Goal: Task Accomplishment & Management: Use online tool/utility

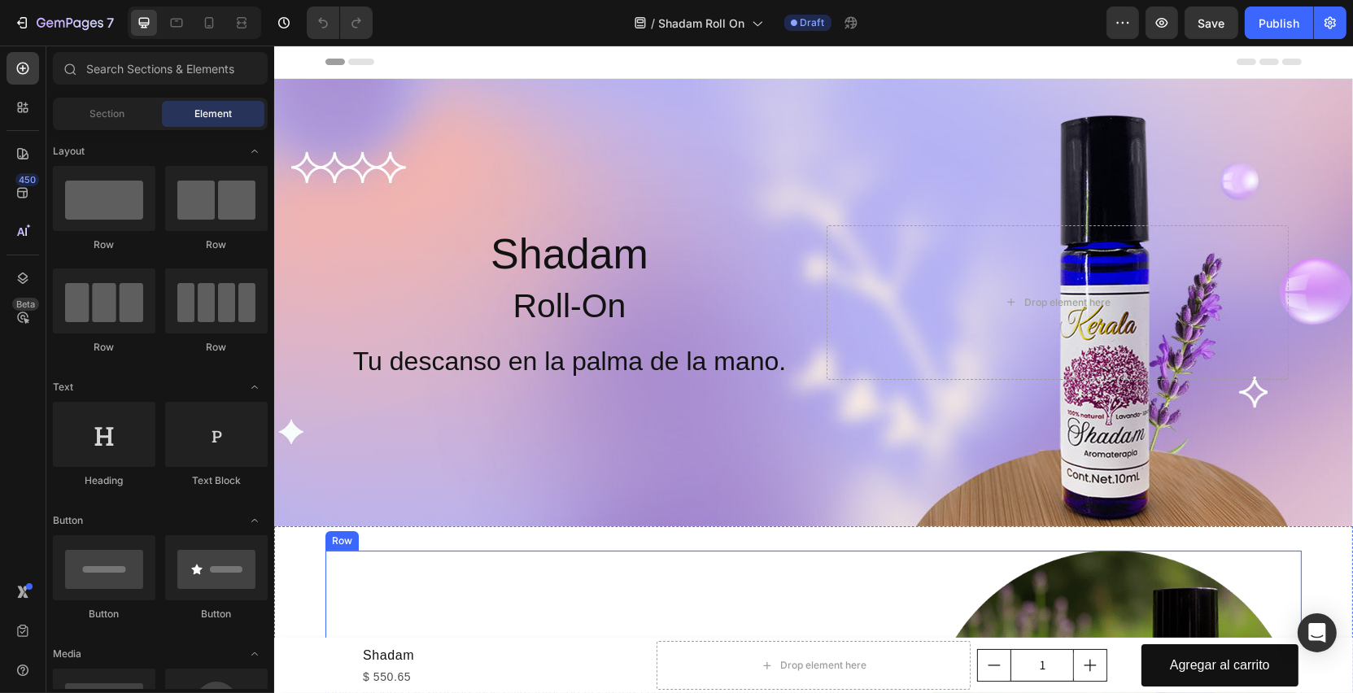
scroll to position [577, 0]
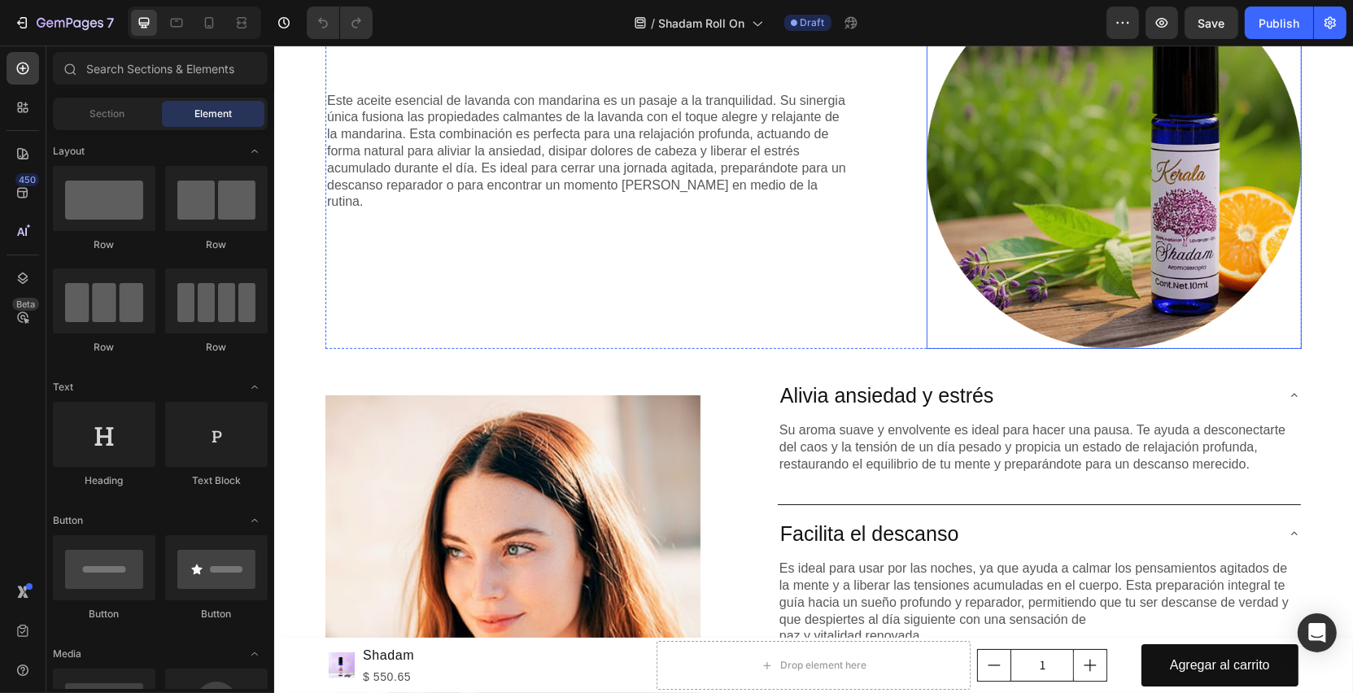
click at [1063, 195] on img at bounding box center [1113, 161] width 375 height 375
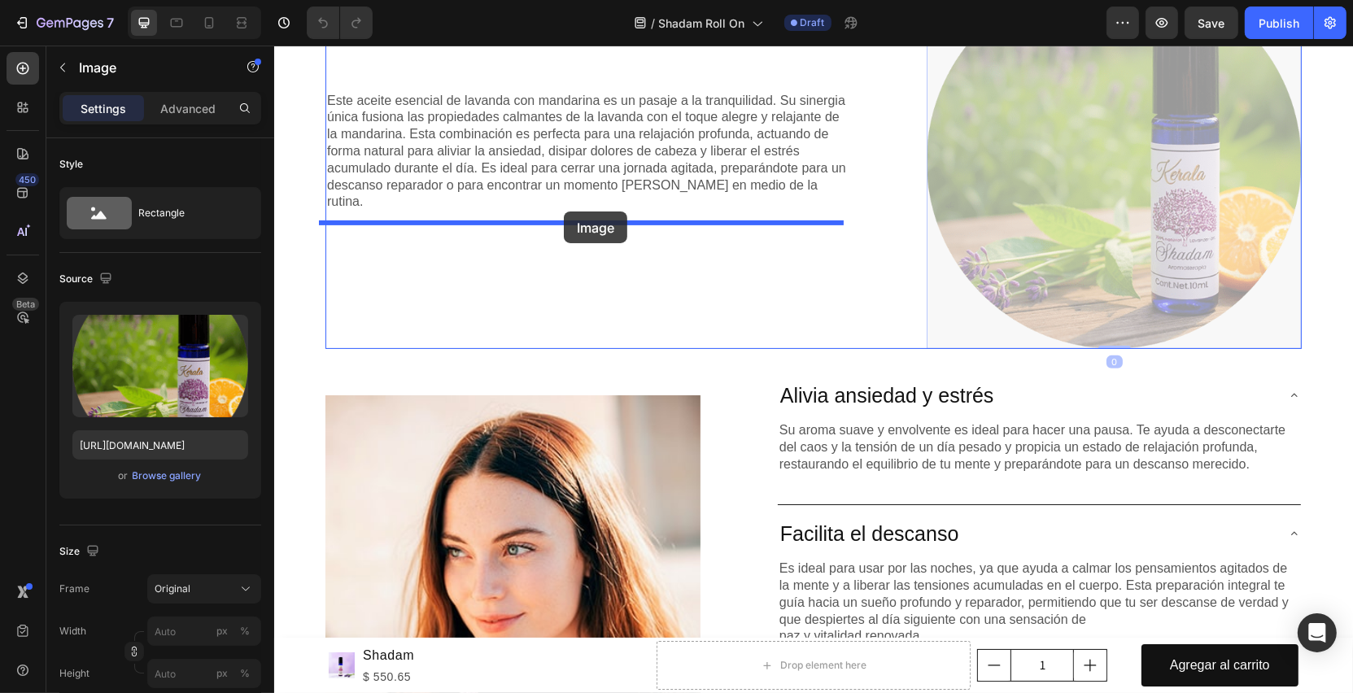
drag, startPoint x: 1133, startPoint y: 194, endPoint x: 563, endPoint y: 212, distance: 570.7
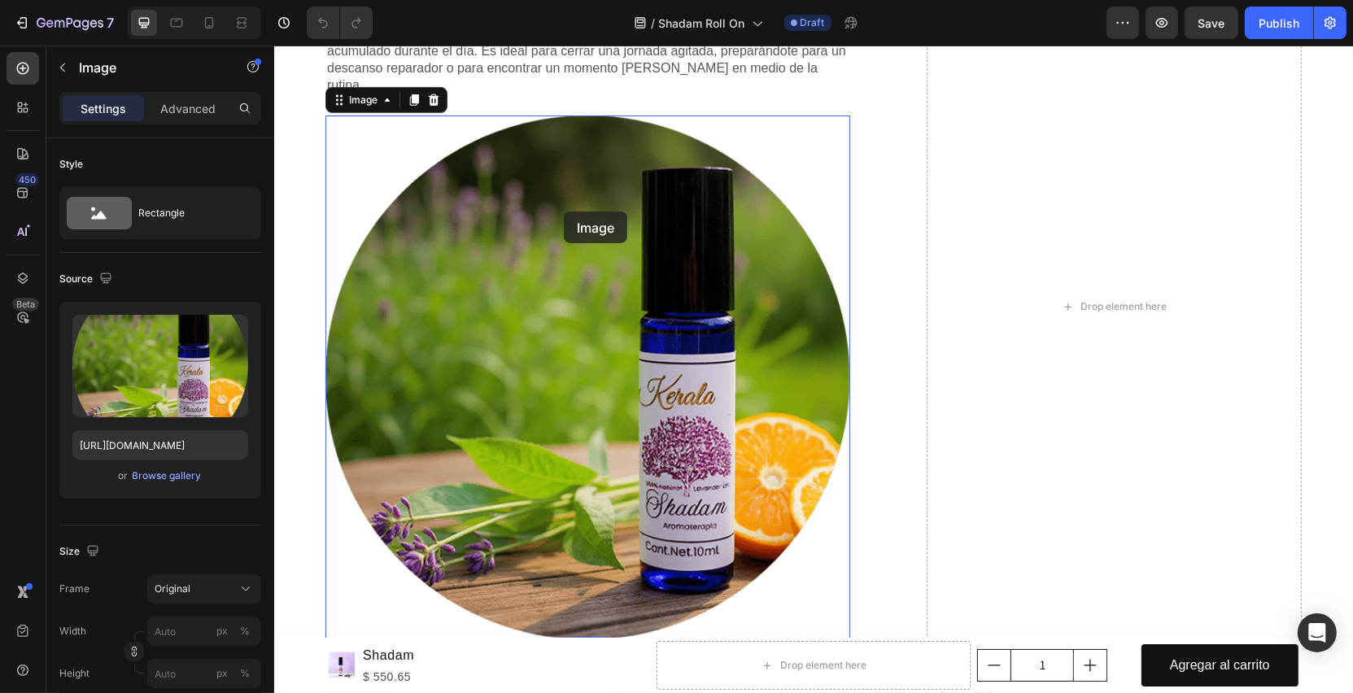
scroll to position [452, 0]
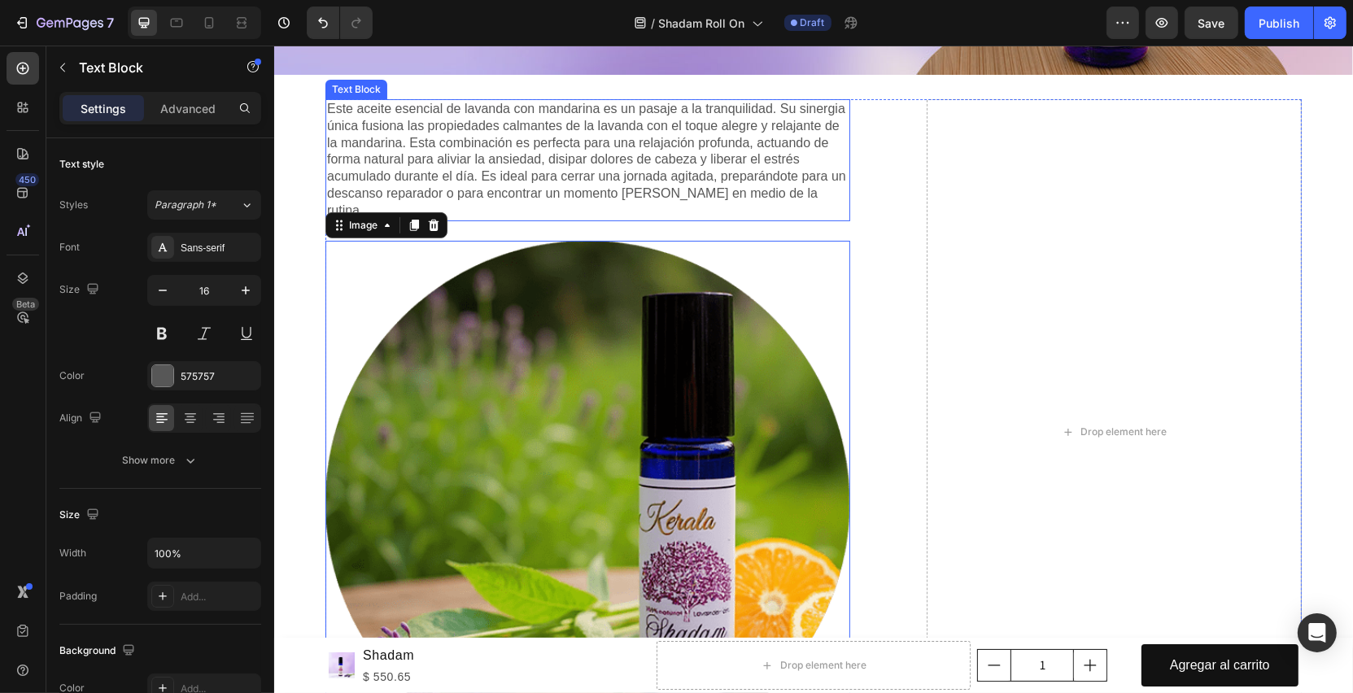
click at [592, 179] on p "Este aceite esencial de lavanda con mandarina es un pasaje a la tranquilidad. S…" at bounding box center [587, 160] width 522 height 119
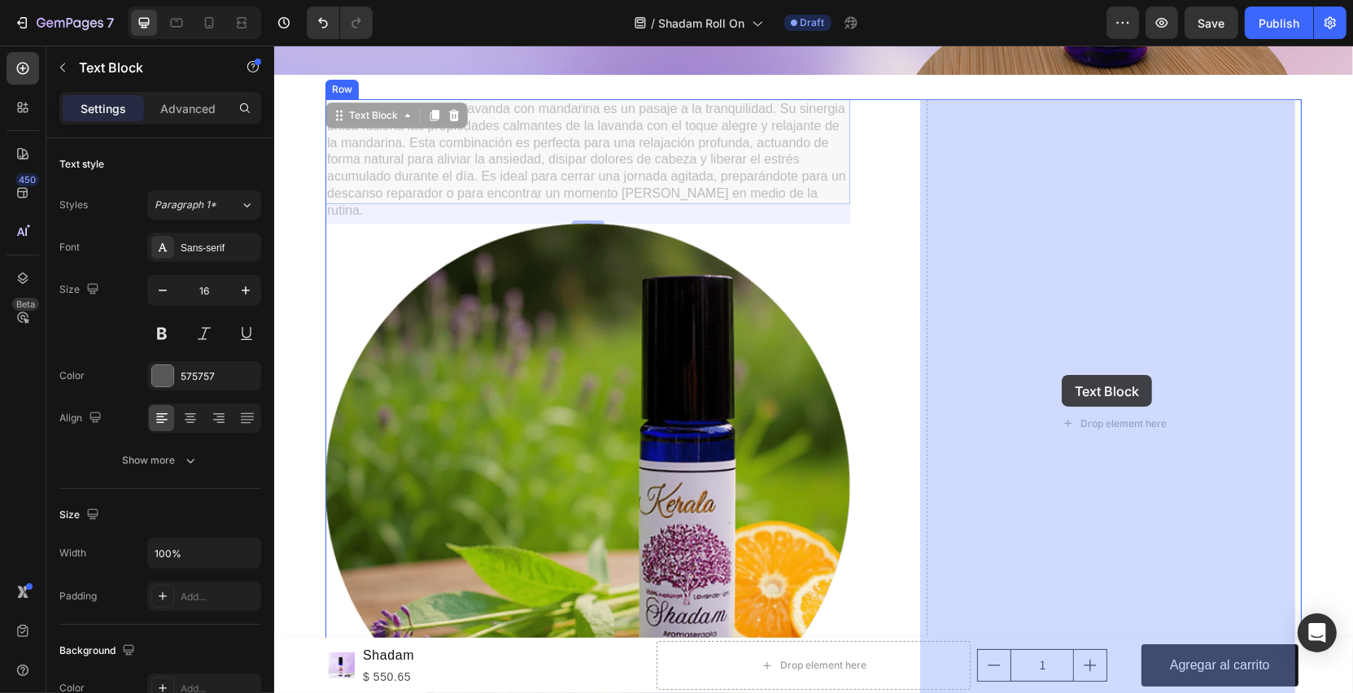
drag, startPoint x: 487, startPoint y: 155, endPoint x: 1061, endPoint y: 375, distance: 615.3
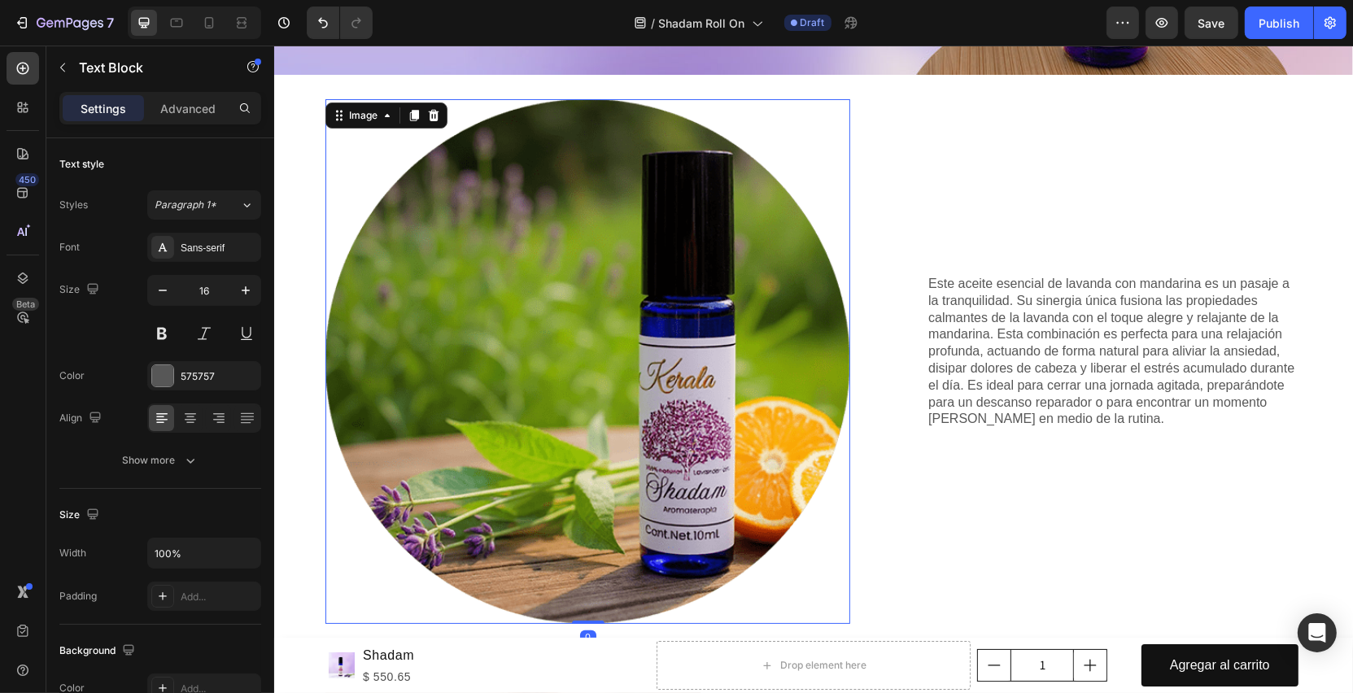
click at [699, 295] on img at bounding box center [587, 361] width 525 height 525
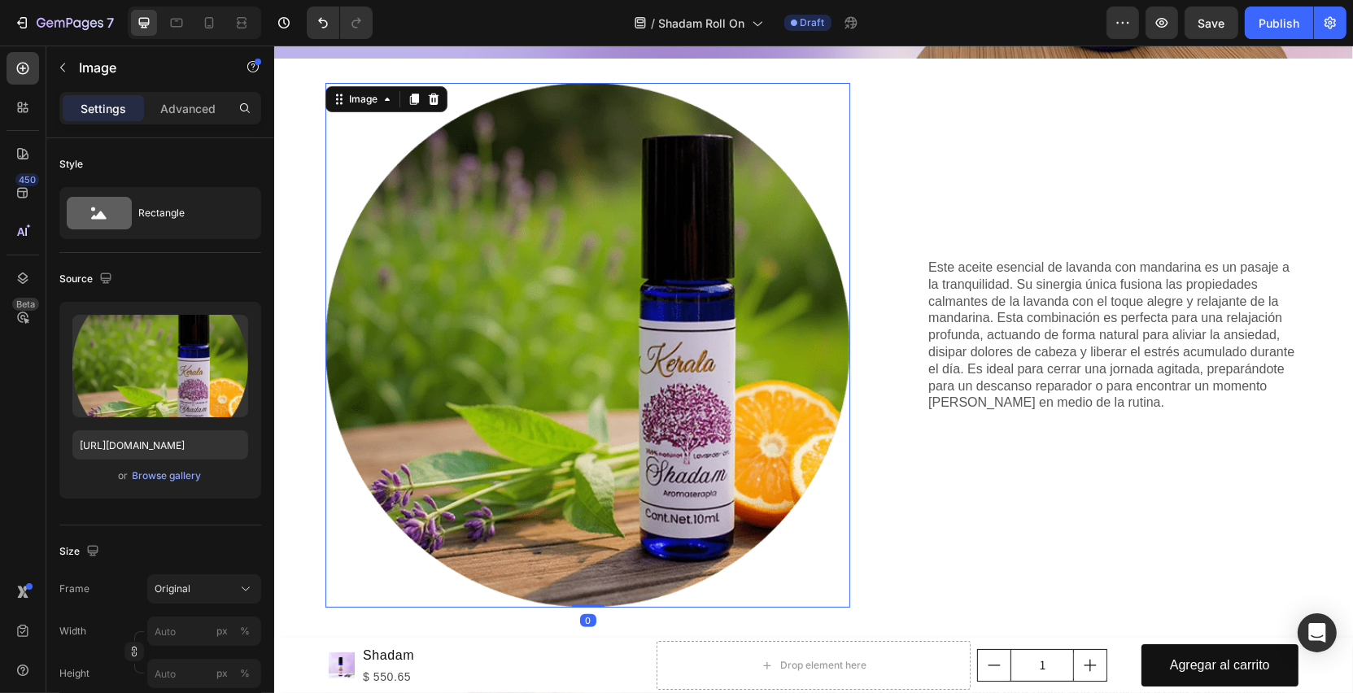
scroll to position [491, 0]
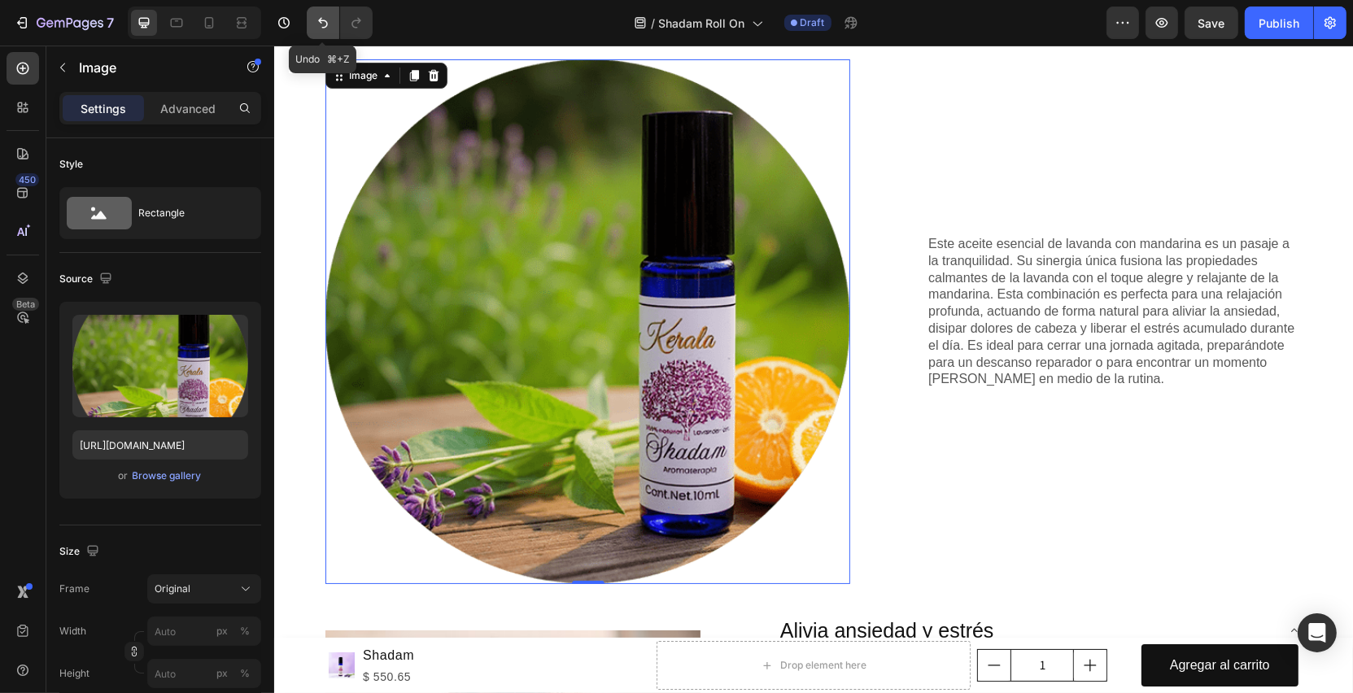
click at [320, 27] on icon "Undo/Redo" at bounding box center [323, 23] width 16 height 16
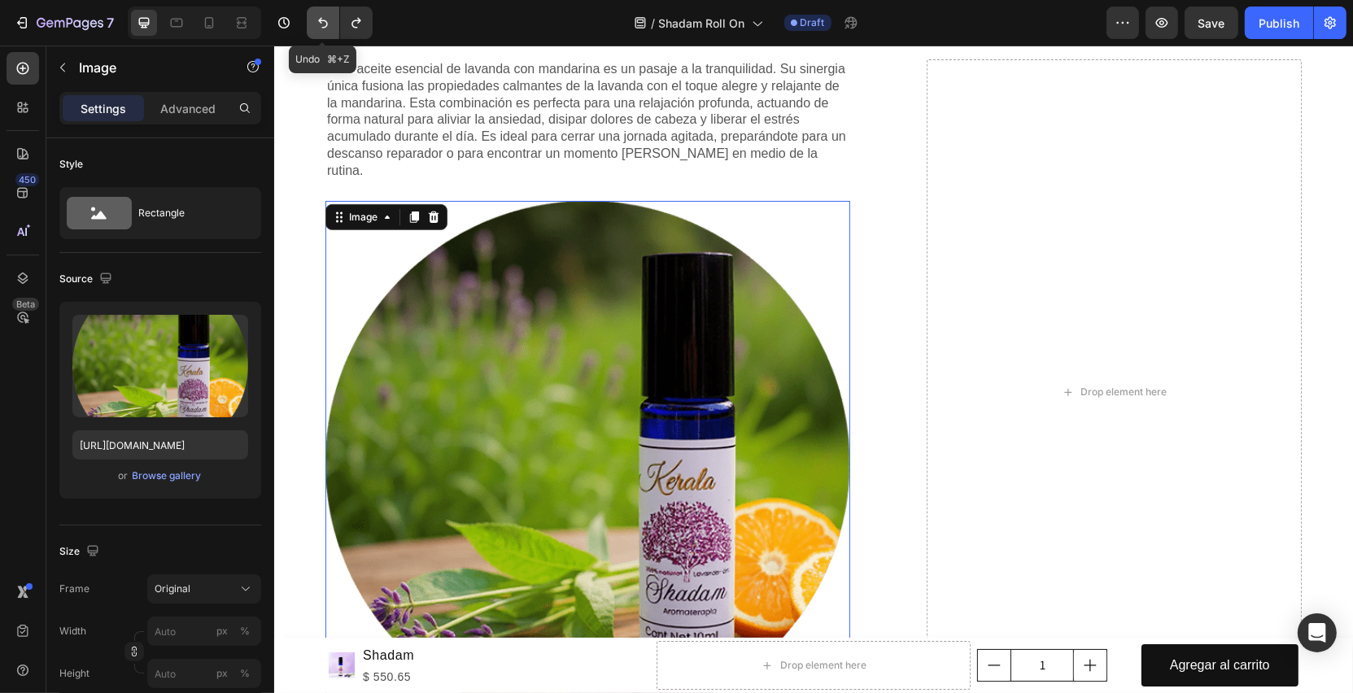
click at [320, 27] on icon "Undo/Redo" at bounding box center [323, 23] width 16 height 16
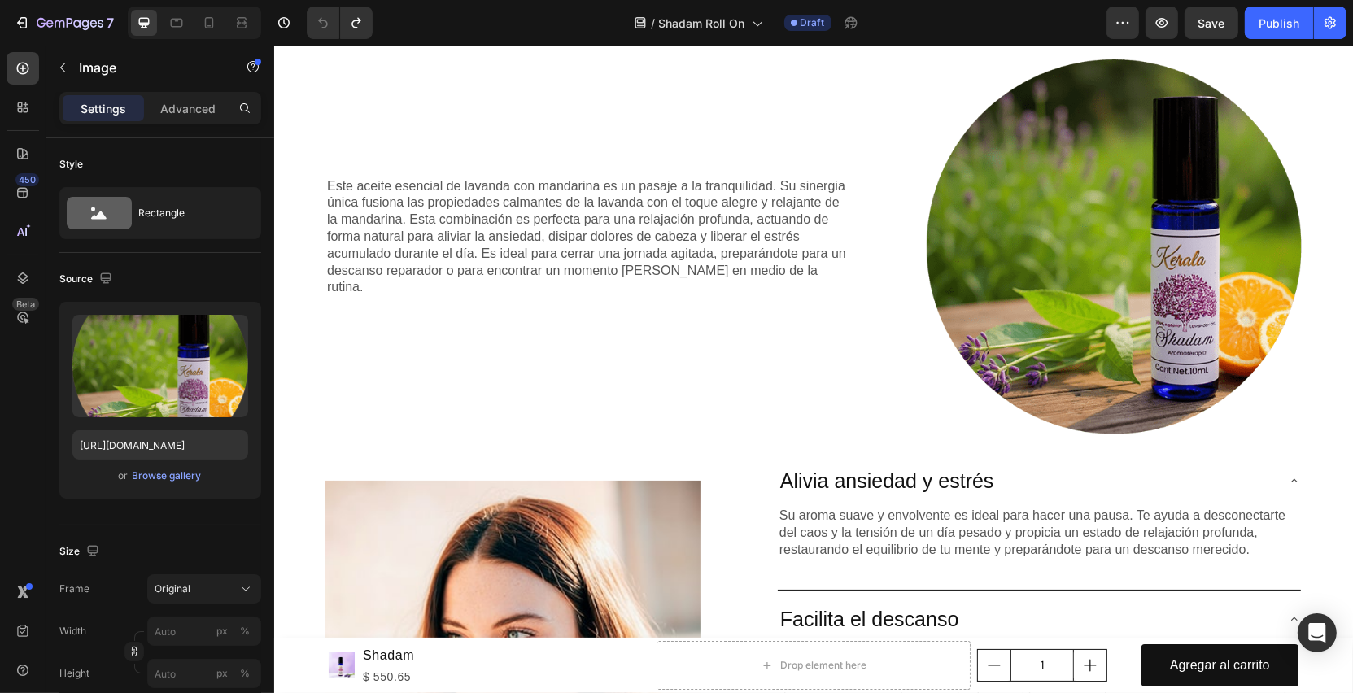
click at [981, 212] on img at bounding box center [1113, 246] width 375 height 375
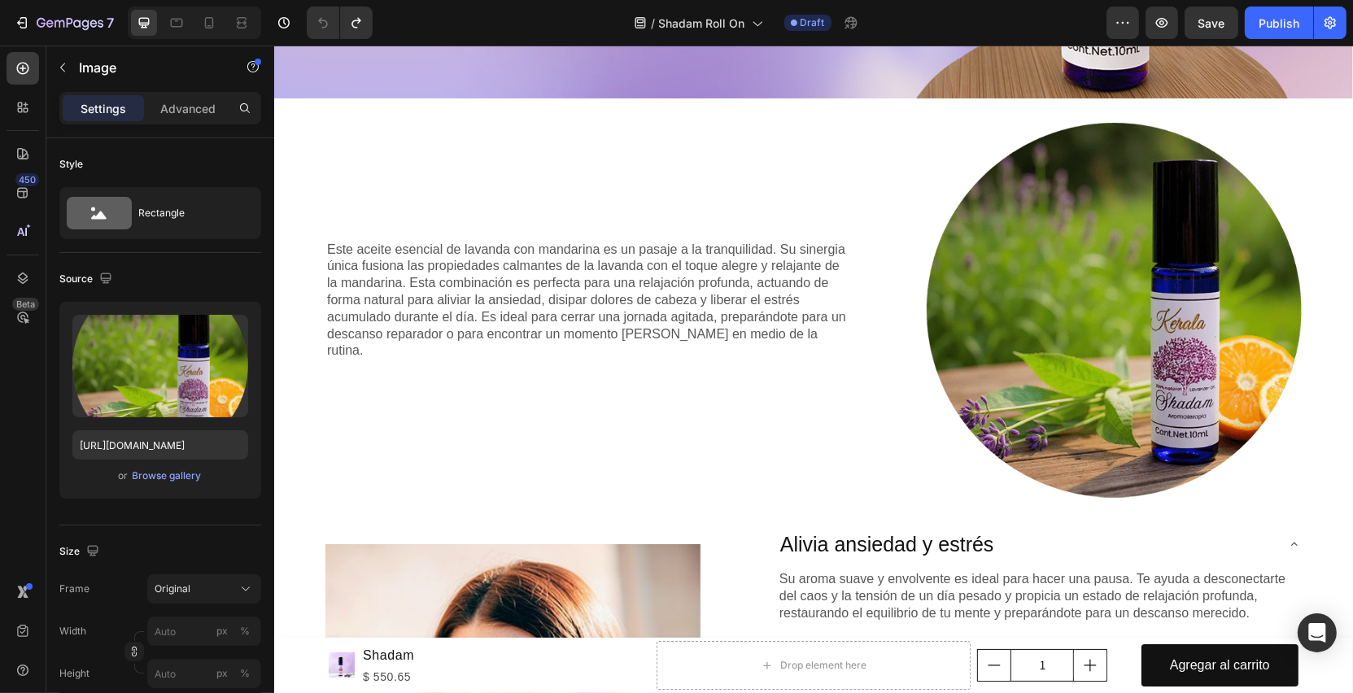
scroll to position [371, 0]
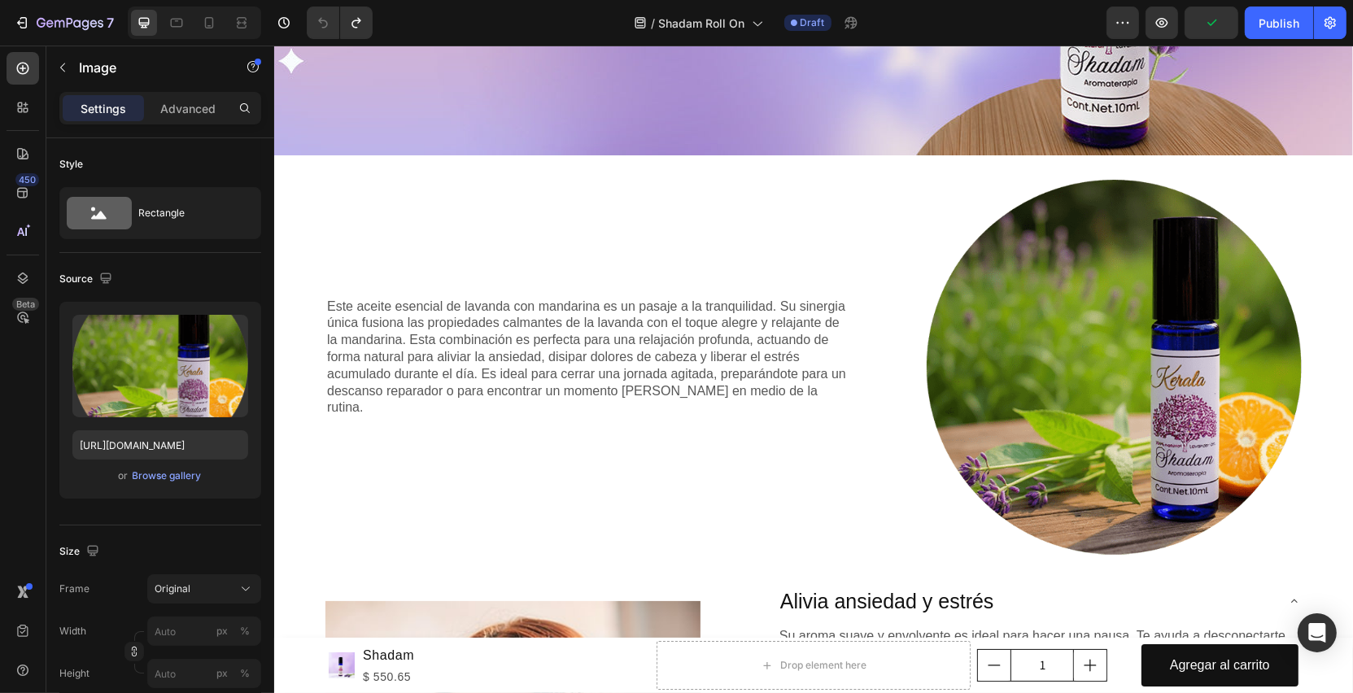
click at [967, 207] on img at bounding box center [1113, 367] width 375 height 375
click at [1007, 342] on img at bounding box center [1113, 367] width 375 height 375
click at [676, 386] on p "Este aceite esencial de lavanda con mandarina es un pasaje a la tranquilidad. S…" at bounding box center [587, 358] width 522 height 119
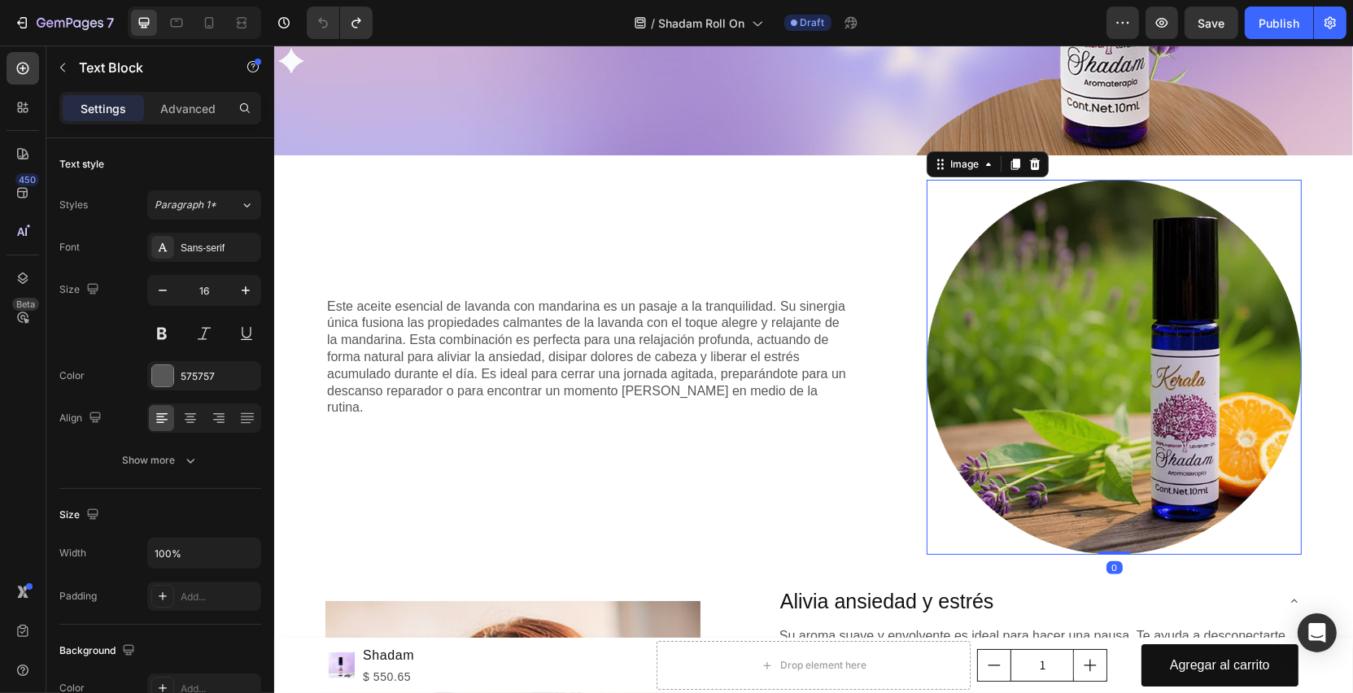
click at [1049, 383] on img at bounding box center [1113, 367] width 375 height 375
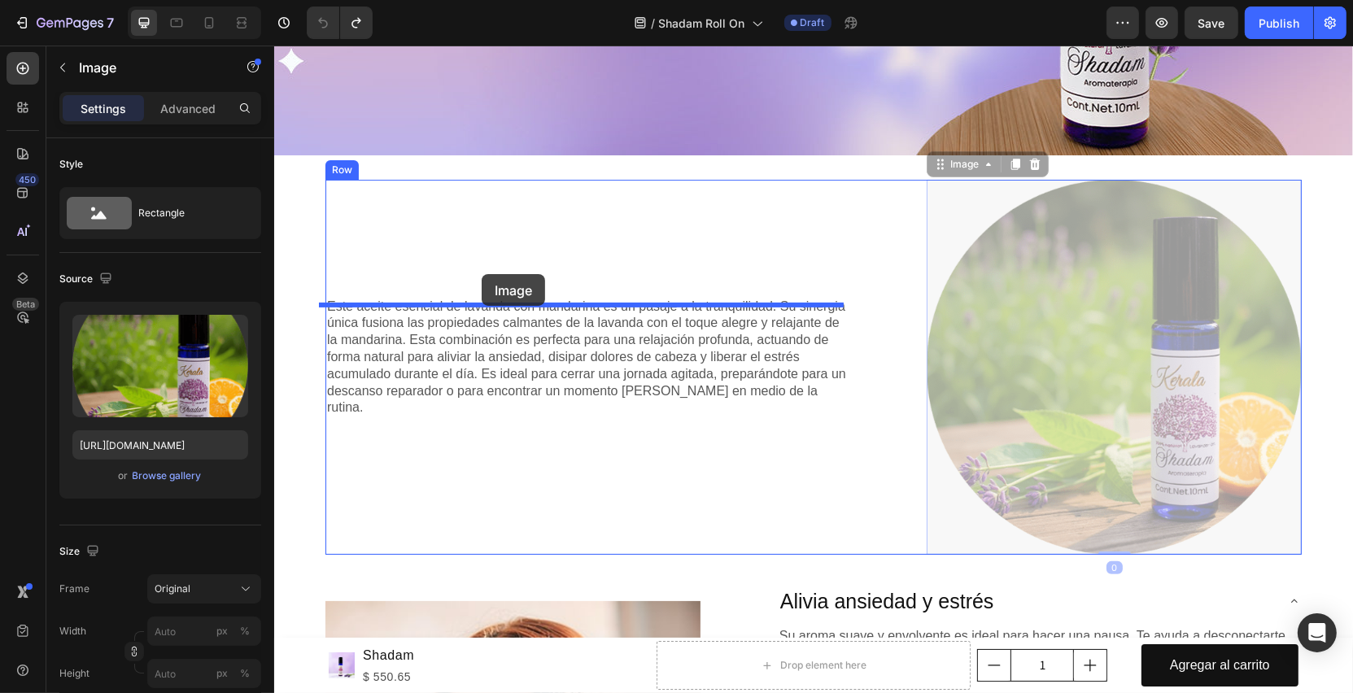
drag, startPoint x: 954, startPoint y: 168, endPoint x: 481, endPoint y: 274, distance: 484.6
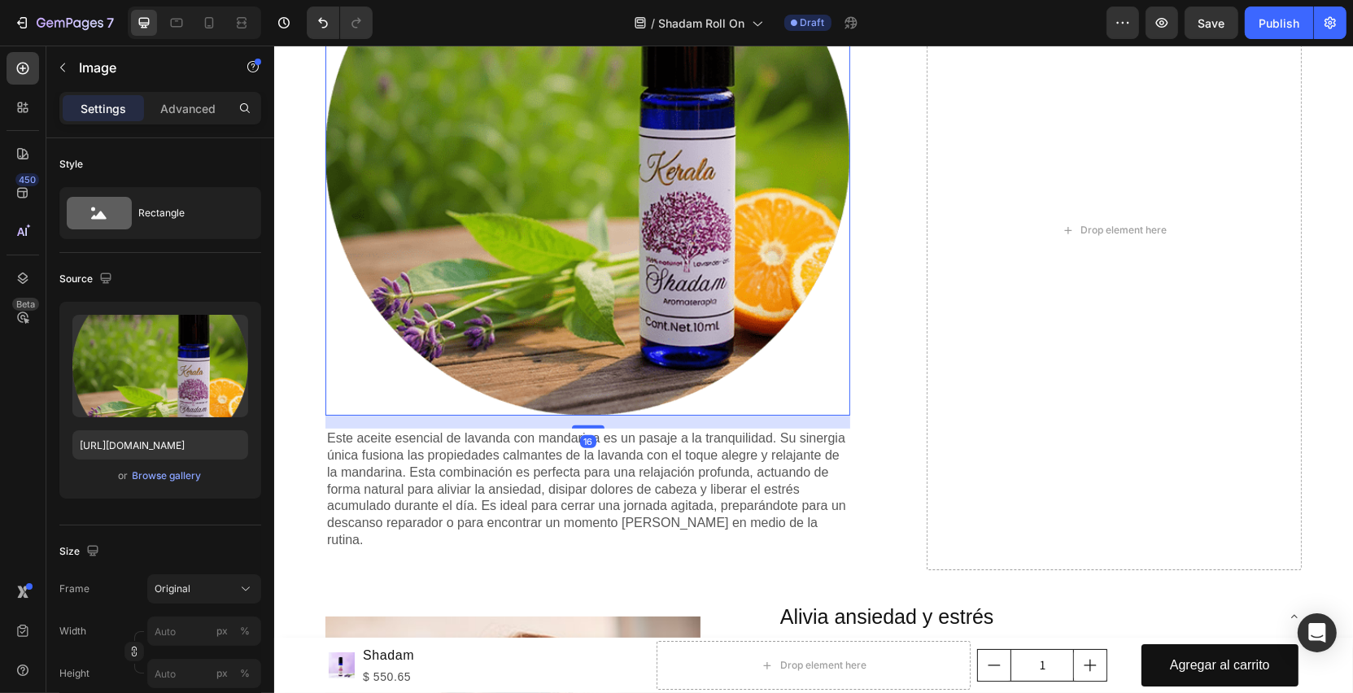
scroll to position [679, 0]
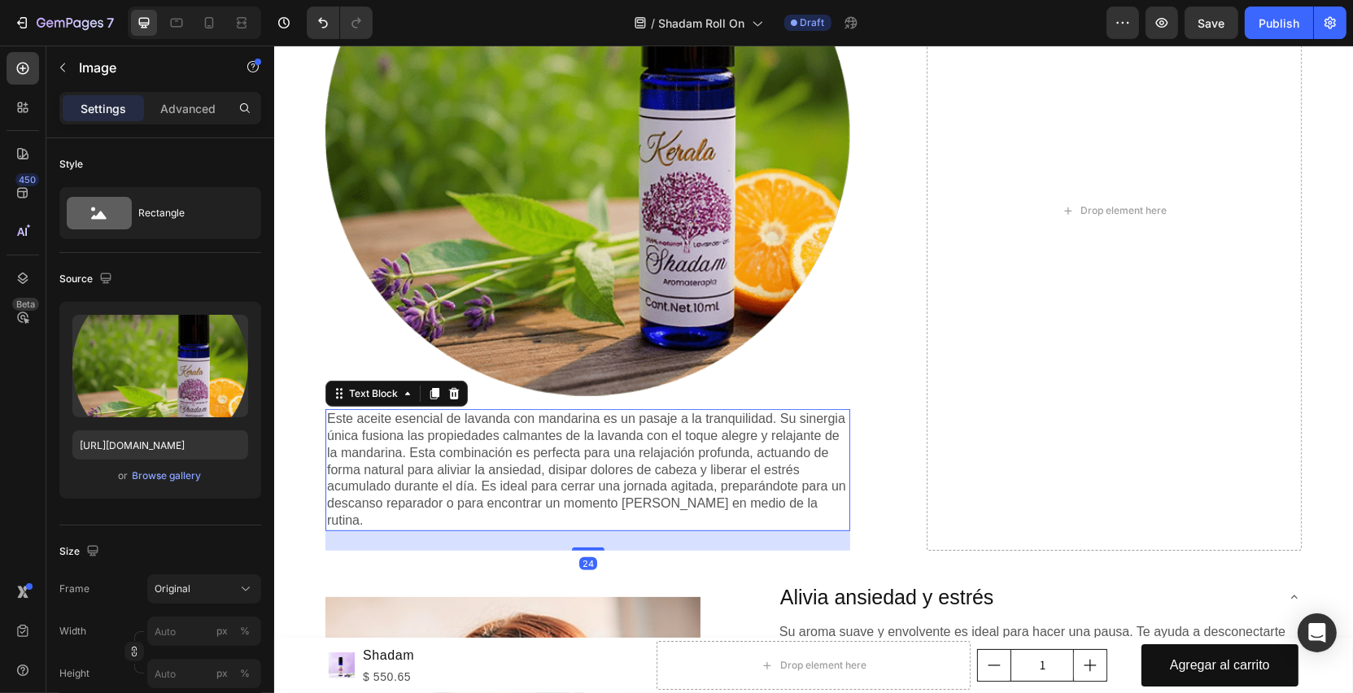
click at [600, 458] on p "Este aceite esencial de lavanda con mandarina es un pasaje a la tranquilidad. S…" at bounding box center [587, 470] width 522 height 119
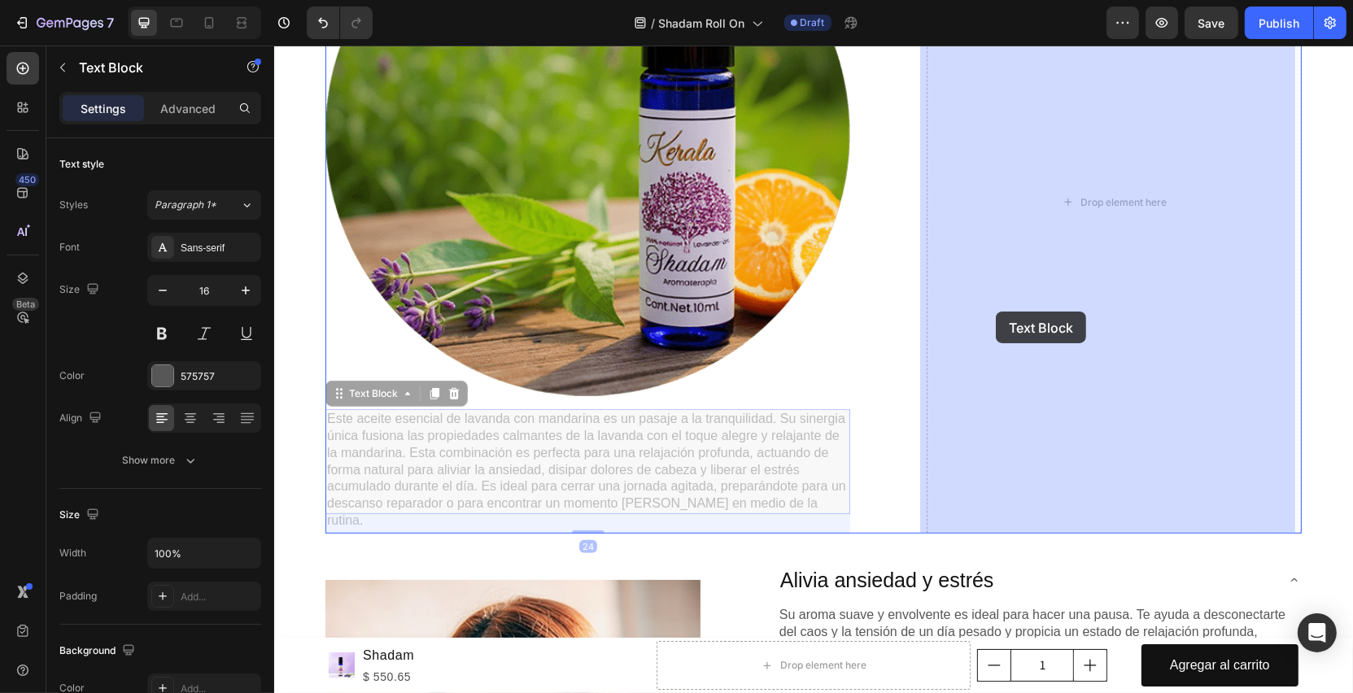
drag, startPoint x: 330, startPoint y: 396, endPoint x: 988, endPoint y: 319, distance: 662.0
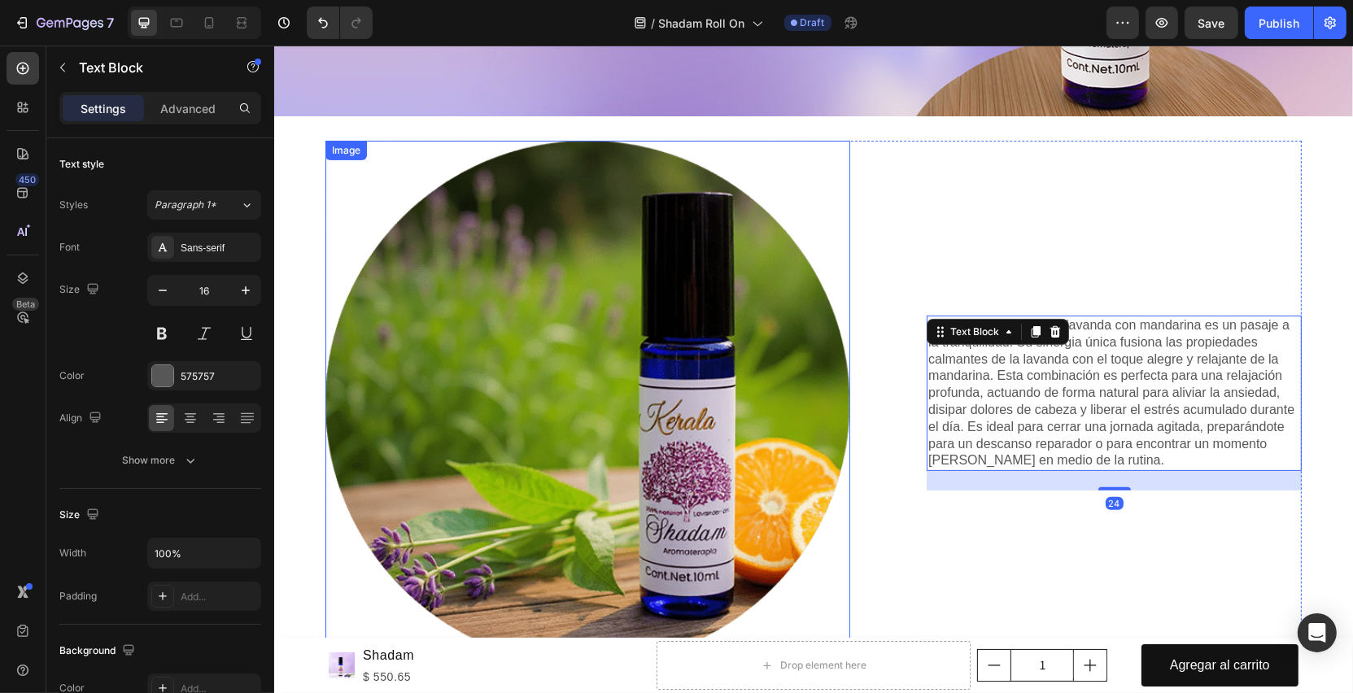
scroll to position [398, 0]
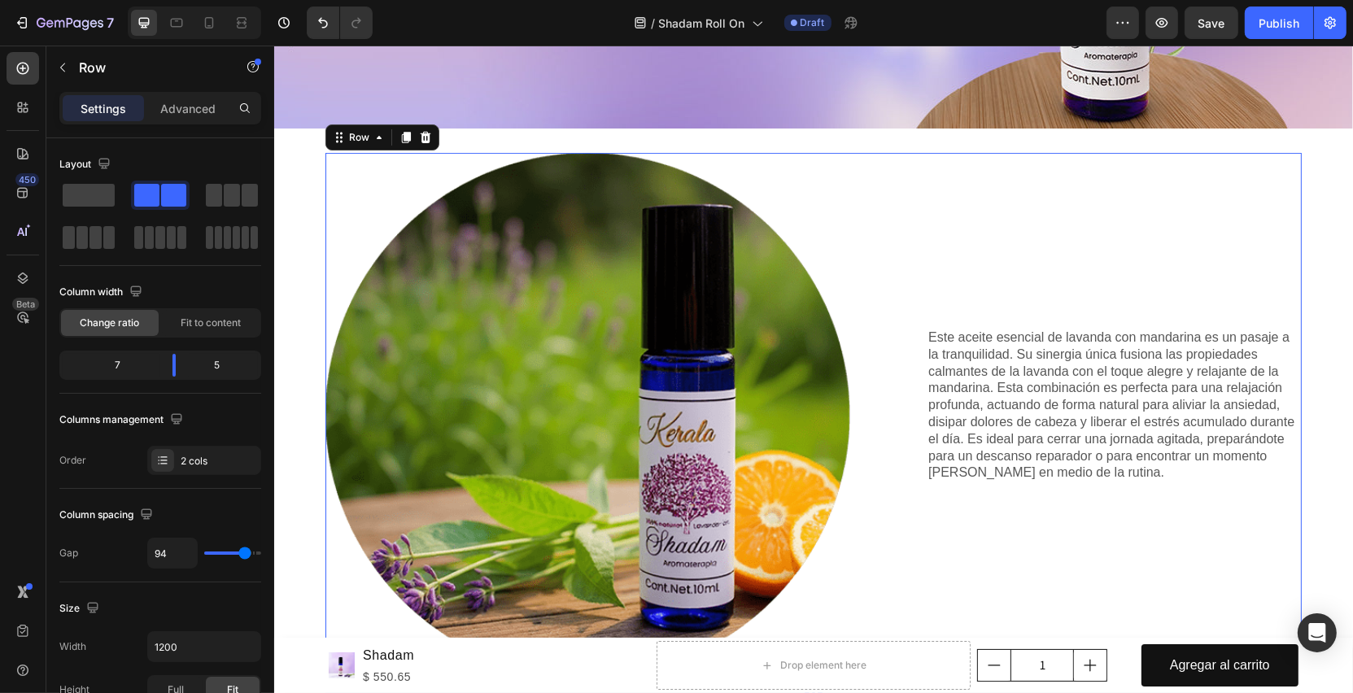
click at [879, 157] on div "Image Este aceite esencial de lavanda con mandarina es un pasaje a la tranquili…" at bounding box center [813, 415] width 976 height 525
drag, startPoint x: 213, startPoint y: 365, endPoint x: 229, endPoint y: 367, distance: 15.5
click at [229, 367] on div "5" at bounding box center [223, 365] width 69 height 23
click at [114, 369] on div "7" at bounding box center [111, 365] width 97 height 23
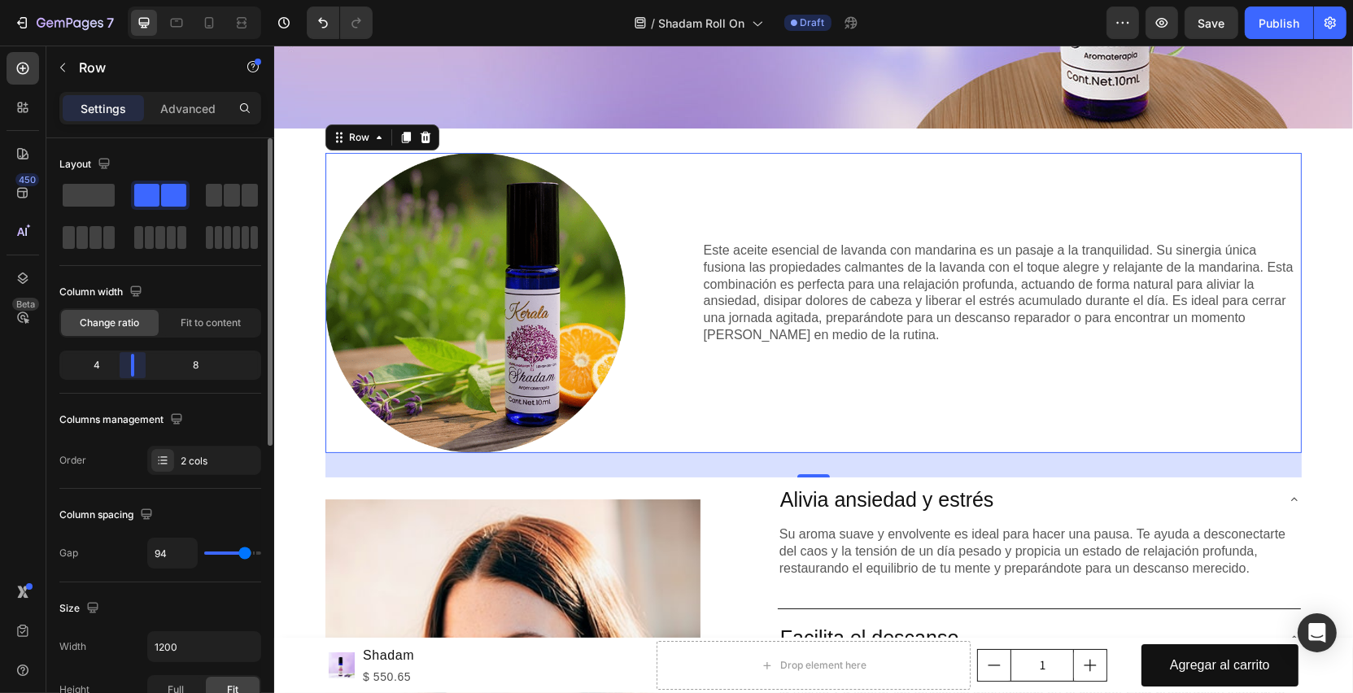
drag, startPoint x: 169, startPoint y: 366, endPoint x: 131, endPoint y: 369, distance: 38.4
click at [131, 369] on div "Layout Column width Change ratio Fit to content 4 8 Columns management Order 2 …" at bounding box center [160, 438] width 228 height 601
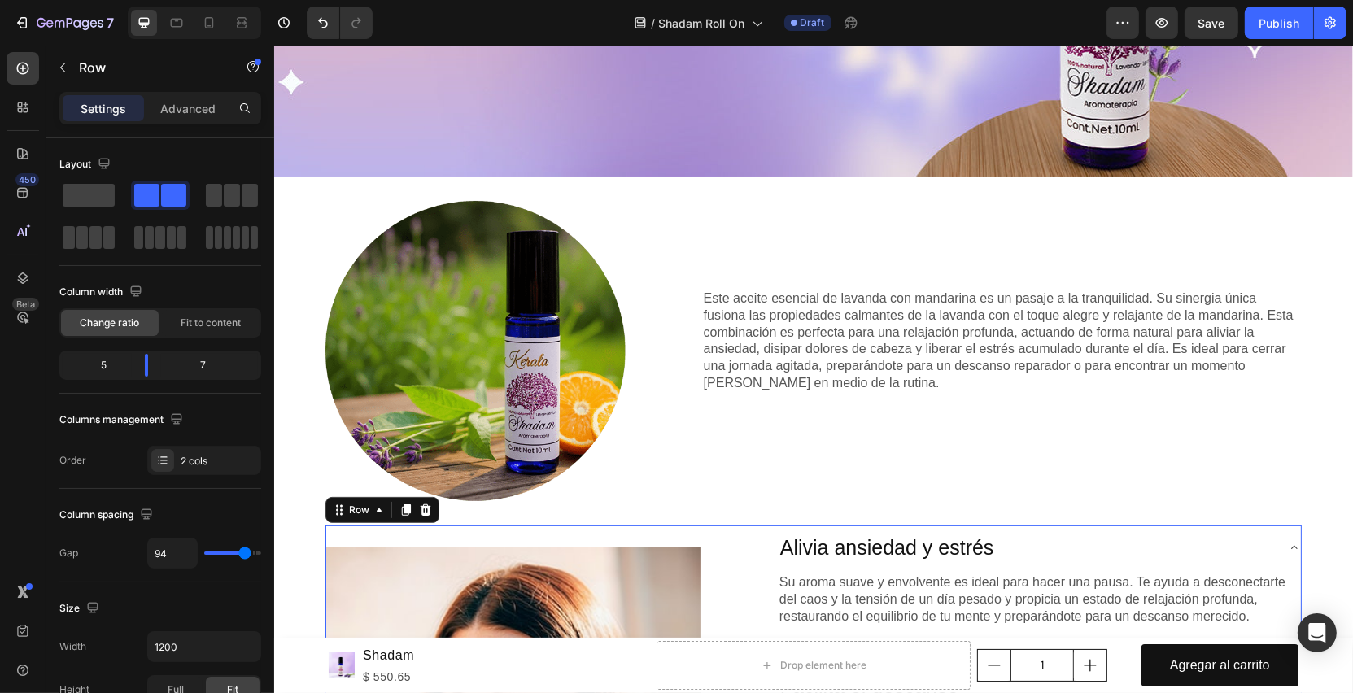
scroll to position [344, 0]
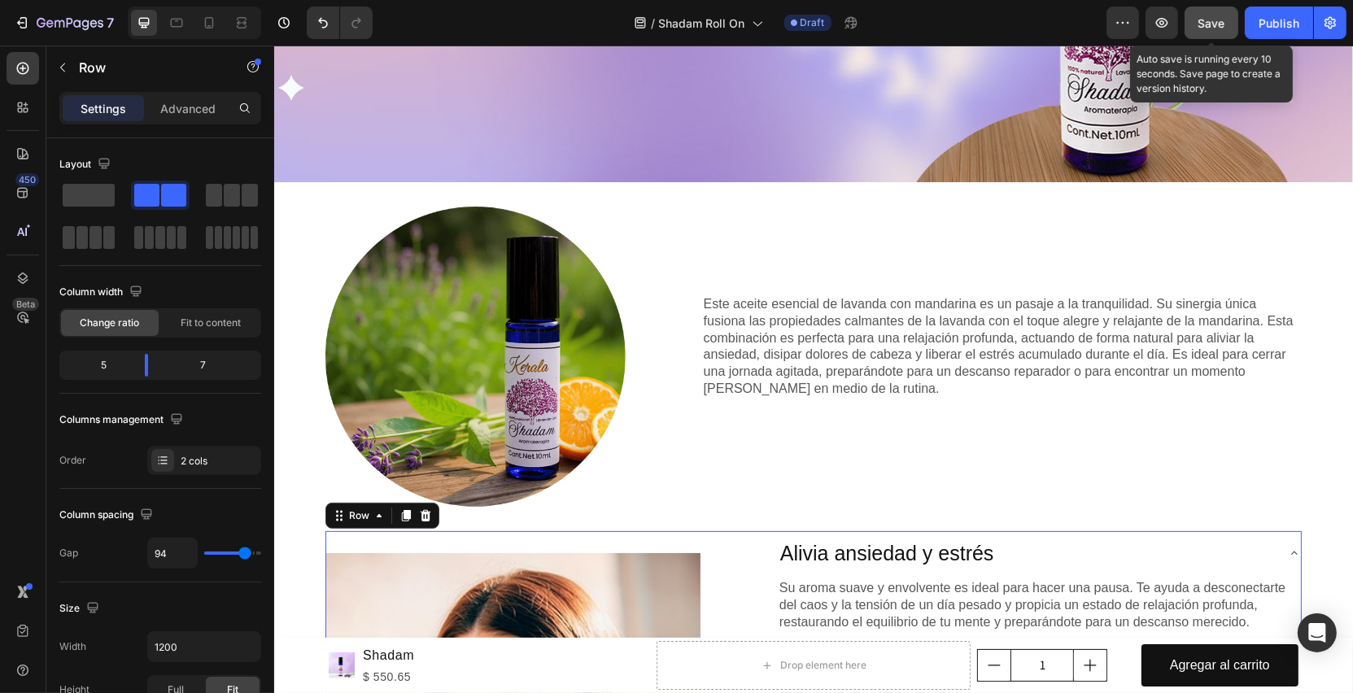
click at [1201, 21] on span "Save" at bounding box center [1212, 23] width 27 height 14
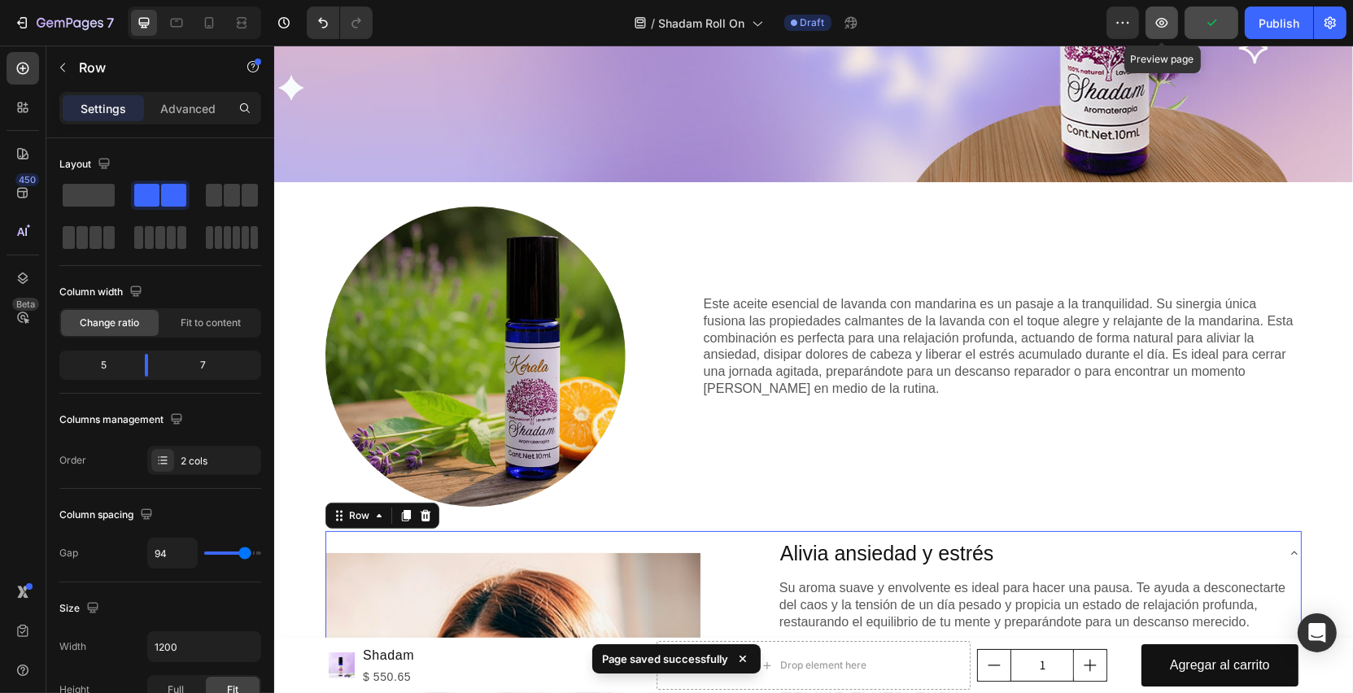
click at [1172, 26] on button "button" at bounding box center [1162, 23] width 33 height 33
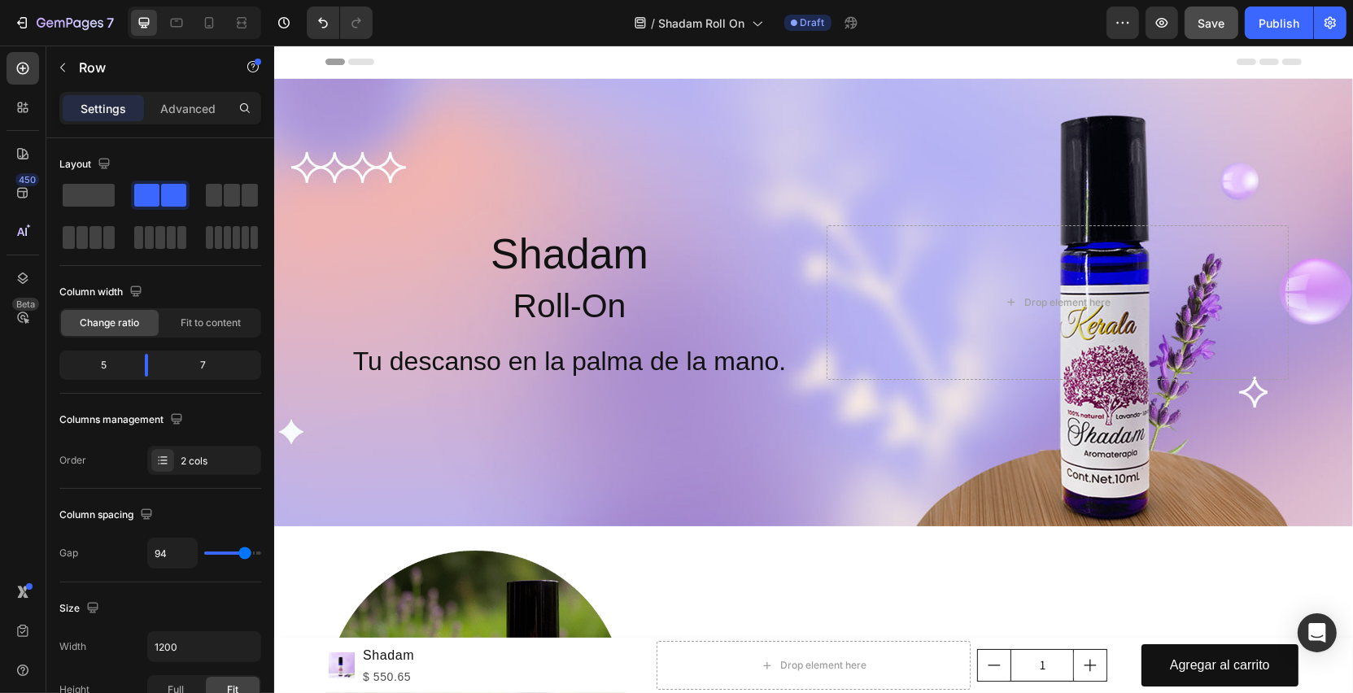
scroll to position [161, 0]
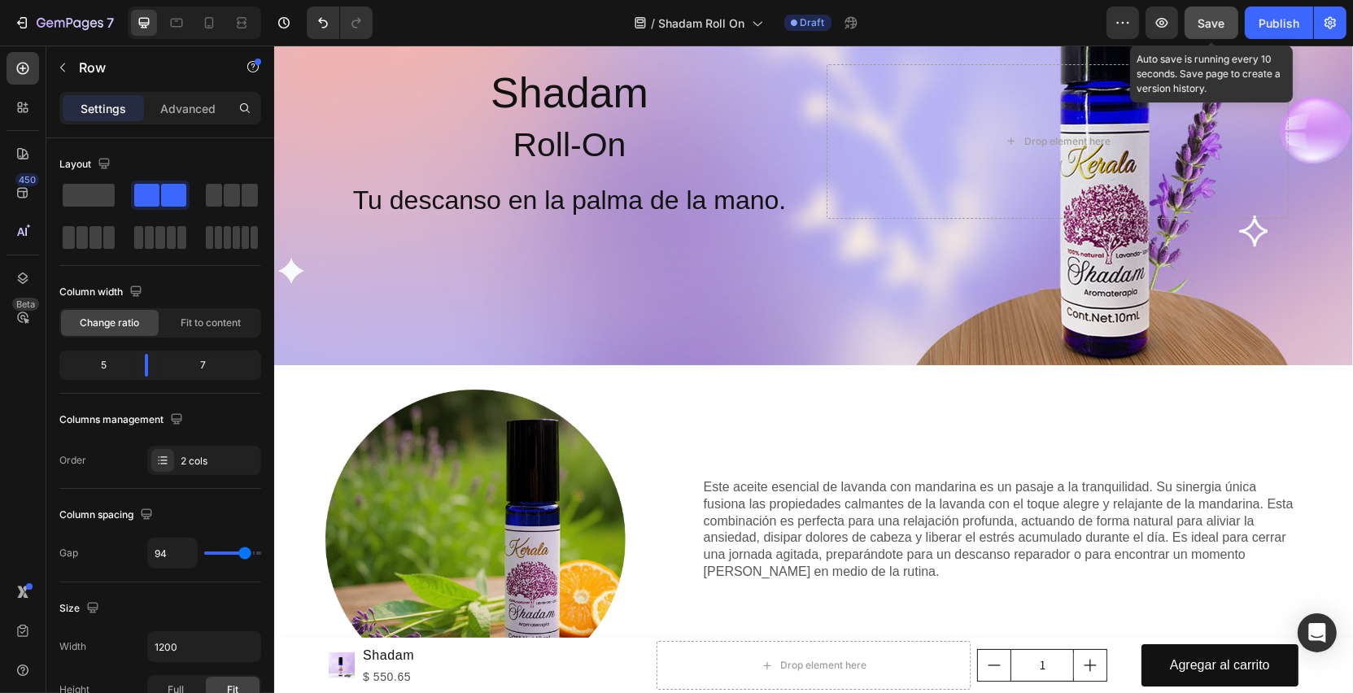
click at [1224, 31] on div "Save" at bounding box center [1212, 23] width 27 height 17
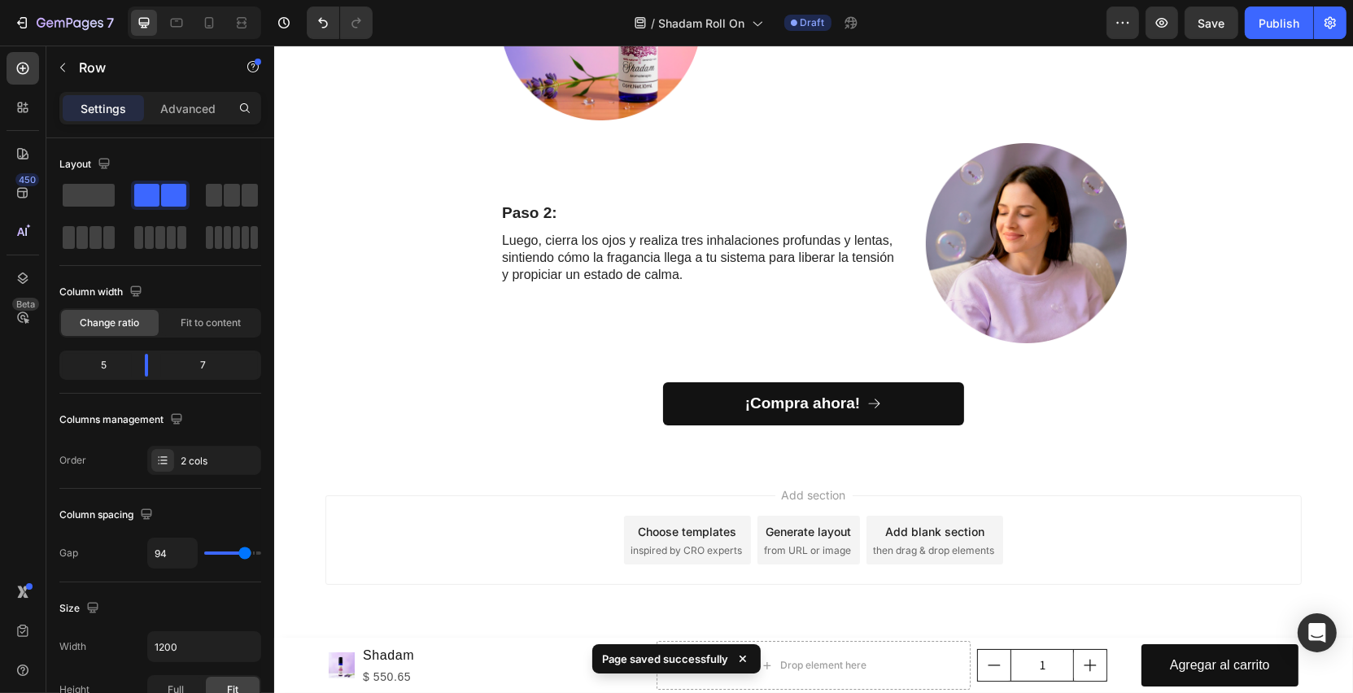
scroll to position [1960, 0]
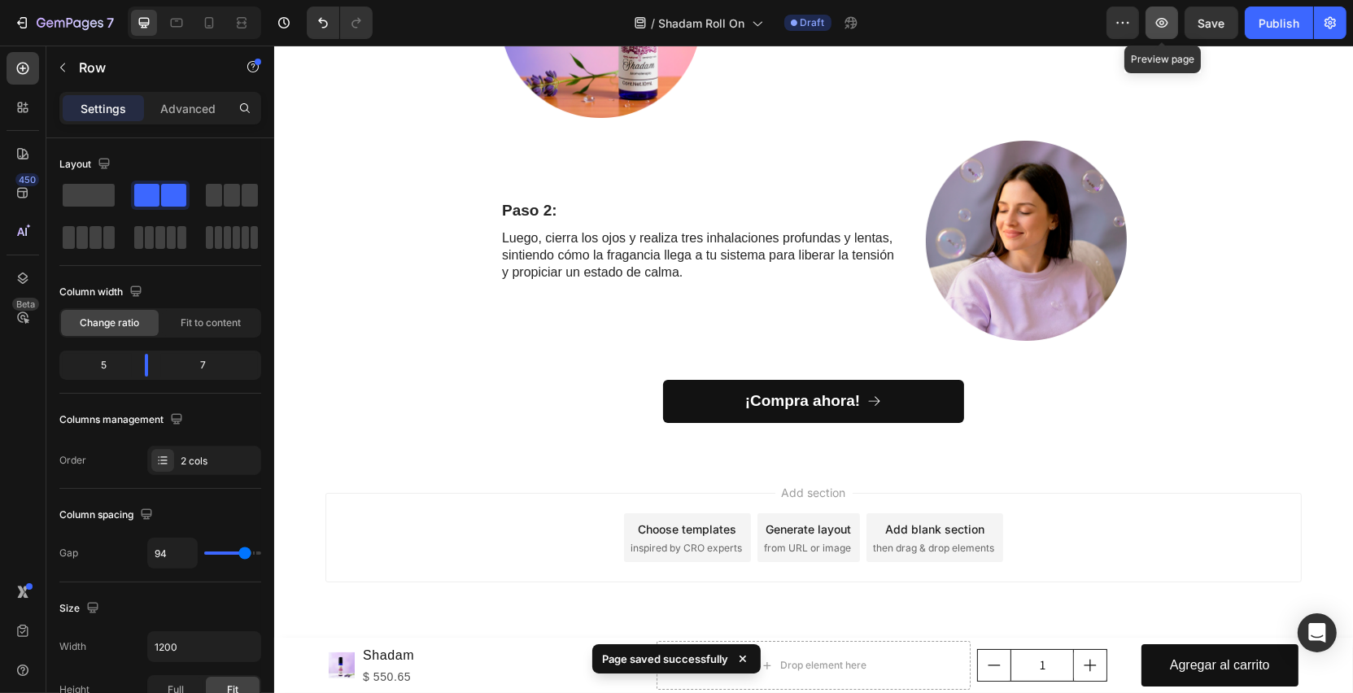
click at [1164, 24] on icon "button" at bounding box center [1162, 23] width 16 height 16
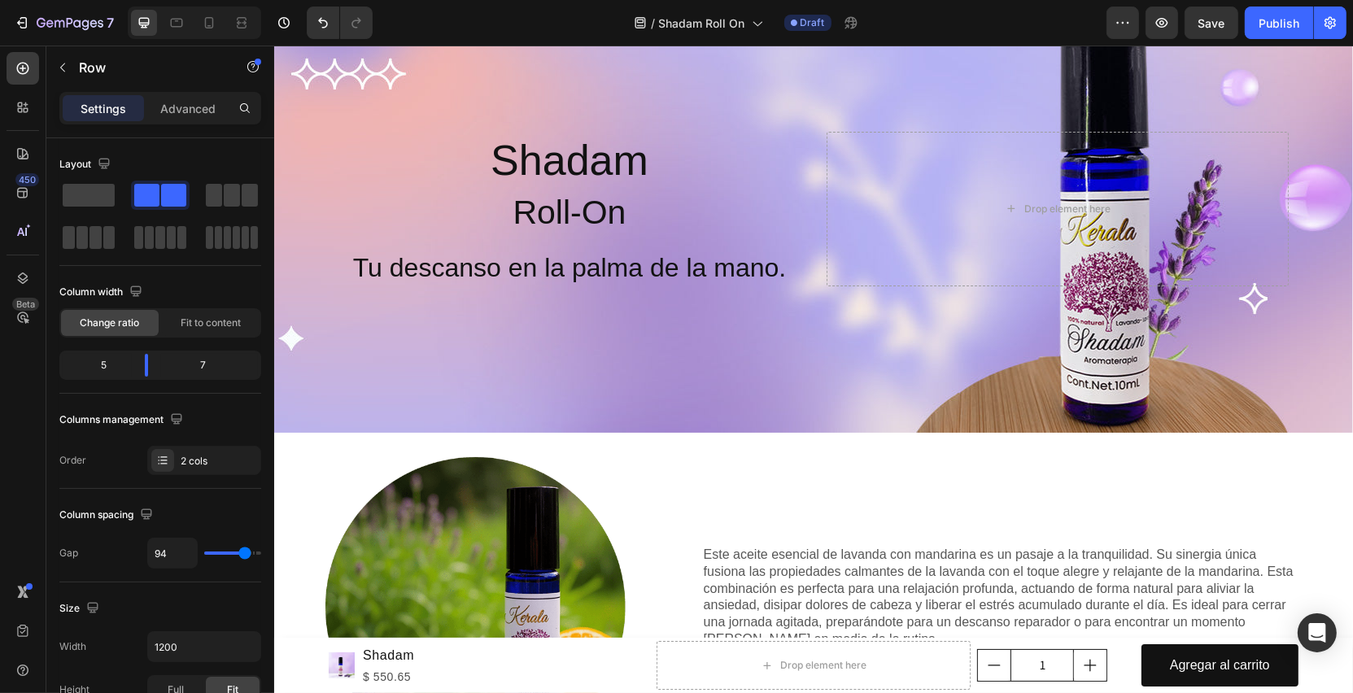
scroll to position [0, 0]
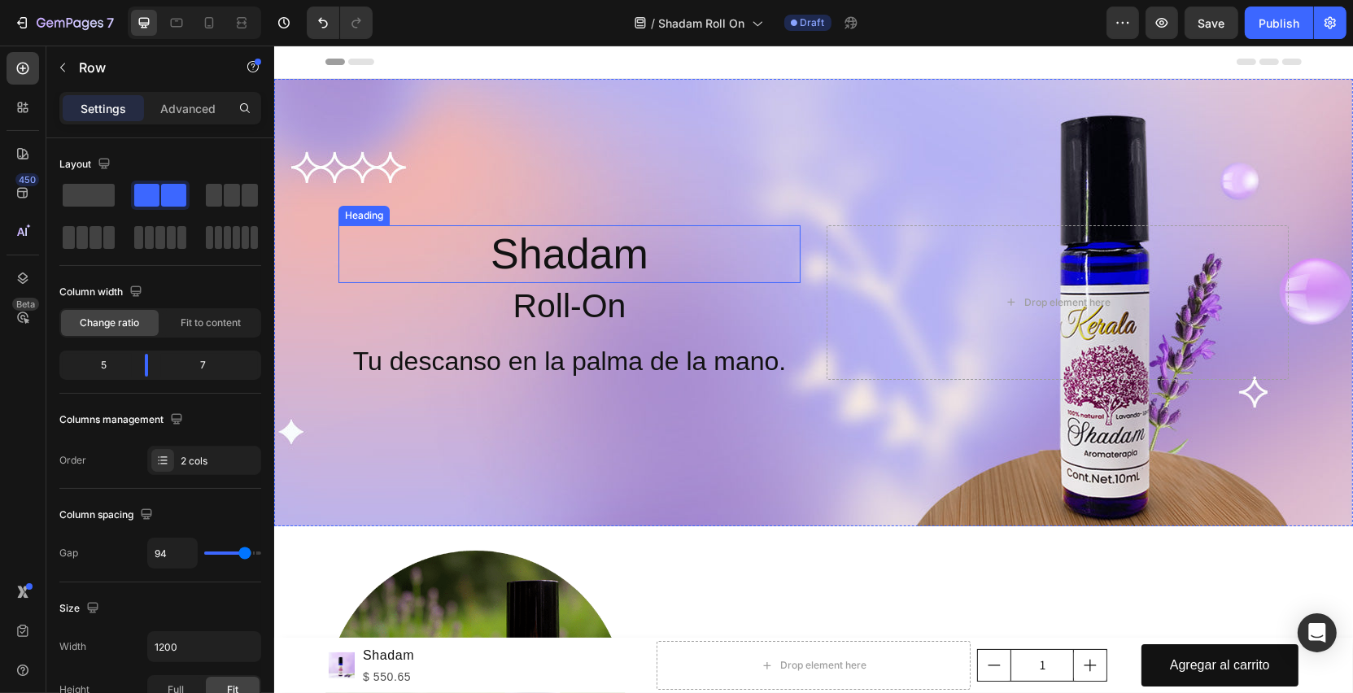
click at [613, 256] on h2 "Shadam" at bounding box center [569, 254] width 462 height 59
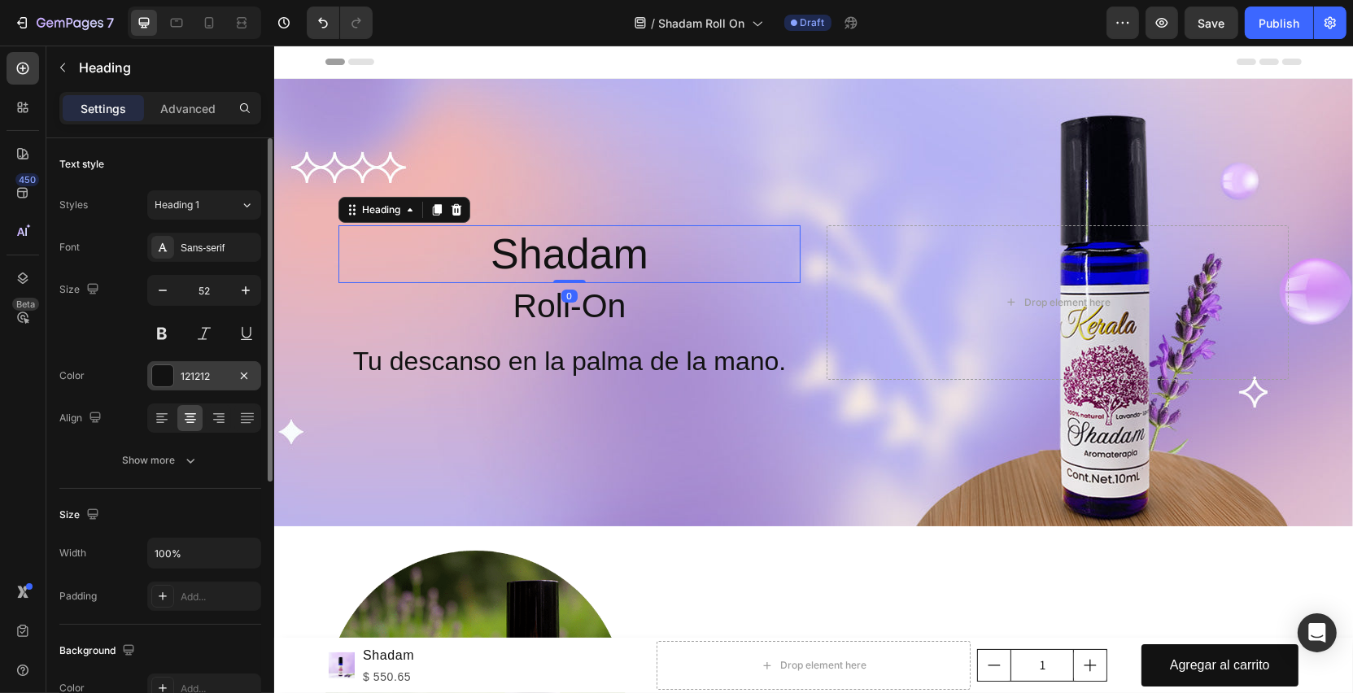
click at [157, 380] on div at bounding box center [162, 375] width 21 height 21
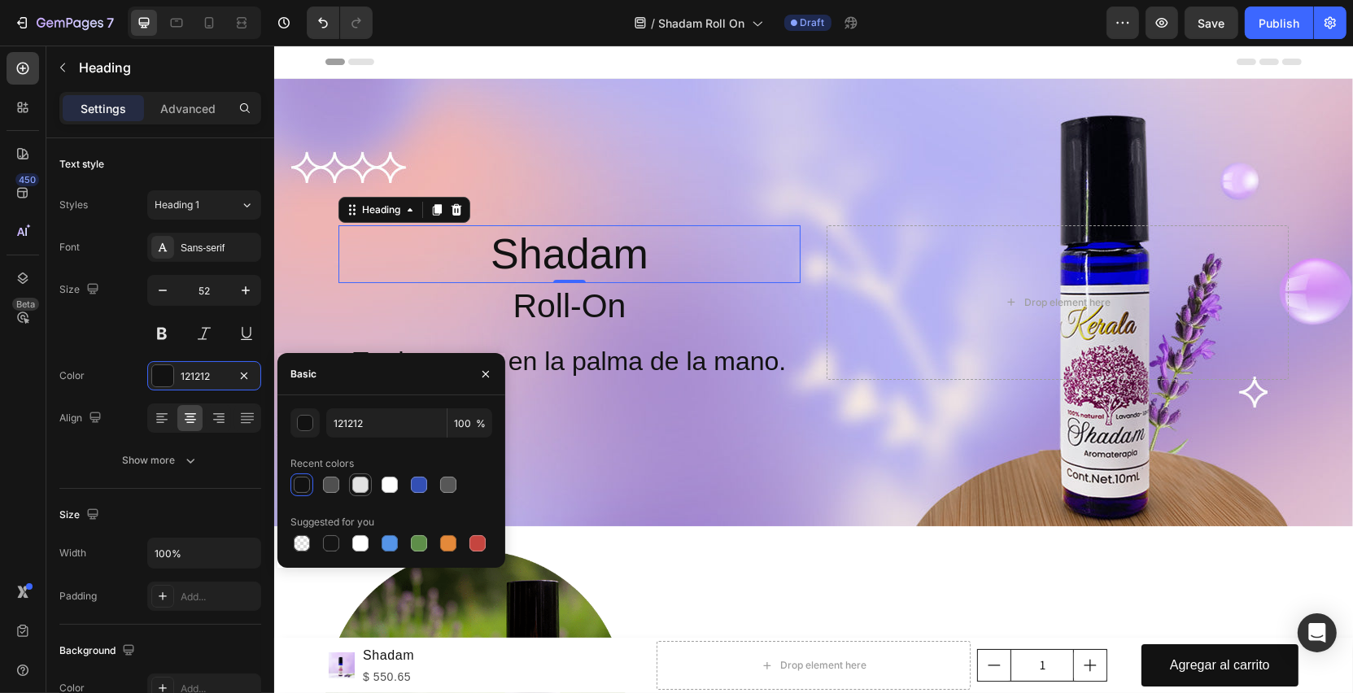
click at [369, 486] on div at bounding box center [361, 485] width 20 height 20
click at [390, 486] on div at bounding box center [390, 485] width 16 height 16
type input "FFFFFF"
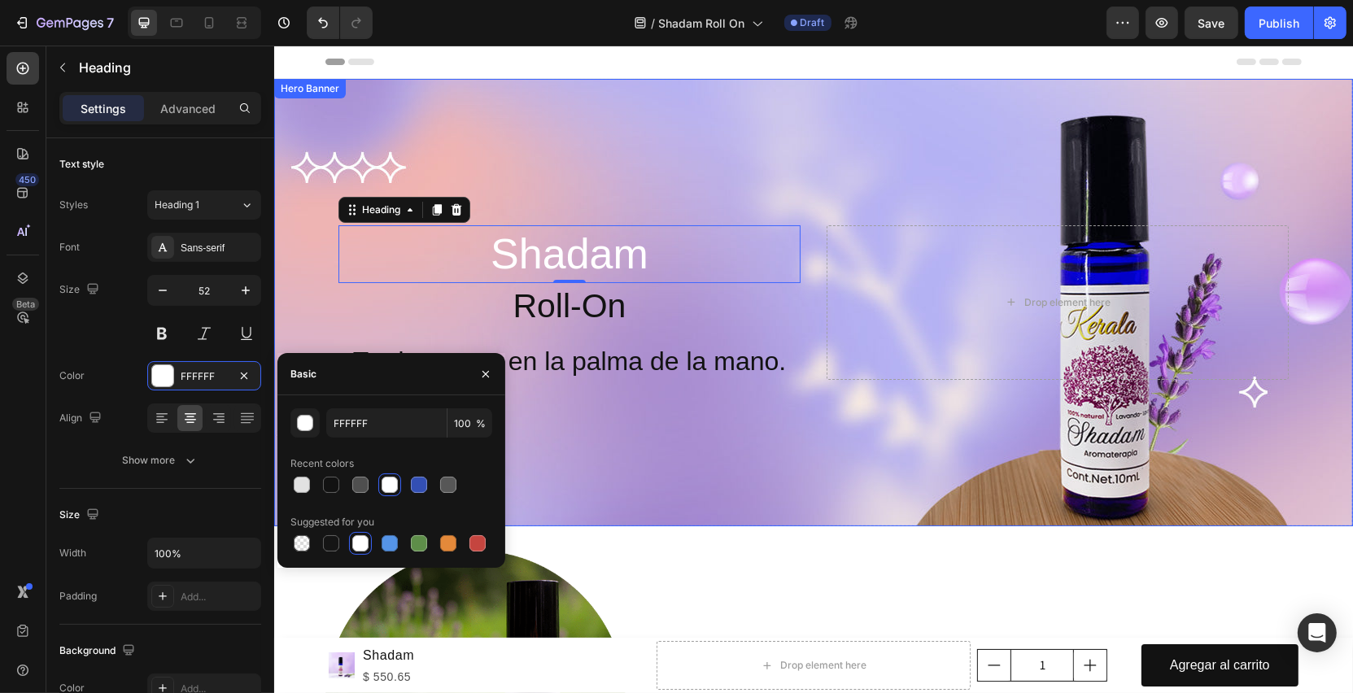
click at [686, 408] on div "Background Image" at bounding box center [812, 303] width 1079 height 448
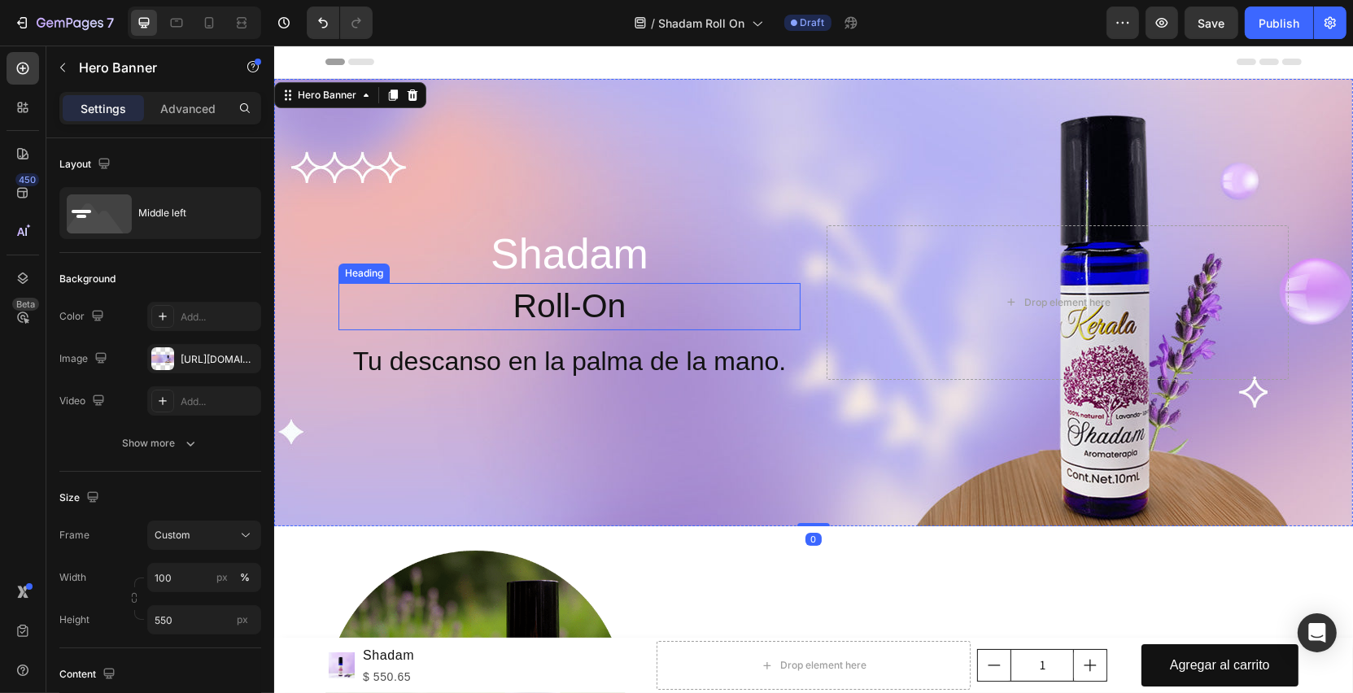
click at [595, 299] on h2 "Roll-On" at bounding box center [569, 306] width 462 height 46
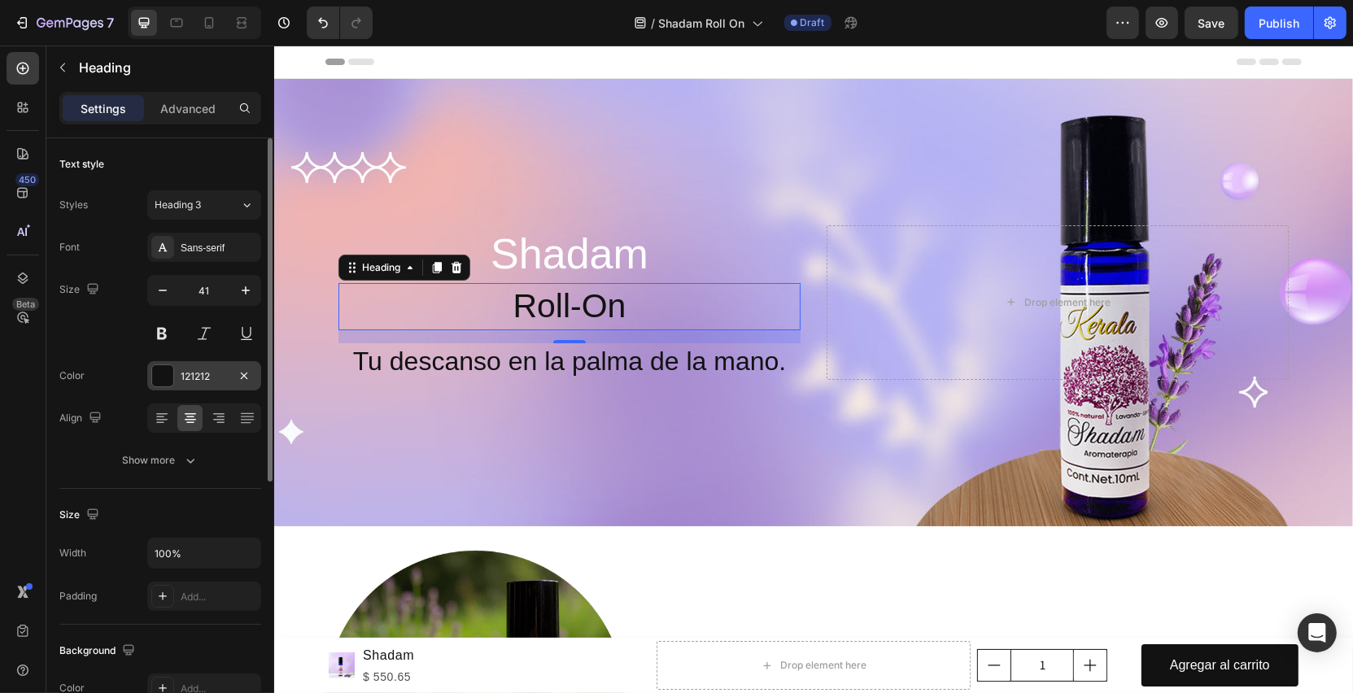
click at [161, 366] on div at bounding box center [162, 375] width 21 height 21
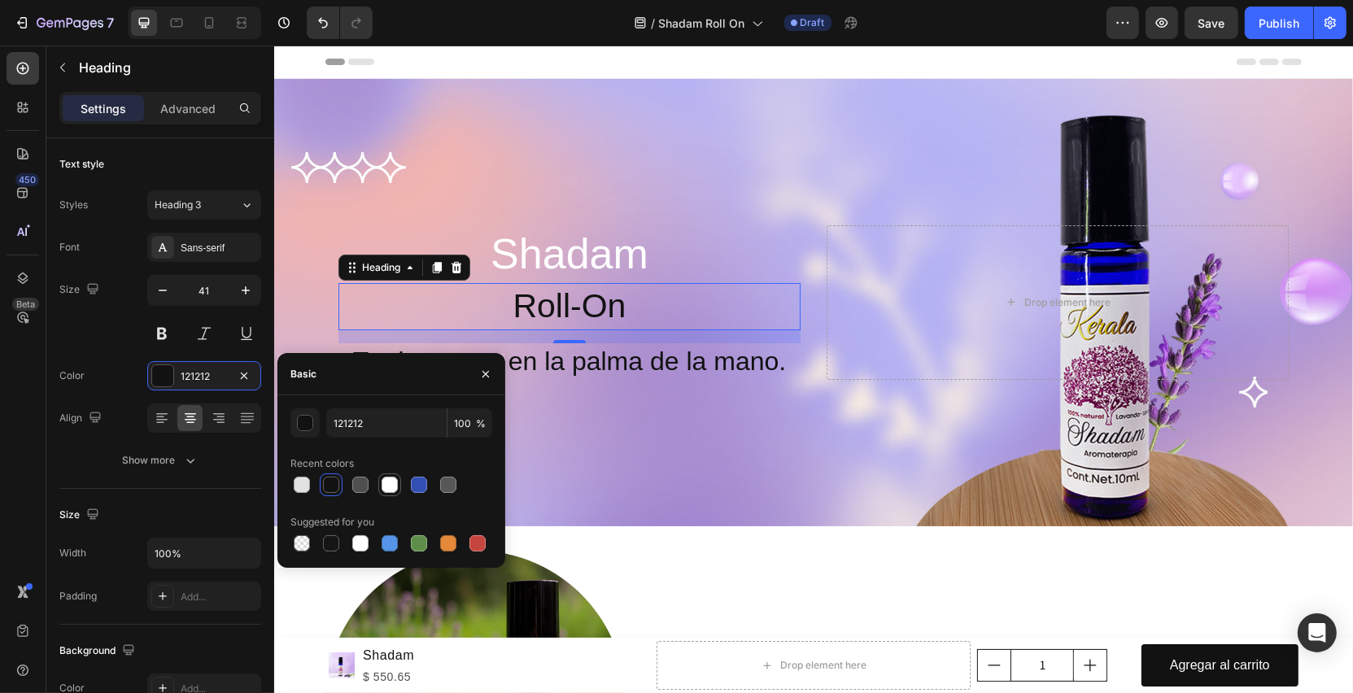
click at [390, 487] on div at bounding box center [390, 485] width 16 height 16
type input "FFFFFF"
click at [596, 364] on p "Tu descanso en la palma de la mano." at bounding box center [568, 362] width 459 height 34
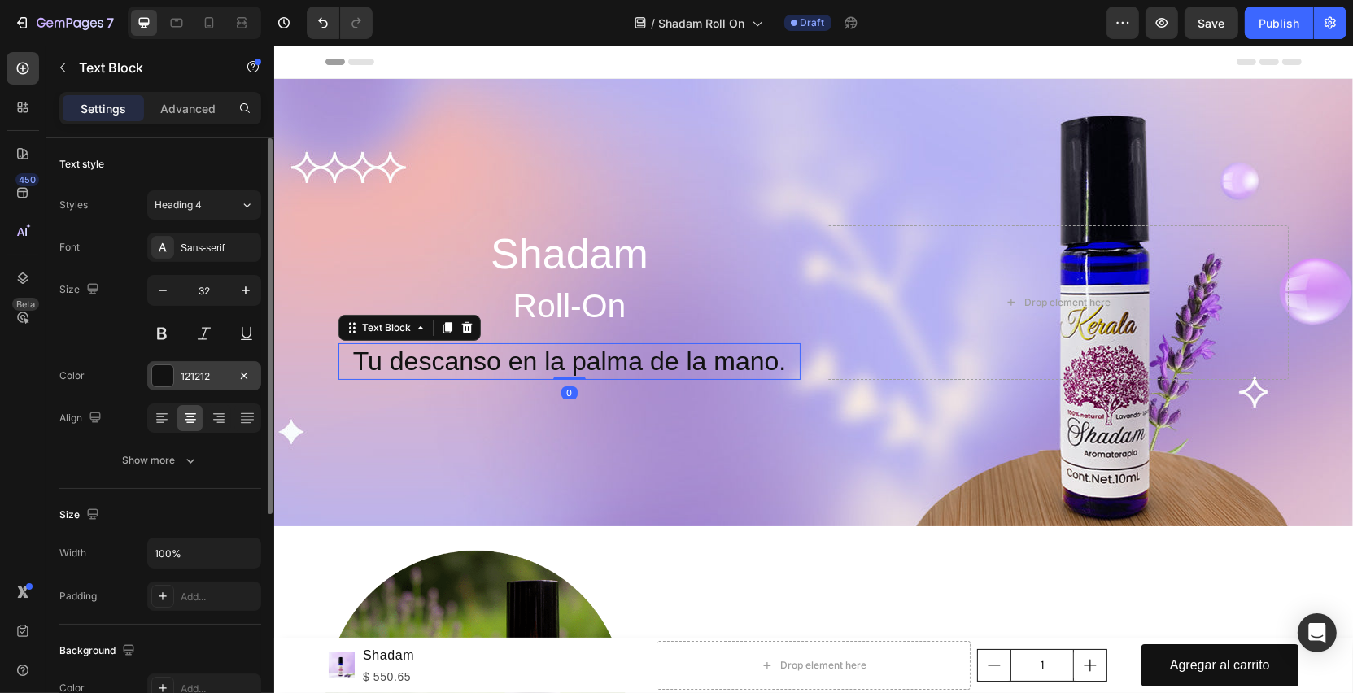
click at [164, 375] on div at bounding box center [162, 375] width 21 height 21
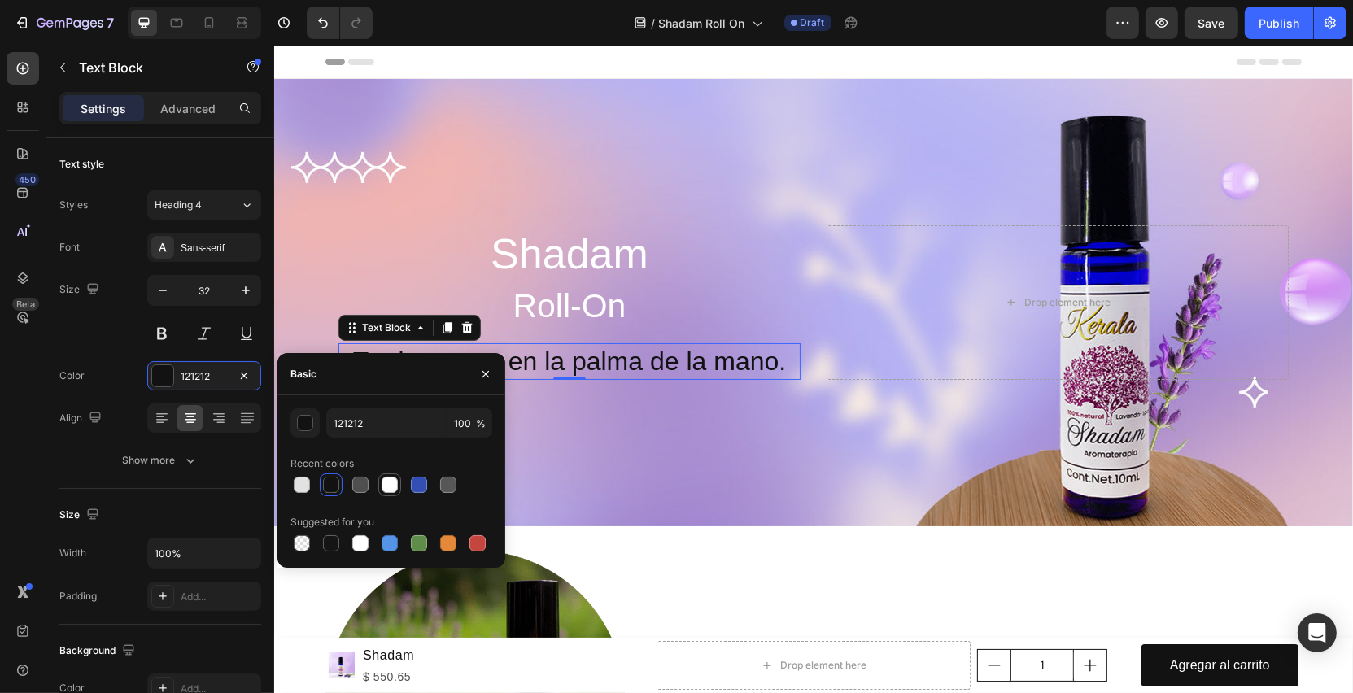
click at [386, 491] on div at bounding box center [390, 485] width 16 height 16
type input "FFFFFF"
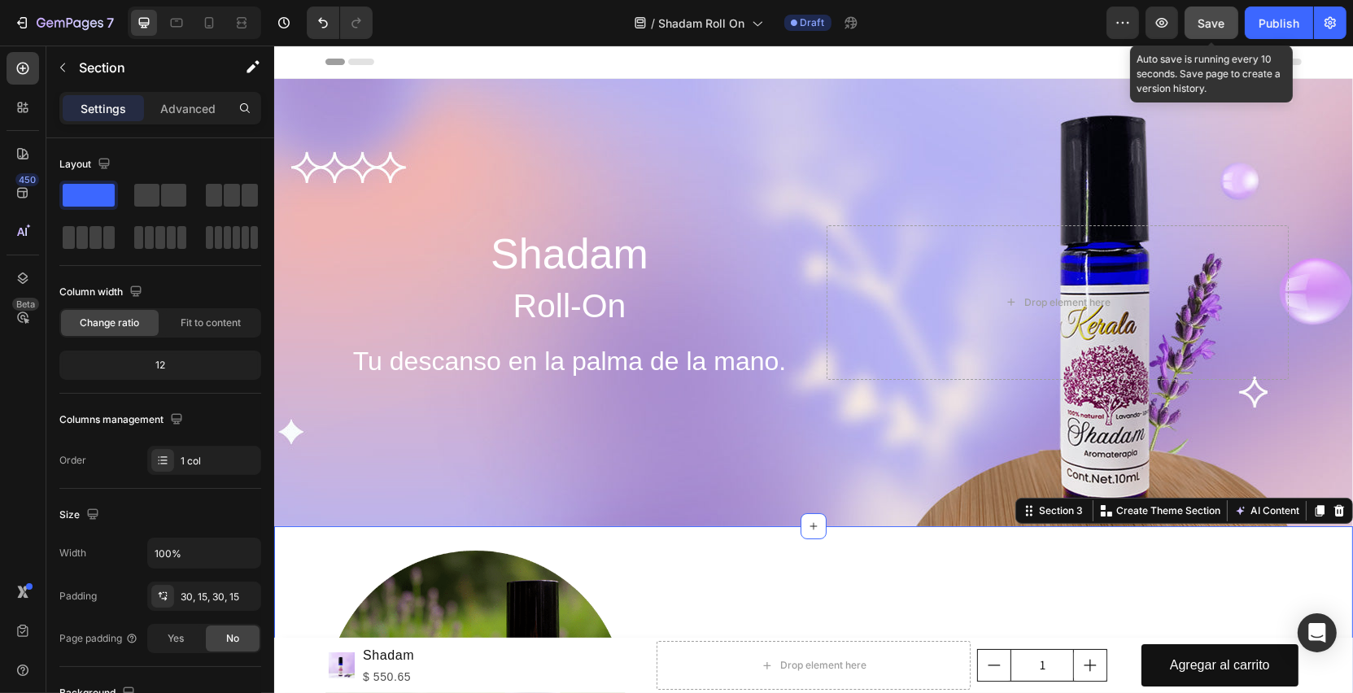
click at [1209, 19] on span "Save" at bounding box center [1212, 23] width 27 height 14
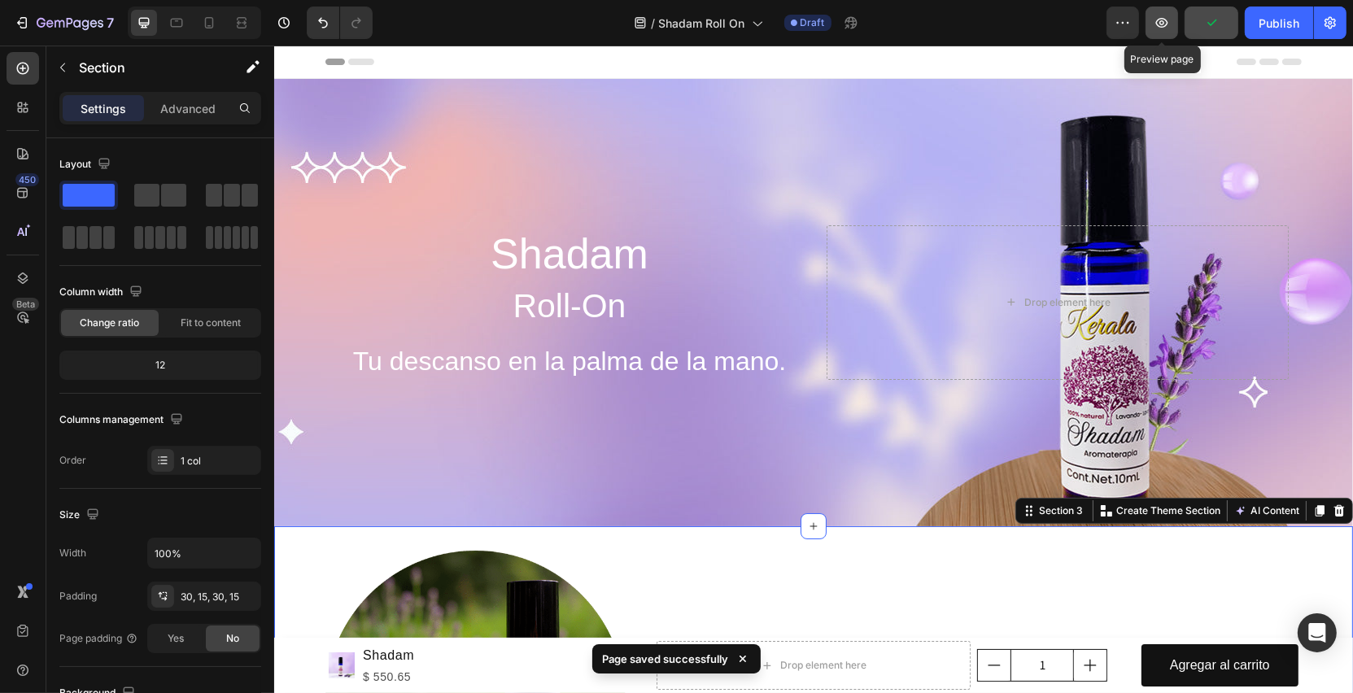
click at [1172, 32] on button "button" at bounding box center [1162, 23] width 33 height 33
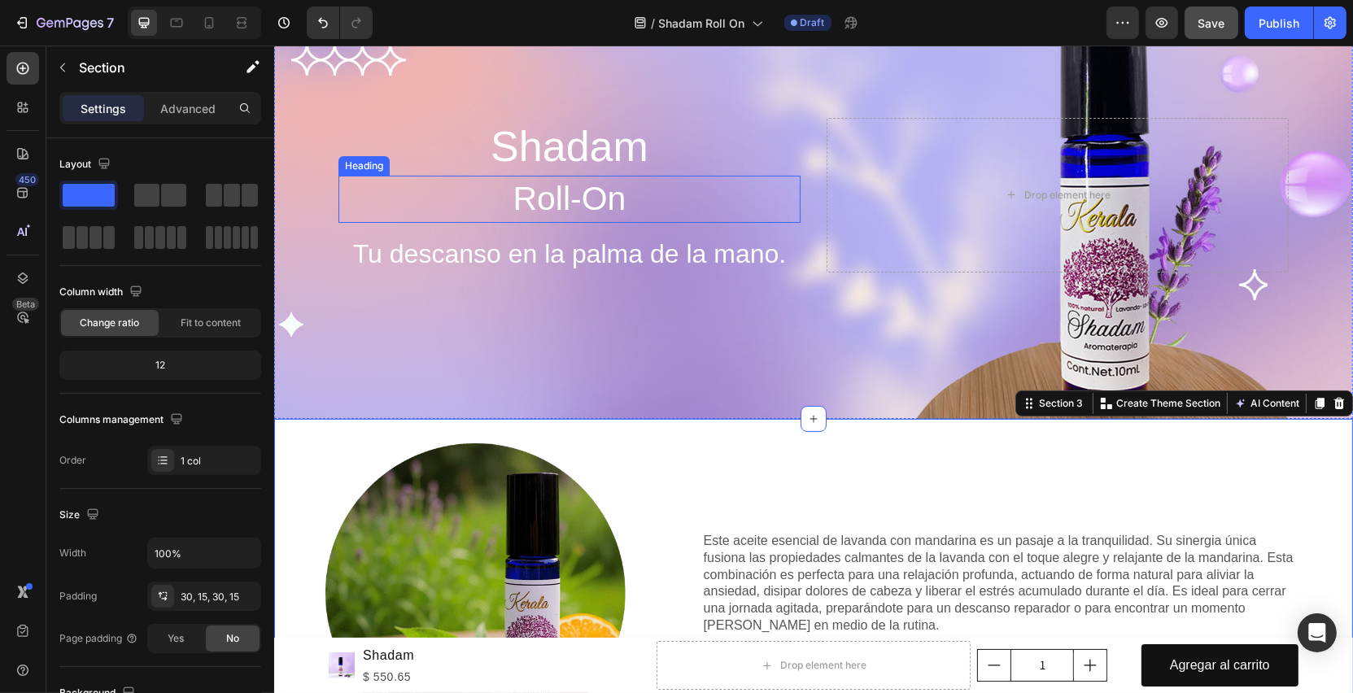
scroll to position [362, 0]
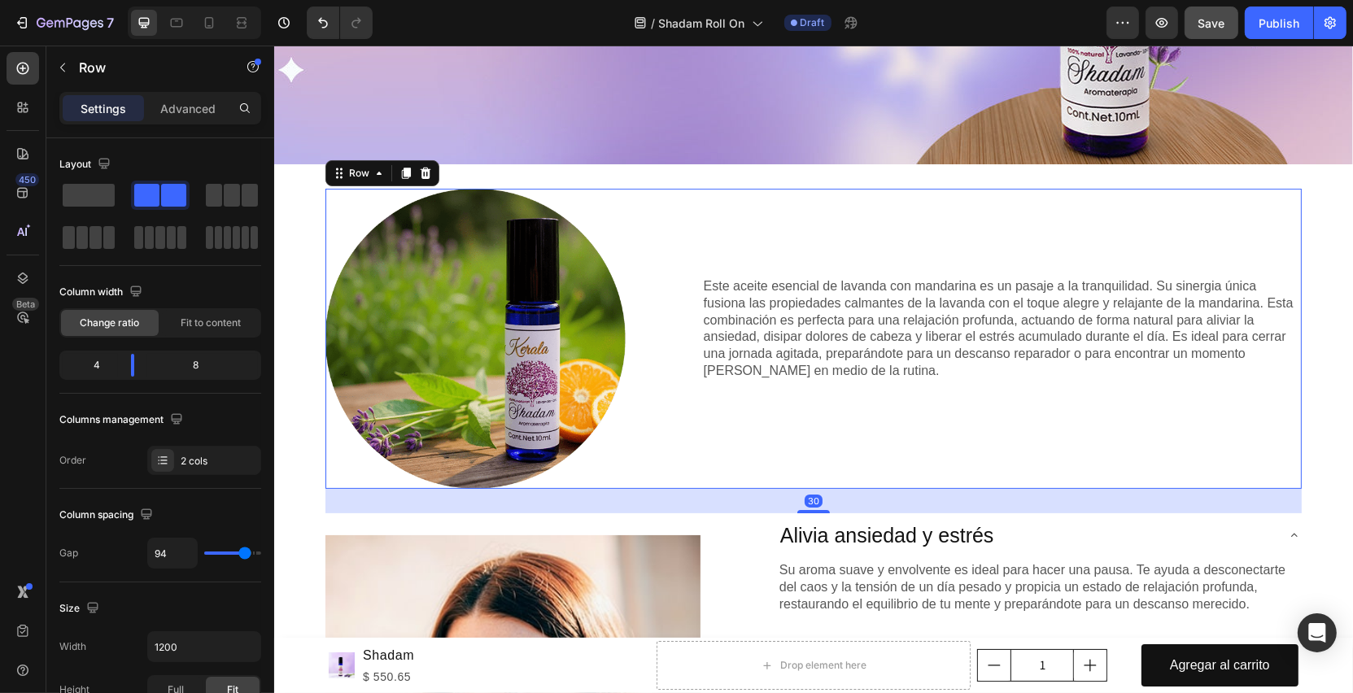
click at [788, 238] on div "Este aceite esencial de lavanda con mandarina es un pasaje a la tranquilidad. S…" at bounding box center [1001, 339] width 600 height 300
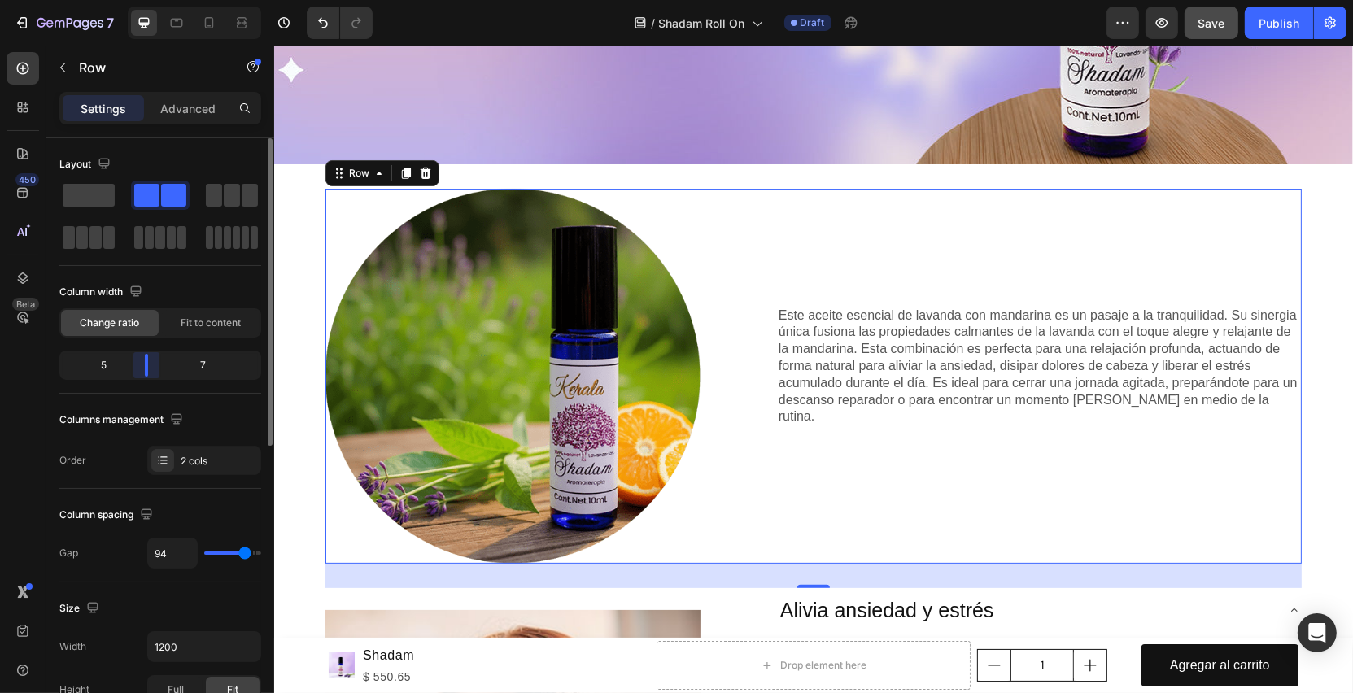
click at [139, 366] on div "Layout Column width Change ratio Fit to content 5 7 Columns management Order 2 …" at bounding box center [160, 438] width 228 height 601
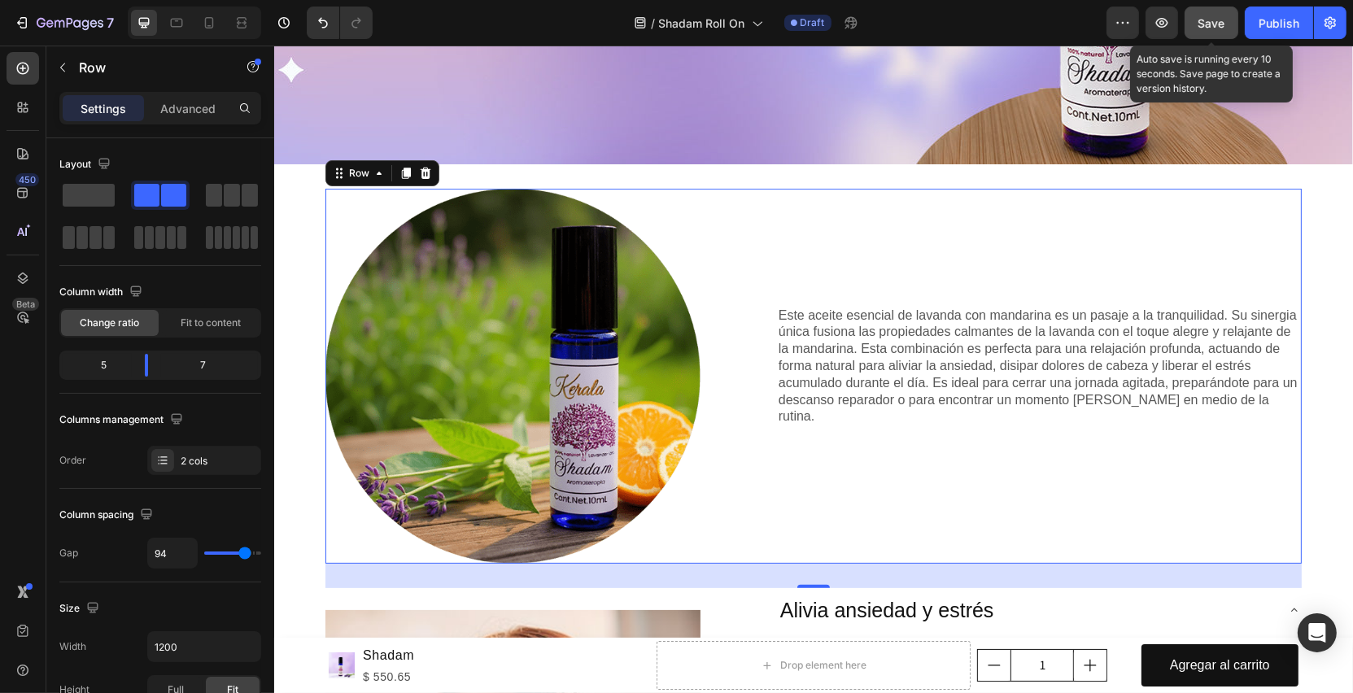
click at [1210, 32] on button "Save" at bounding box center [1212, 23] width 54 height 33
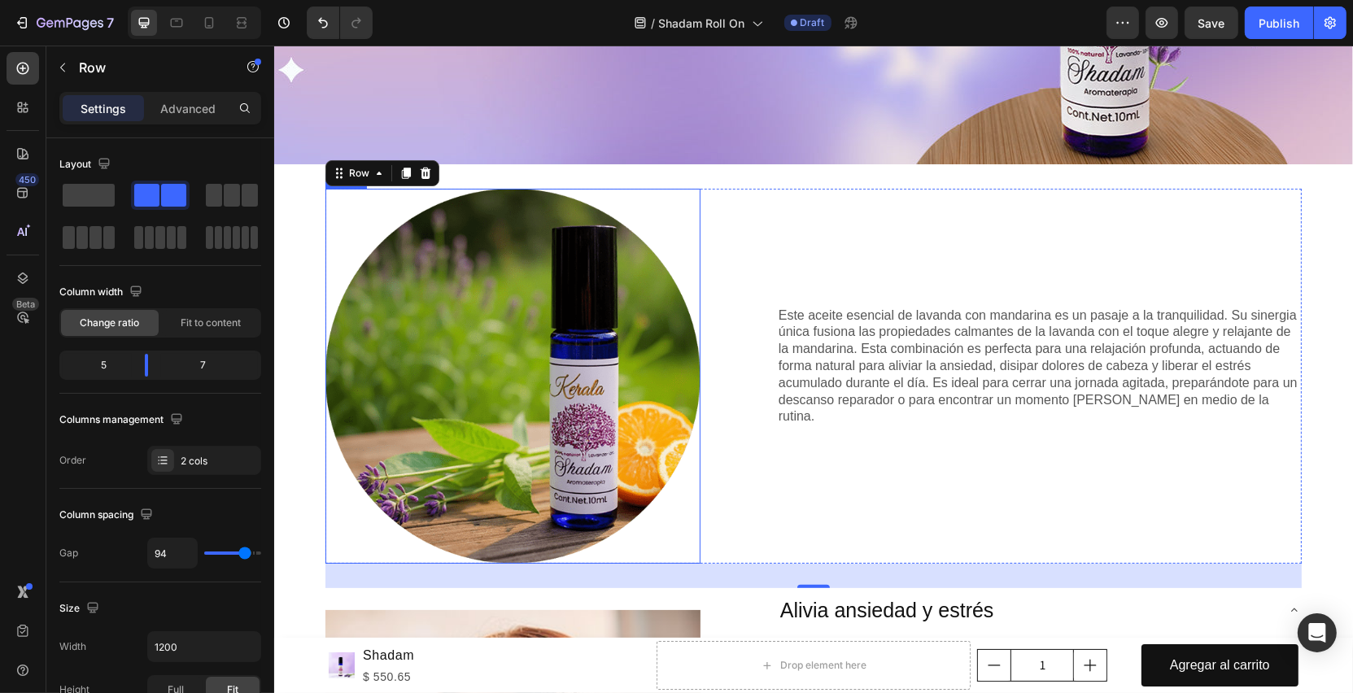
click at [584, 355] on img at bounding box center [512, 376] width 375 height 375
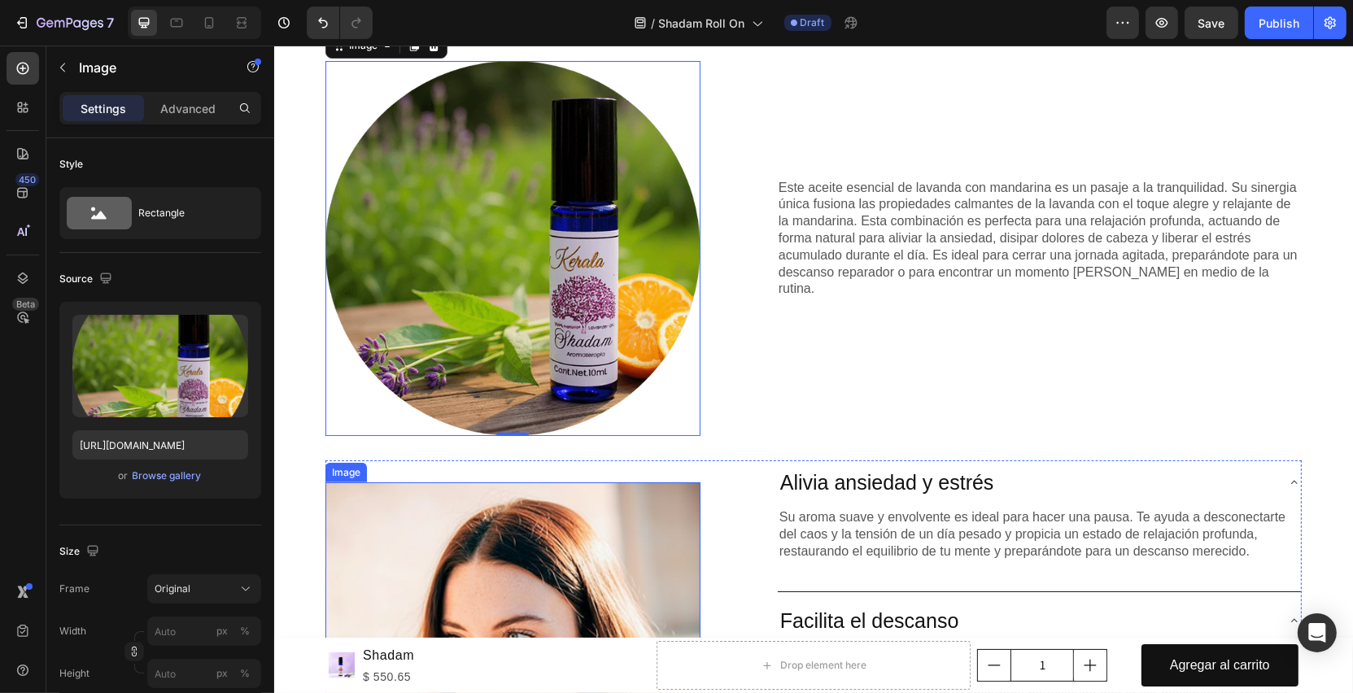
scroll to position [403, 0]
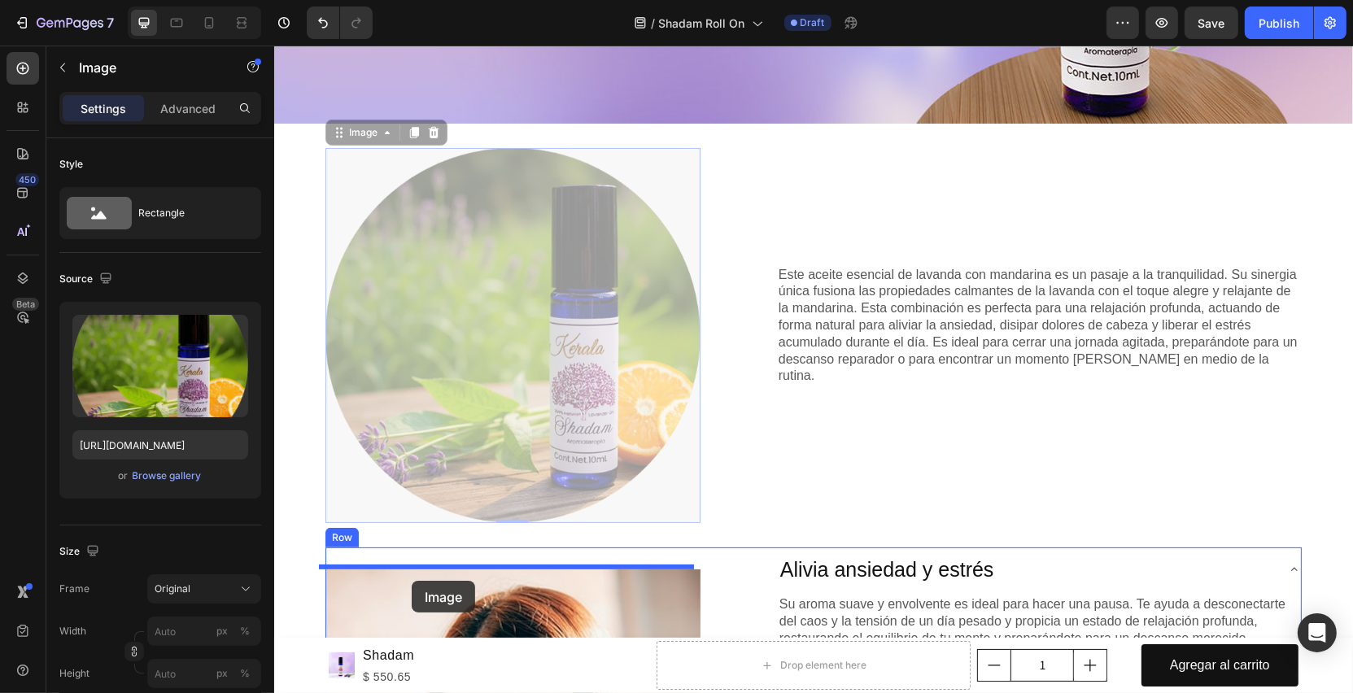
drag, startPoint x: 365, startPoint y: 133, endPoint x: 411, endPoint y: 581, distance: 449.9
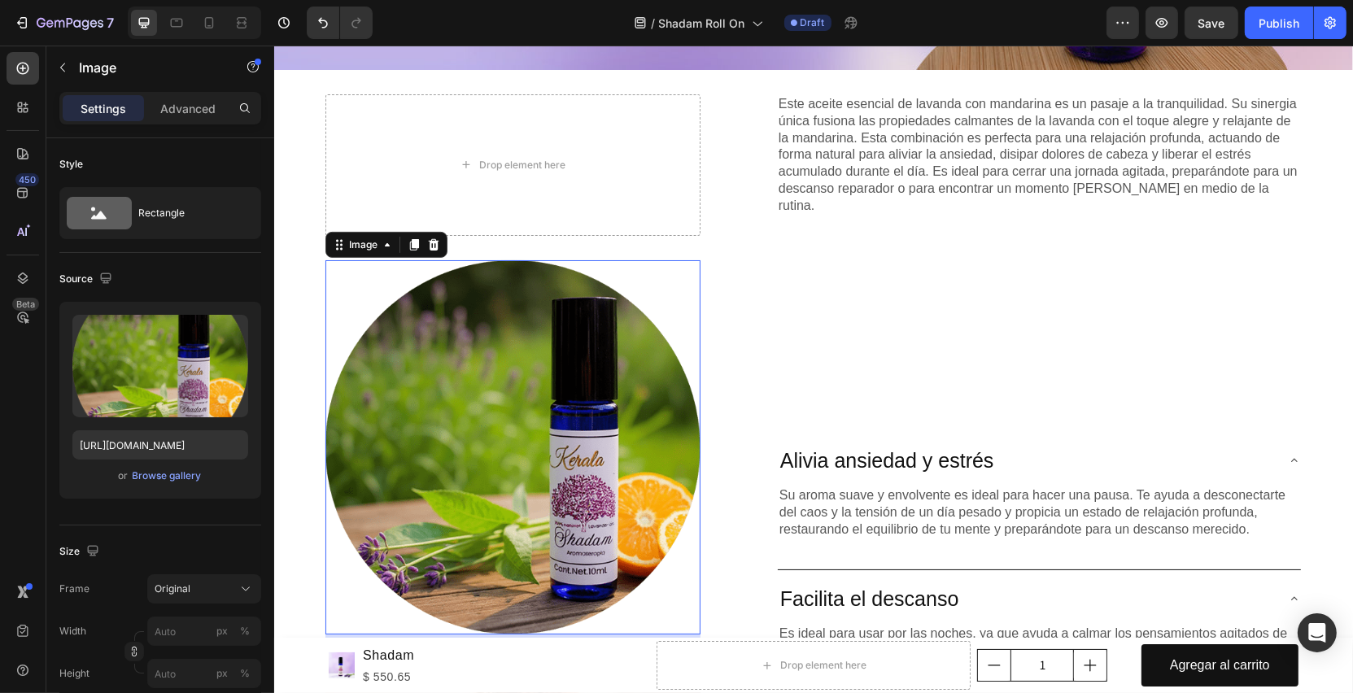
scroll to position [738, 0]
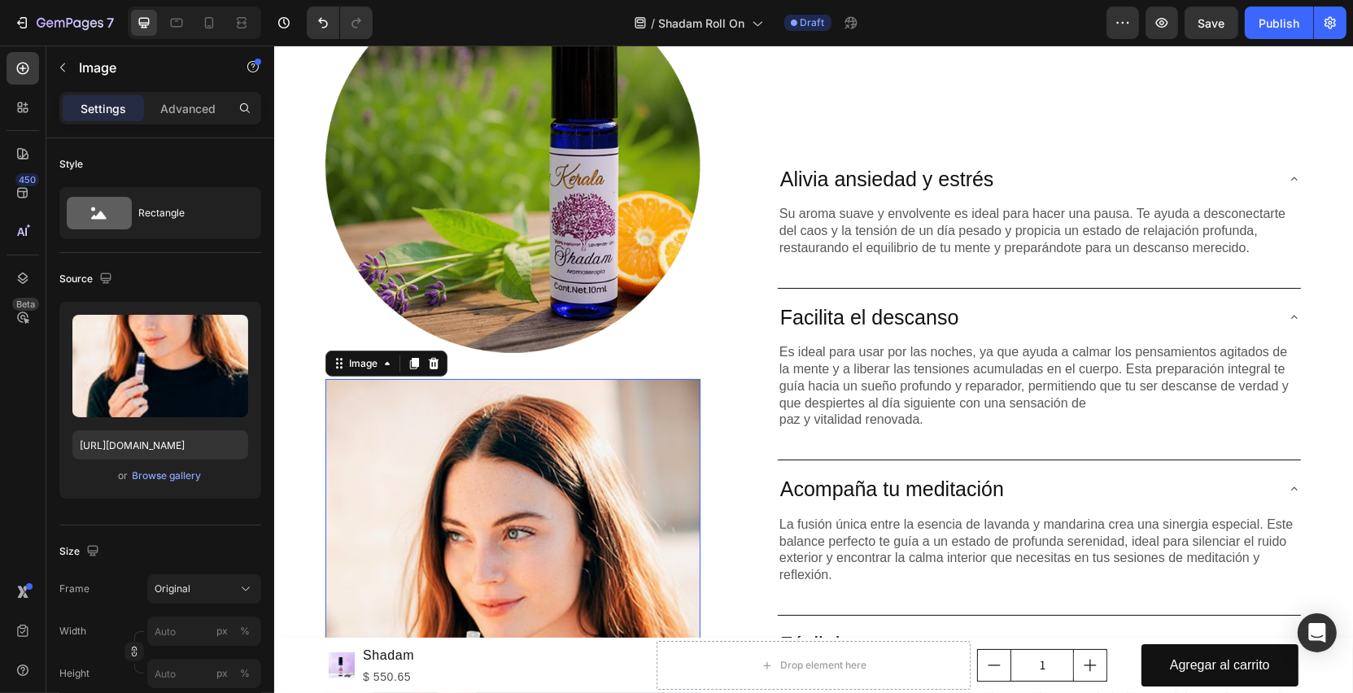
click at [342, 379] on img at bounding box center [512, 660] width 375 height 562
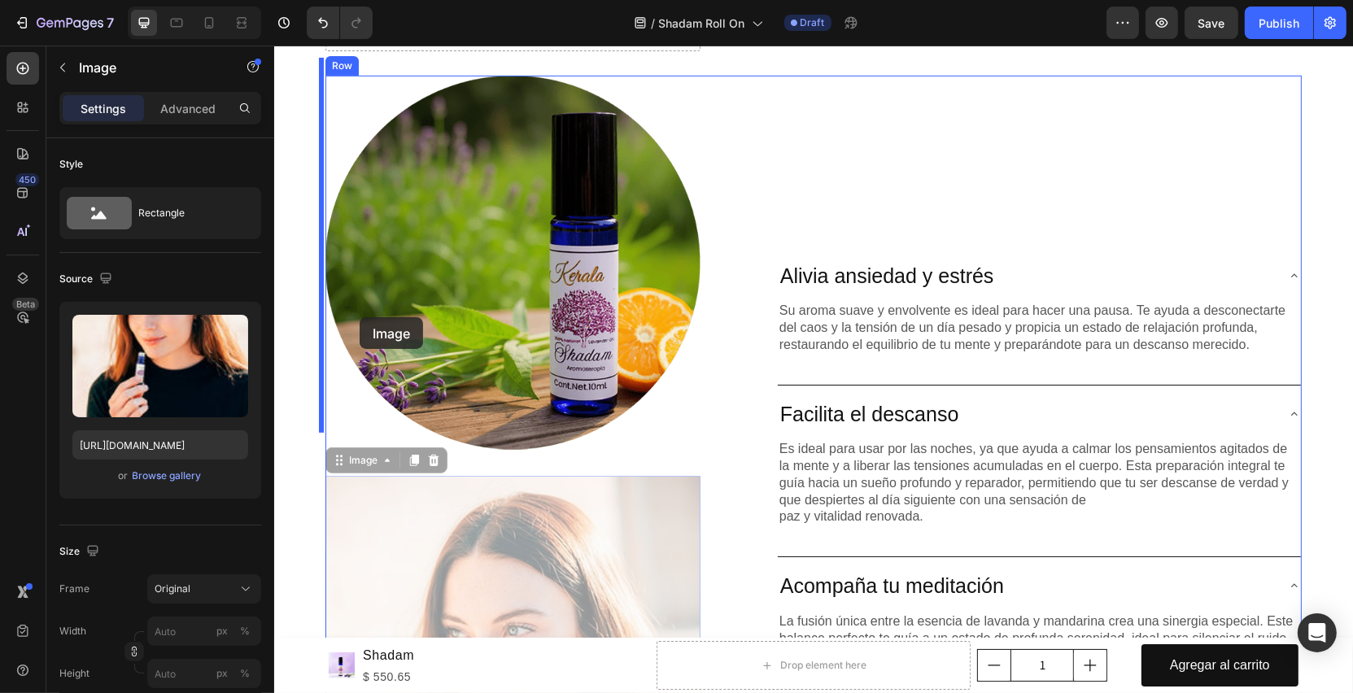
scroll to position [322, 0]
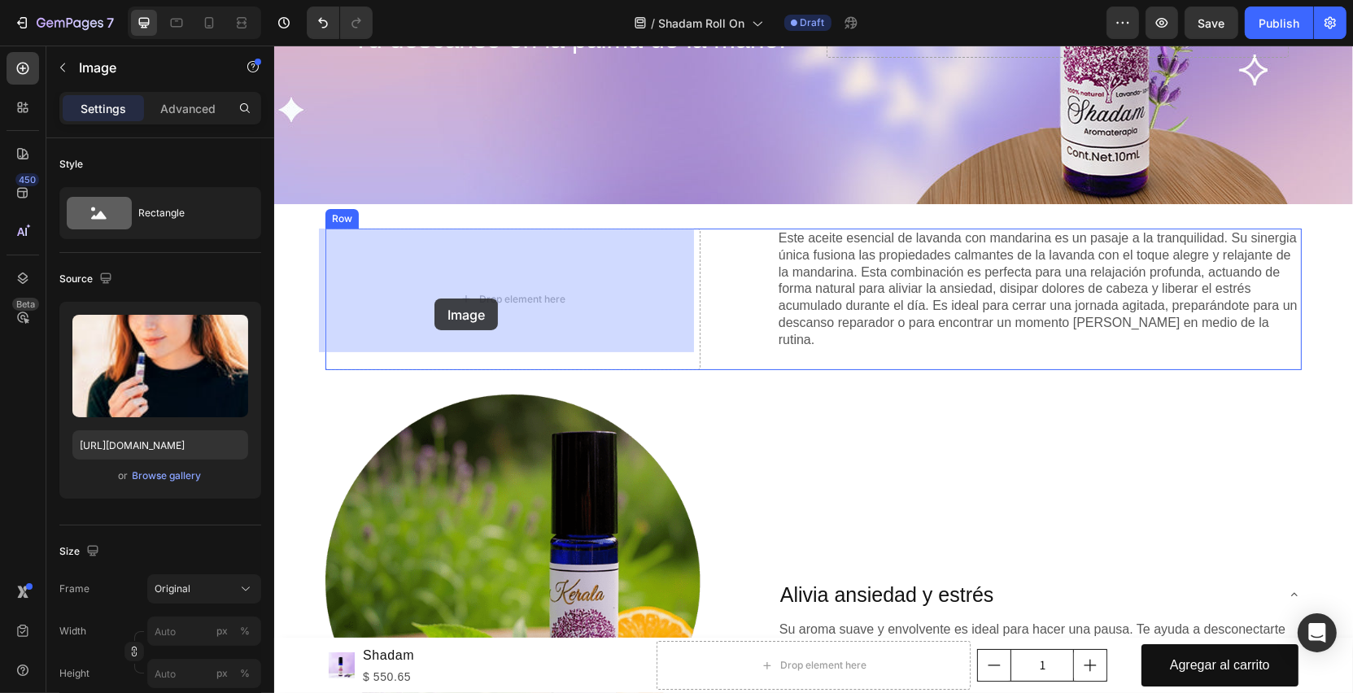
drag, startPoint x: 347, startPoint y: 350, endPoint x: 434, endPoint y: 299, distance: 101.0
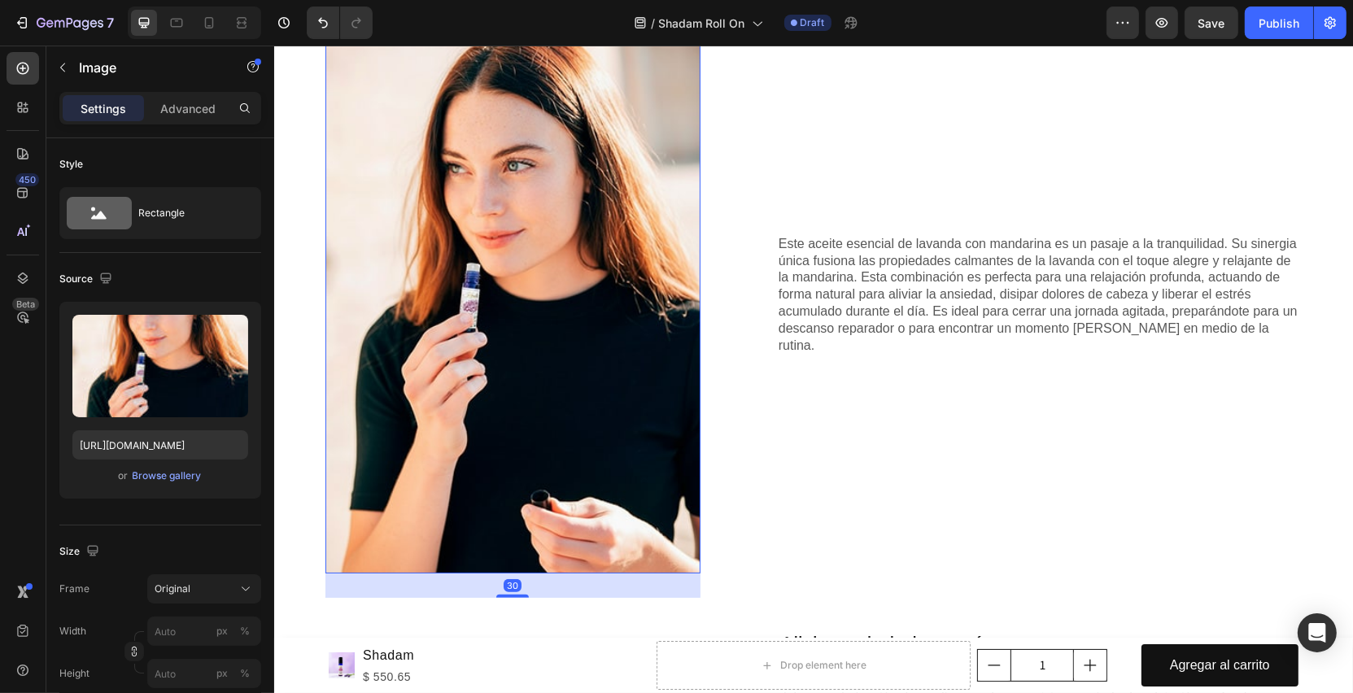
scroll to position [631, 0]
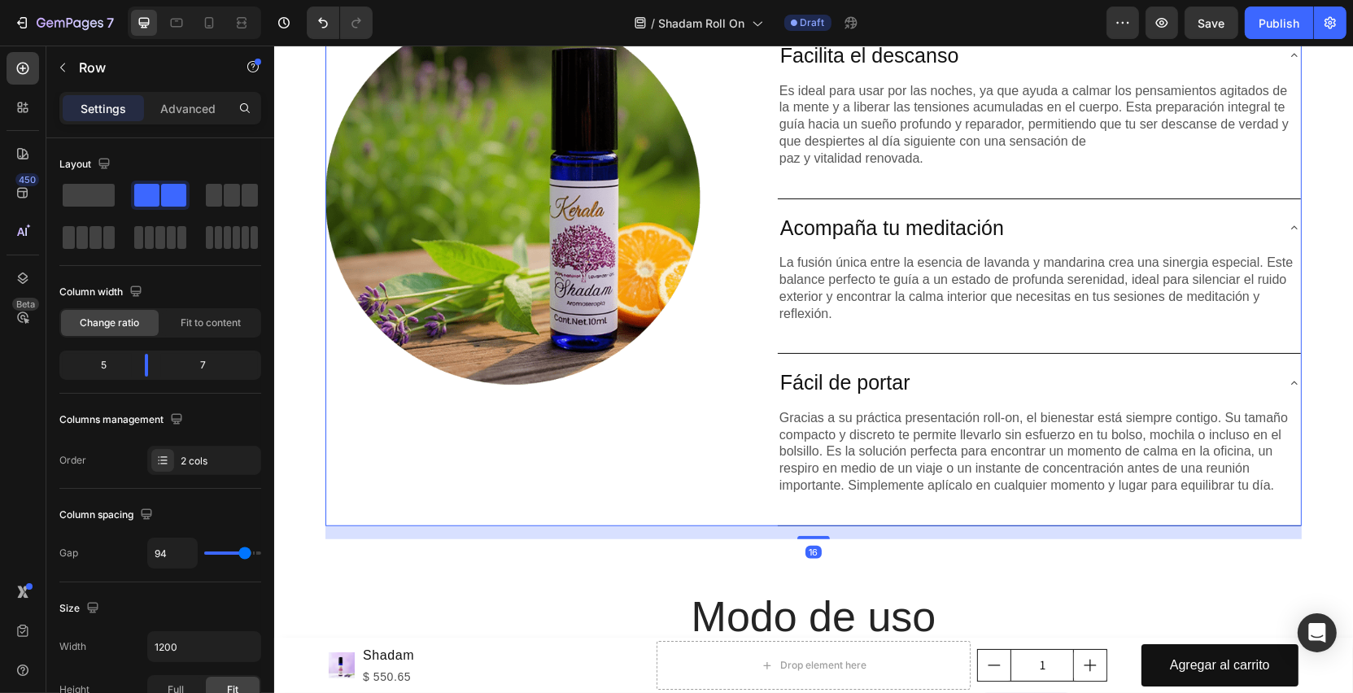
scroll to position [1289, 0]
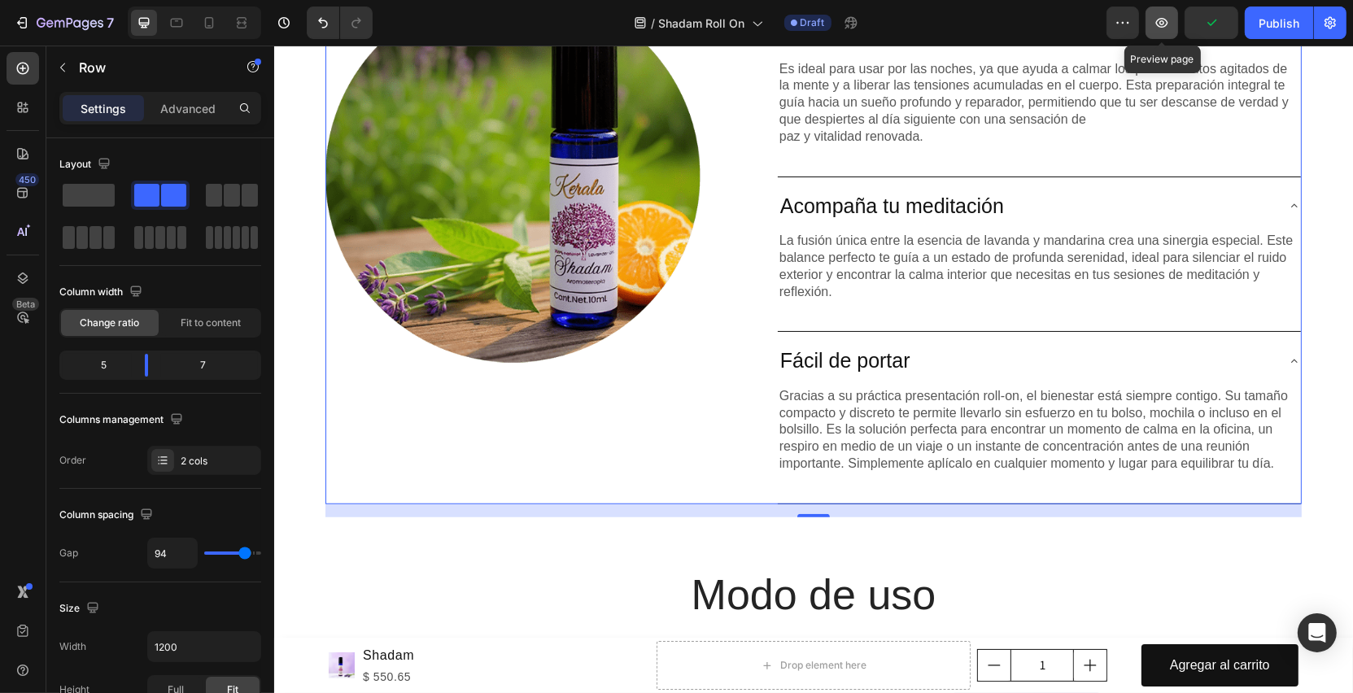
click at [1169, 27] on icon "button" at bounding box center [1162, 23] width 16 height 16
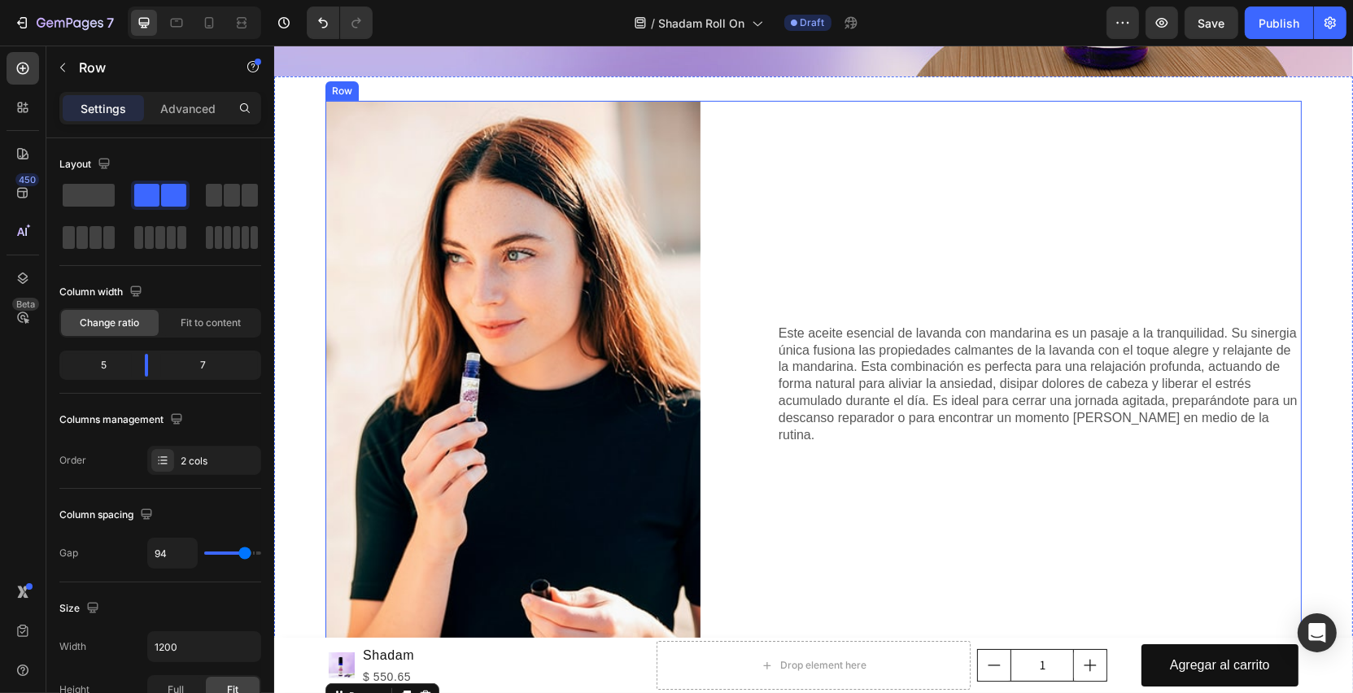
scroll to position [456, 0]
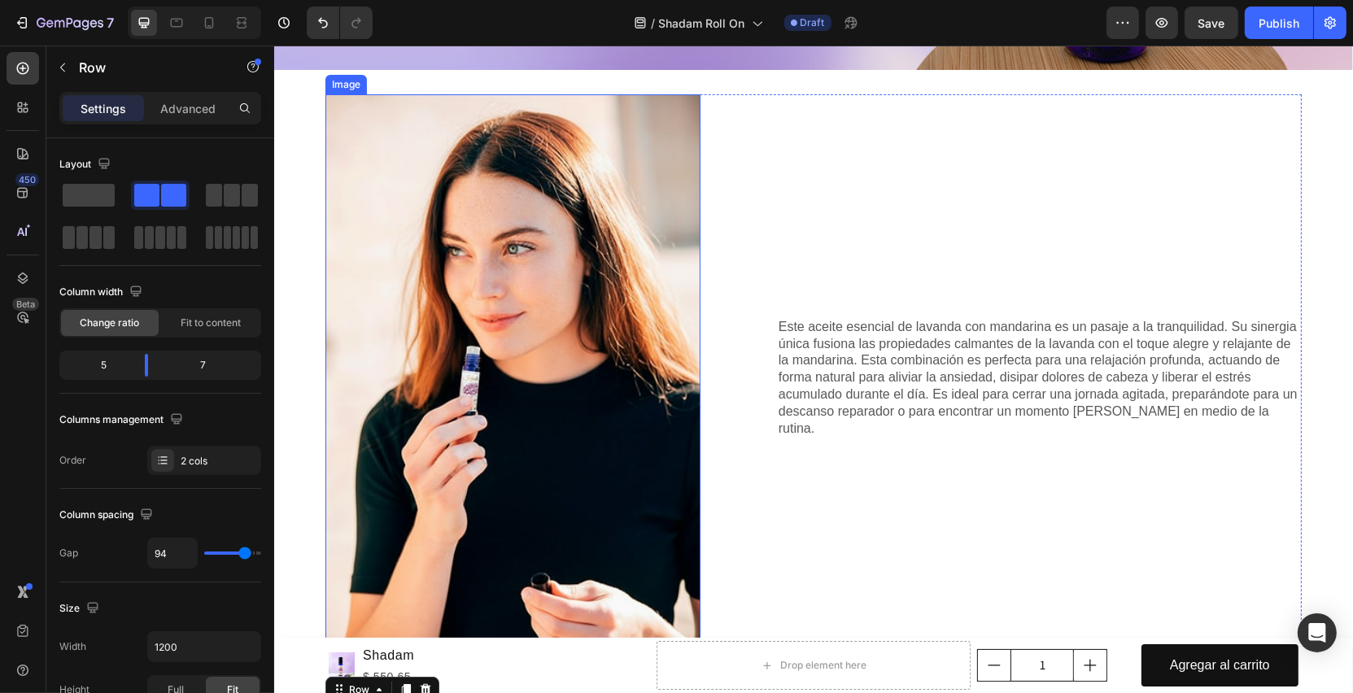
click at [386, 125] on img at bounding box center [512, 375] width 375 height 562
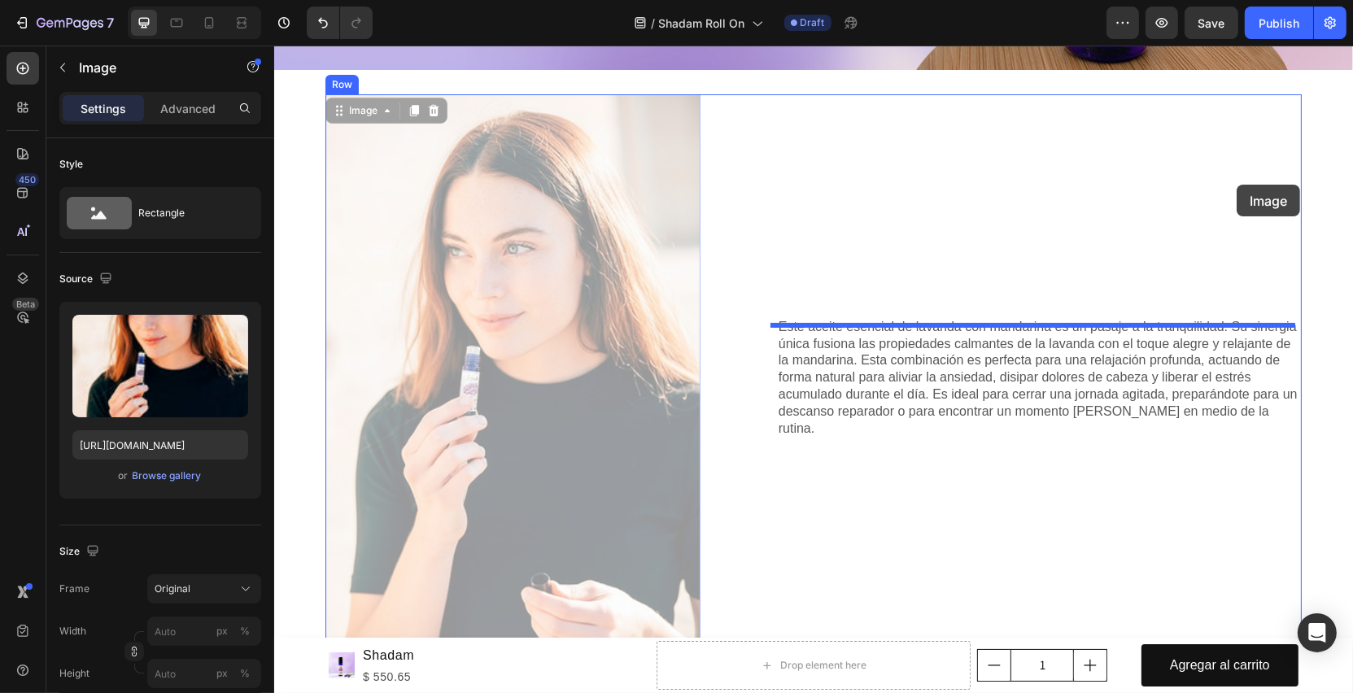
drag, startPoint x: 351, startPoint y: 113, endPoint x: 1236, endPoint y: 185, distance: 888.2
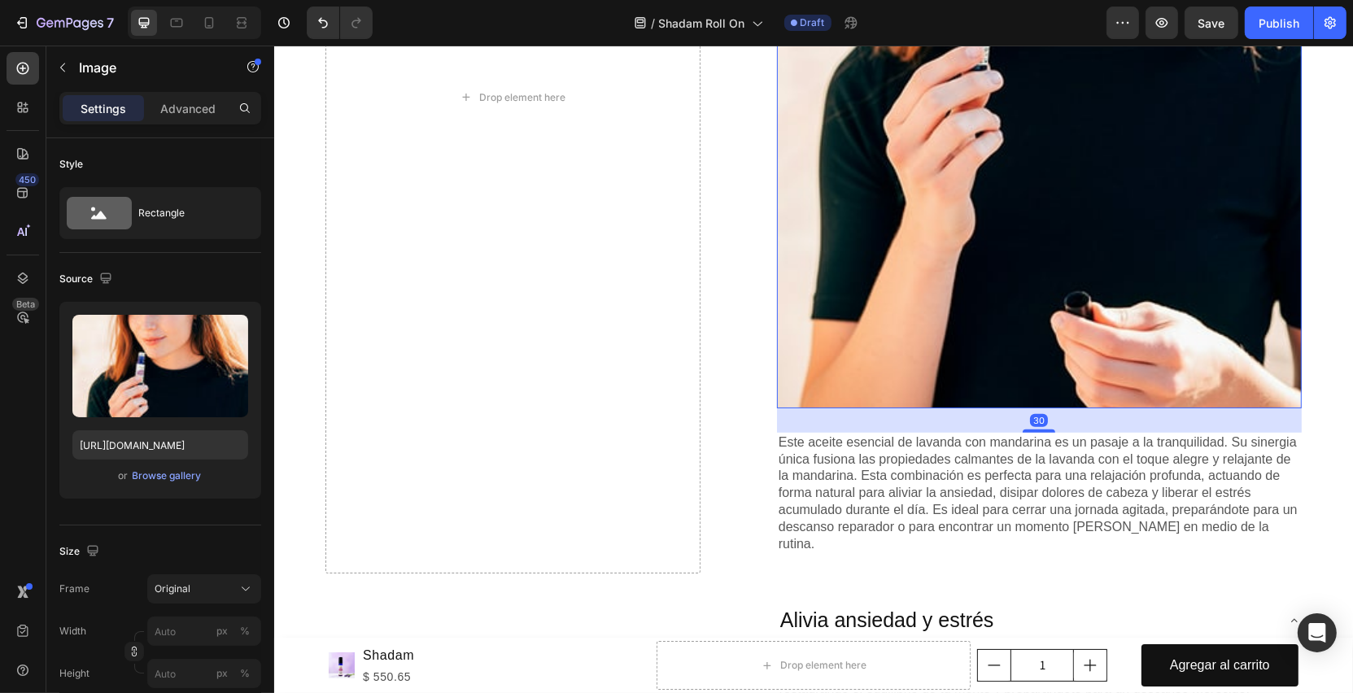
scroll to position [967, 0]
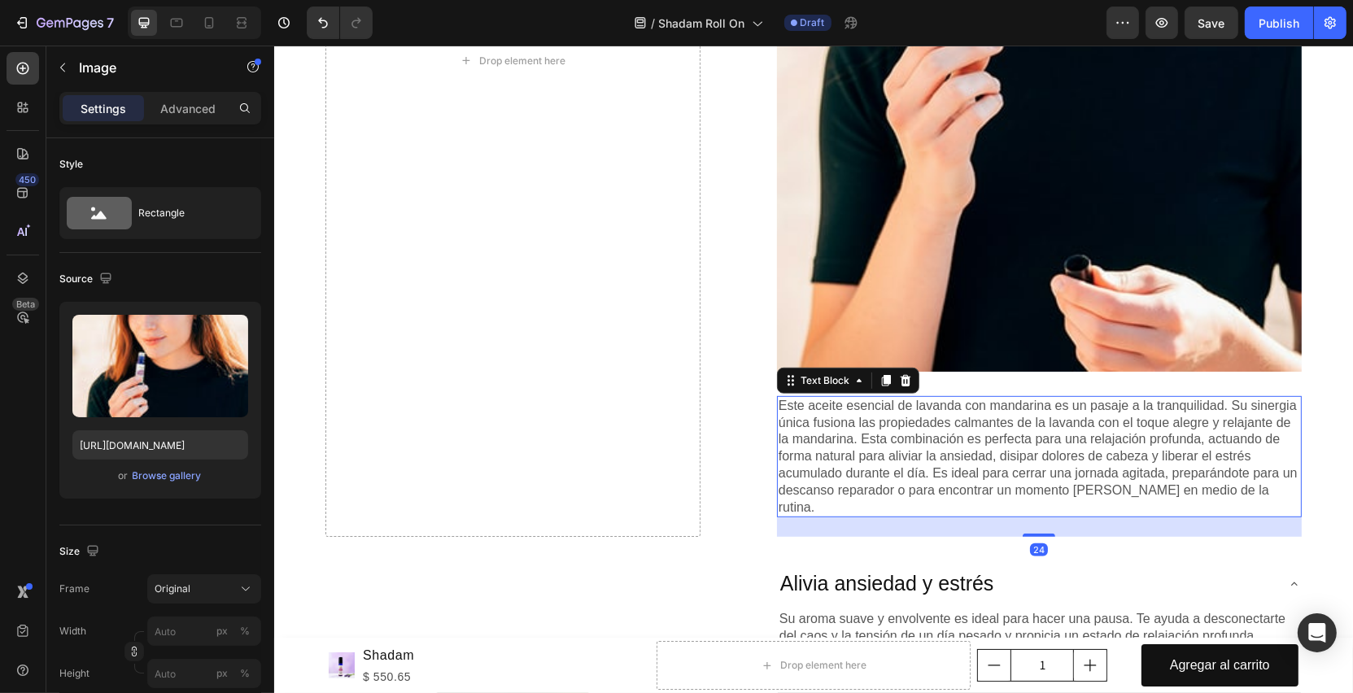
click at [872, 462] on p "Este aceite esencial de lavanda con mandarina es un pasaje a la tranquilidad. S…" at bounding box center [1039, 457] width 522 height 119
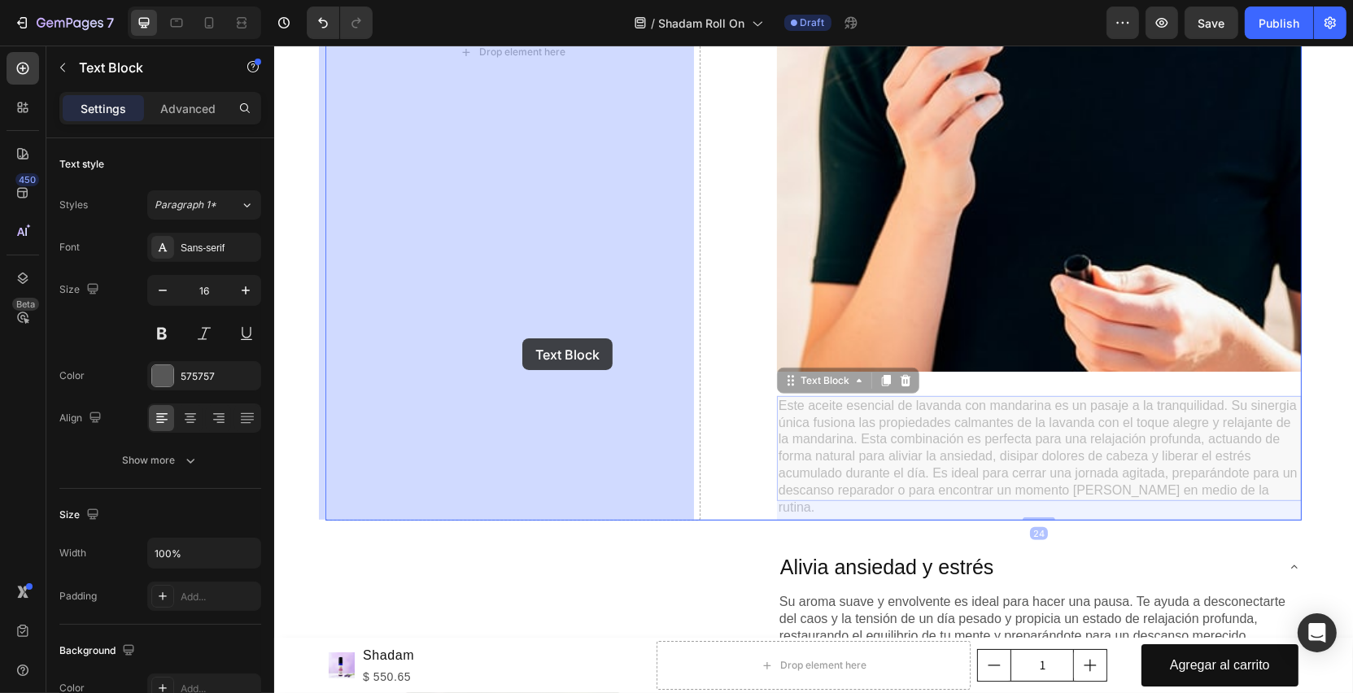
drag, startPoint x: 785, startPoint y: 386, endPoint x: 522, endPoint y: 338, distance: 267.8
click at [522, 338] on div "Header Product Images Shadam Product Title $ 550.65 Product Price Product Price…" at bounding box center [812, 502] width 1079 height 2847
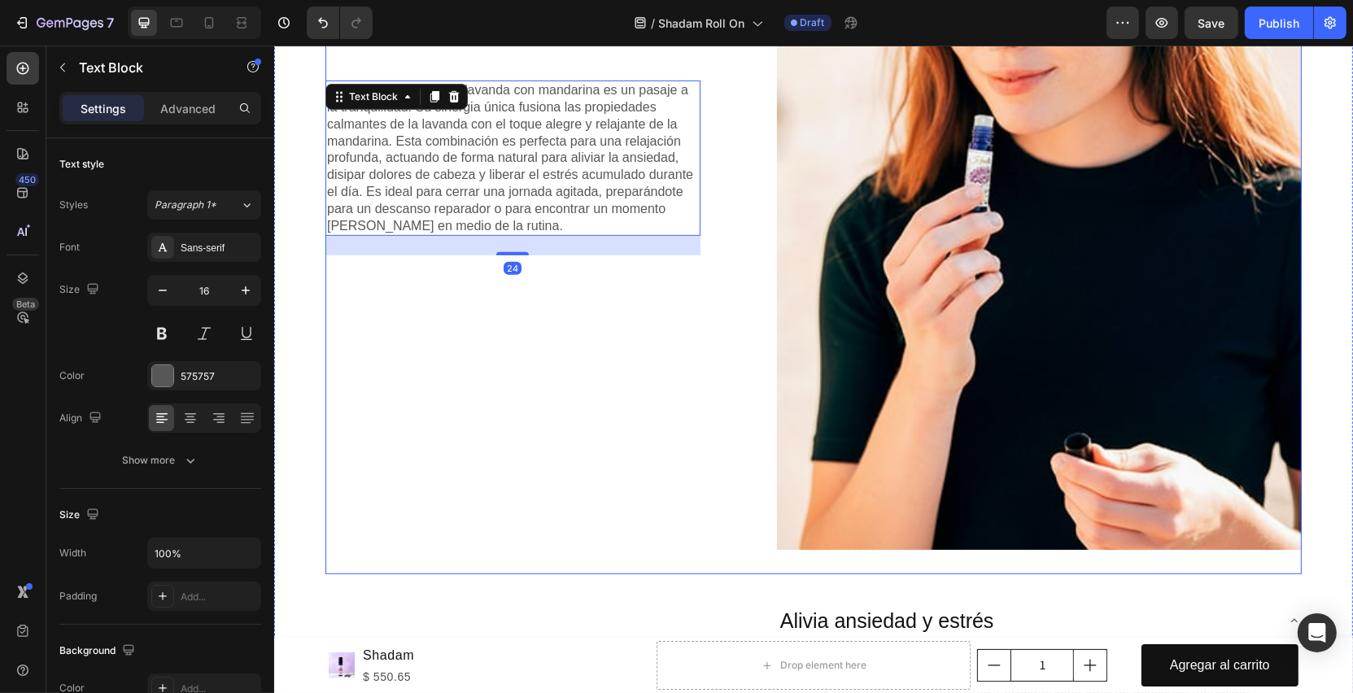
scroll to position [510, 0]
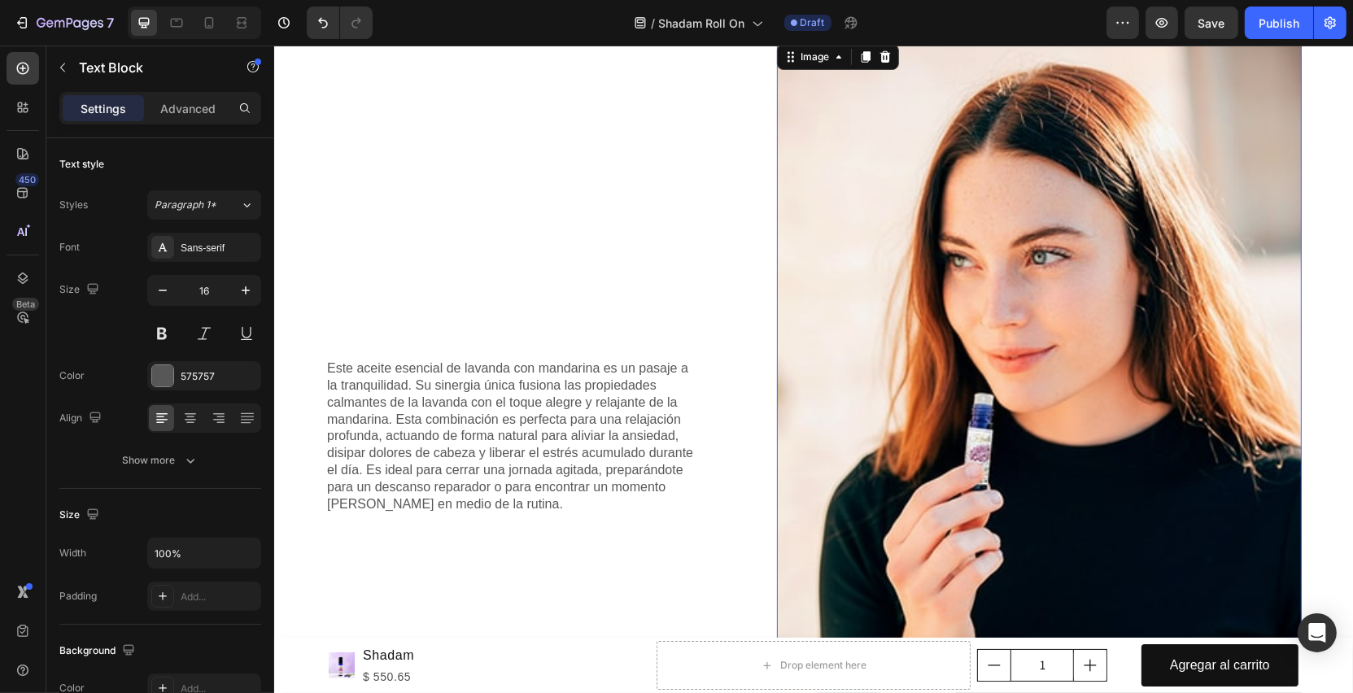
click at [945, 289] on img at bounding box center [1038, 435] width 525 height 788
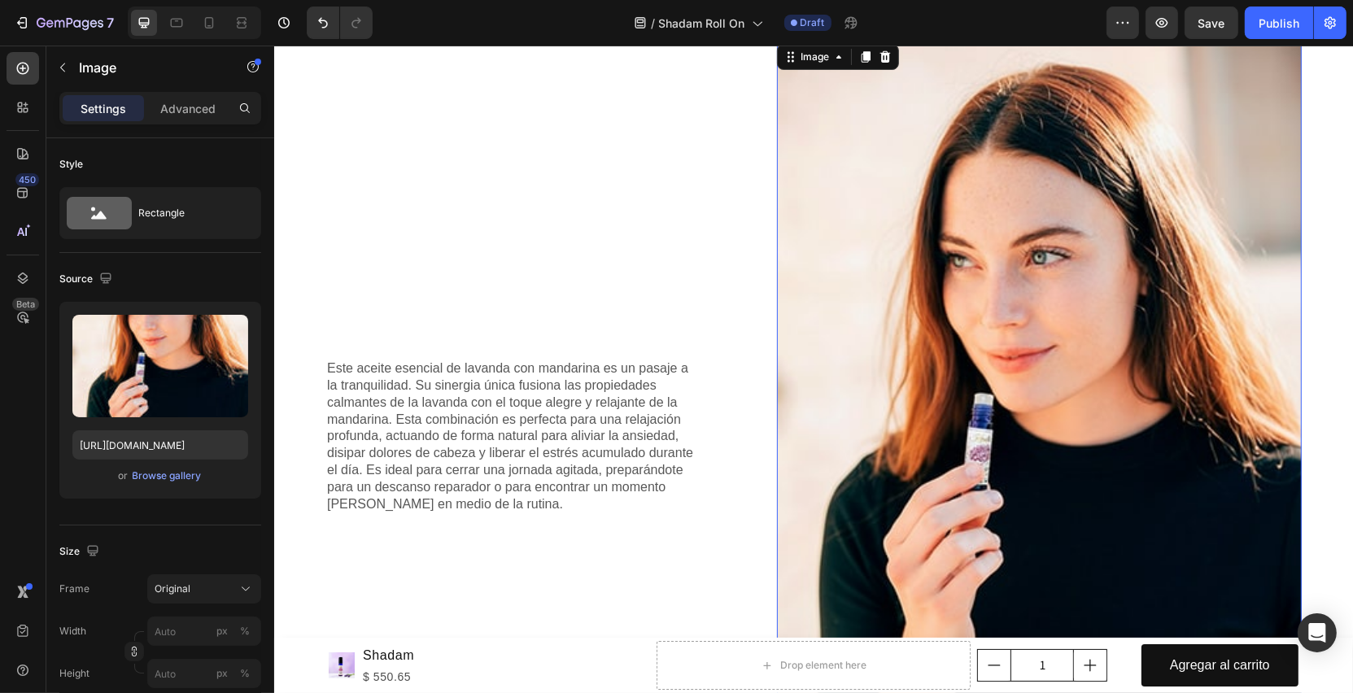
click at [648, 253] on div "Este aceite esencial de lavanda con mandarina es un pasaje a la tranquilidad. S…" at bounding box center [512, 447] width 375 height 812
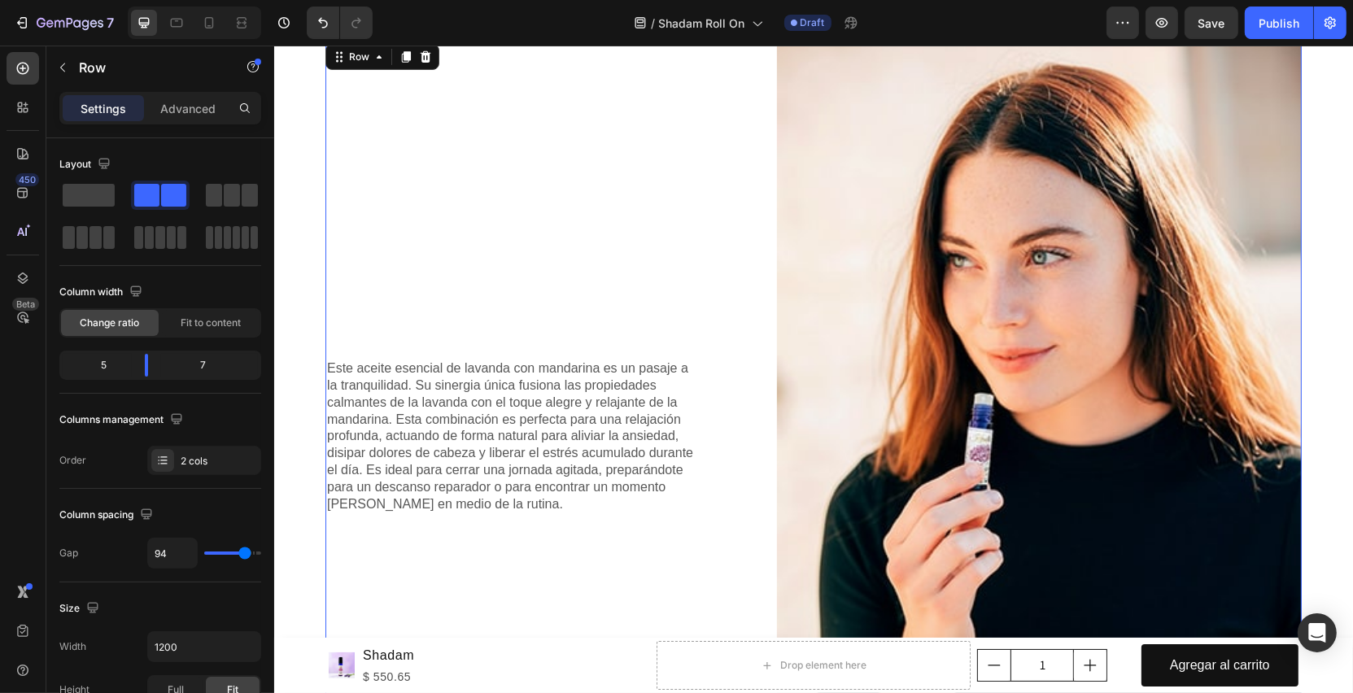
scroll to position [349, 0]
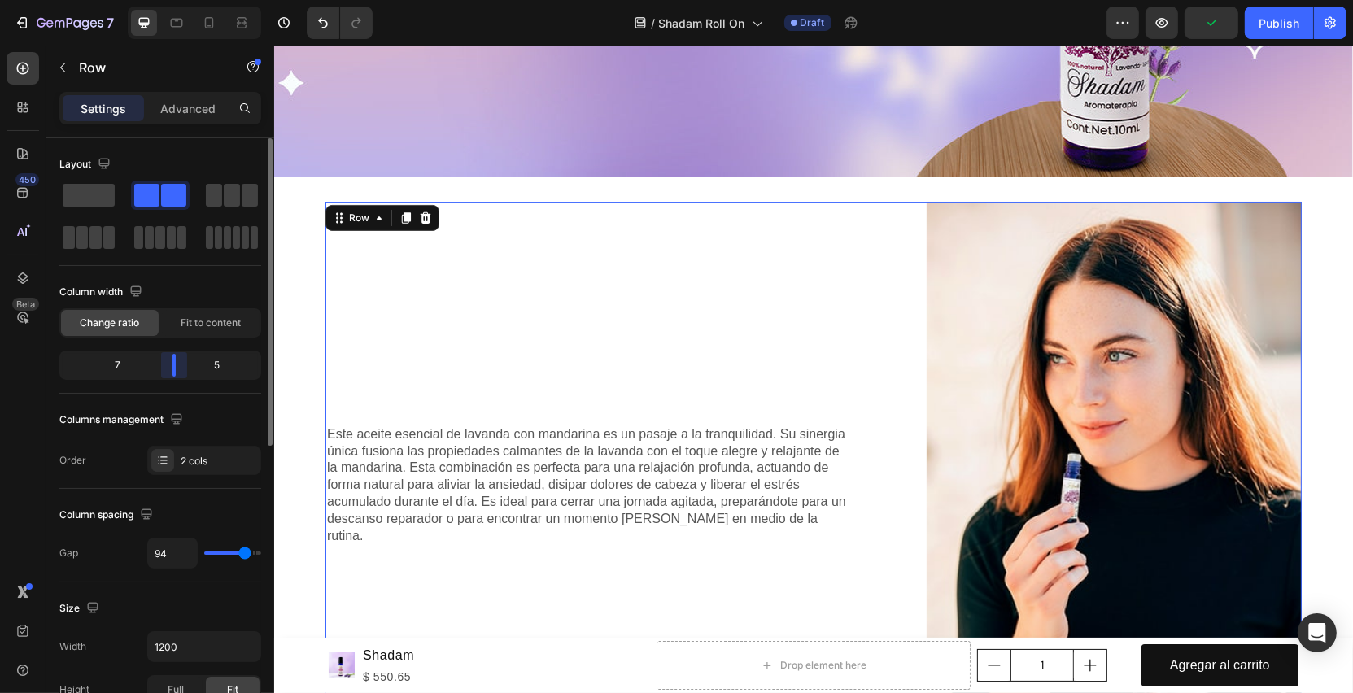
drag, startPoint x: 146, startPoint y: 369, endPoint x: 181, endPoint y: 369, distance: 35.0
click at [181, 369] on div "Layout Column width Change ratio Fit to content 7 5 Columns management Order 2 …" at bounding box center [160, 438] width 228 height 601
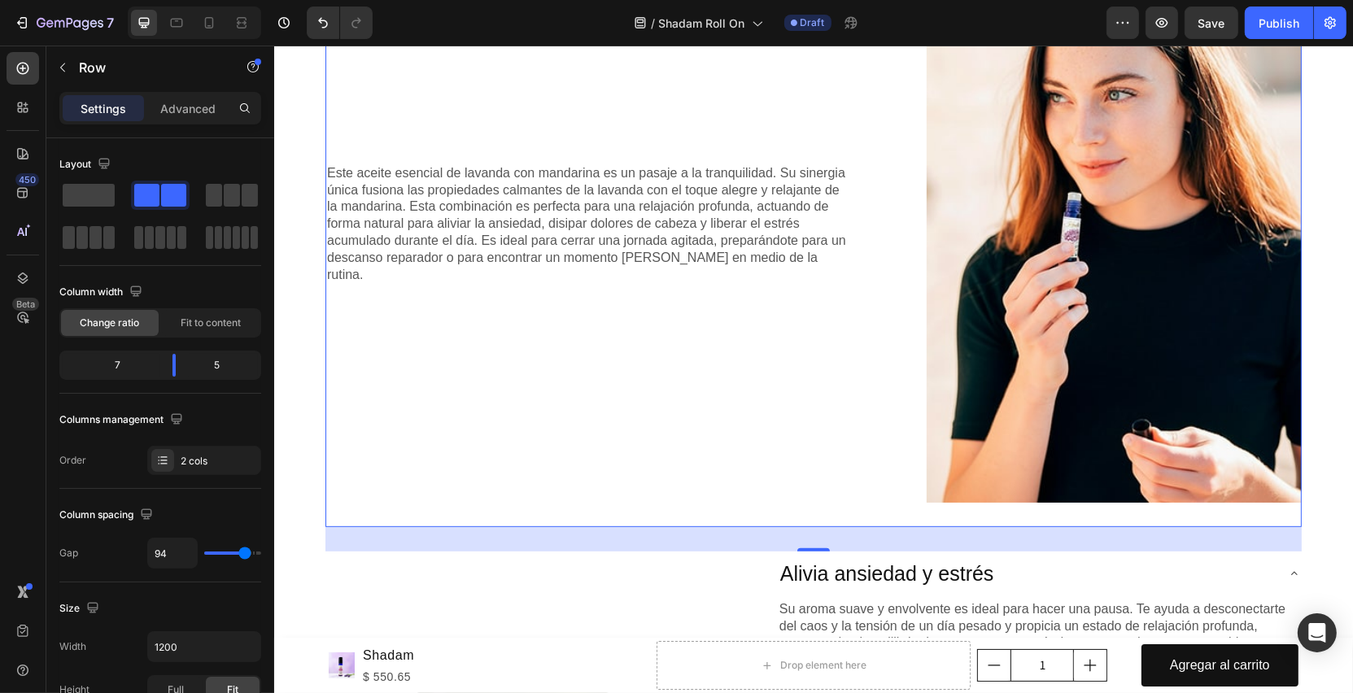
scroll to position [618, 0]
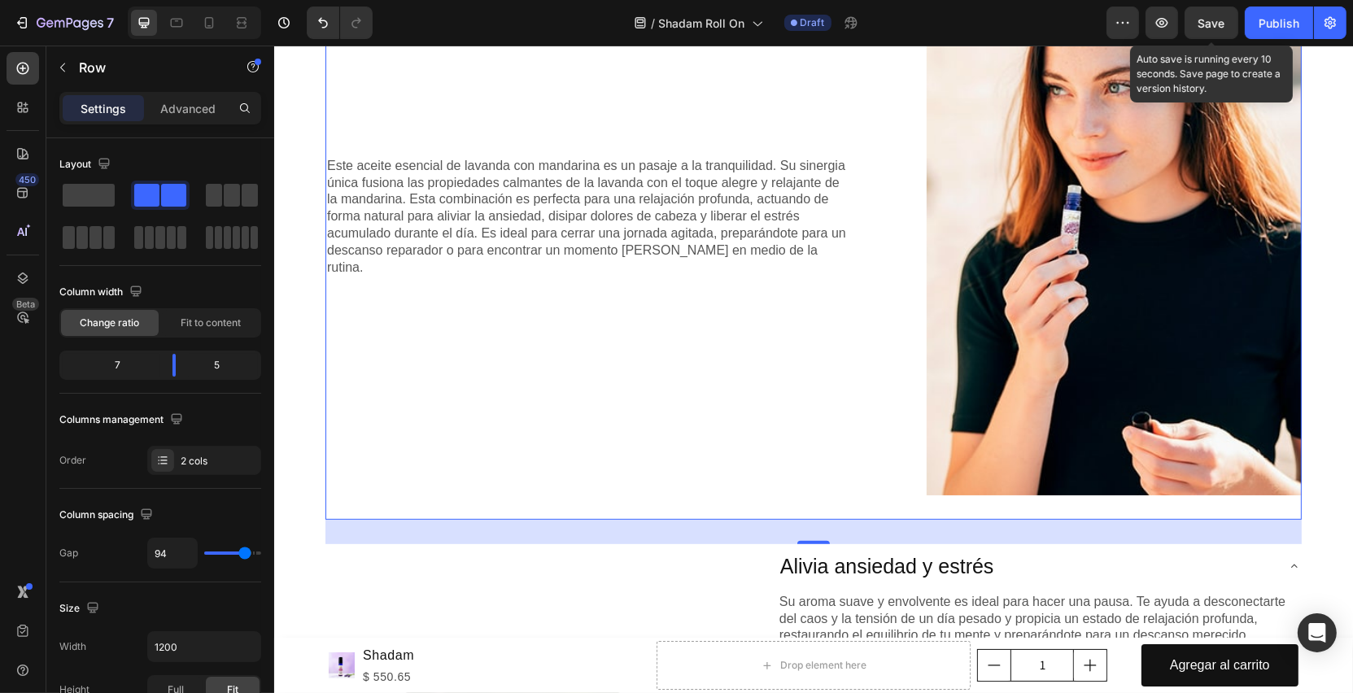
click at [1213, 24] on span "Save" at bounding box center [1212, 23] width 27 height 14
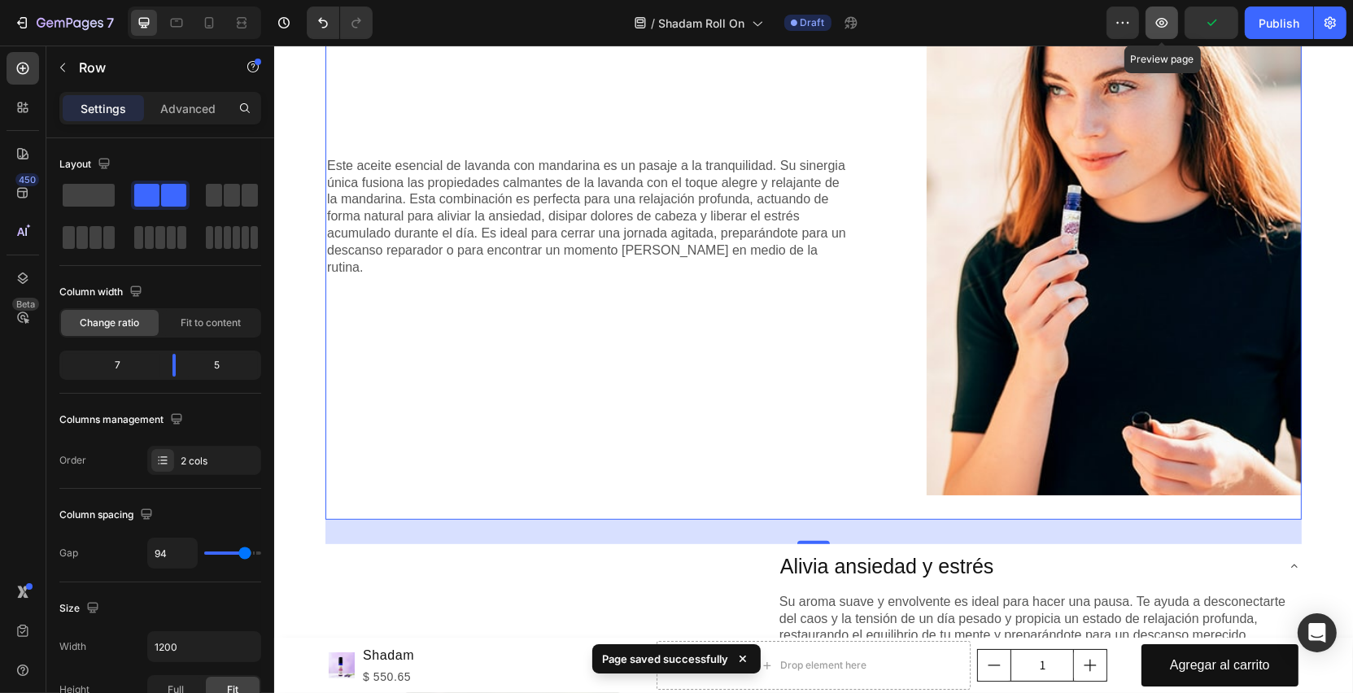
click at [1168, 27] on icon "button" at bounding box center [1162, 23] width 16 height 16
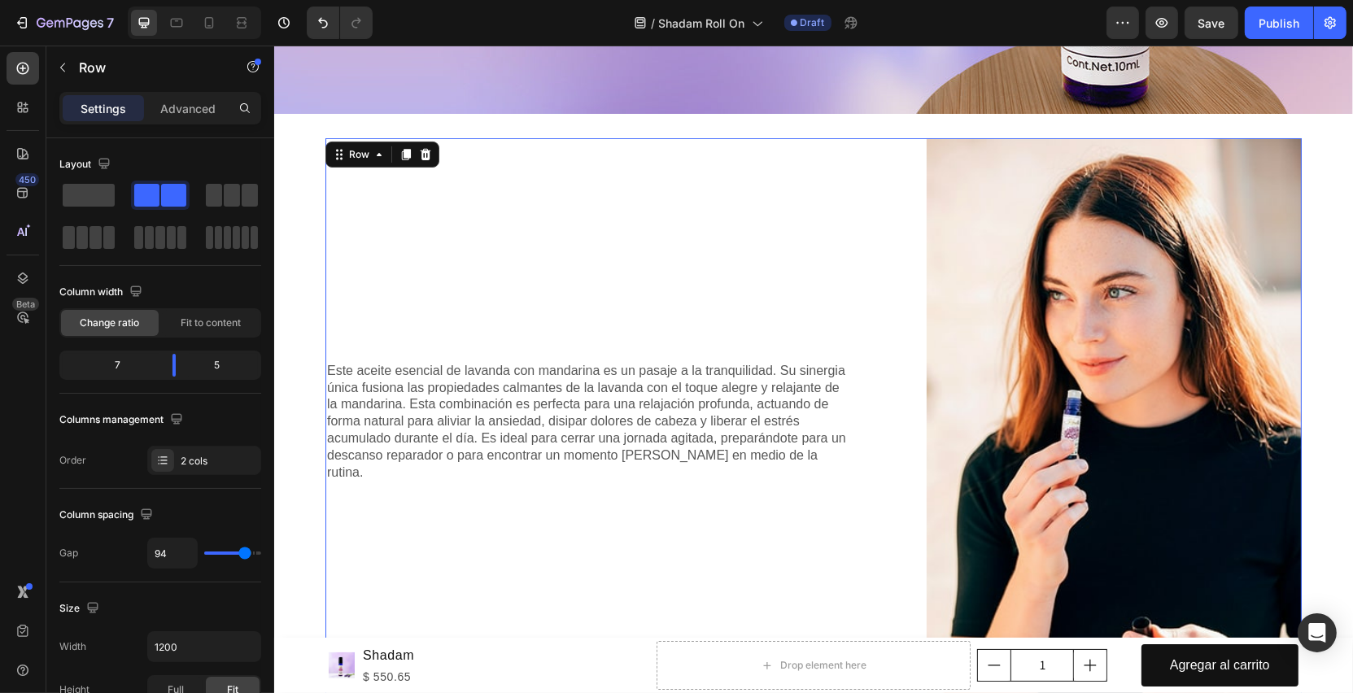
scroll to position [403, 0]
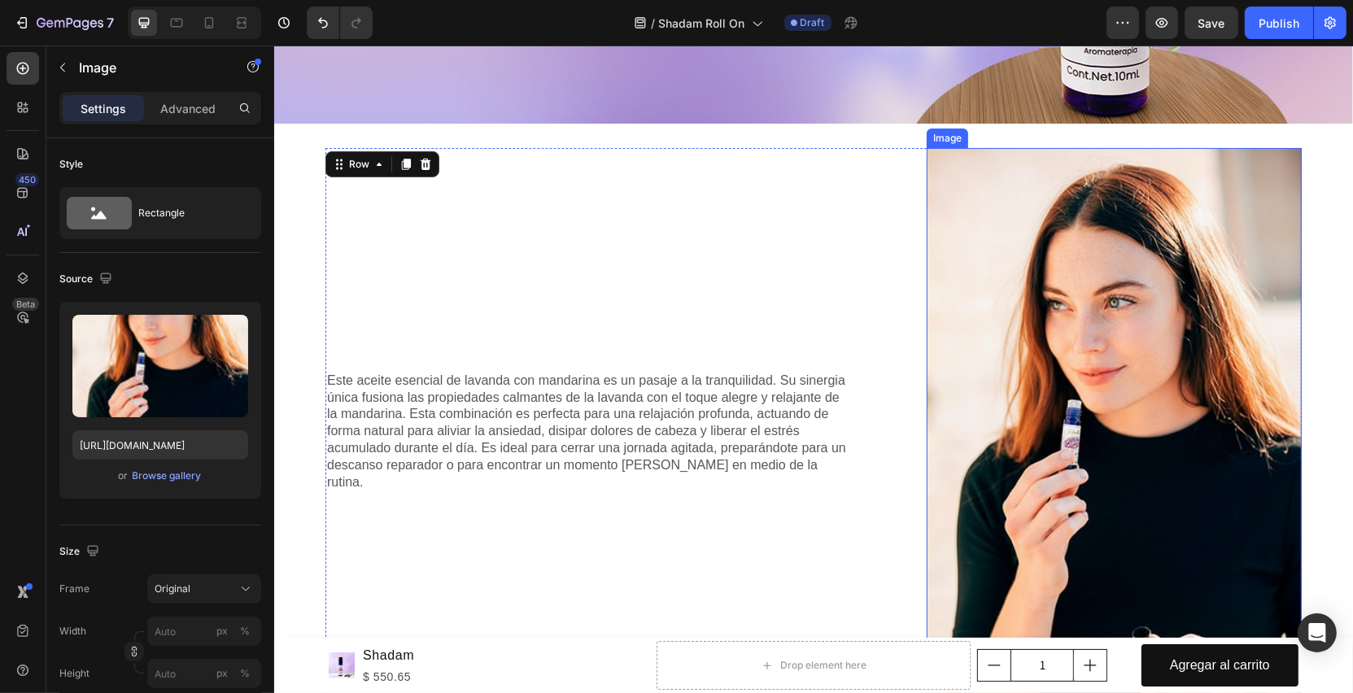
click at [1116, 334] on img at bounding box center [1113, 429] width 375 height 562
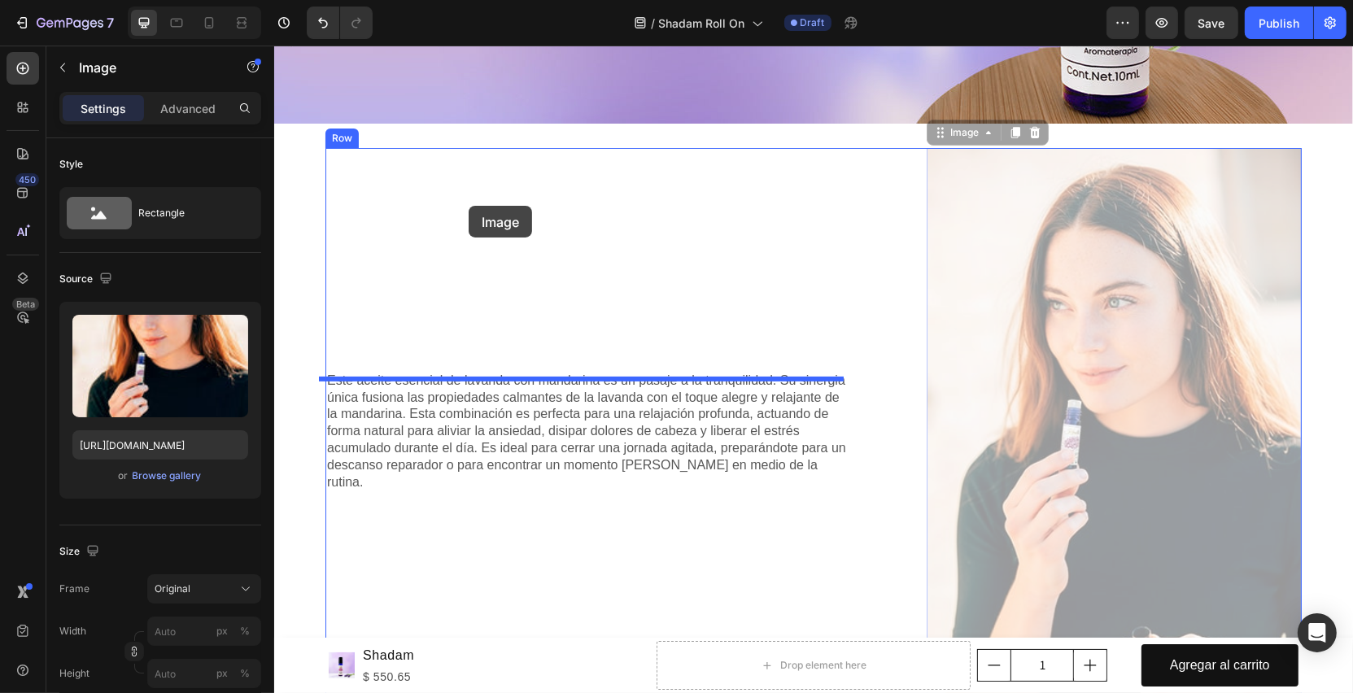
drag, startPoint x: 950, startPoint y: 133, endPoint x: 468, endPoint y: 206, distance: 487.9
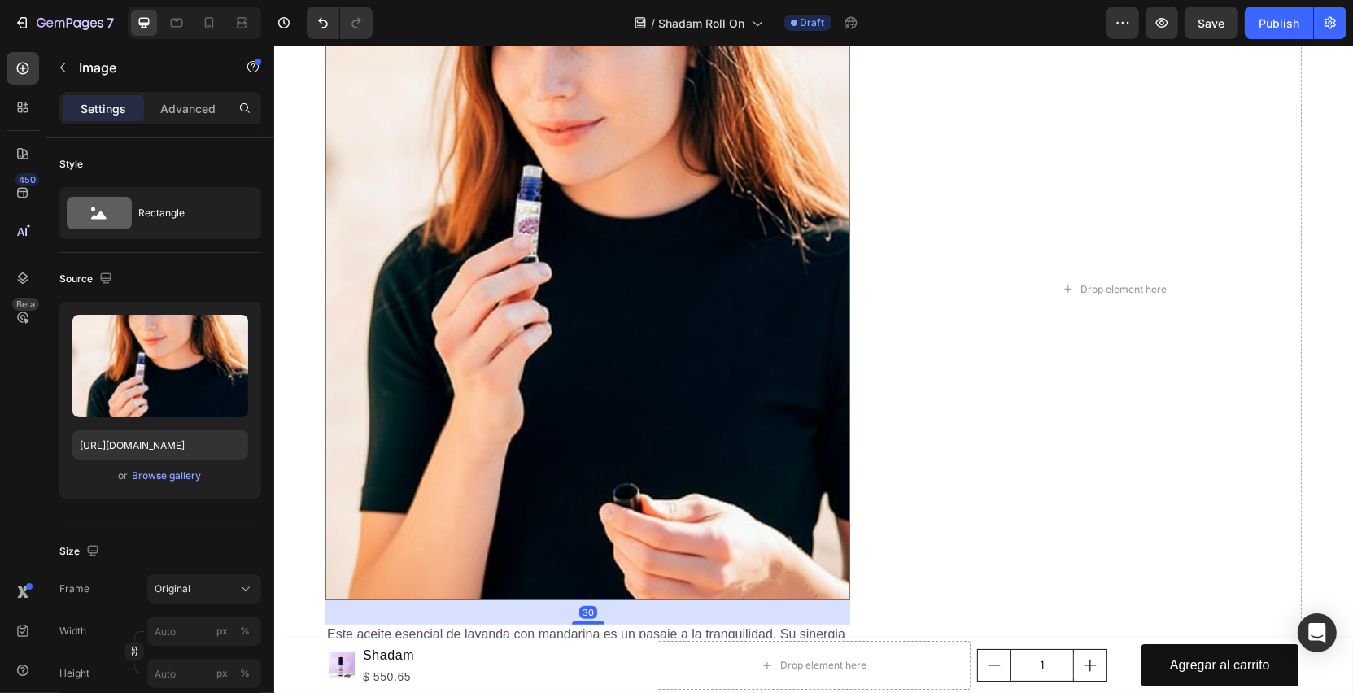
scroll to position [926, 0]
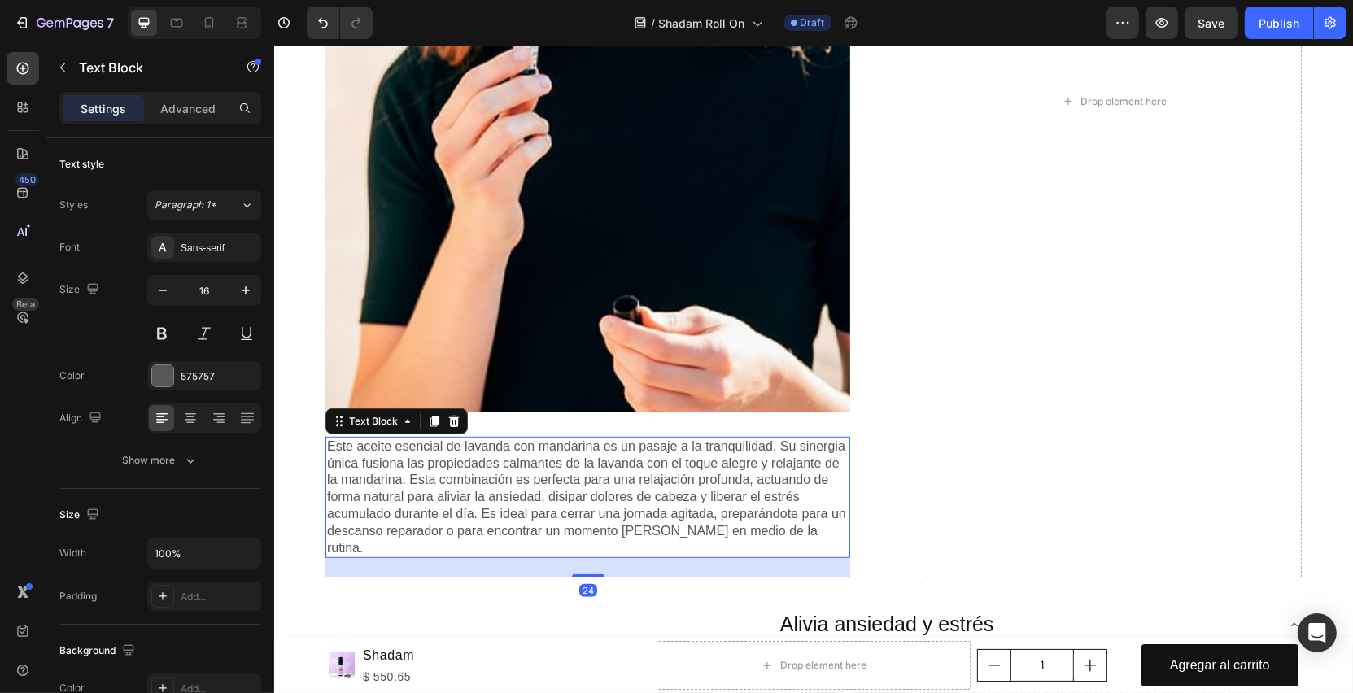
click at [506, 458] on p "Este aceite esencial de lavanda con mandarina es un pasaje a la tranquilidad. S…" at bounding box center [587, 498] width 522 height 119
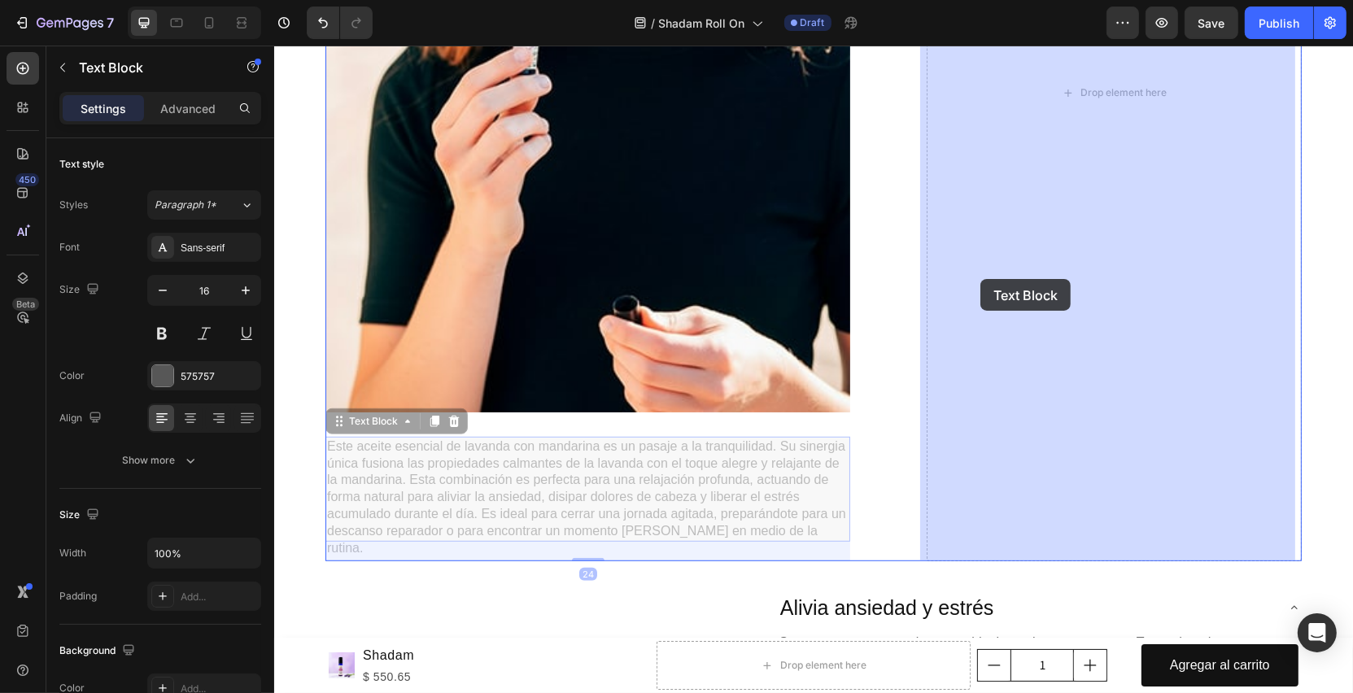
drag, startPoint x: 338, startPoint y: 425, endPoint x: 980, endPoint y: 280, distance: 658.1
click at [980, 279] on div "Header Product Images Shadam Product Title $ 550.65 Product Price Product Price…" at bounding box center [812, 543] width 1079 height 2847
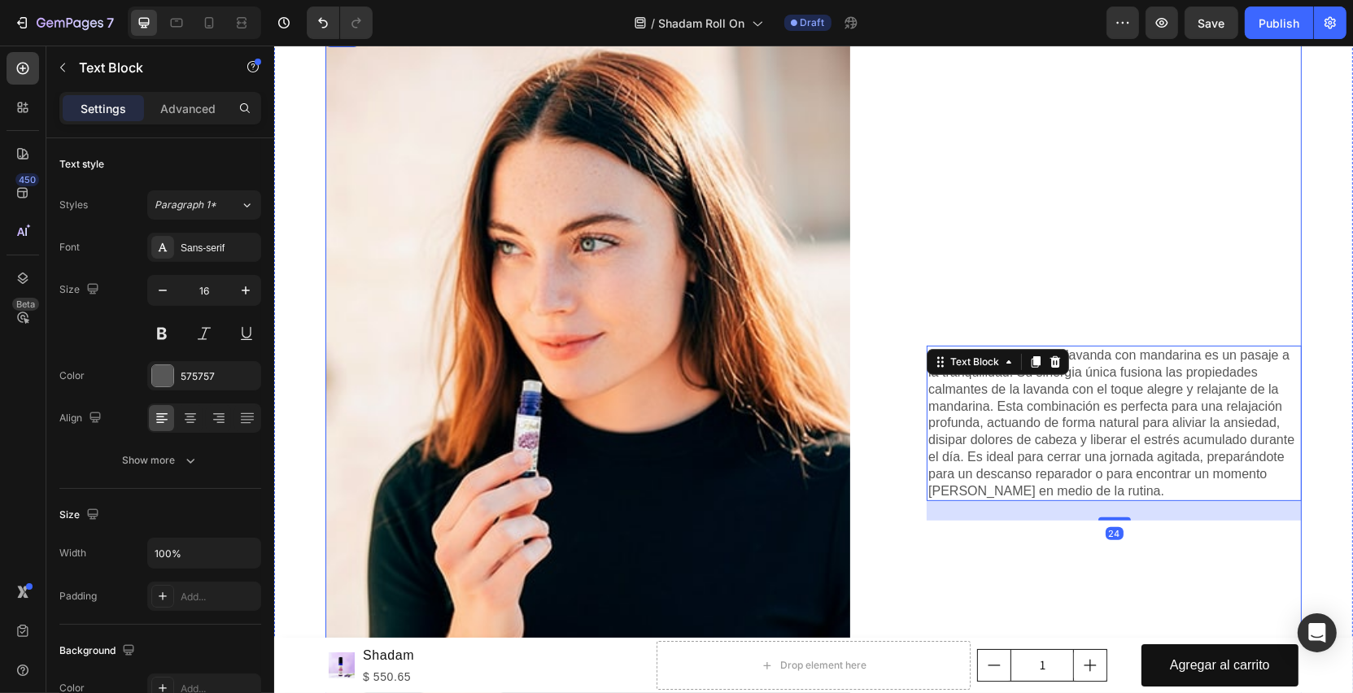
scroll to position [161, 0]
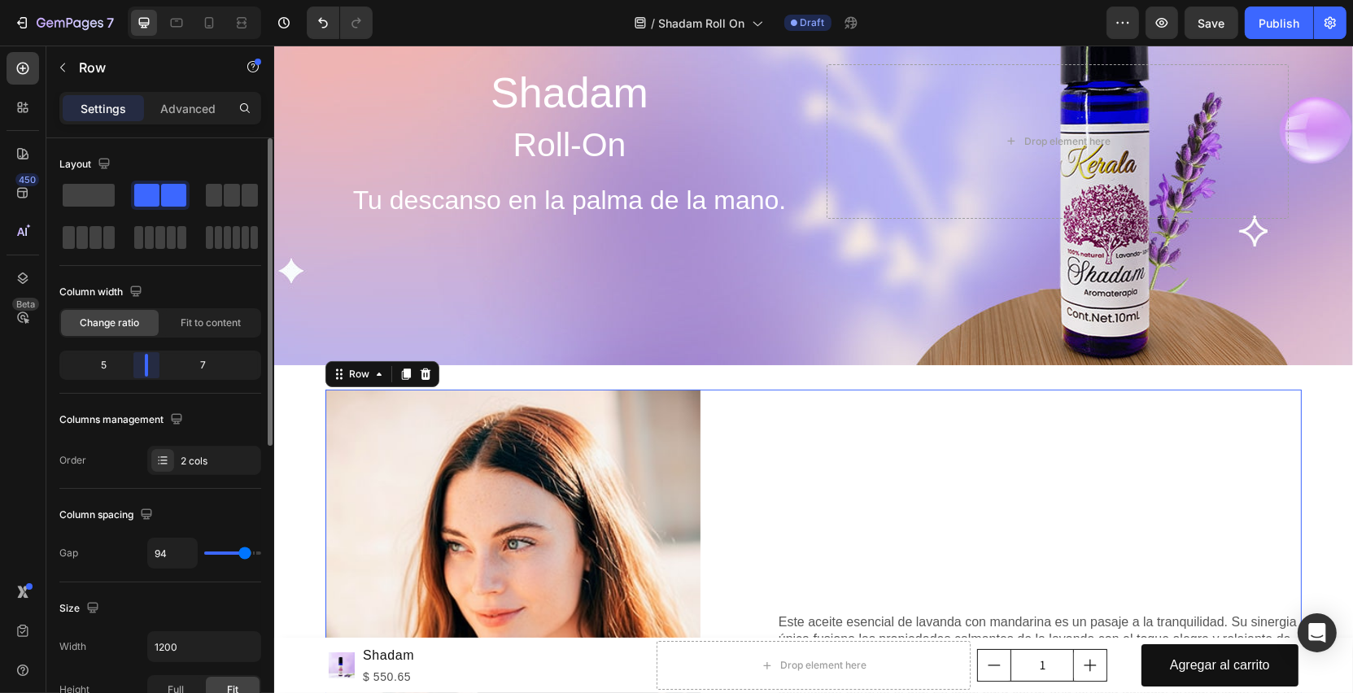
drag, startPoint x: 171, startPoint y: 372, endPoint x: 151, endPoint y: 373, distance: 20.4
click at [151, 373] on div "Layout Column width Change ratio Fit to content 5 7 Columns management Order 2 …" at bounding box center [160, 438] width 228 height 601
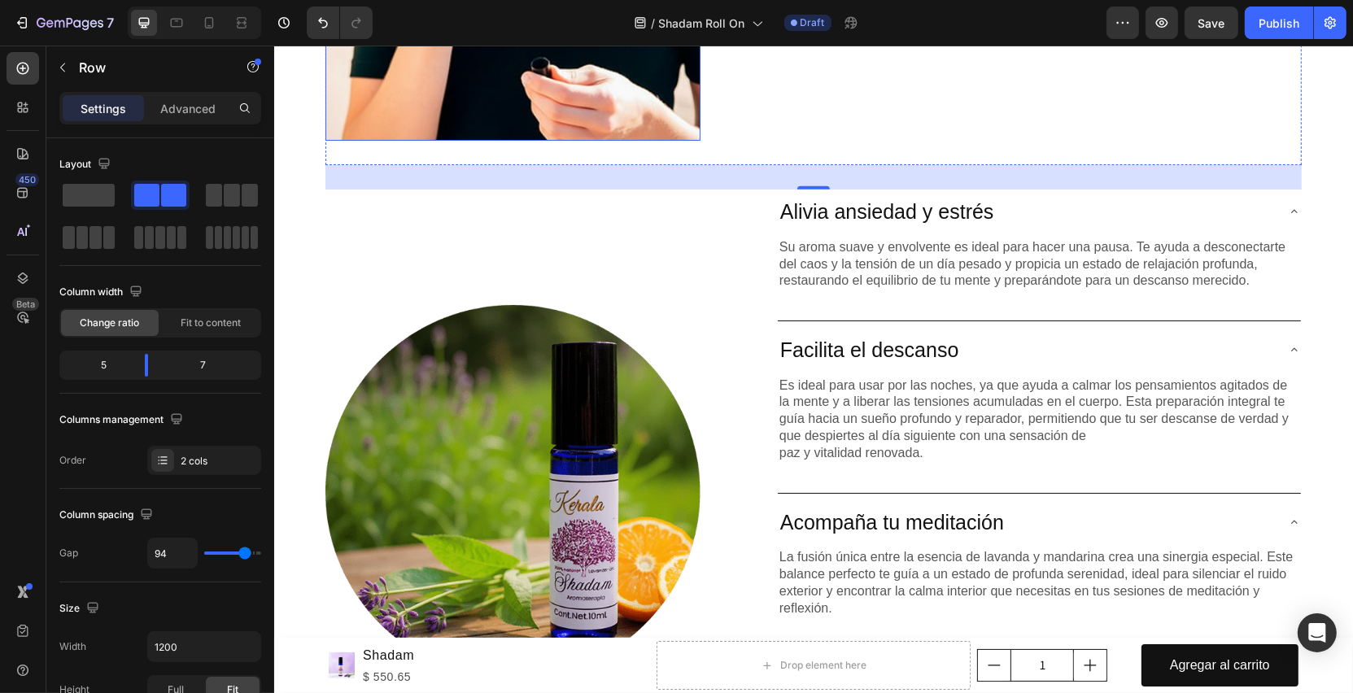
scroll to position [1194, 0]
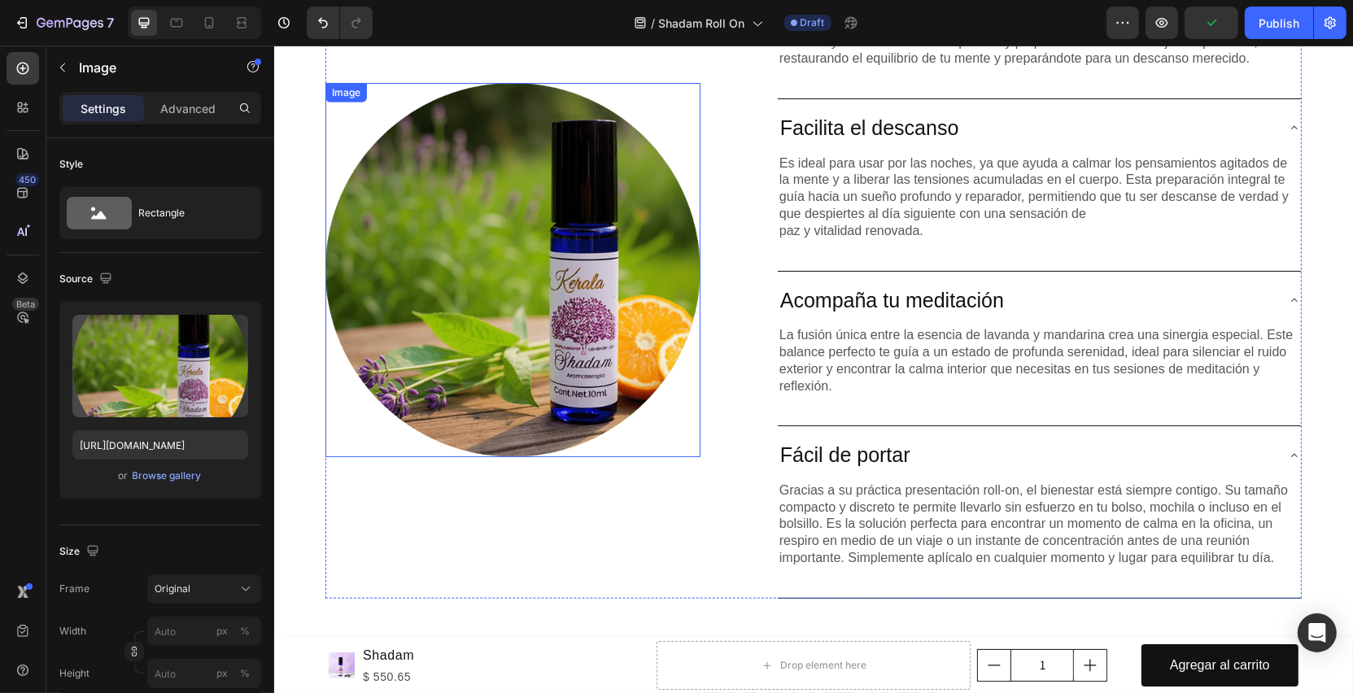
click at [647, 337] on img at bounding box center [512, 270] width 375 height 375
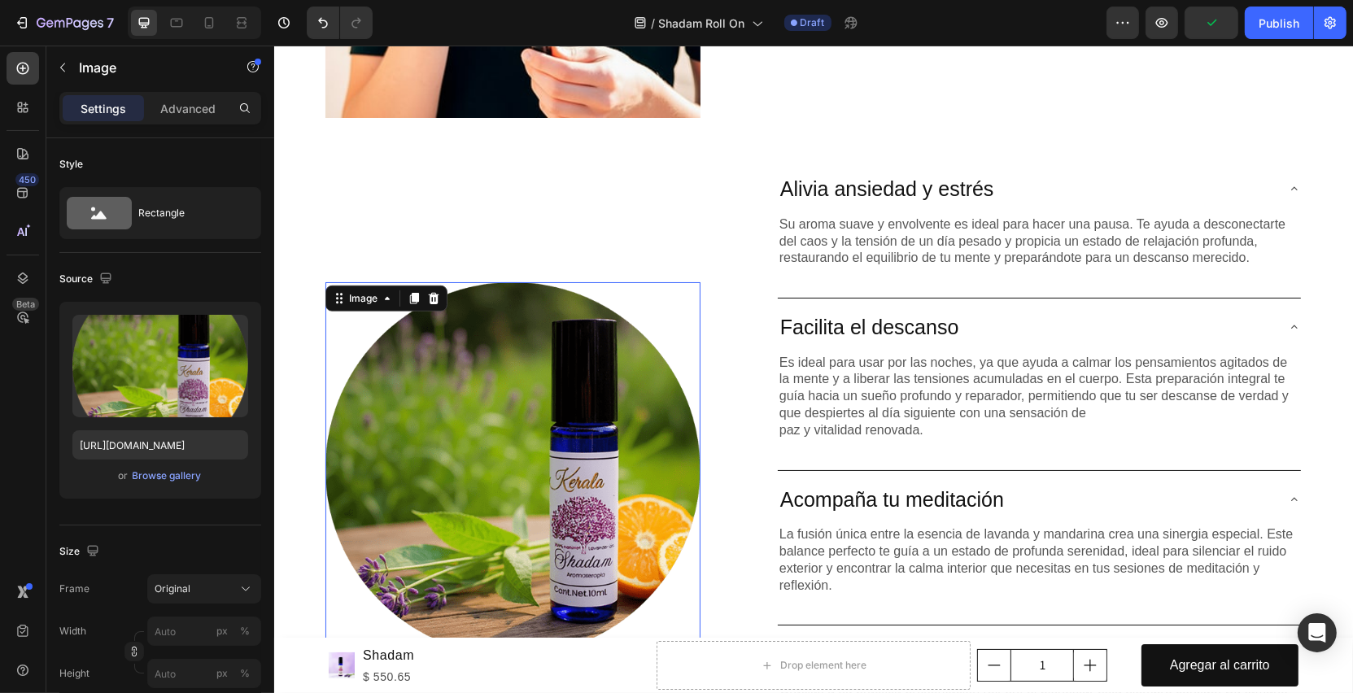
scroll to position [993, 0]
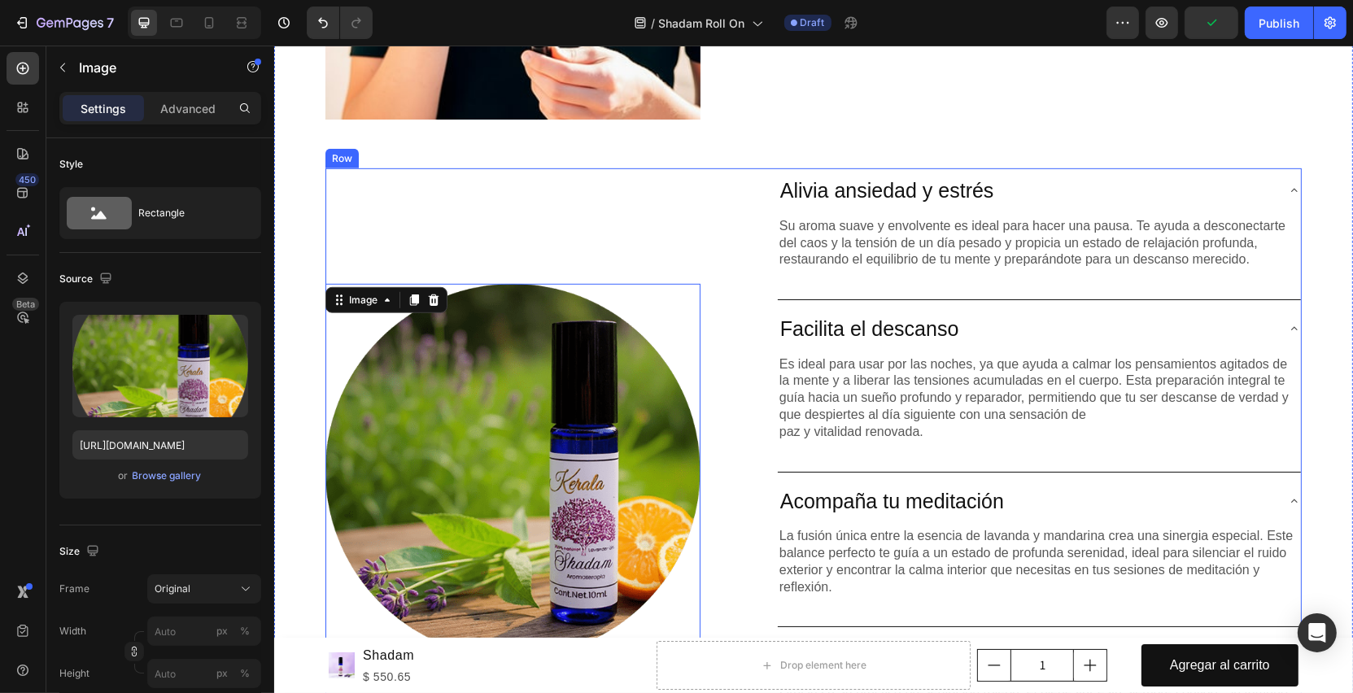
click at [683, 219] on div "Lorem ipsum dolor sit amet consectetur adipiscing Heading Image 32" at bounding box center [512, 483] width 375 height 631
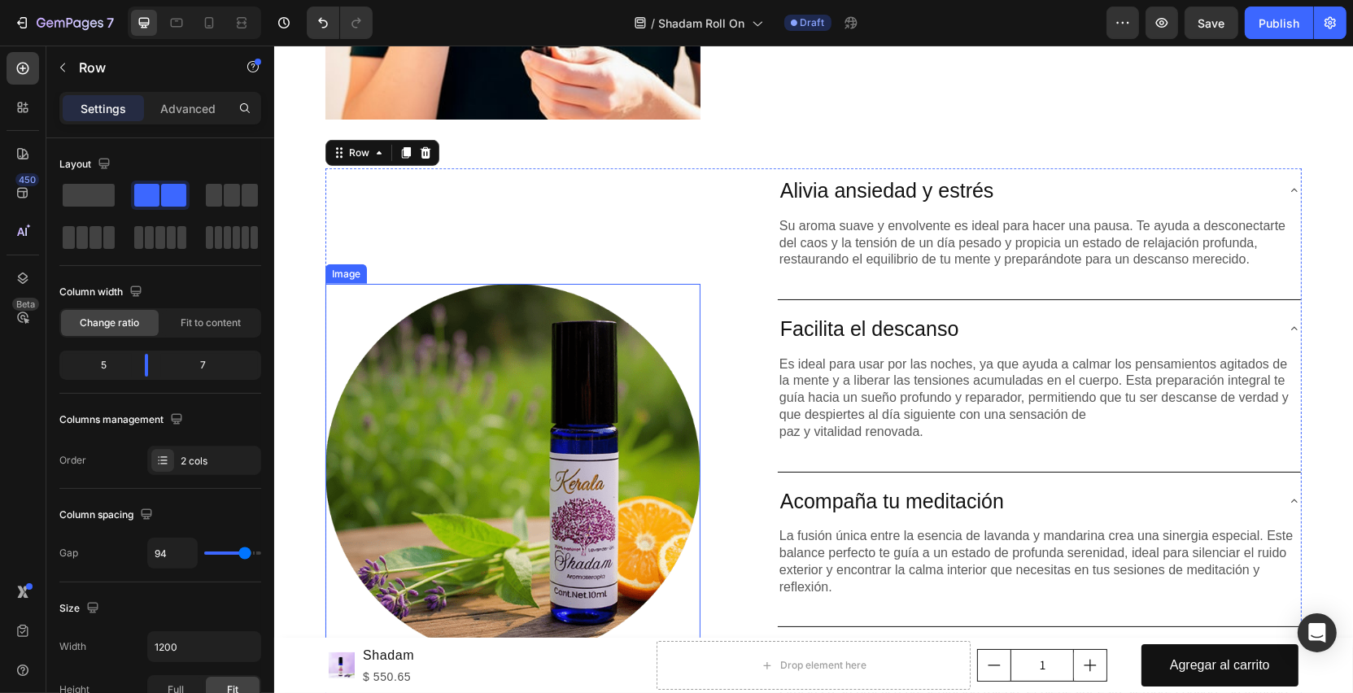
click at [576, 378] on img at bounding box center [512, 471] width 375 height 375
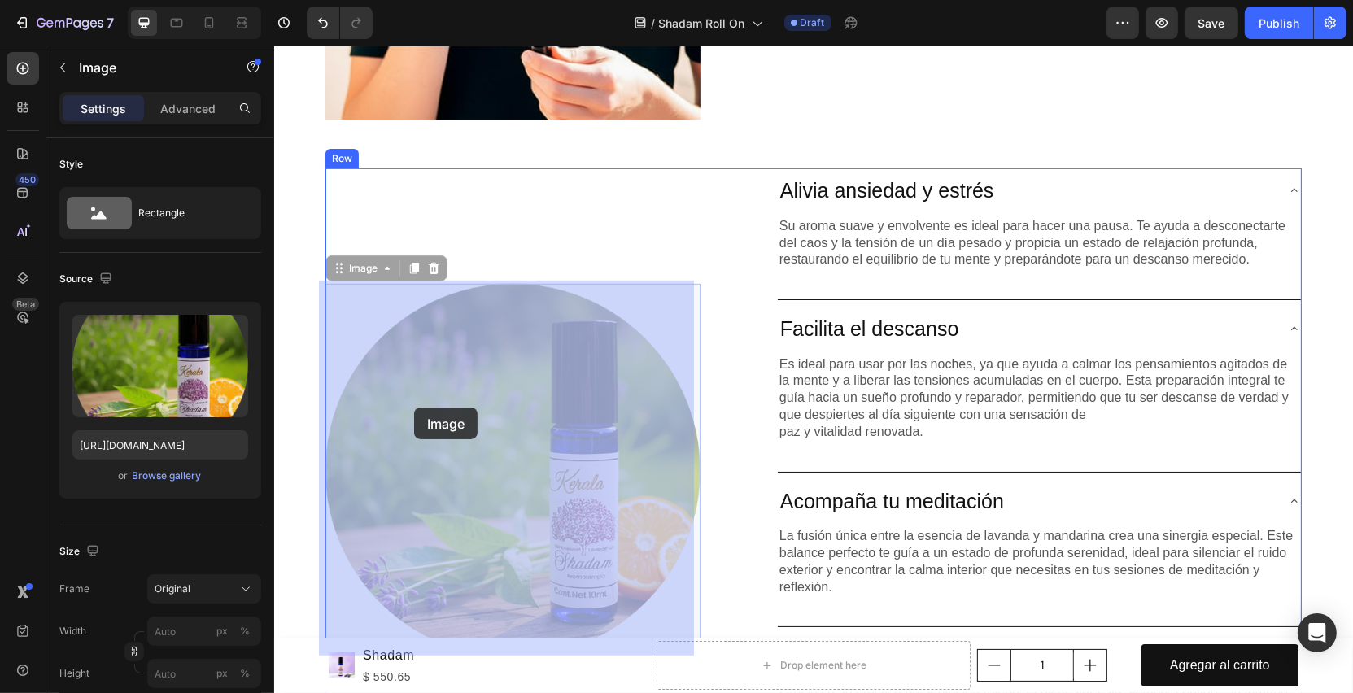
drag, startPoint x: 526, startPoint y: 394, endPoint x: 413, endPoint y: 408, distance: 113.9
click at [413, 408] on div "Header Product Images Shadam Product Title $ 550.65 Product Price Product Price…" at bounding box center [812, 301] width 1079 height 2498
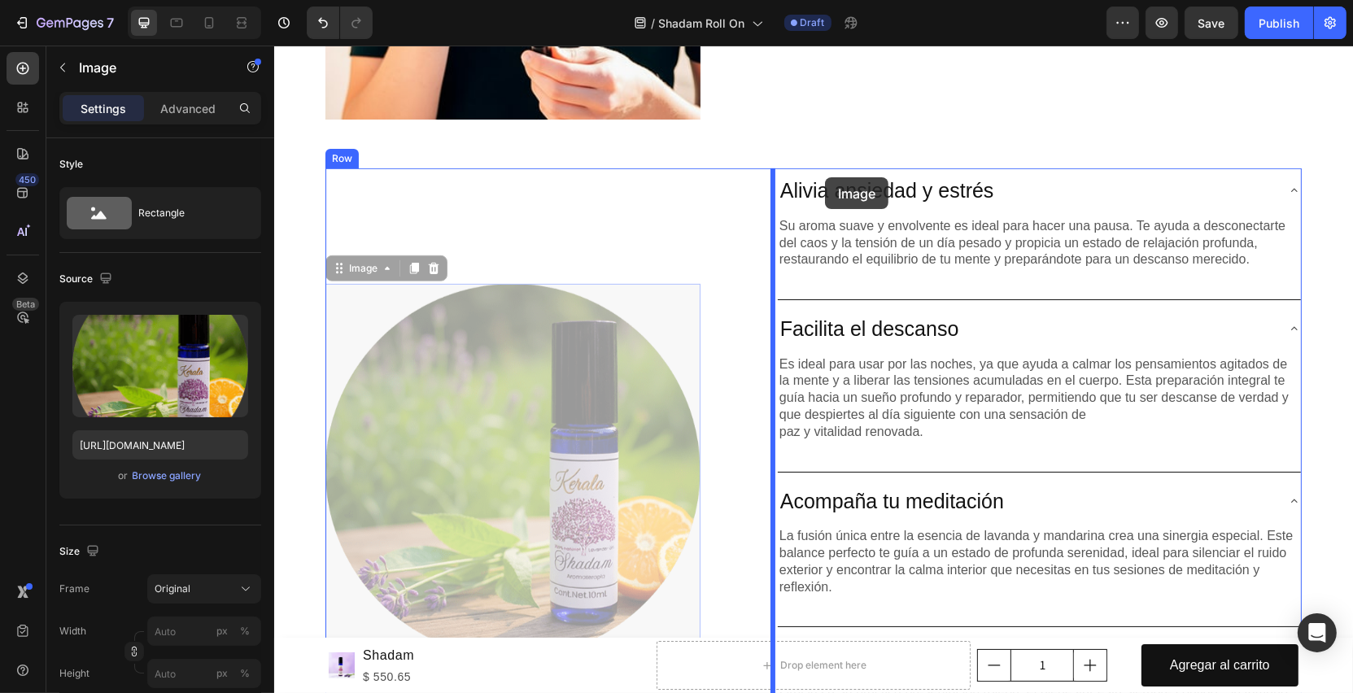
drag, startPoint x: 350, startPoint y: 270, endPoint x: 824, endPoint y: 177, distance: 483.4
click at [824, 177] on div "Header Product Images Shadam Product Title $ 550.65 Product Price Product Price…" at bounding box center [812, 301] width 1079 height 2498
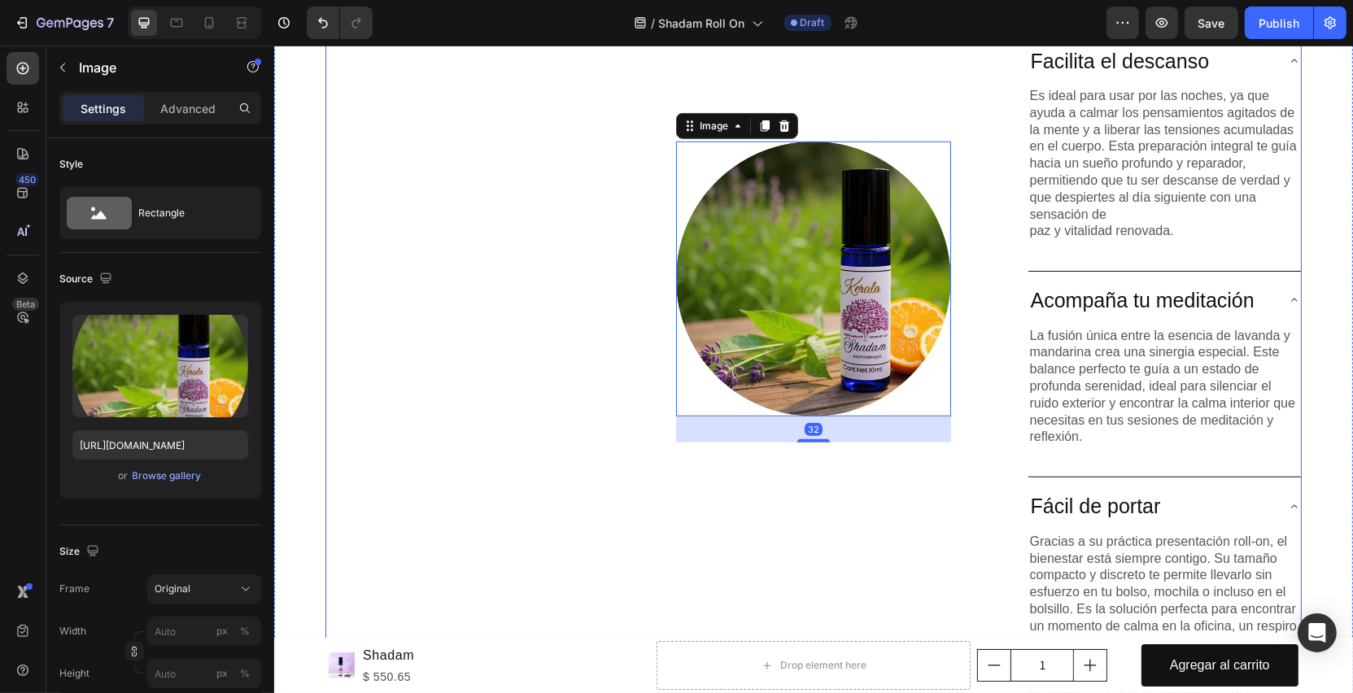
scroll to position [1316, 0]
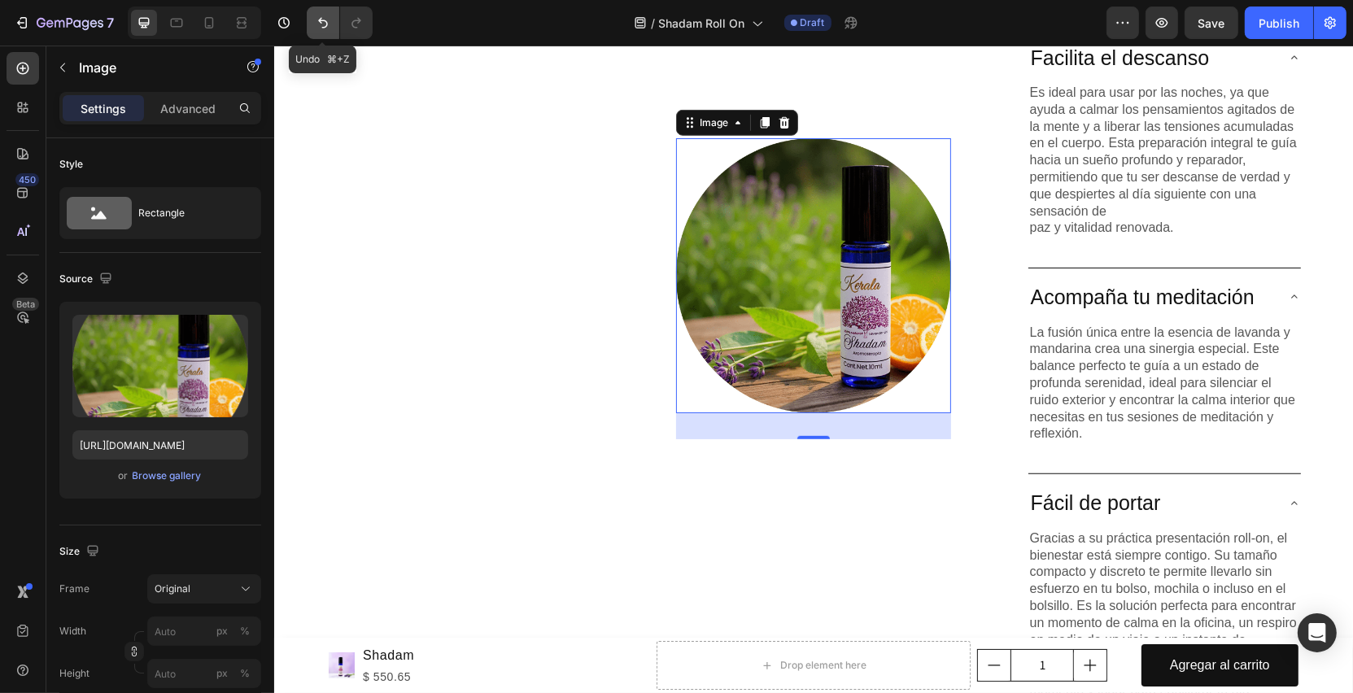
click at [318, 25] on icon "Undo/Redo" at bounding box center [323, 23] width 16 height 16
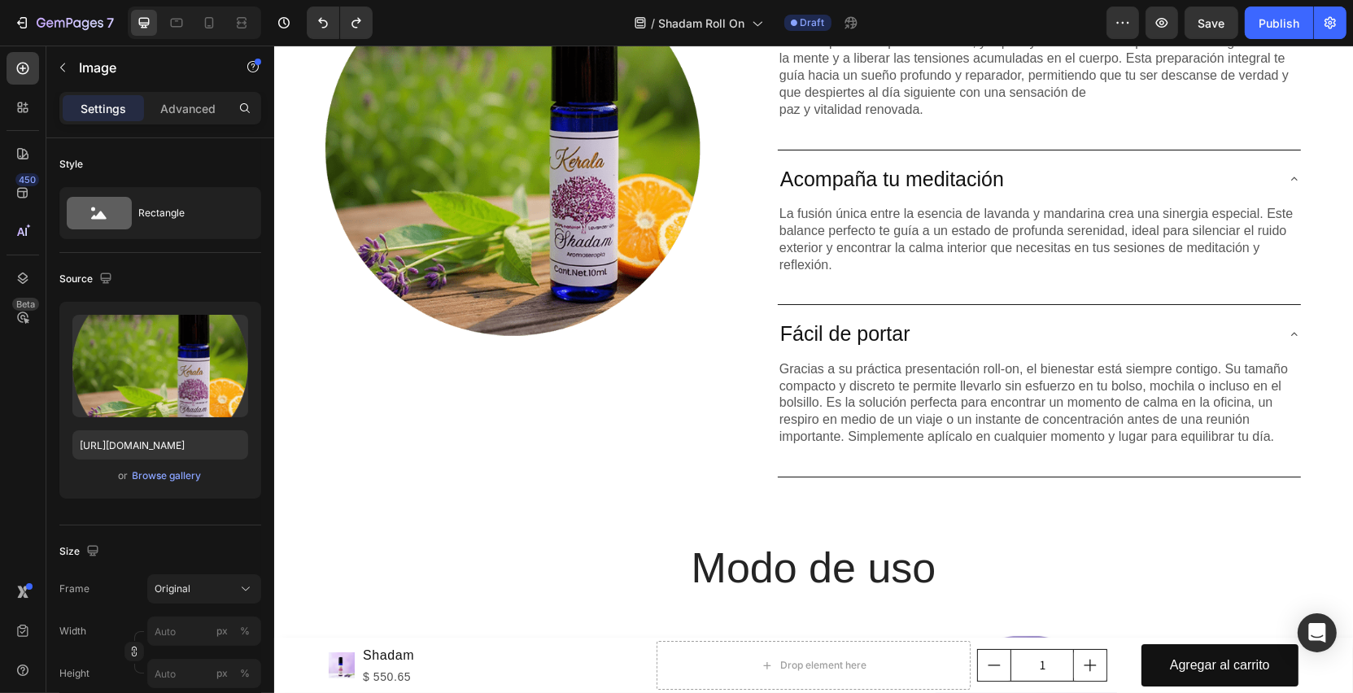
scroll to position [980, 0]
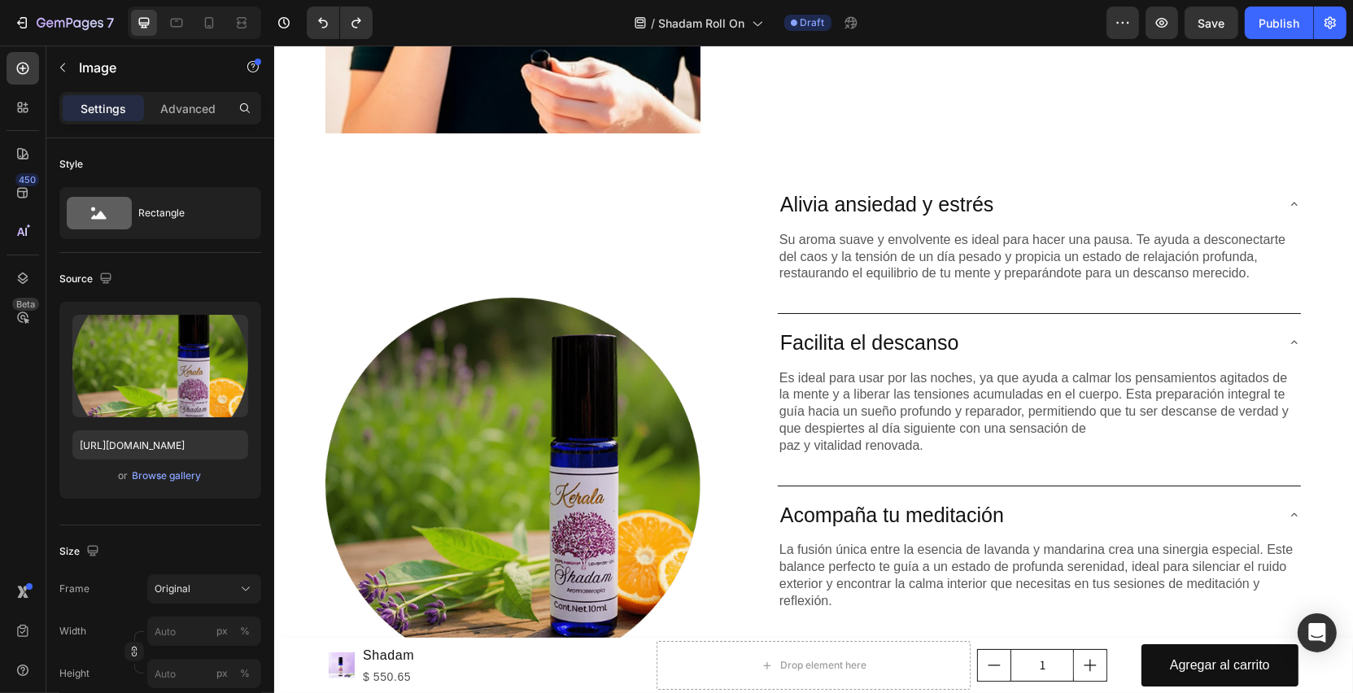
click at [468, 338] on img at bounding box center [512, 485] width 375 height 375
click at [692, 338] on img at bounding box center [512, 485] width 375 height 375
click at [407, 305] on img at bounding box center [512, 485] width 375 height 375
click at [415, 357] on img at bounding box center [512, 485] width 375 height 375
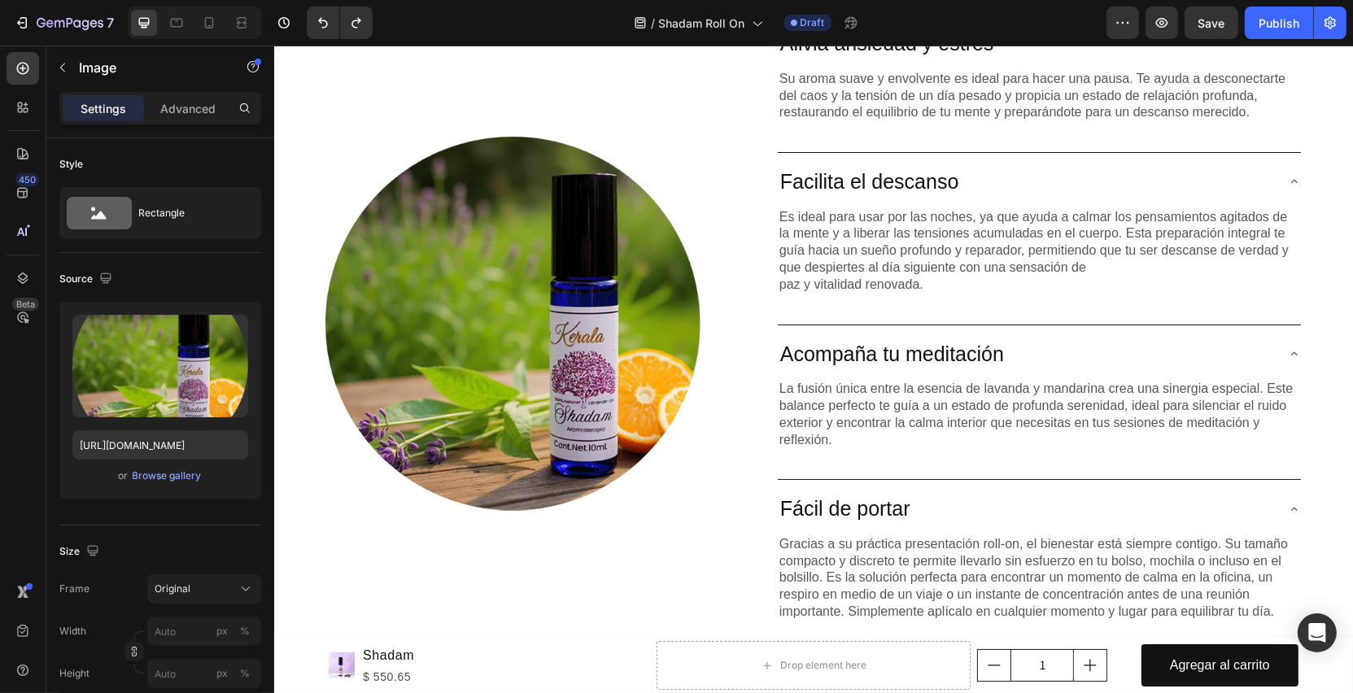
drag, startPoint x: 549, startPoint y: 487, endPoint x: 563, endPoint y: 489, distance: 14.0
click at [550, 487] on img at bounding box center [512, 324] width 375 height 375
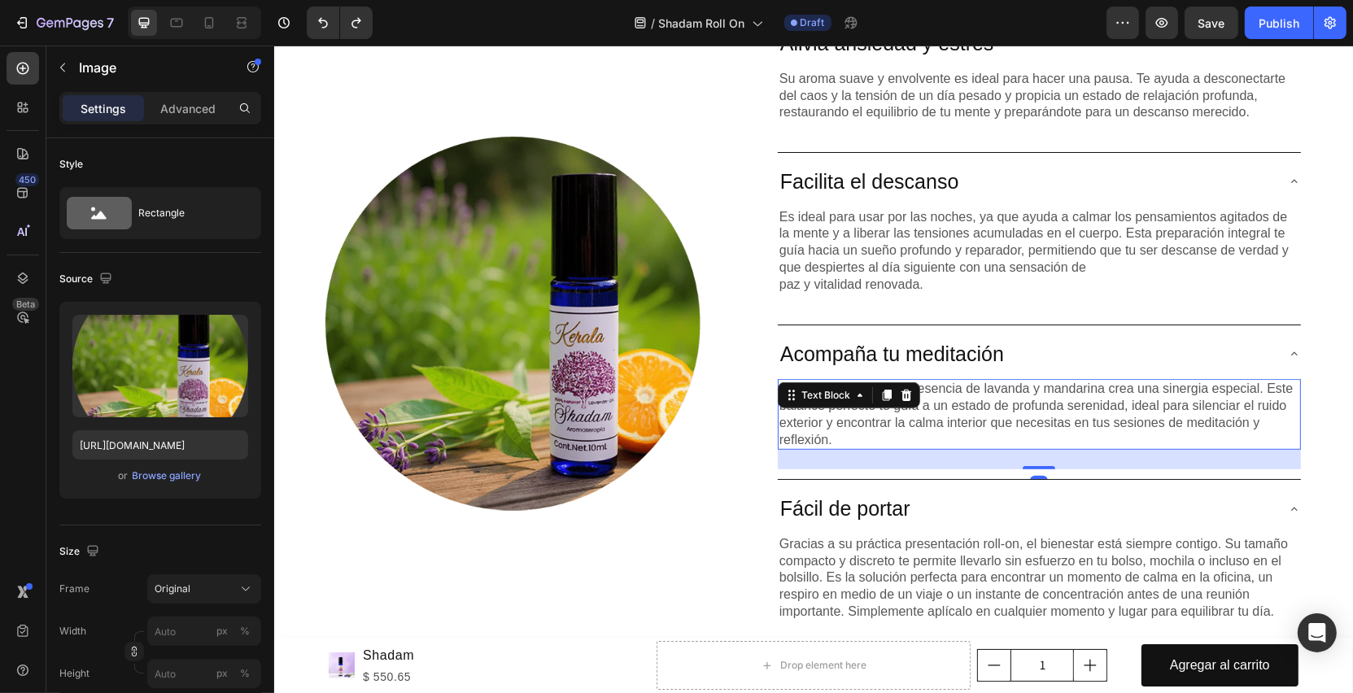
click at [914, 411] on p "La fusión única entre la esencia de lavanda y mandarina crea una sinergia espec…" at bounding box center [1039, 415] width 520 height 68
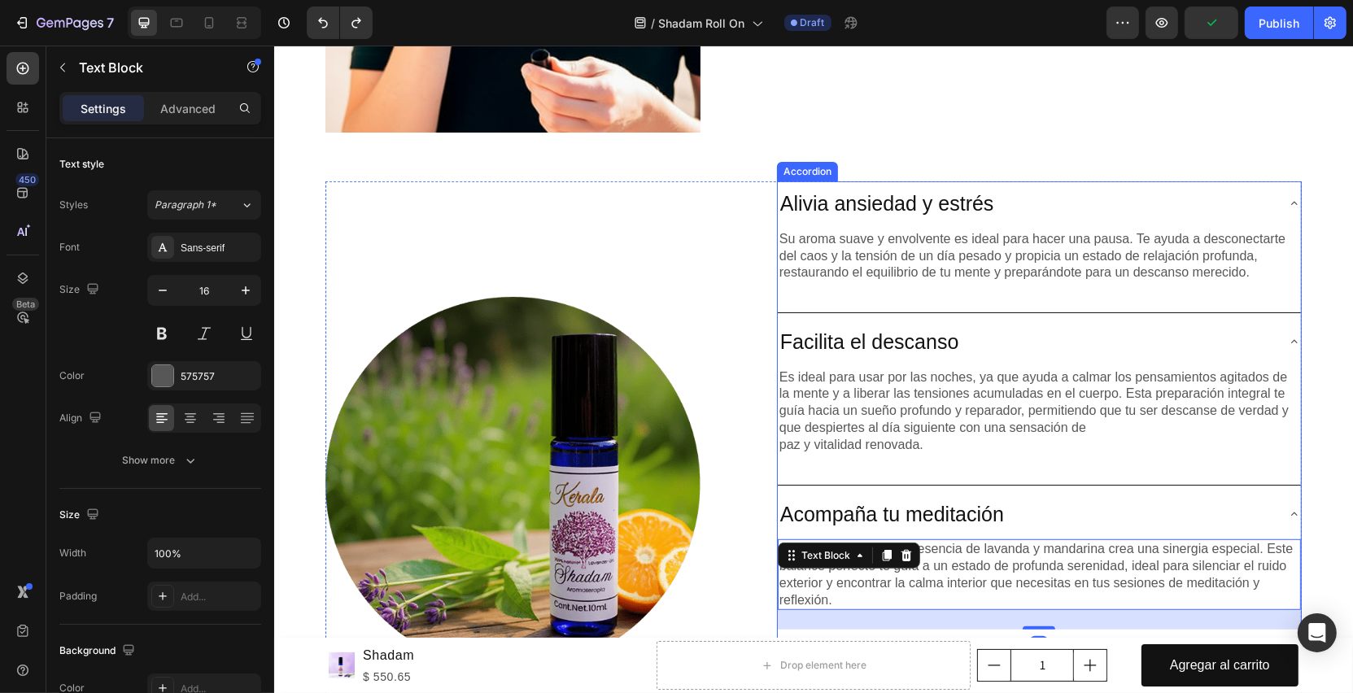
scroll to position [980, 0]
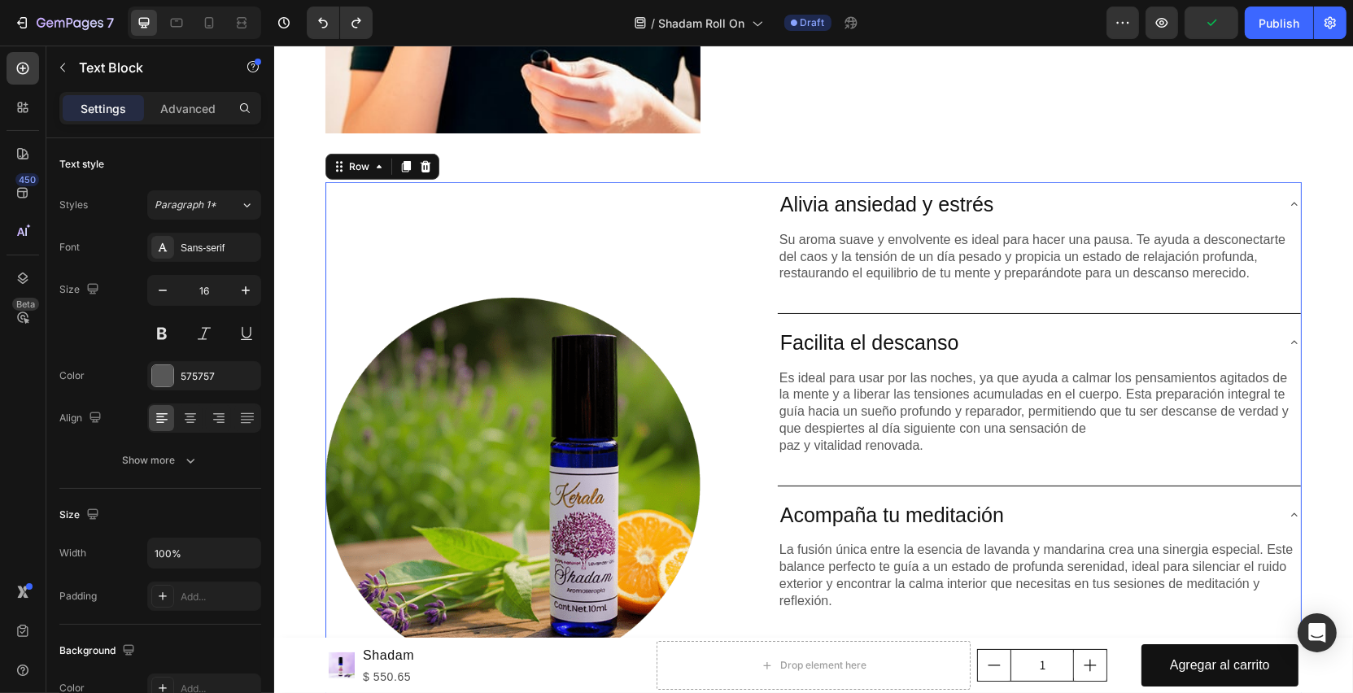
click at [684, 236] on div "Lorem ipsum dolor sit amet consectetur adipiscing Heading Image" at bounding box center [512, 497] width 375 height 631
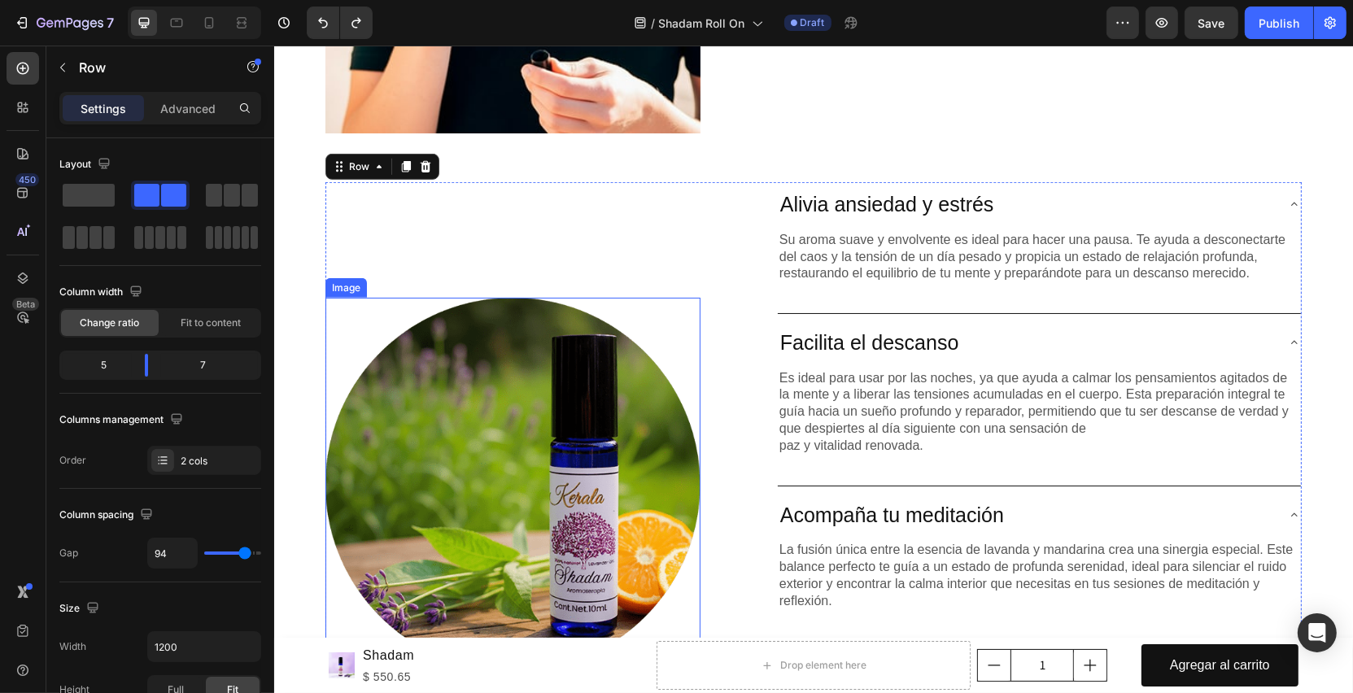
click at [492, 324] on img at bounding box center [512, 485] width 375 height 375
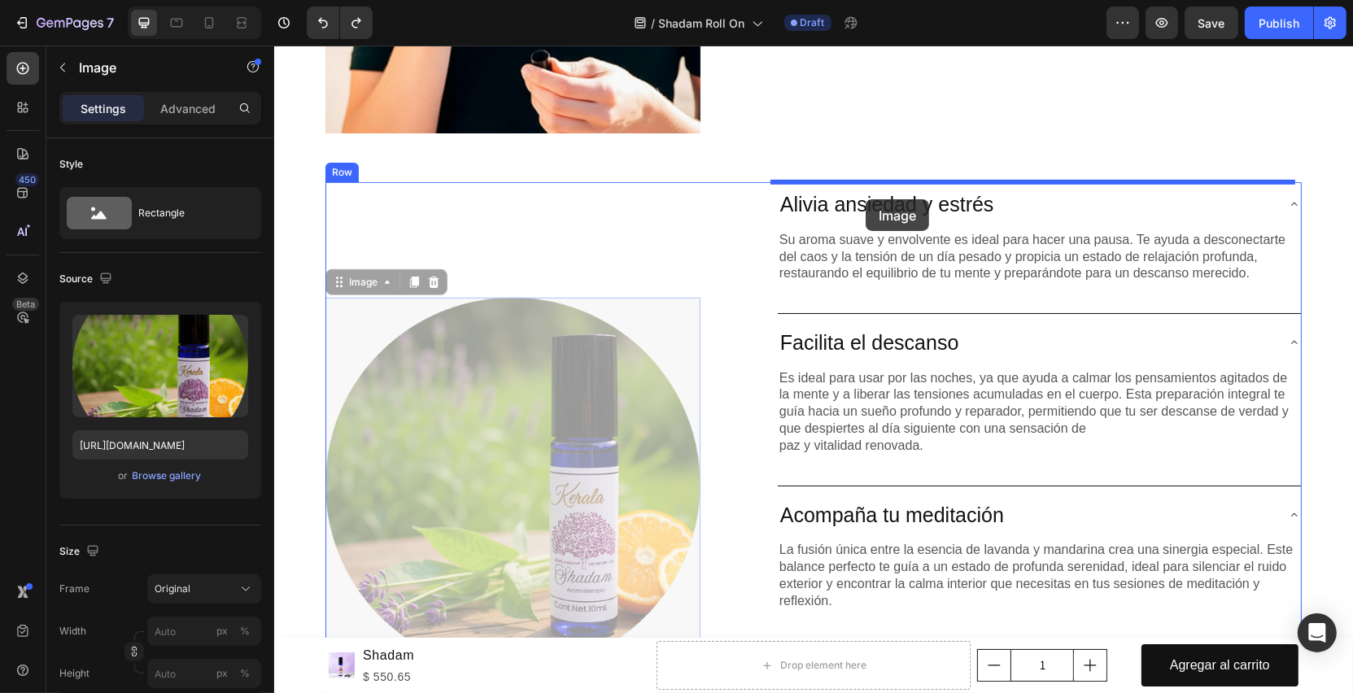
drag, startPoint x: 344, startPoint y: 280, endPoint x: 865, endPoint y: 199, distance: 526.9
click at [865, 199] on div "Header Product Images Shadam Product Title $ 550.65 Product Price Product Price…" at bounding box center [812, 315] width 1079 height 2498
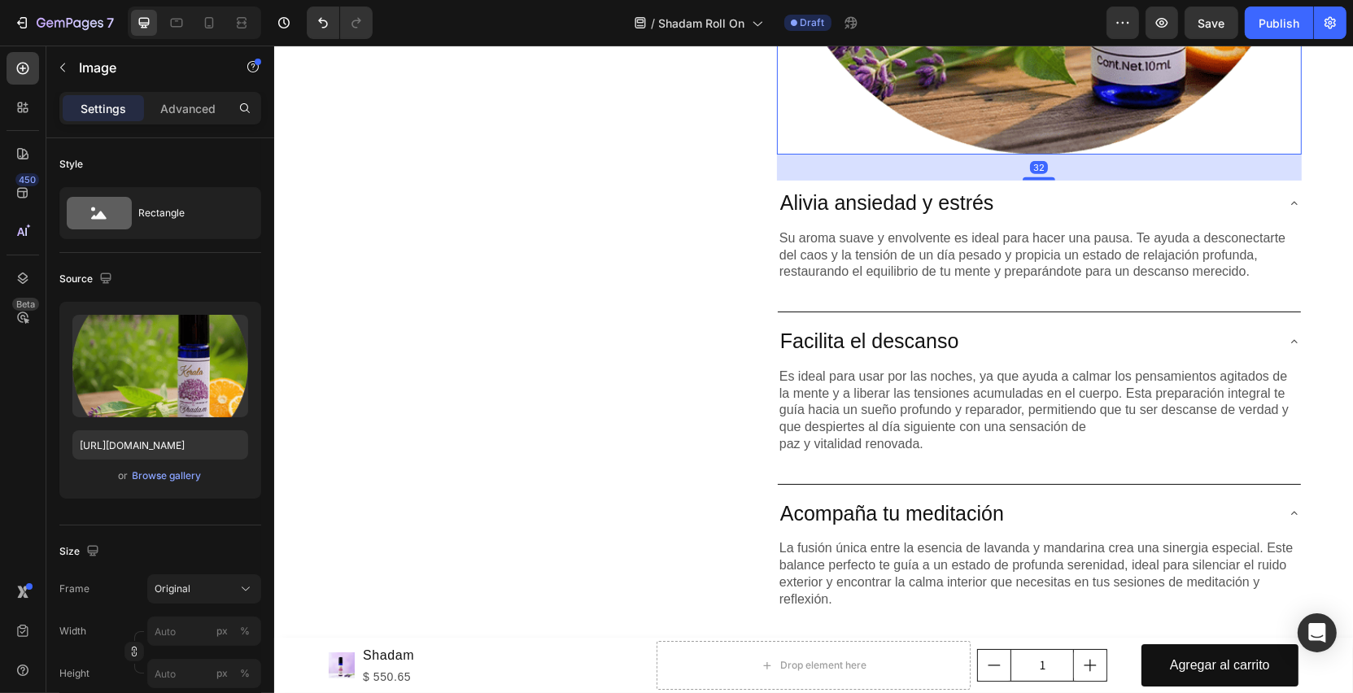
scroll to position [1544, 0]
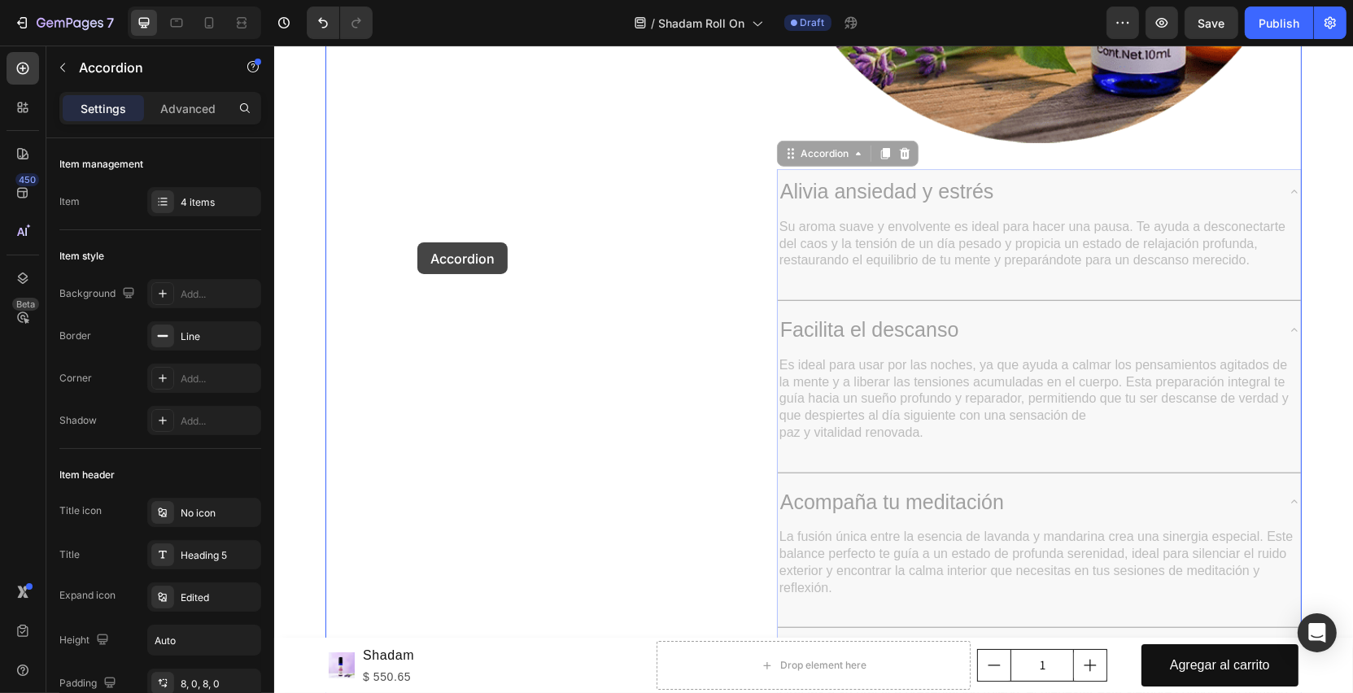
drag, startPoint x: 806, startPoint y: 162, endPoint x: 417, endPoint y: 242, distance: 398.0
click at [417, 242] on div "Header Product Images Shadam Product Title $ 550.65 Product Price Product Price…" at bounding box center [812, 24] width 1079 height 3045
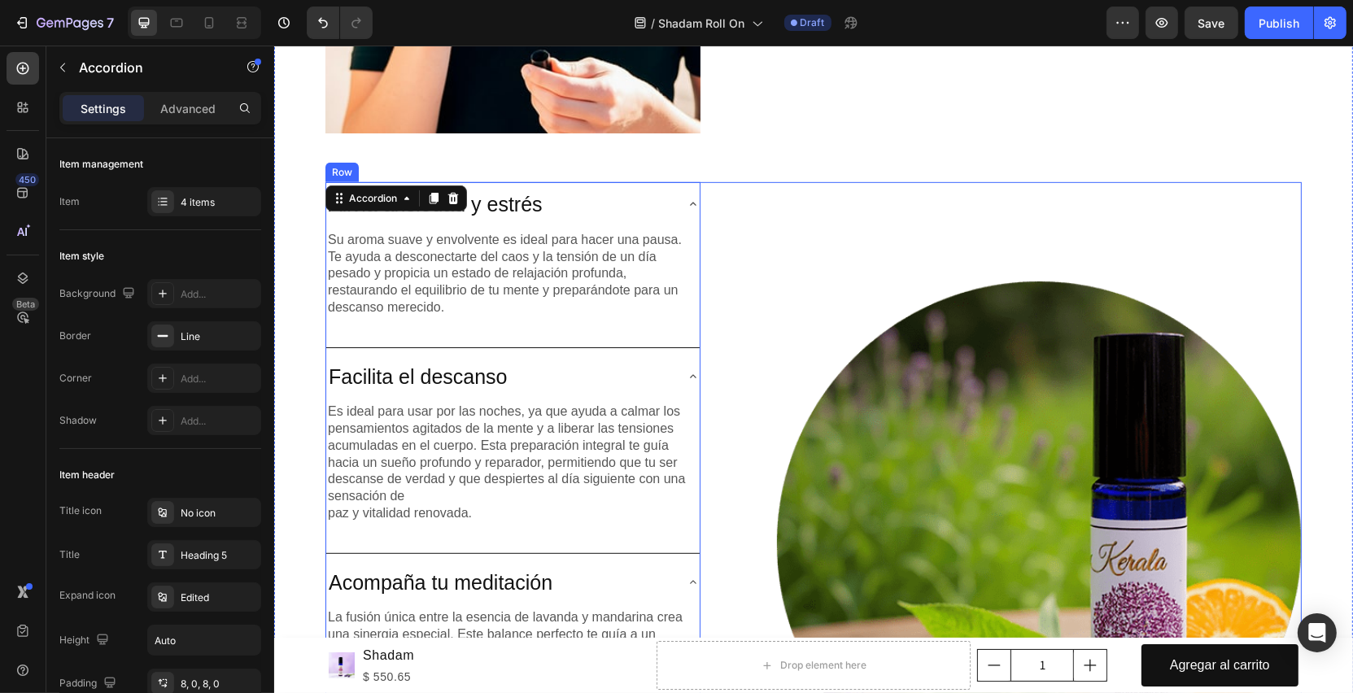
scroll to position [975, 0]
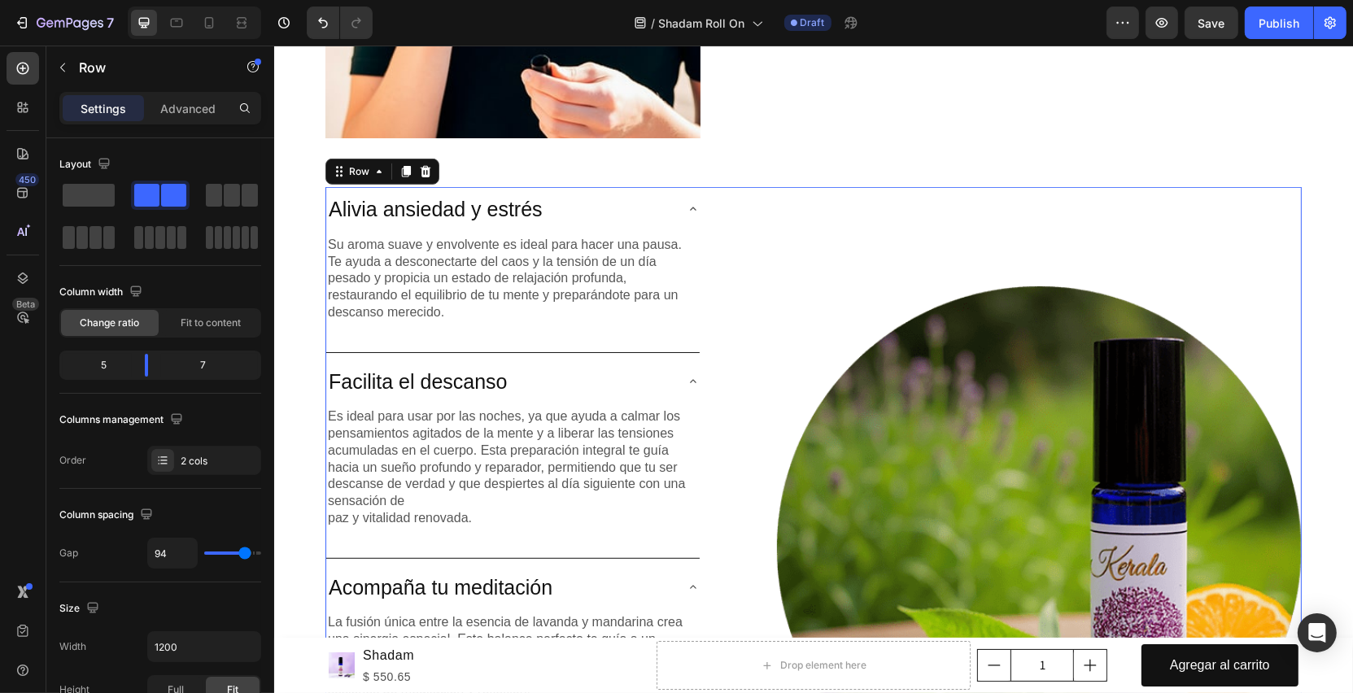
click at [776, 190] on div "Image" at bounding box center [1038, 561] width 525 height 749
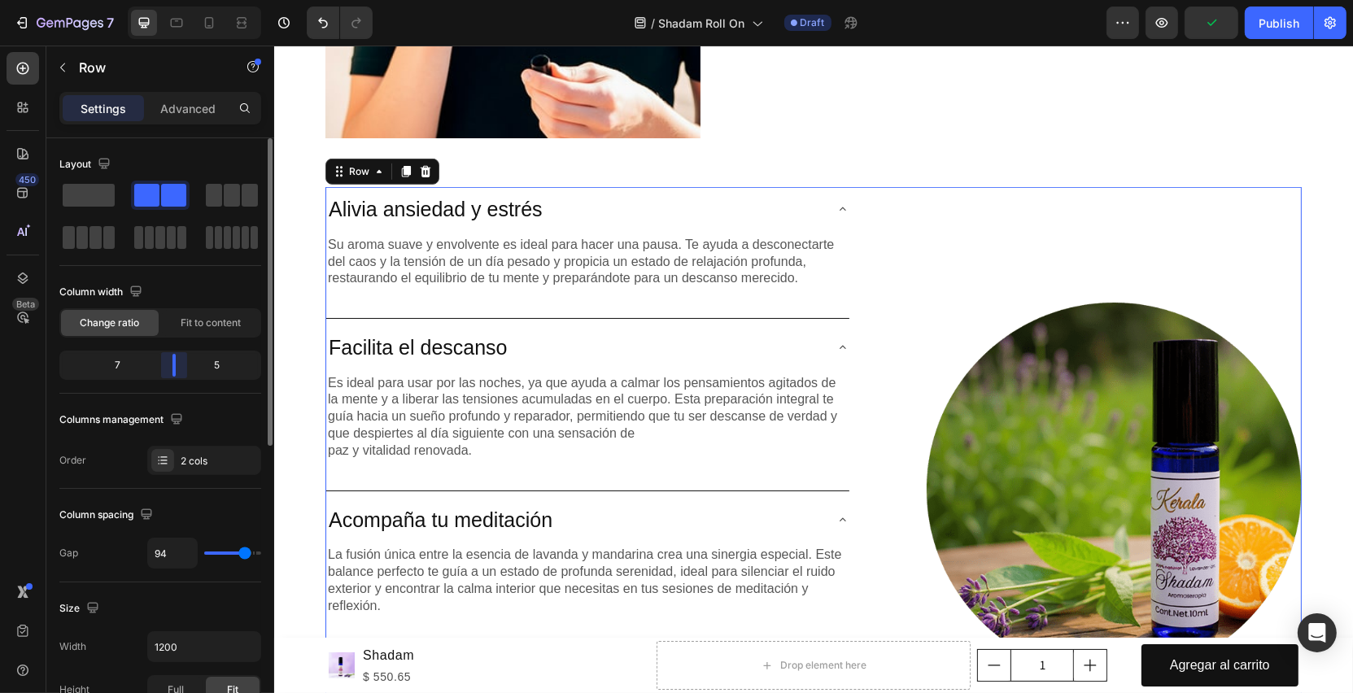
drag, startPoint x: 147, startPoint y: 368, endPoint x: 181, endPoint y: 368, distance: 34.2
click at [181, 368] on div "Layout Column width Change ratio Fit to content 7 5 Columns management Order 2 …" at bounding box center [160, 438] width 228 height 601
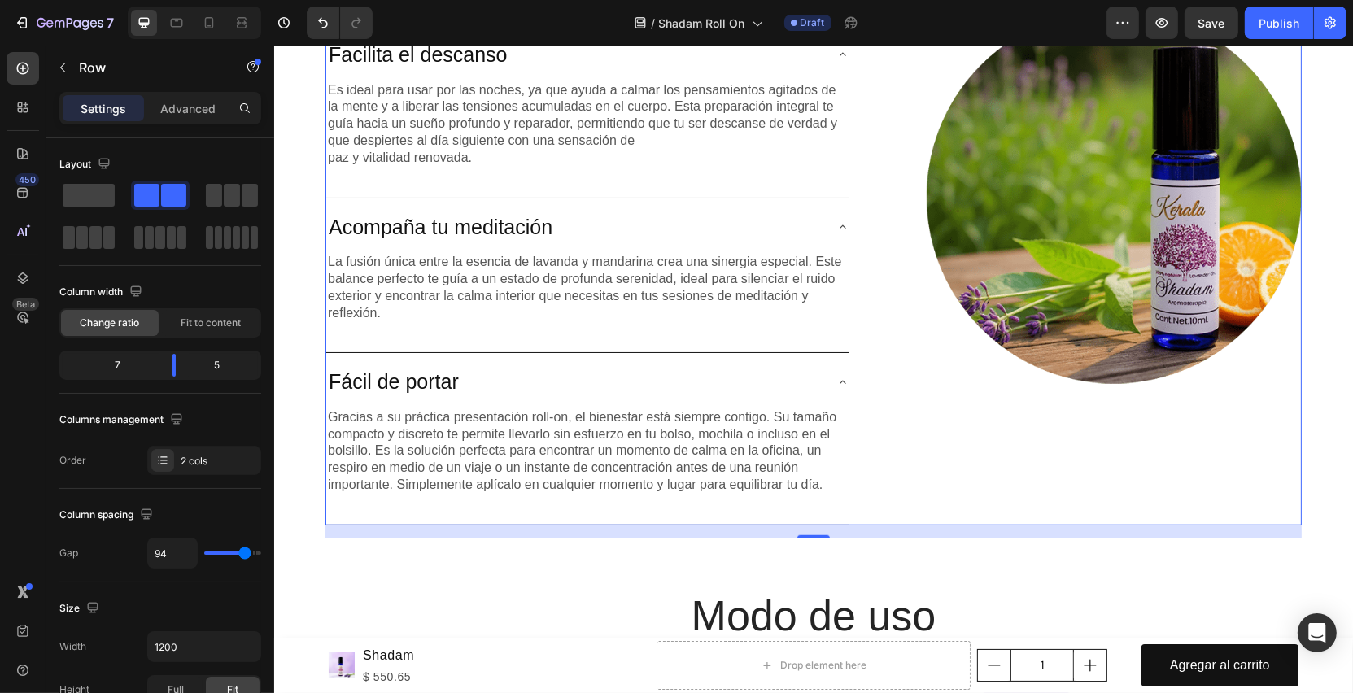
scroll to position [1297, 0]
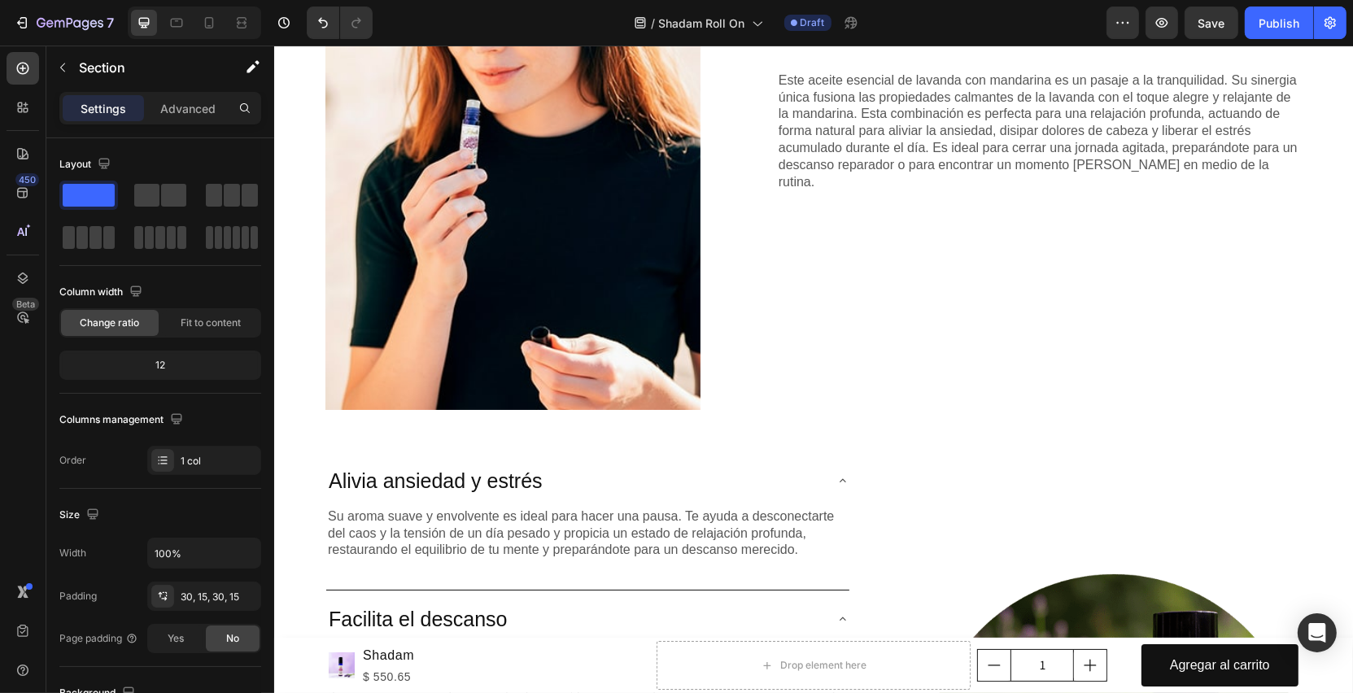
scroll to position [555, 0]
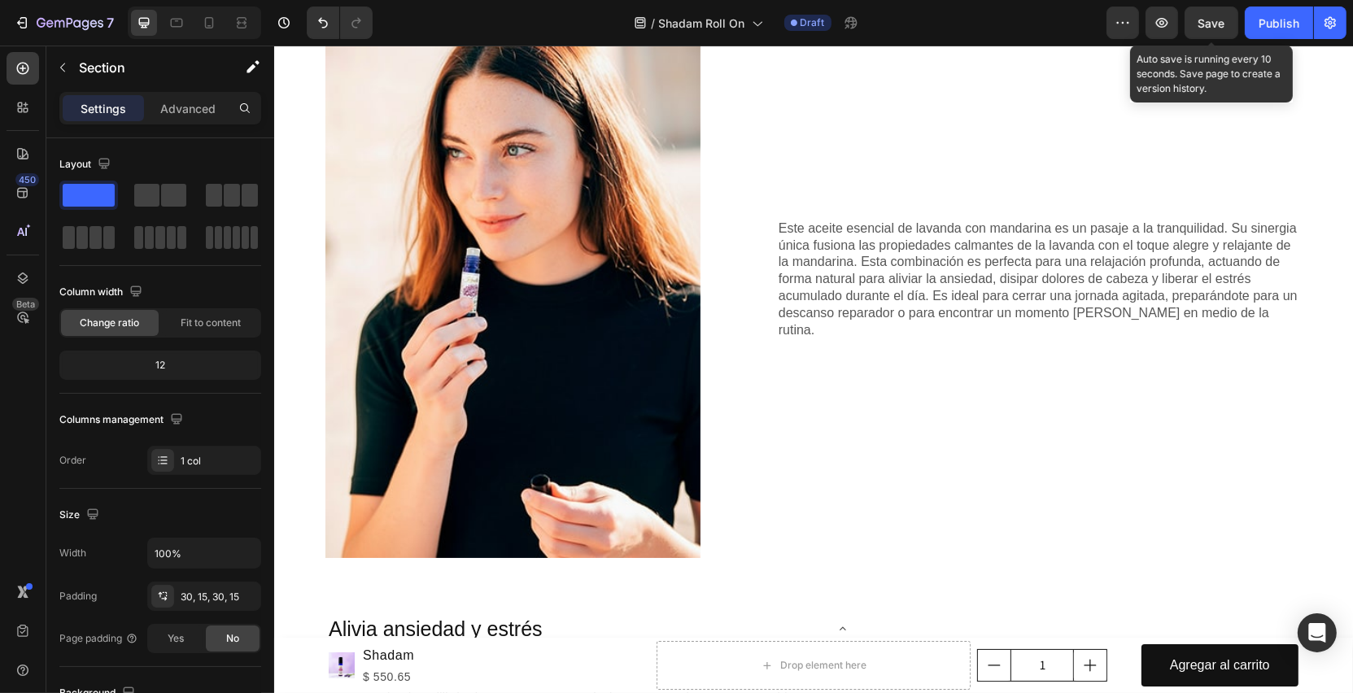
click at [1221, 31] on div "Save" at bounding box center [1212, 23] width 27 height 17
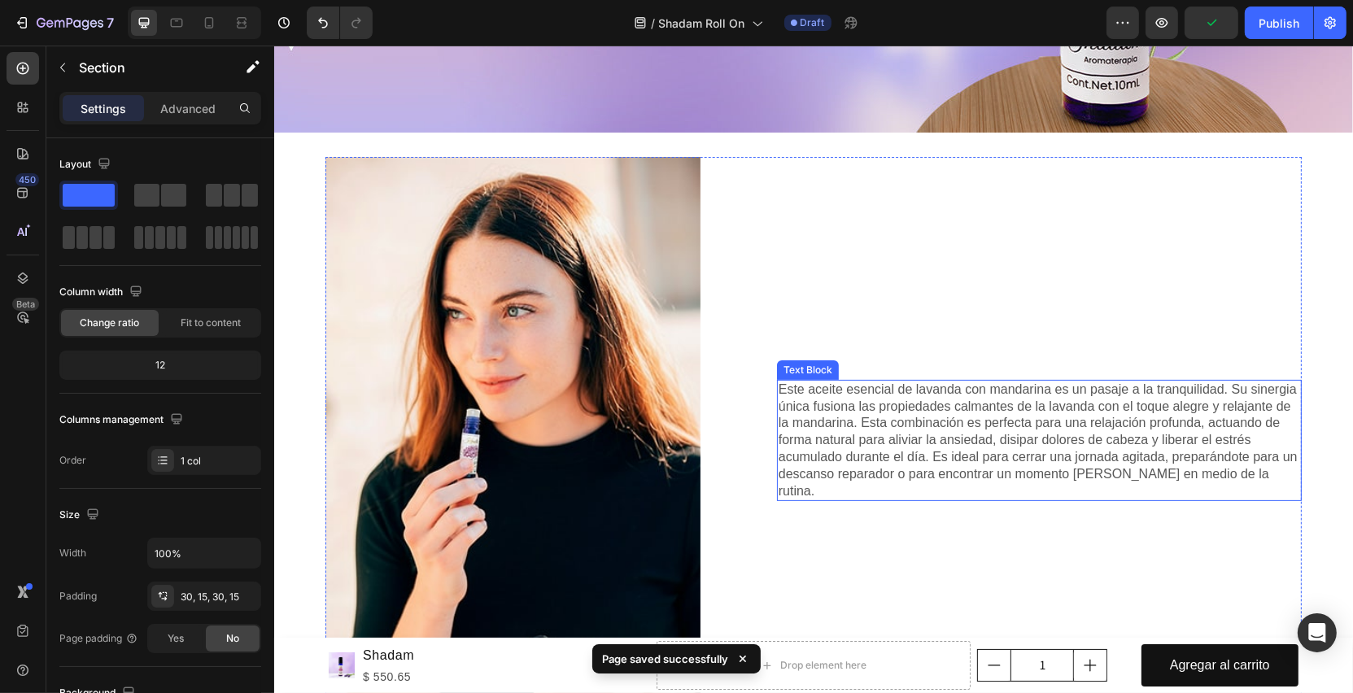
scroll to position [45, 0]
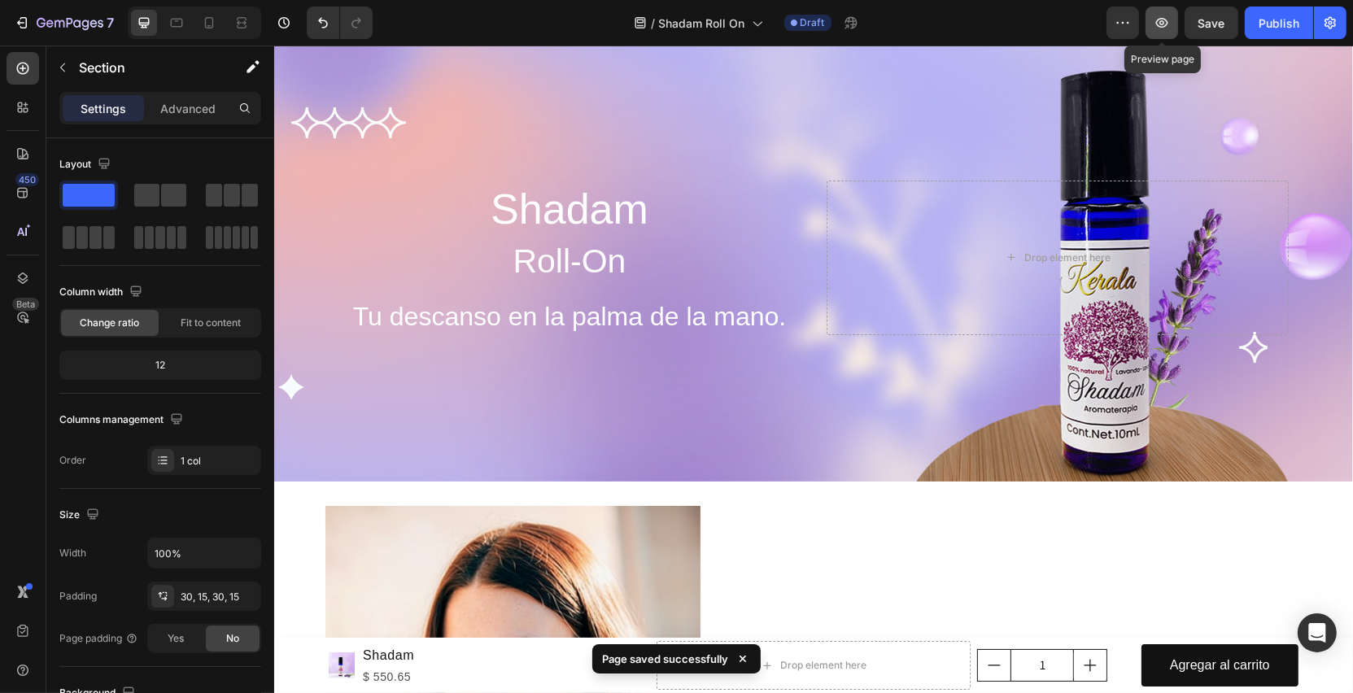
click at [1169, 25] on icon "button" at bounding box center [1162, 23] width 16 height 16
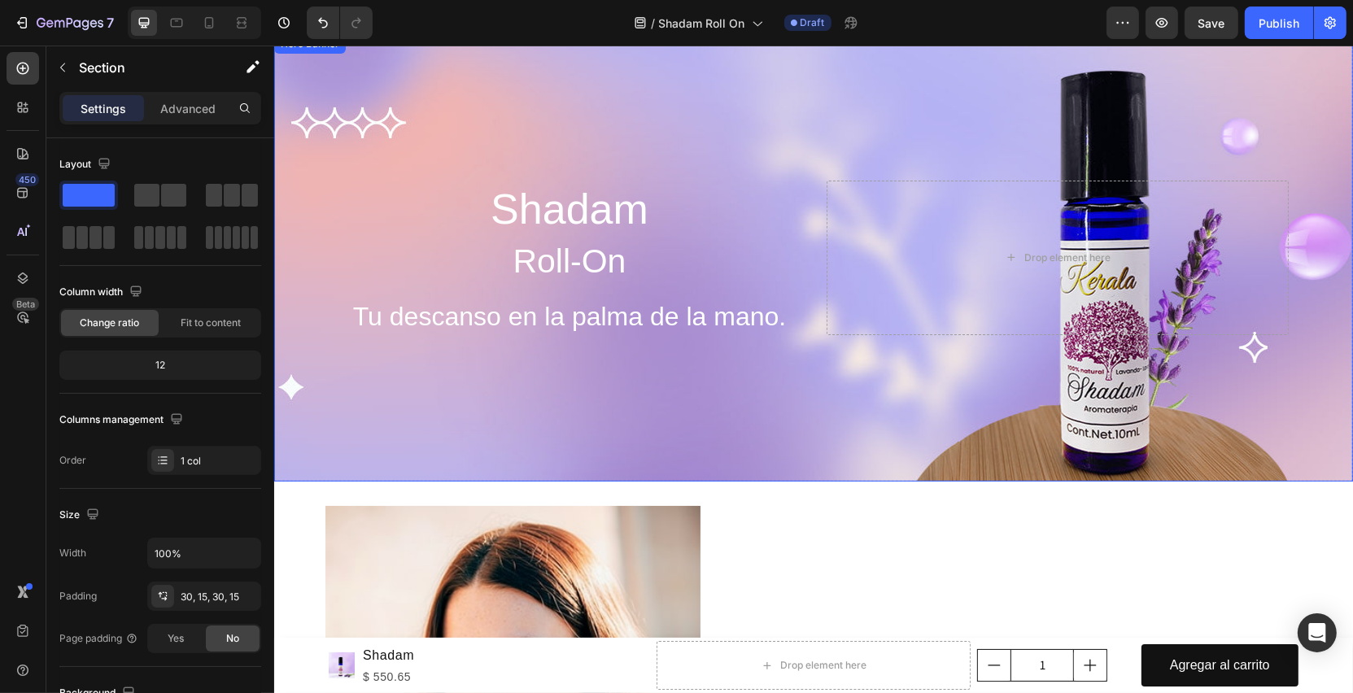
scroll to position [408, 0]
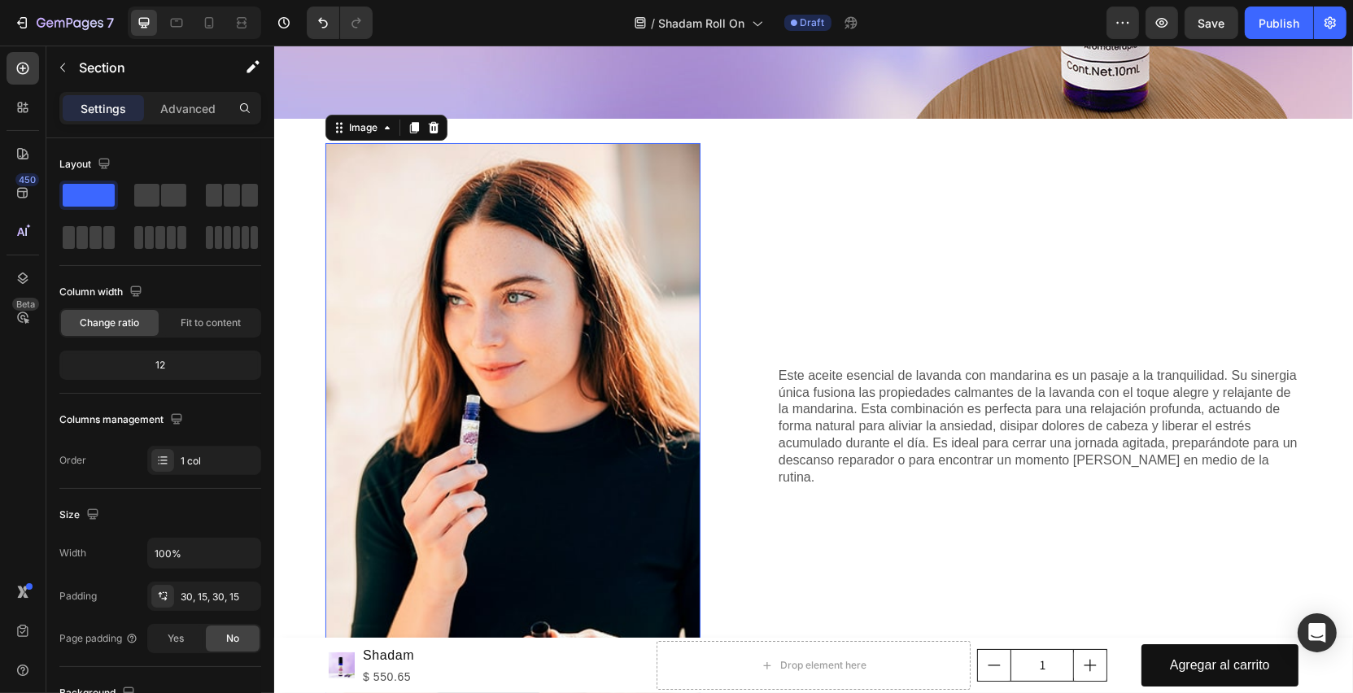
click at [565, 389] on img at bounding box center [512, 424] width 375 height 562
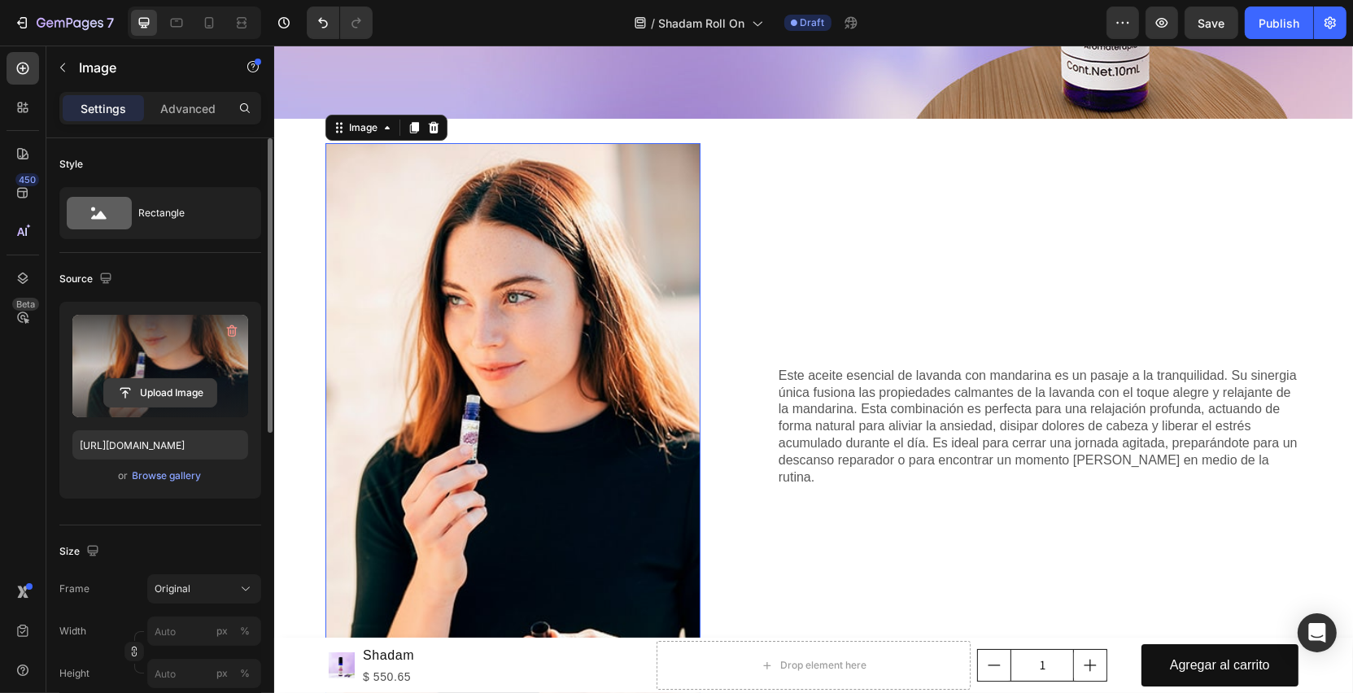
click at [168, 390] on input "file" at bounding box center [160, 393] width 112 height 28
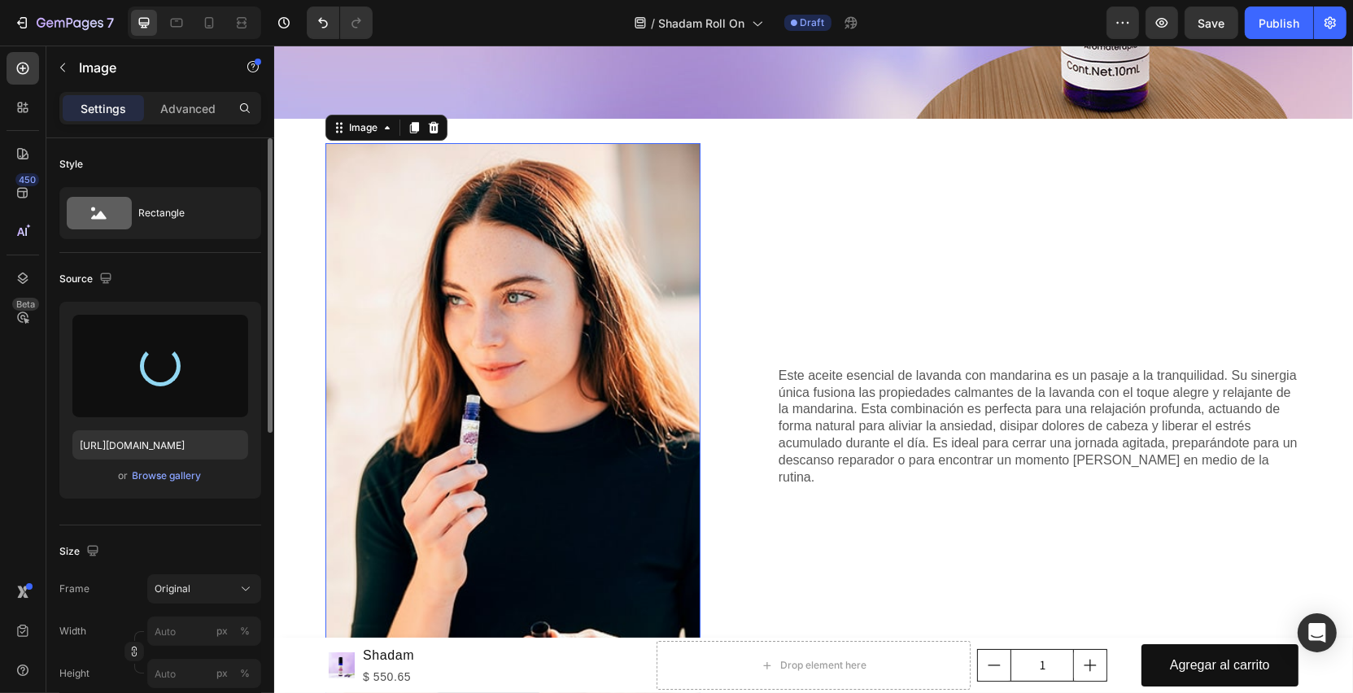
type input "[URL][DOMAIN_NAME]"
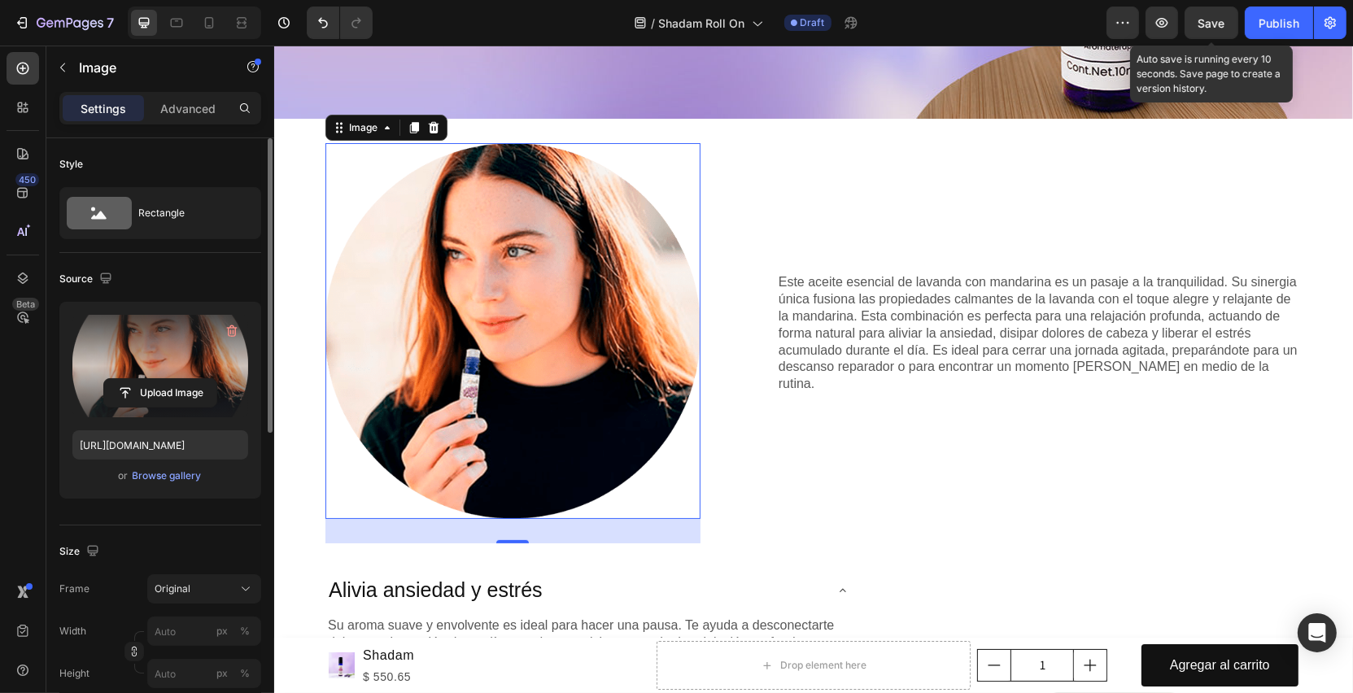
click at [1207, 21] on span "Save" at bounding box center [1212, 23] width 27 height 14
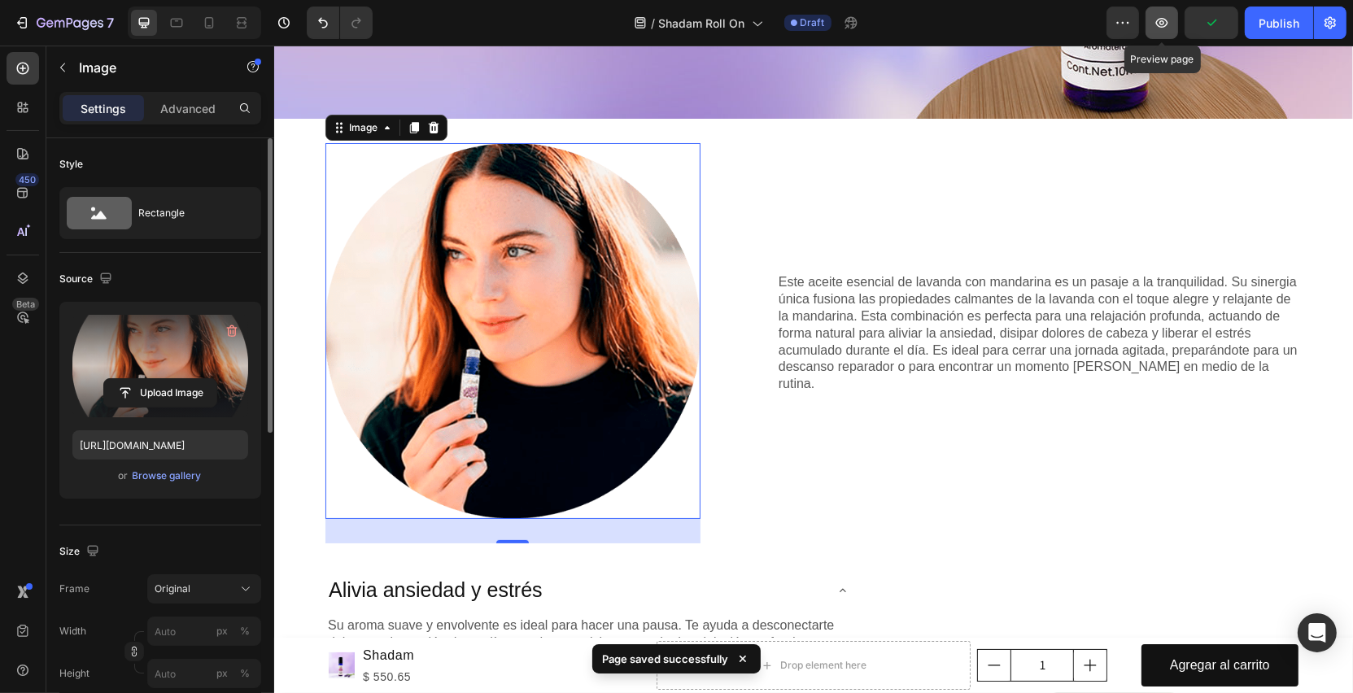
click at [1169, 21] on icon "button" at bounding box center [1162, 23] width 16 height 16
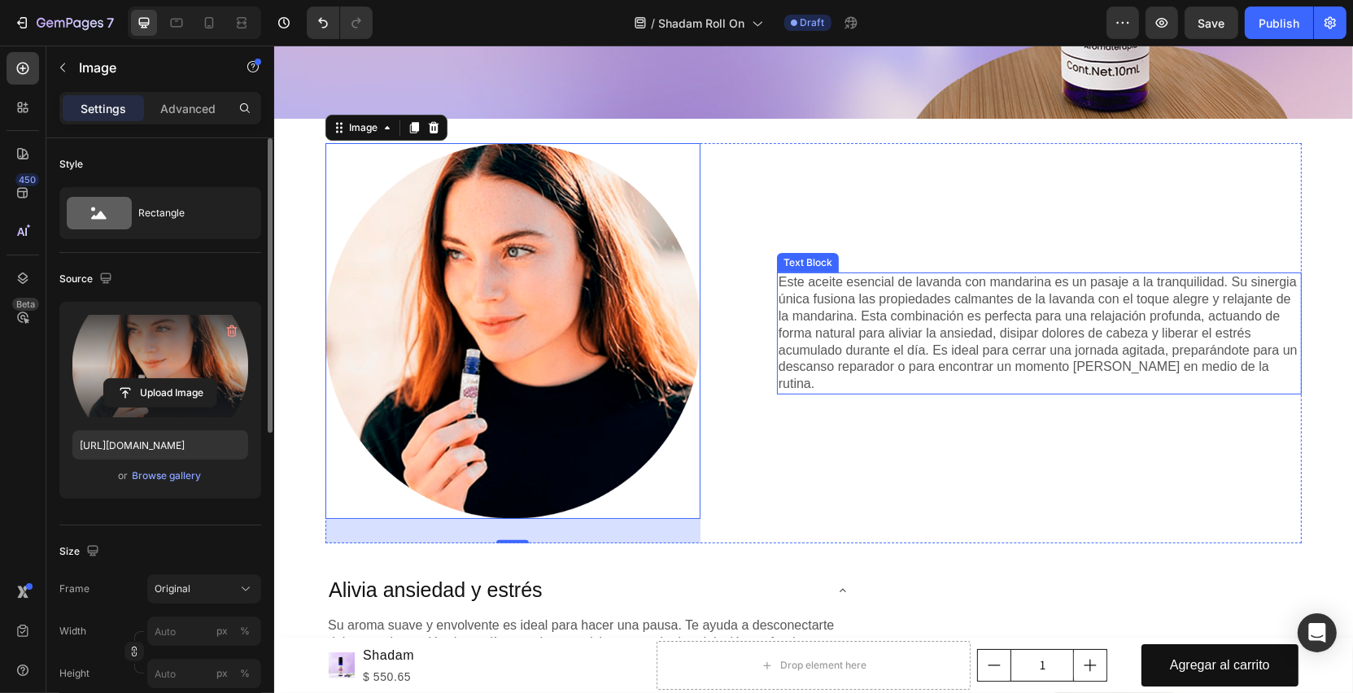
click at [1053, 347] on p "Este aceite esencial de lavanda con mandarina es un pasaje a la tranquilidad. S…" at bounding box center [1039, 333] width 522 height 119
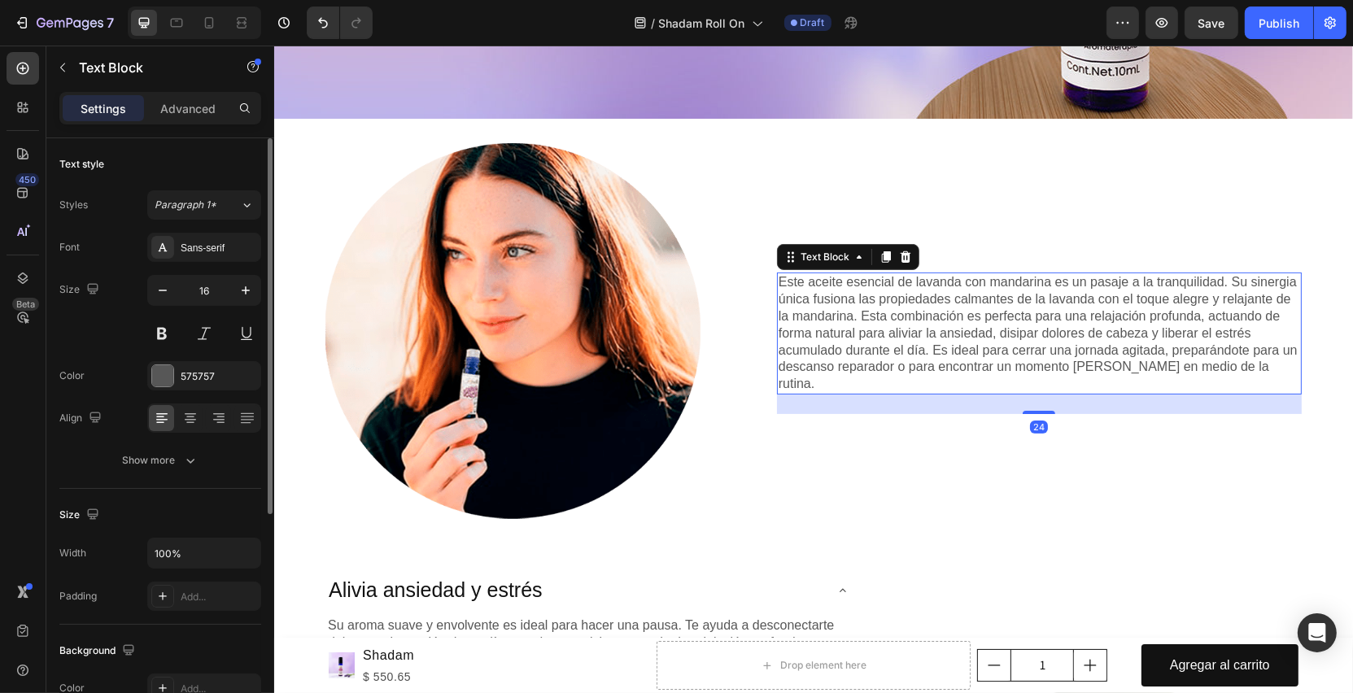
click at [1053, 347] on p "Este aceite esencial de lavanda con mandarina es un pasaje a la tranquilidad. S…" at bounding box center [1039, 333] width 522 height 119
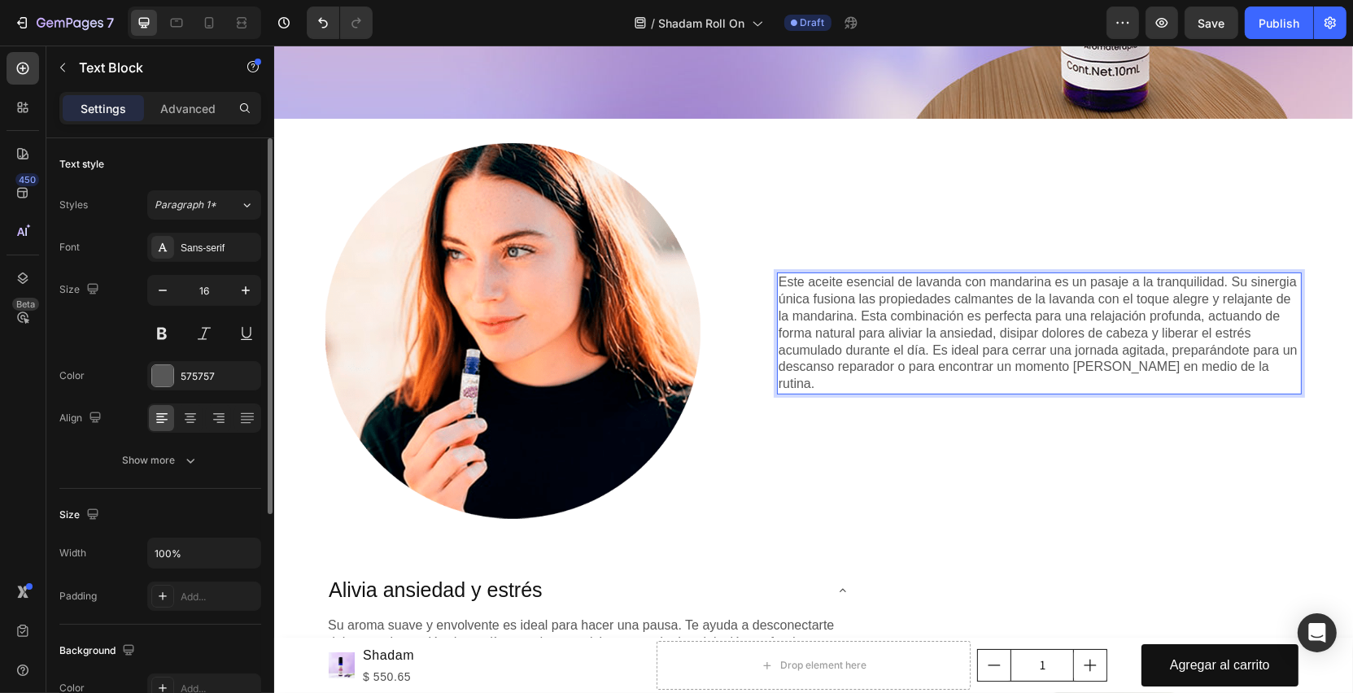
click at [1267, 358] on p "Este aceite esencial de lavanda con mandarina es un pasaje a la tranquilidad. S…" at bounding box center [1039, 333] width 522 height 119
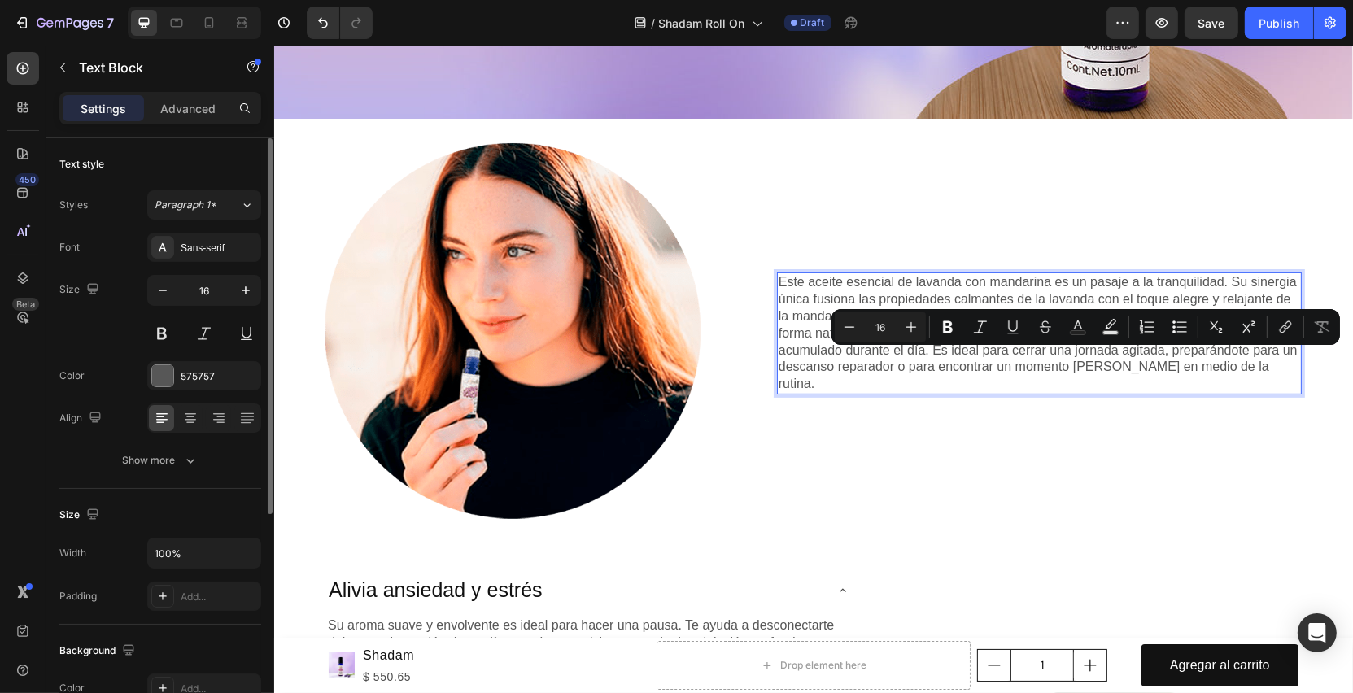
click at [778, 360] on p "Este aceite esencial de lavanda con mandarina es un pasaje a la tranquilidad. S…" at bounding box center [1039, 333] width 522 height 119
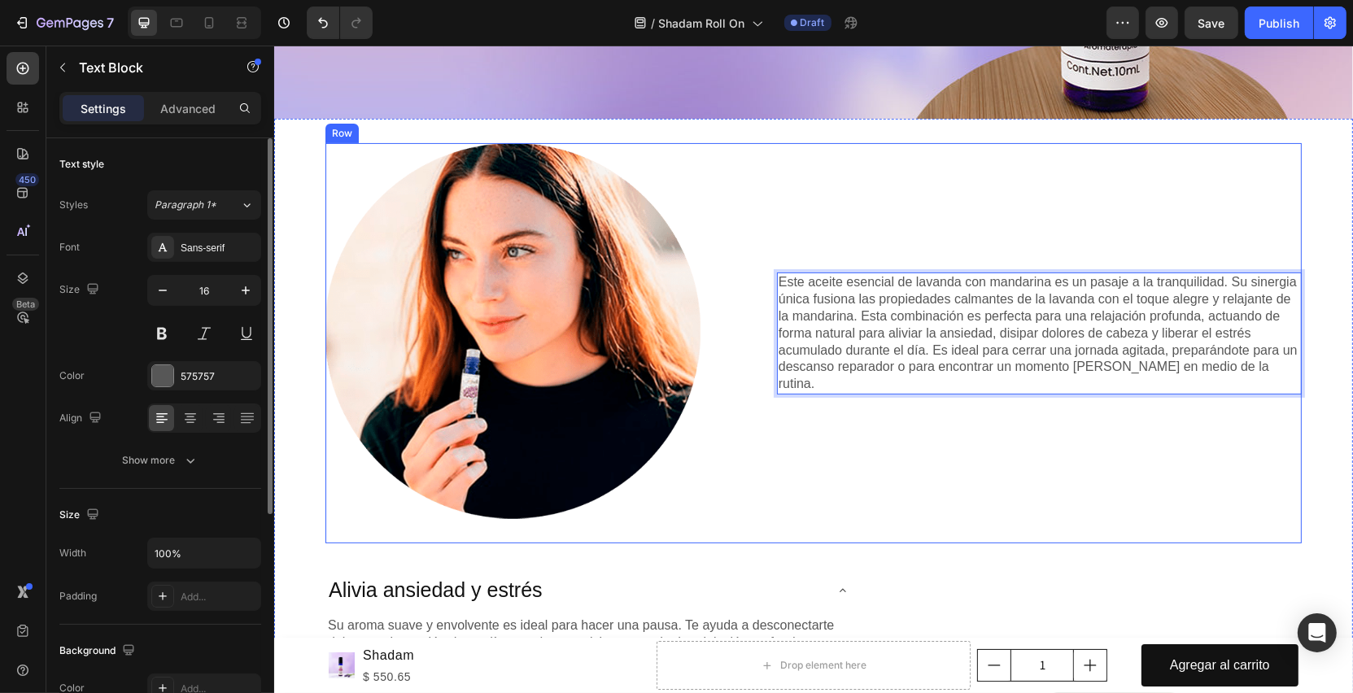
click at [1009, 211] on div "Este aceite esencial de lavanda con mandarina es un pasaje a la tranquilidad. S…" at bounding box center [1038, 343] width 525 height 400
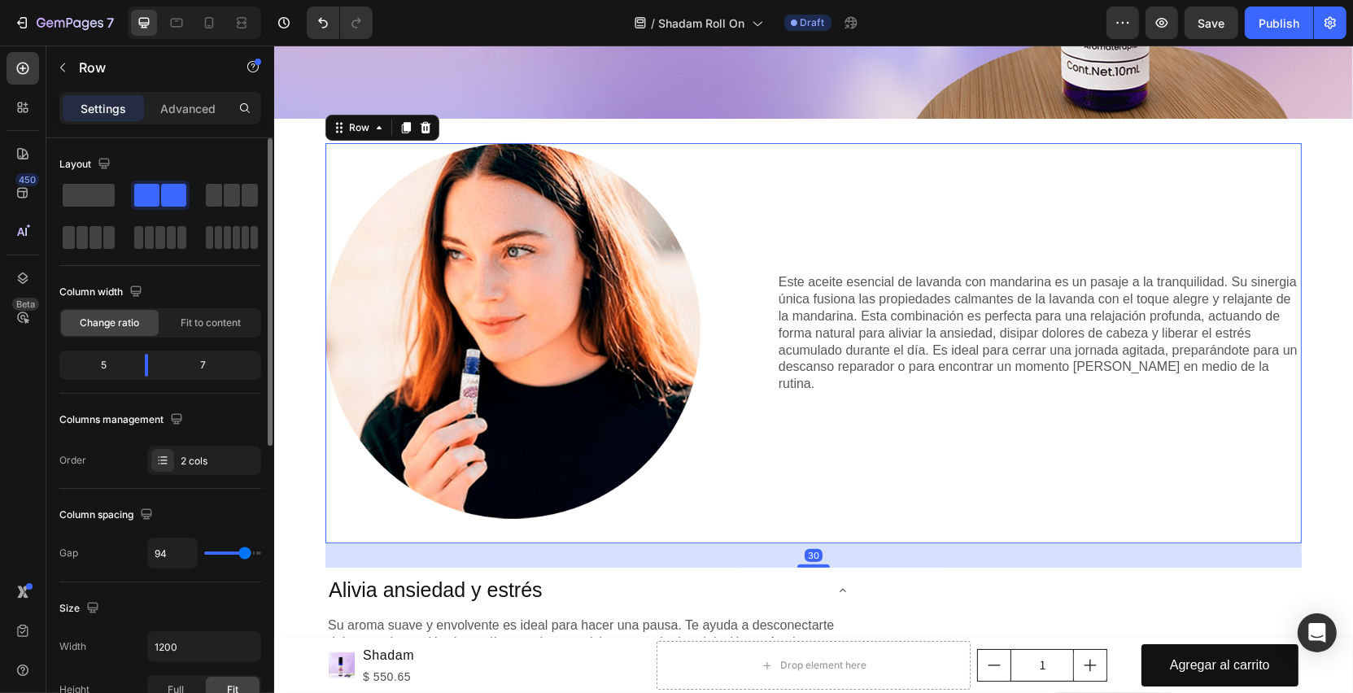
click at [1336, 255] on div "Image Este aceite esencial de lavanda con mandarina es un pasaje a la tranquili…" at bounding box center [812, 678] width 1079 height 1118
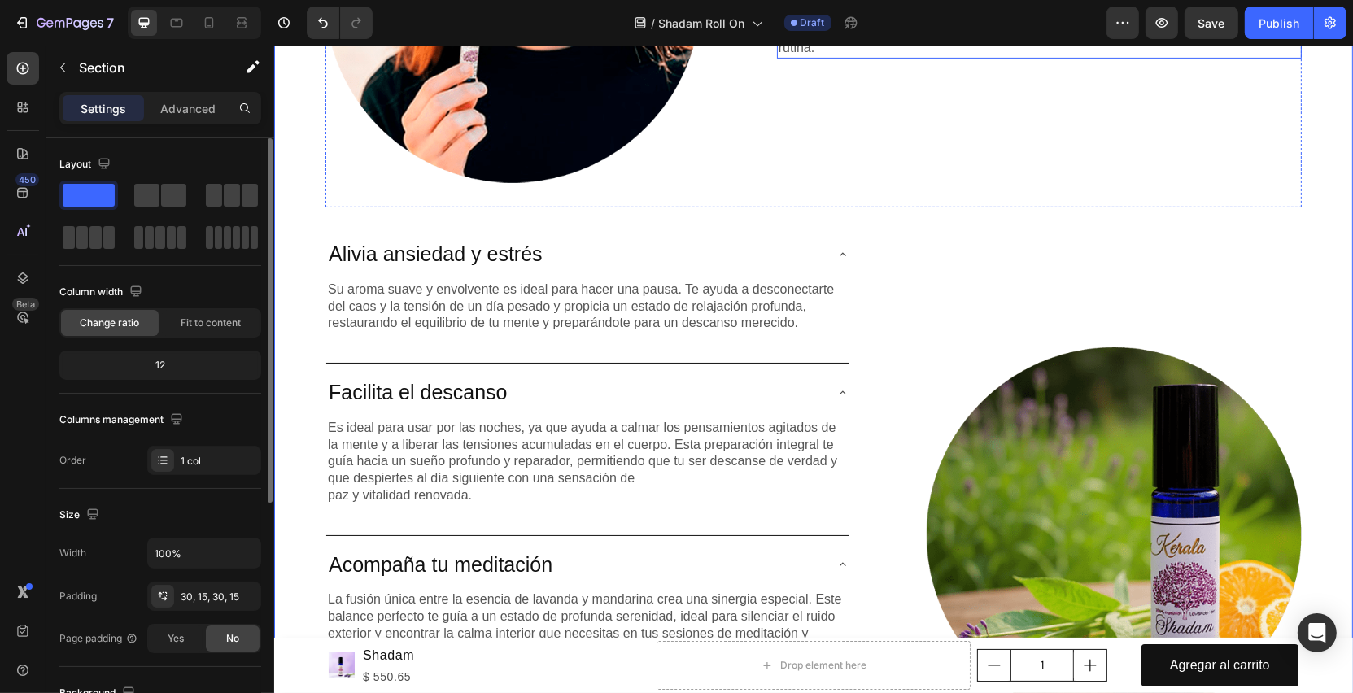
scroll to position [743, 0]
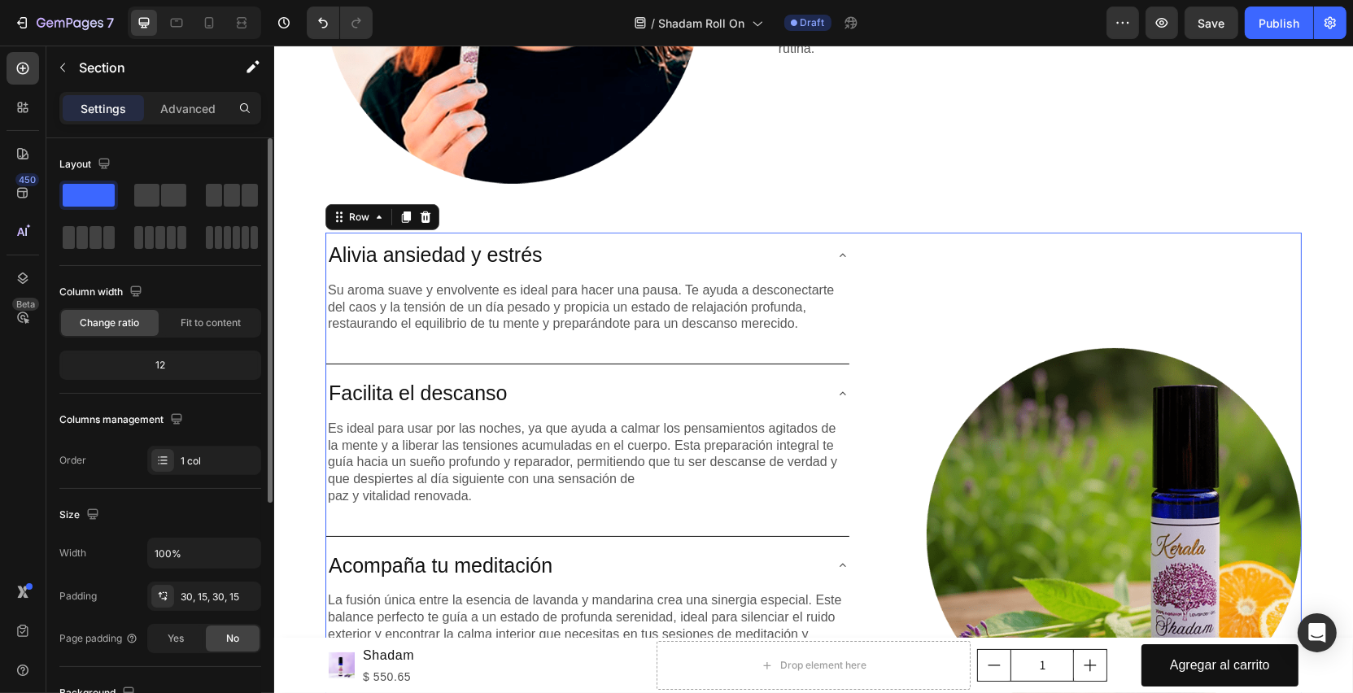
click at [975, 251] on div "Image" at bounding box center [1113, 548] width 375 height 631
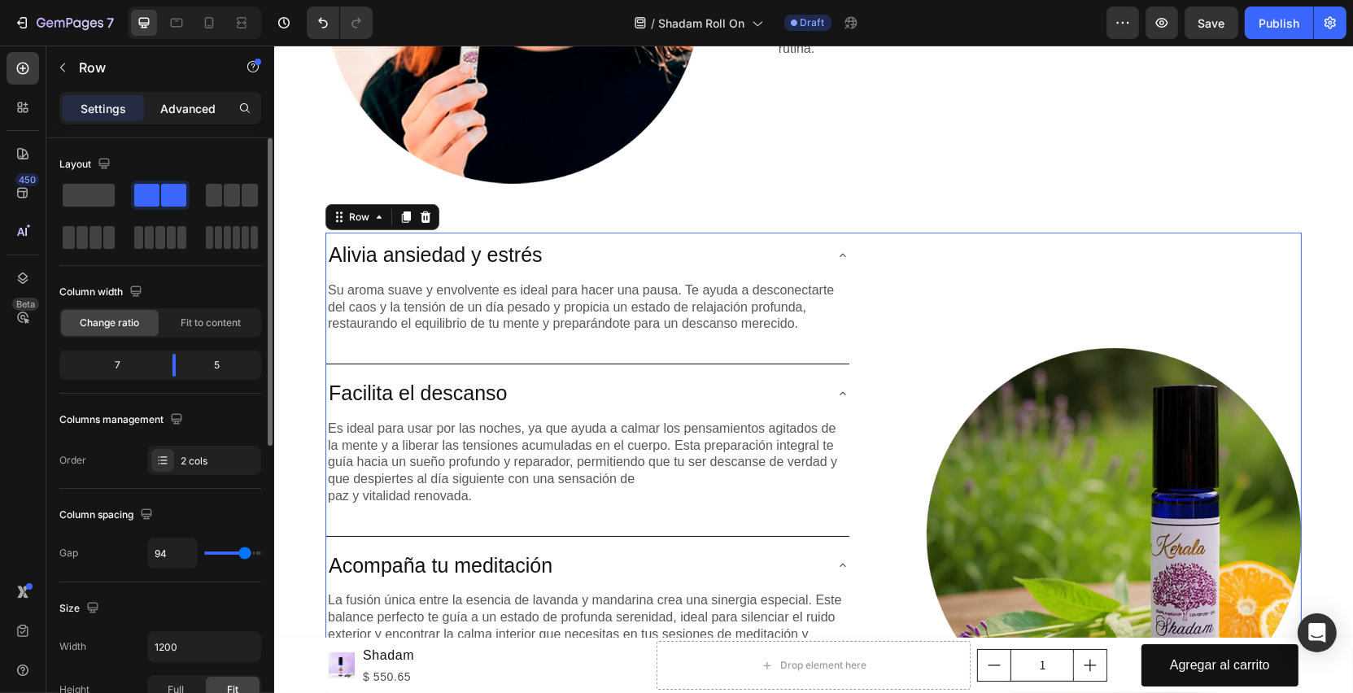
click at [197, 103] on p "Advanced" at bounding box center [187, 108] width 55 height 17
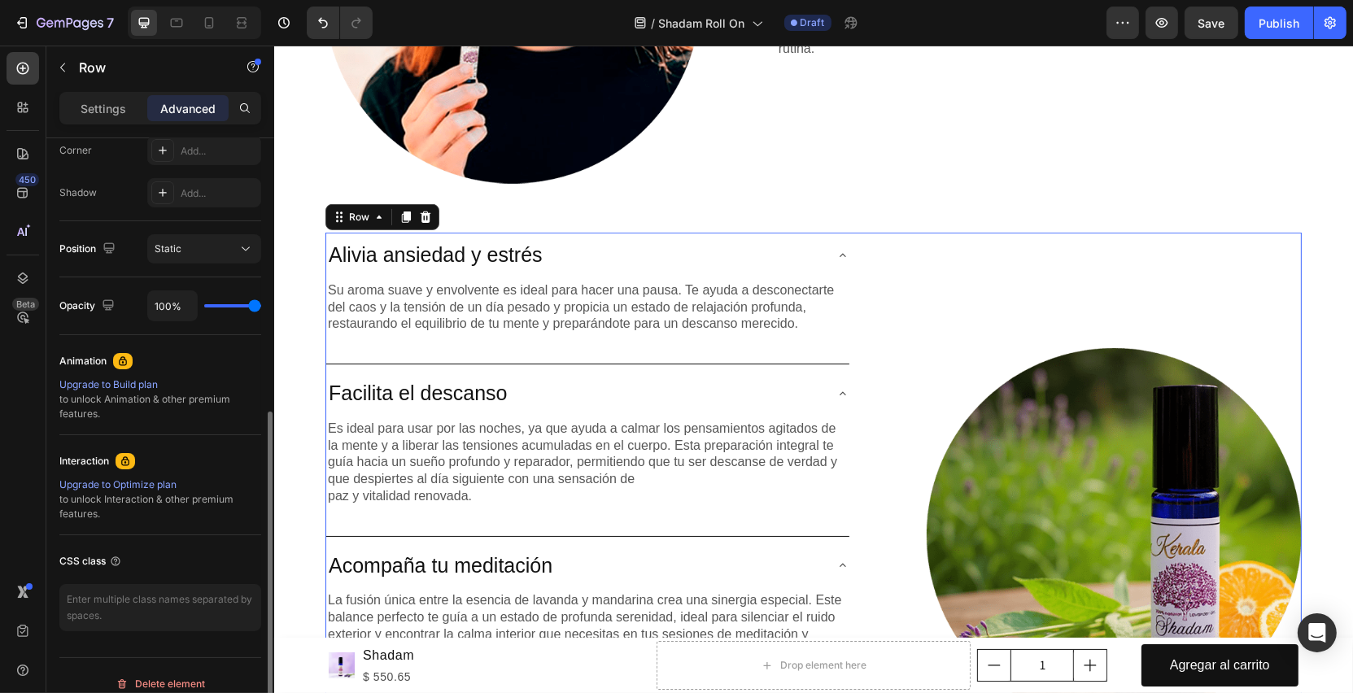
scroll to position [524, 0]
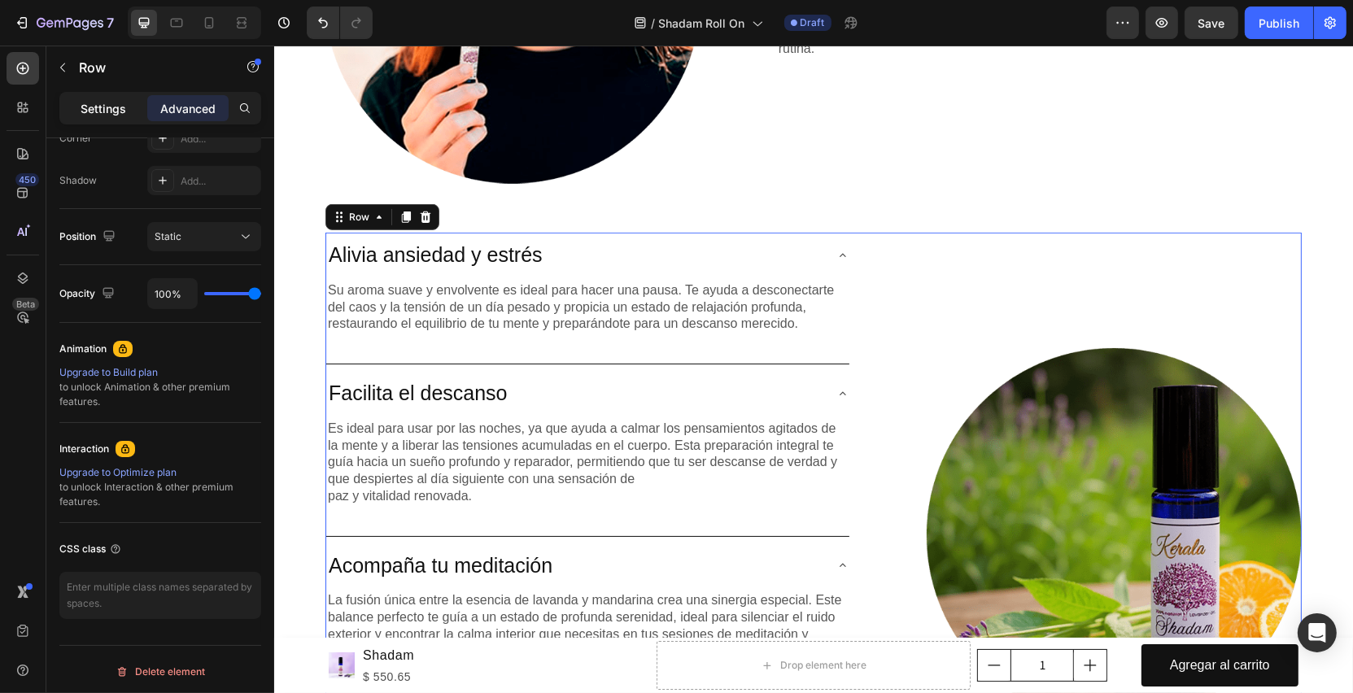
click at [116, 117] on div "Settings" at bounding box center [103, 108] width 81 height 26
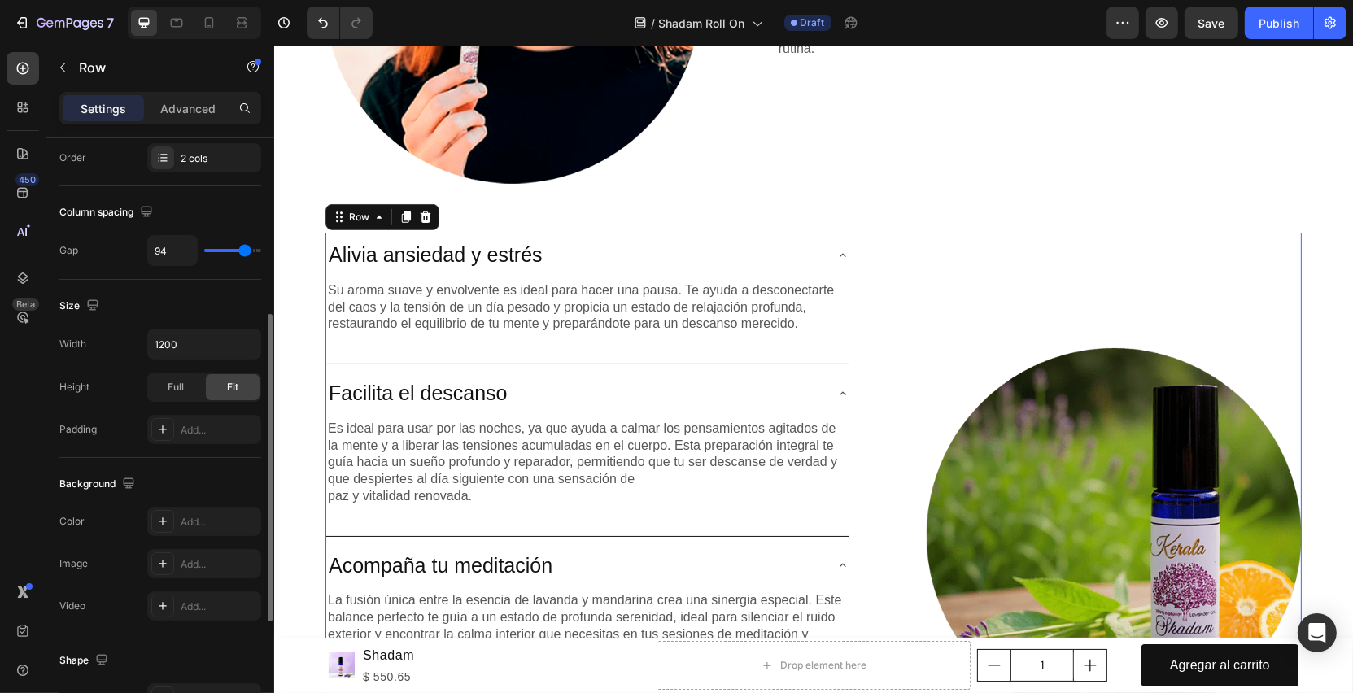
scroll to position [441, 0]
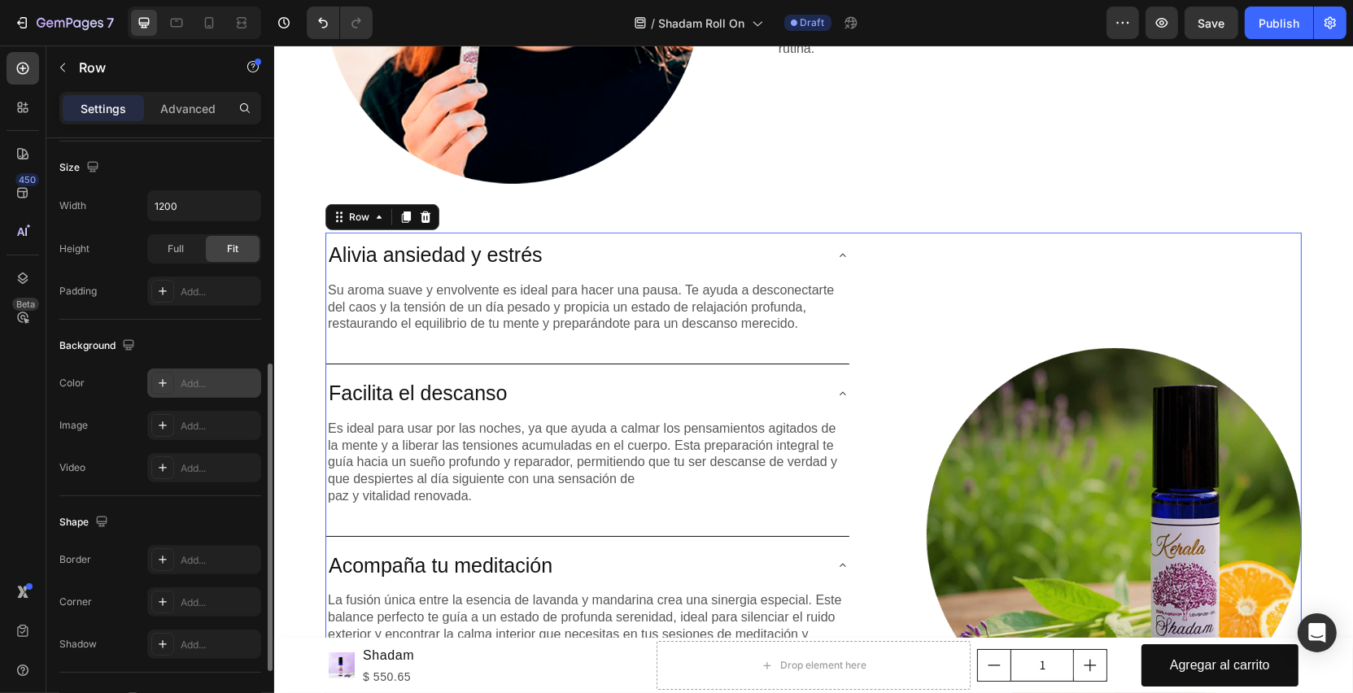
click at [212, 387] on div "Add..." at bounding box center [204, 383] width 114 height 29
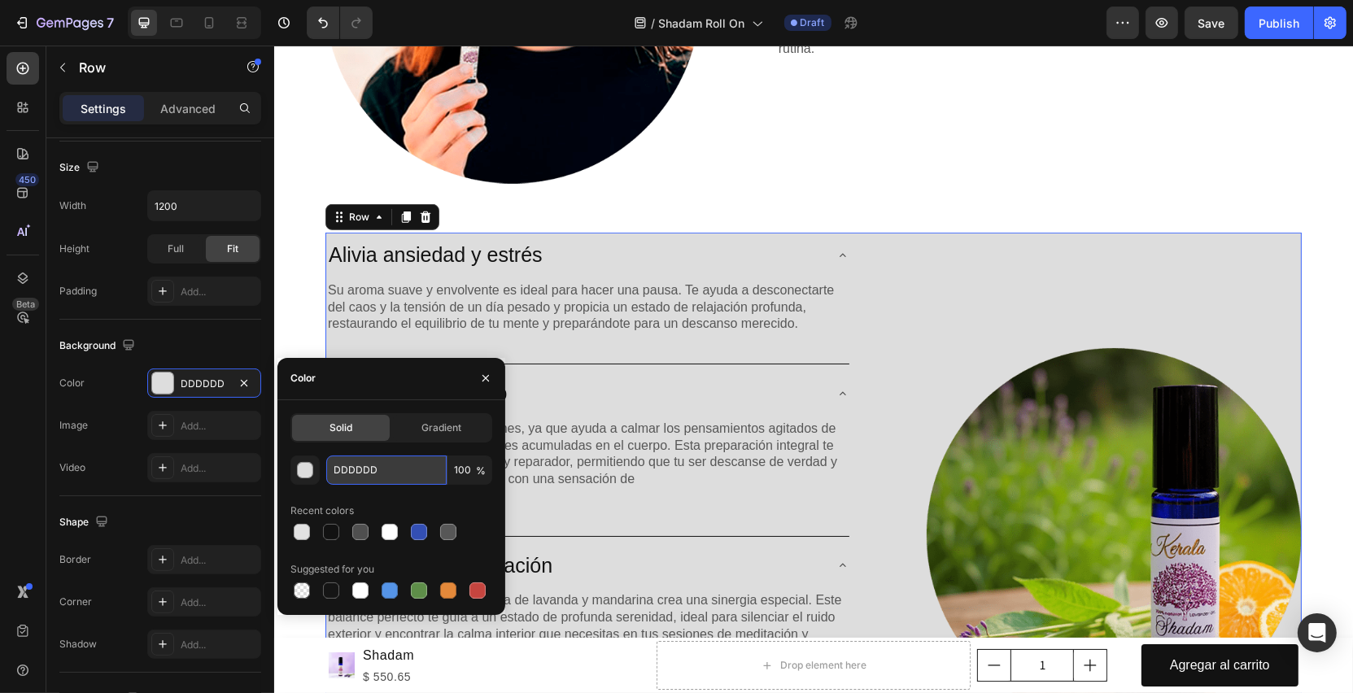
click at [402, 469] on input "DDDDDD" at bounding box center [386, 470] width 120 height 29
paste input "f8f5ed"
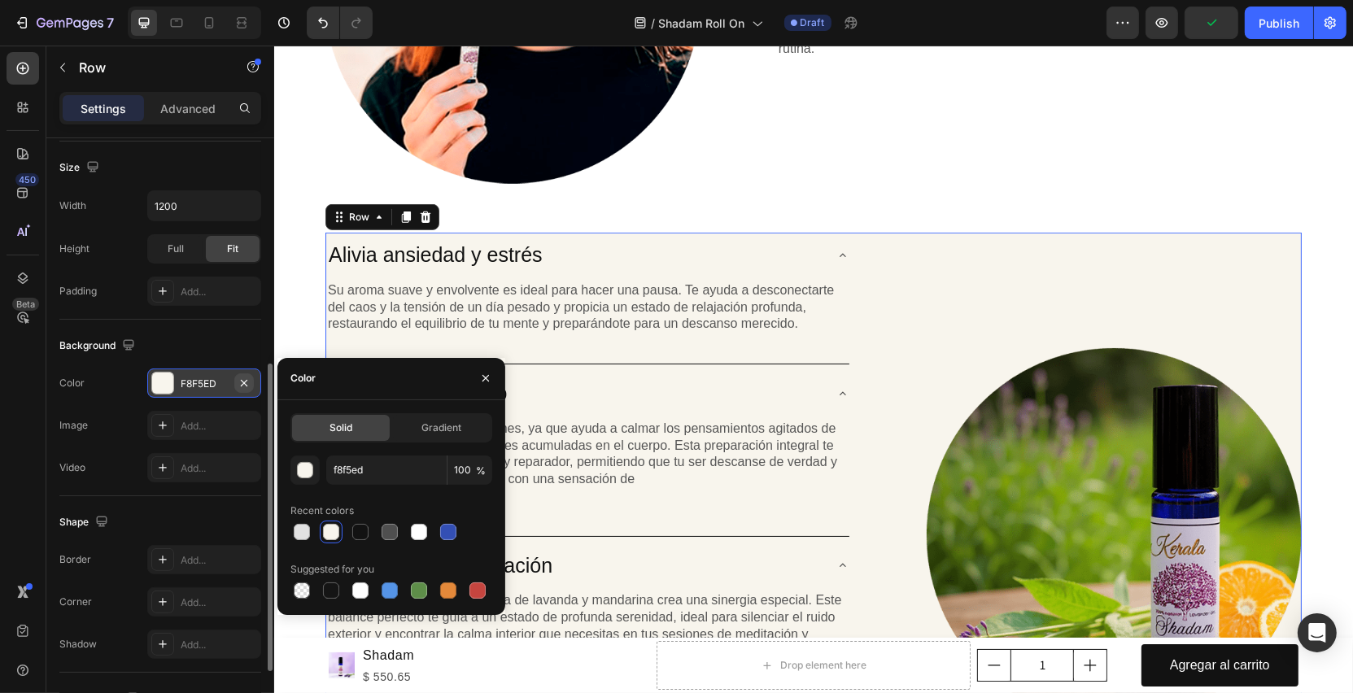
type input "F8F5ED"
click at [242, 382] on icon "button" at bounding box center [244, 382] width 7 height 7
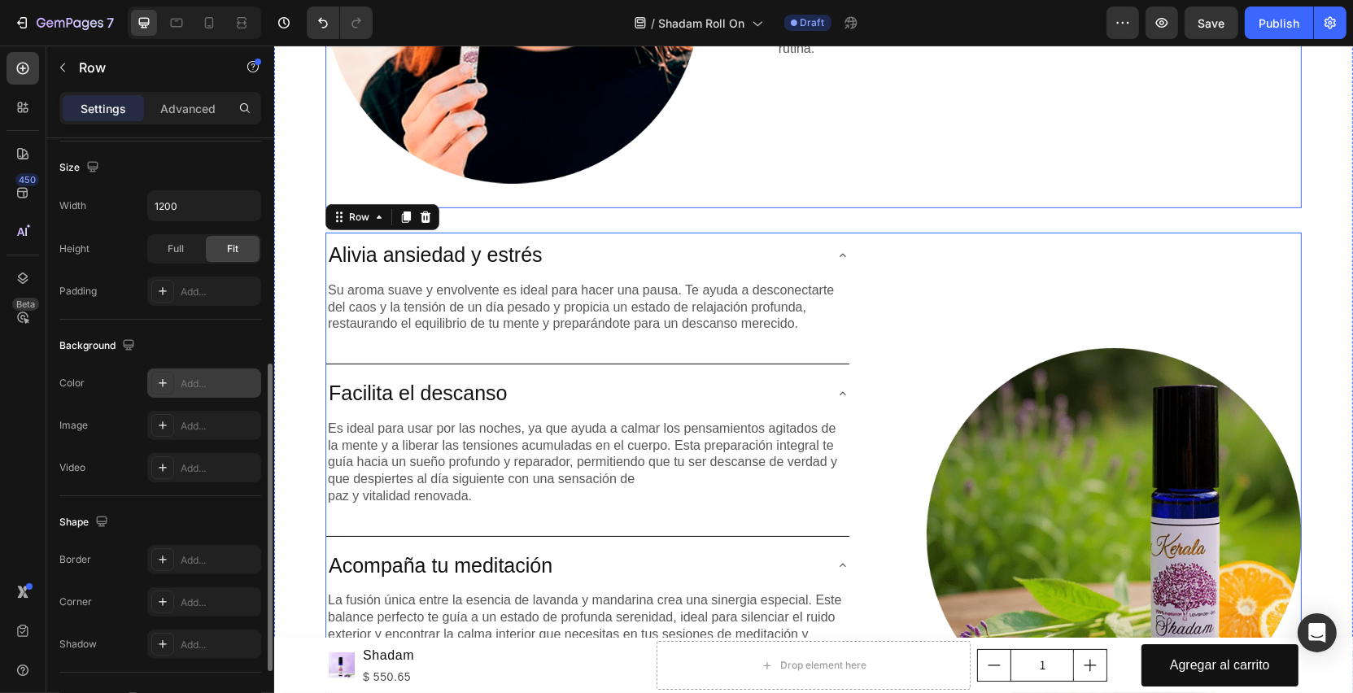
click at [846, 198] on div "Este aceite esencial de lavanda con mandarina es un pasaje a la tranquilidad. S…" at bounding box center [1038, 8] width 525 height 400
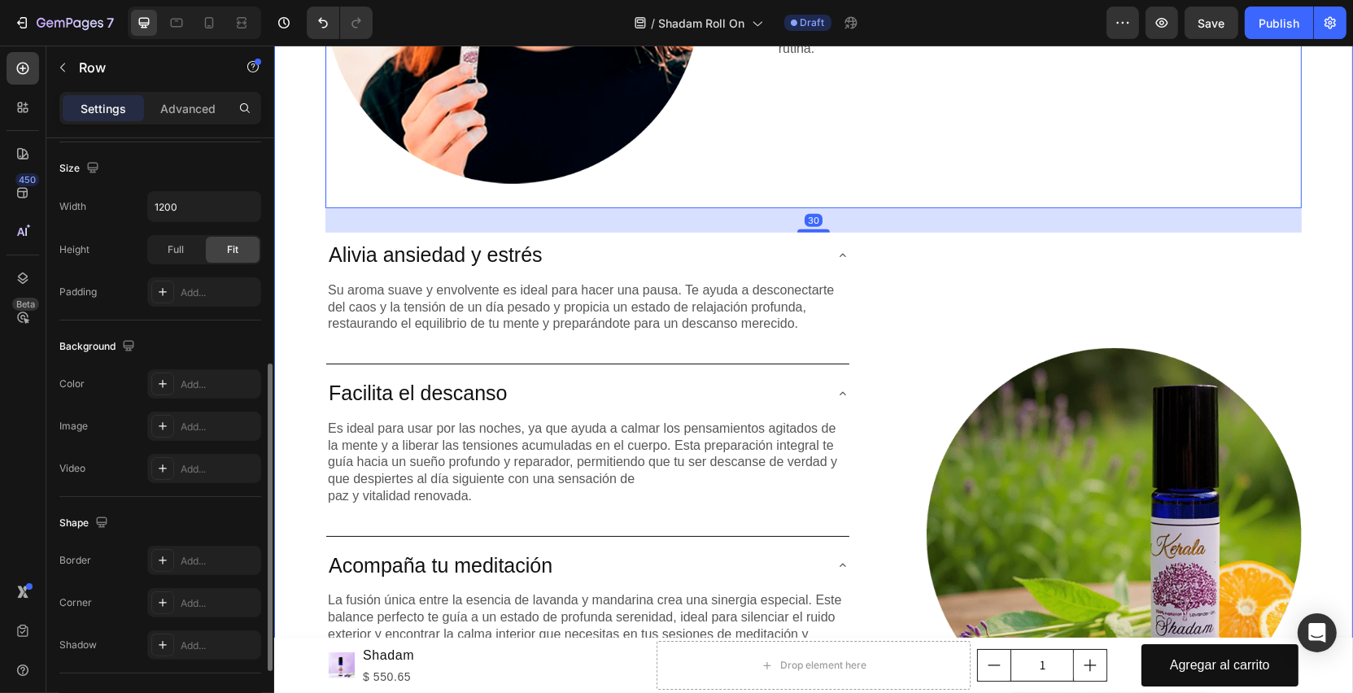
click at [1322, 213] on div "Image Este aceite esencial de lavanda con mandarina es un pasaje a la tranquili…" at bounding box center [813, 342] width 1055 height 1069
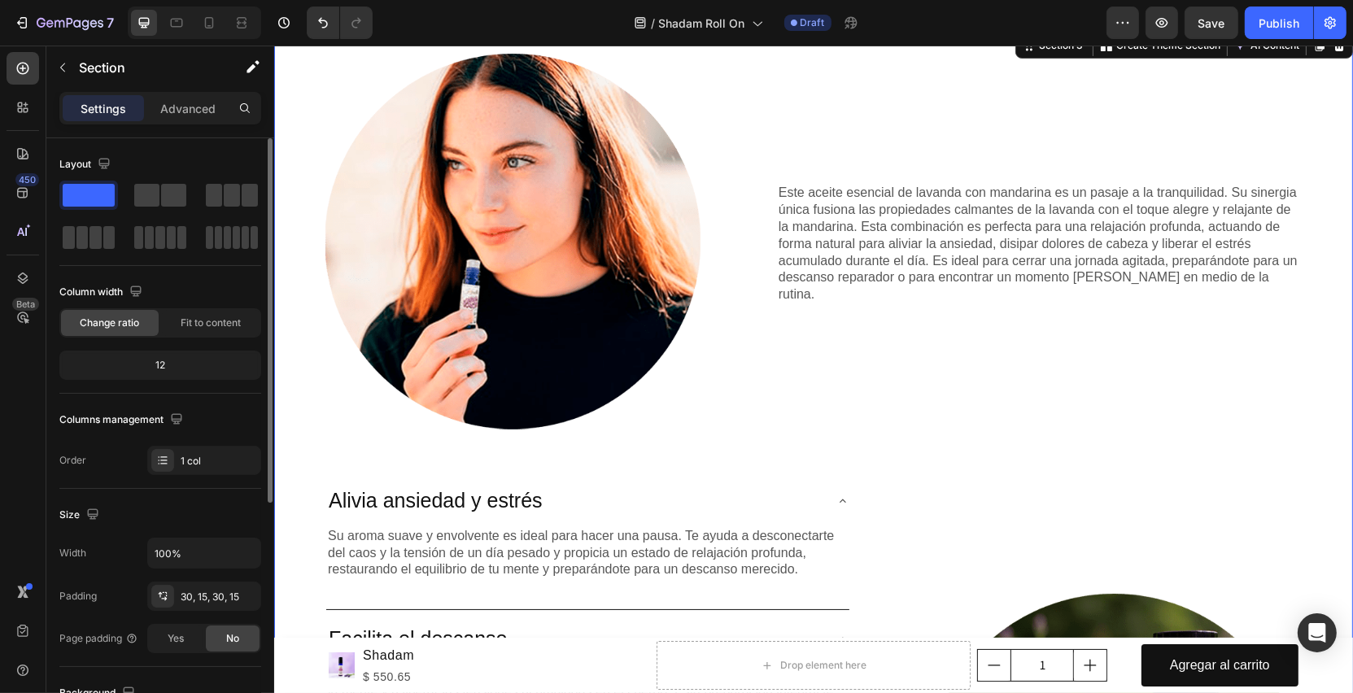
scroll to position [448, 0]
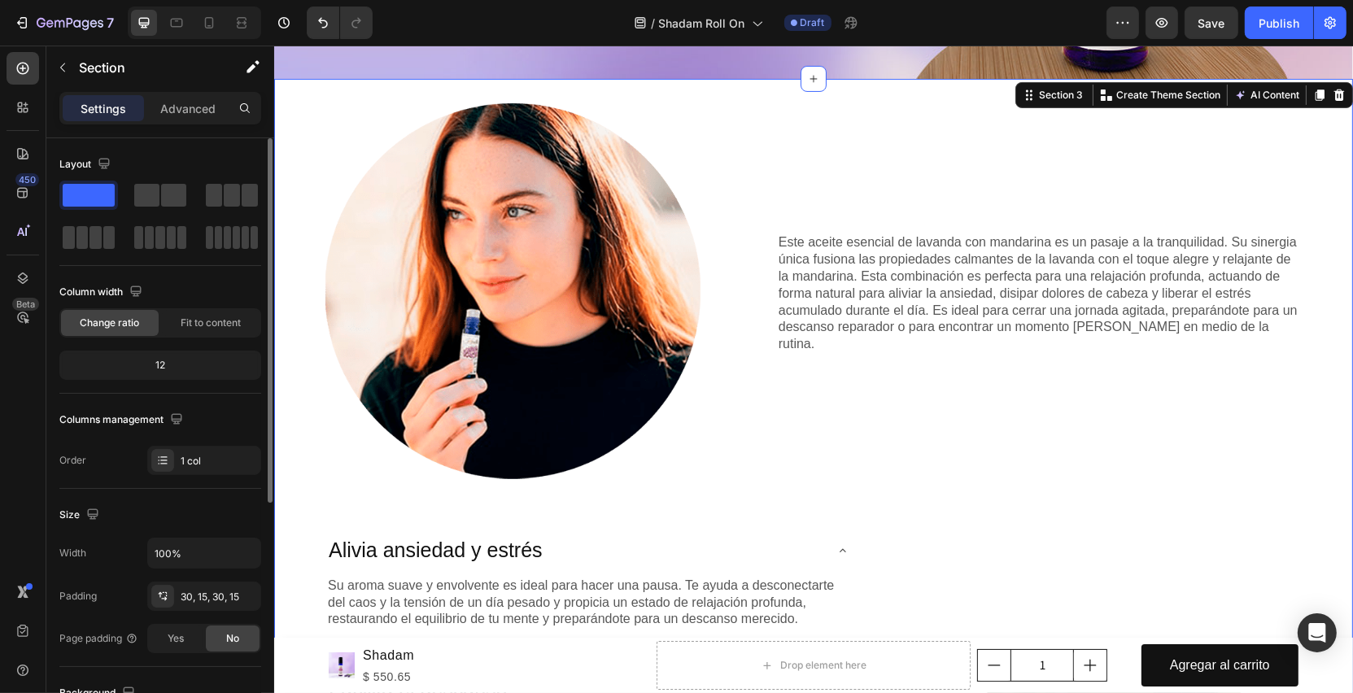
click at [954, 526] on div "Image Este aceite esencial de lavanda con mandarina es un pasaje a la tranquili…" at bounding box center [813, 637] width 1055 height 1069
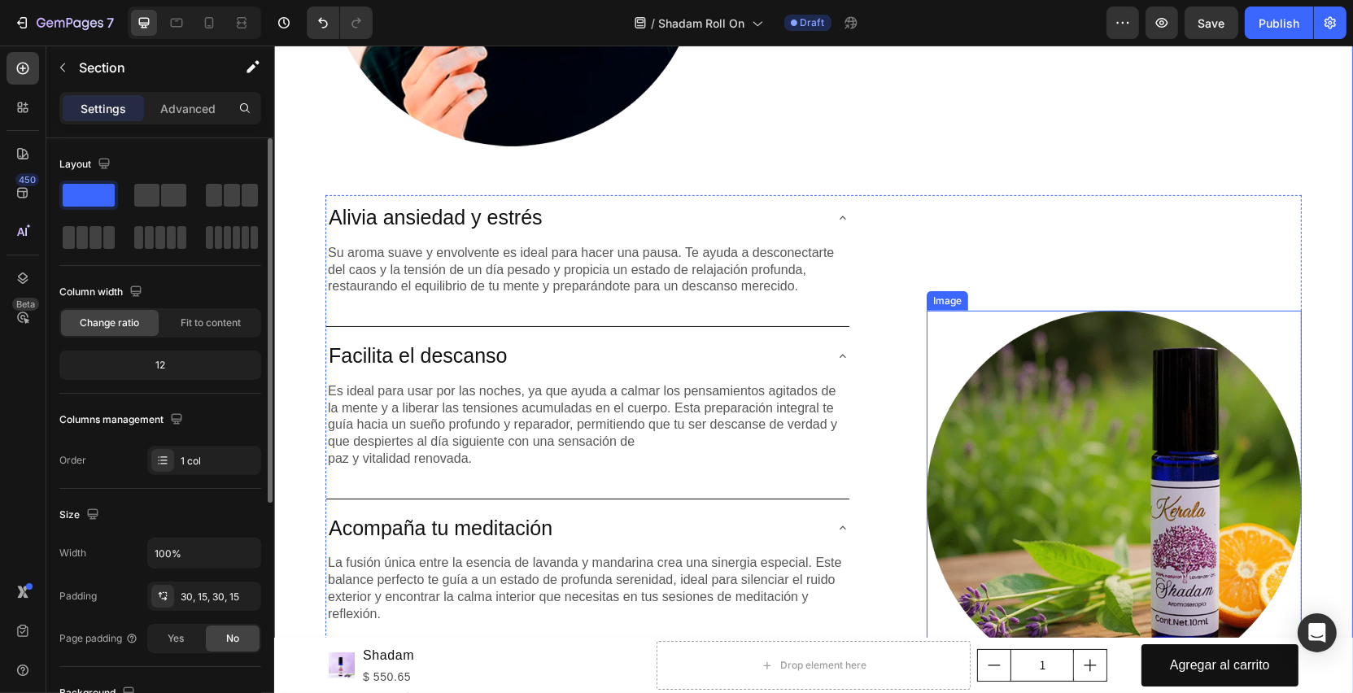
scroll to position [784, 0]
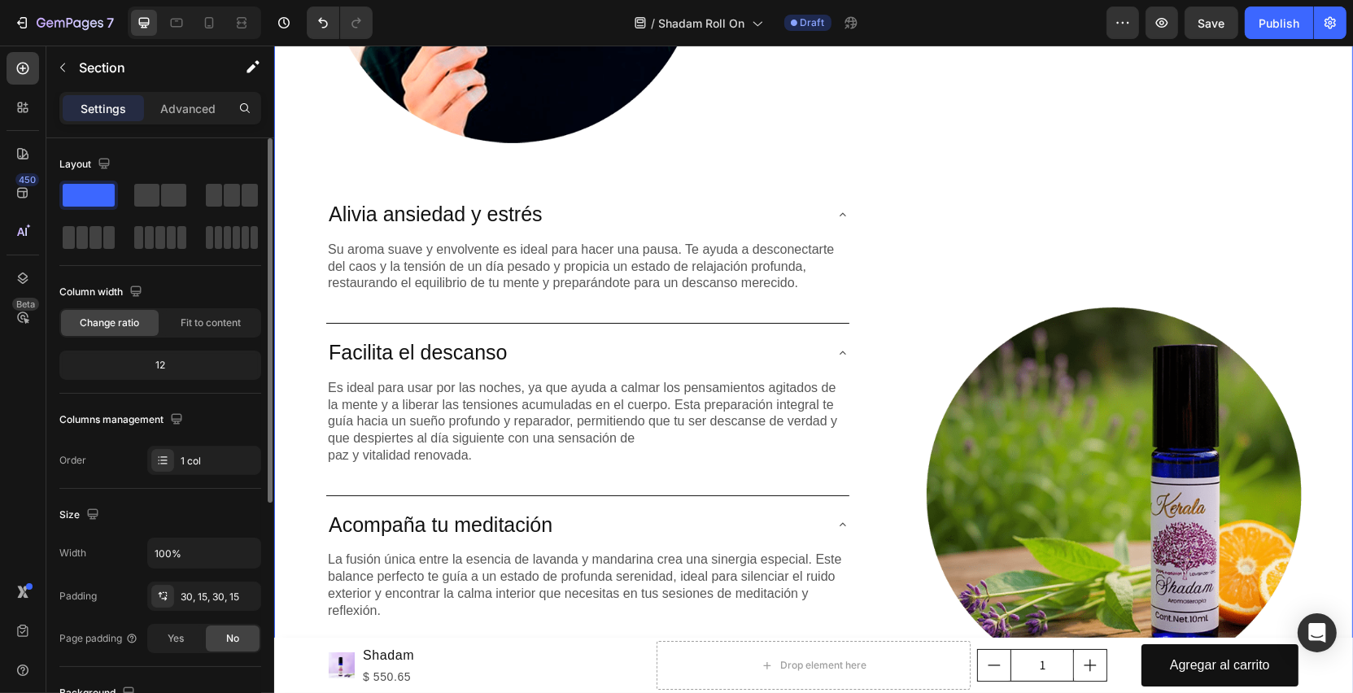
click at [1304, 234] on div "Image Este aceite esencial de lavanda con mandarina es un pasaje a la tranquili…" at bounding box center [813, 301] width 1055 height 1069
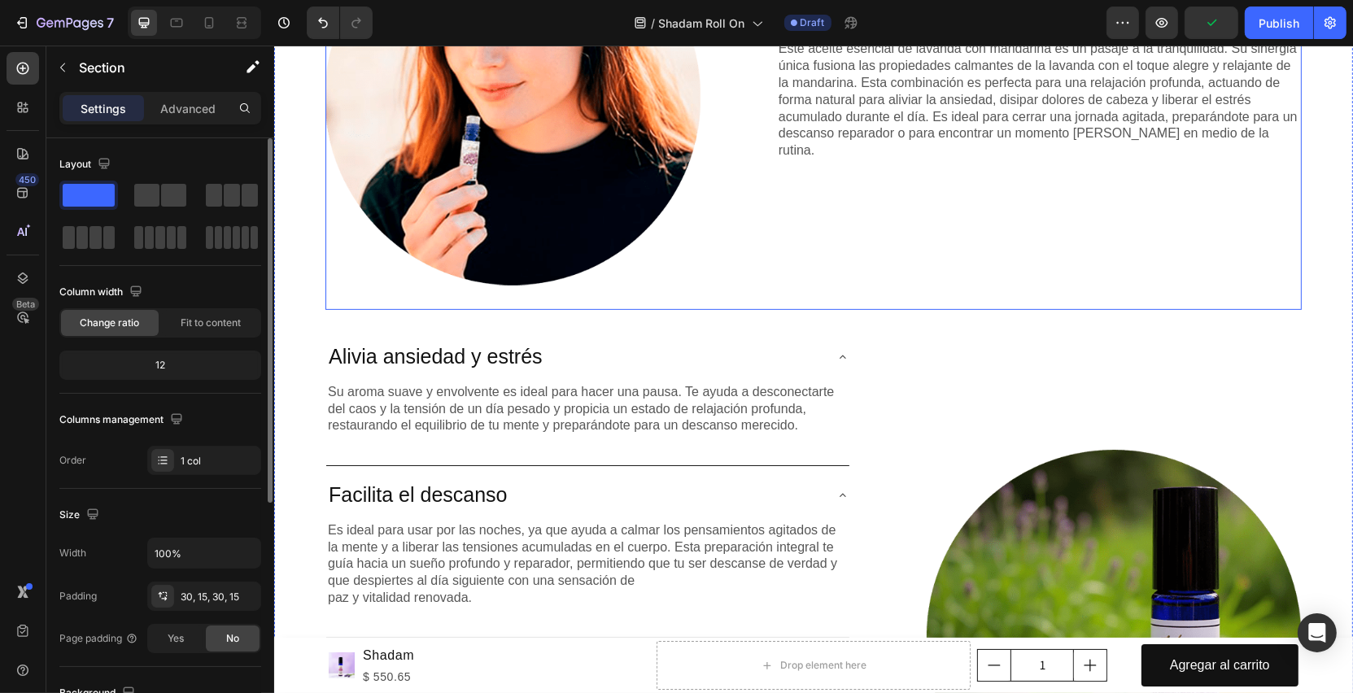
scroll to position [649, 0]
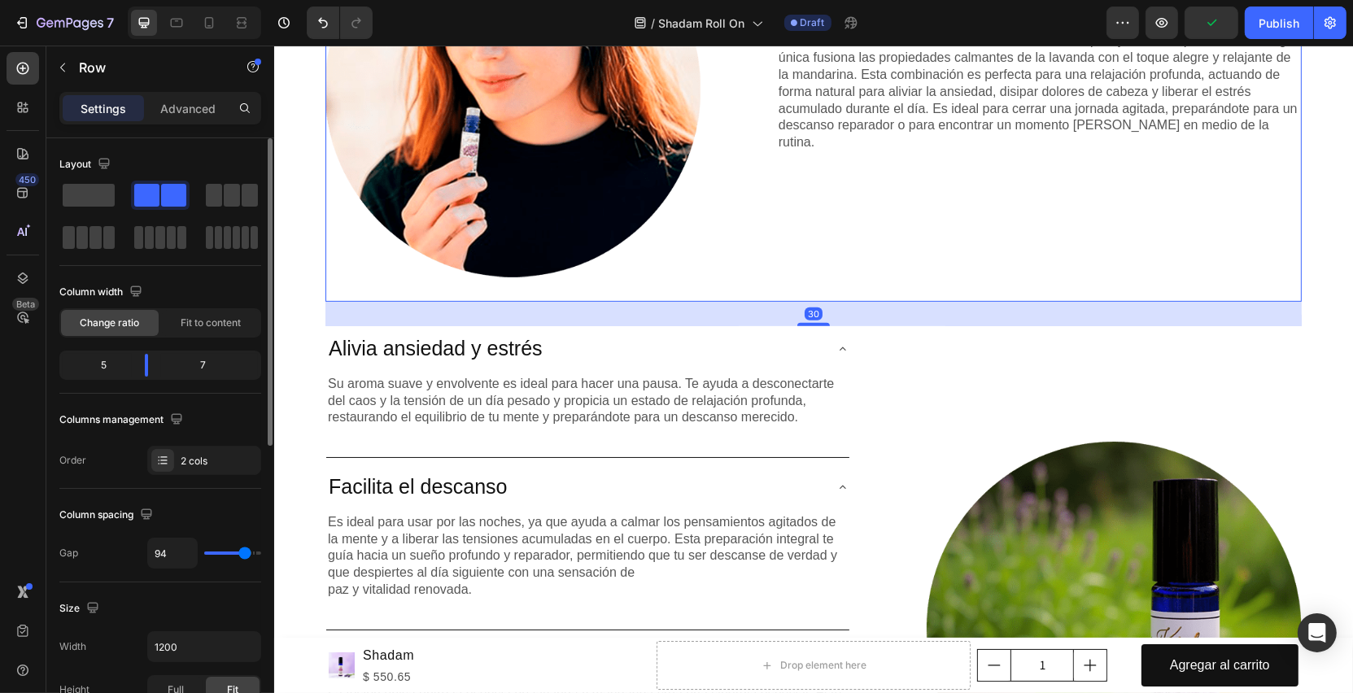
click at [939, 270] on div "Este aceite esencial de lavanda con mandarina es un pasaje a la tranquilidad. S…" at bounding box center [1038, 102] width 525 height 400
click at [897, 343] on div "Lorem ipsum dolor sit amet consectetur adipiscing Heading Alivia ansiedad y est…" at bounding box center [813, 641] width 976 height 631
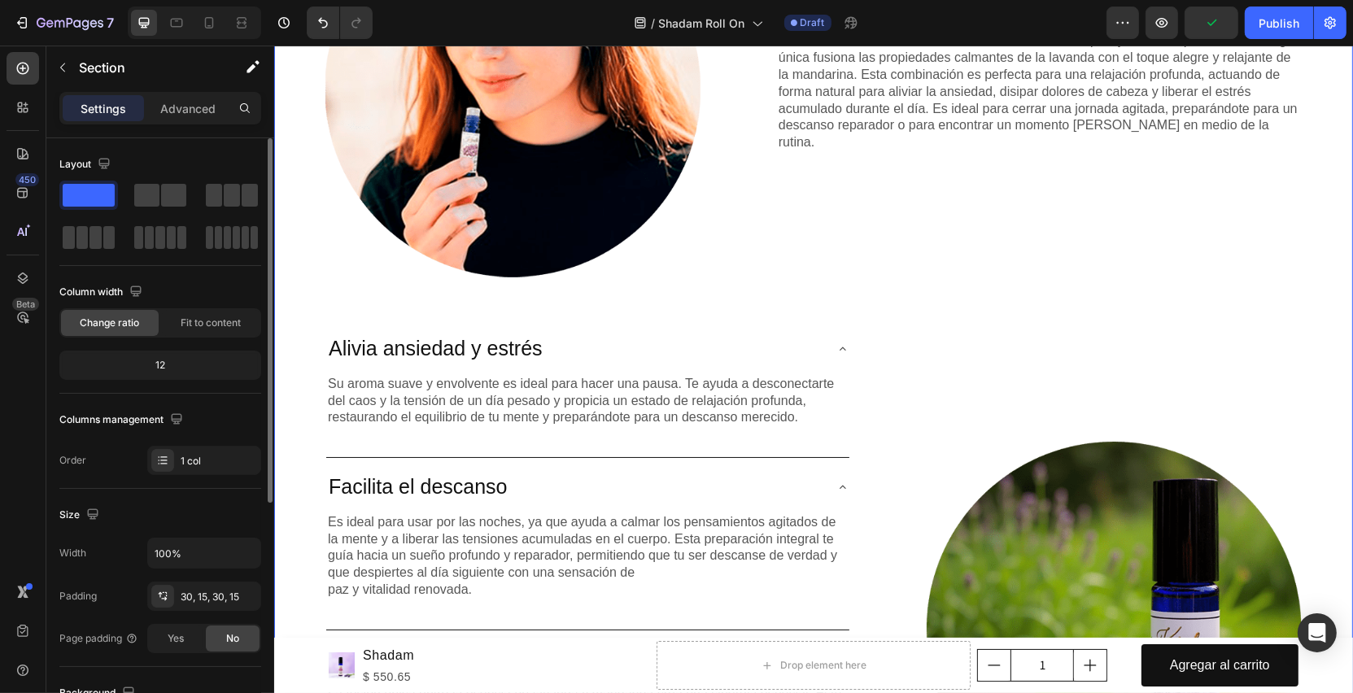
click at [902, 321] on div "Image Este aceite esencial de lavanda con mandarina es un pasaje a la tranquili…" at bounding box center [813, 436] width 1055 height 1069
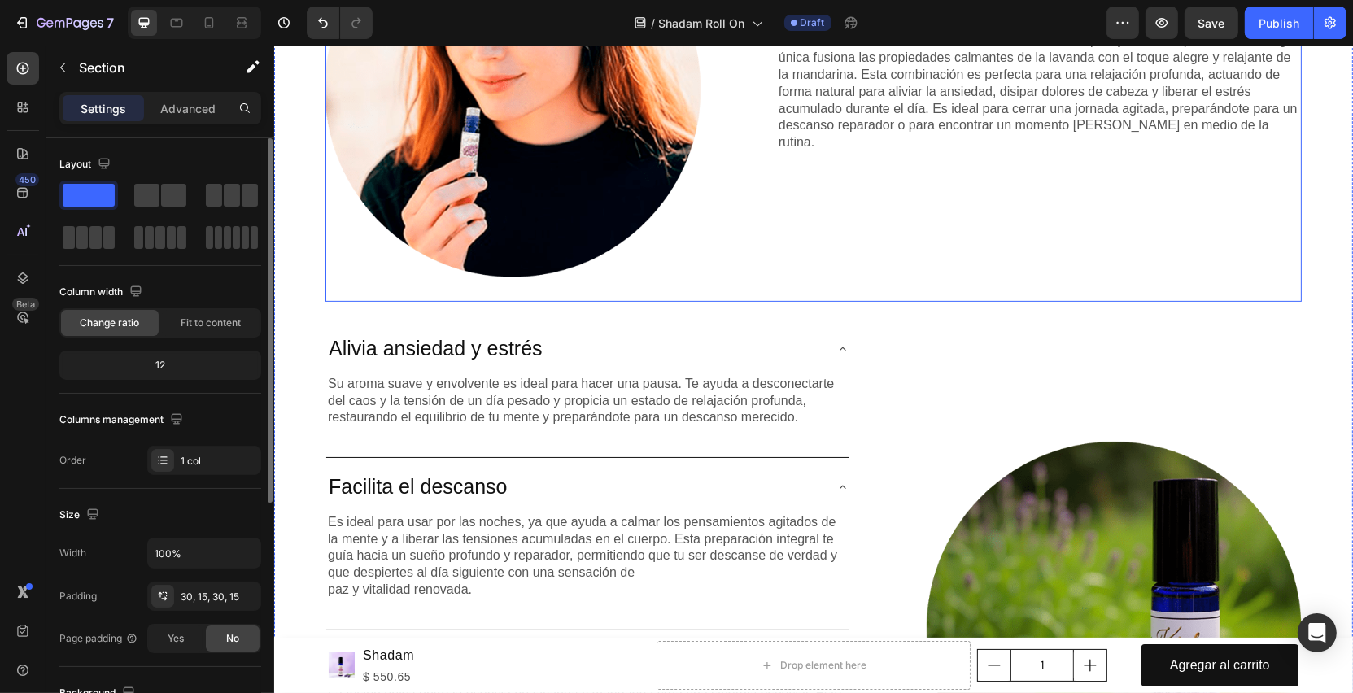
click at [892, 243] on div "Este aceite esencial de lavanda con mandarina es un pasaje a la tranquilidad. S…" at bounding box center [1038, 102] width 525 height 400
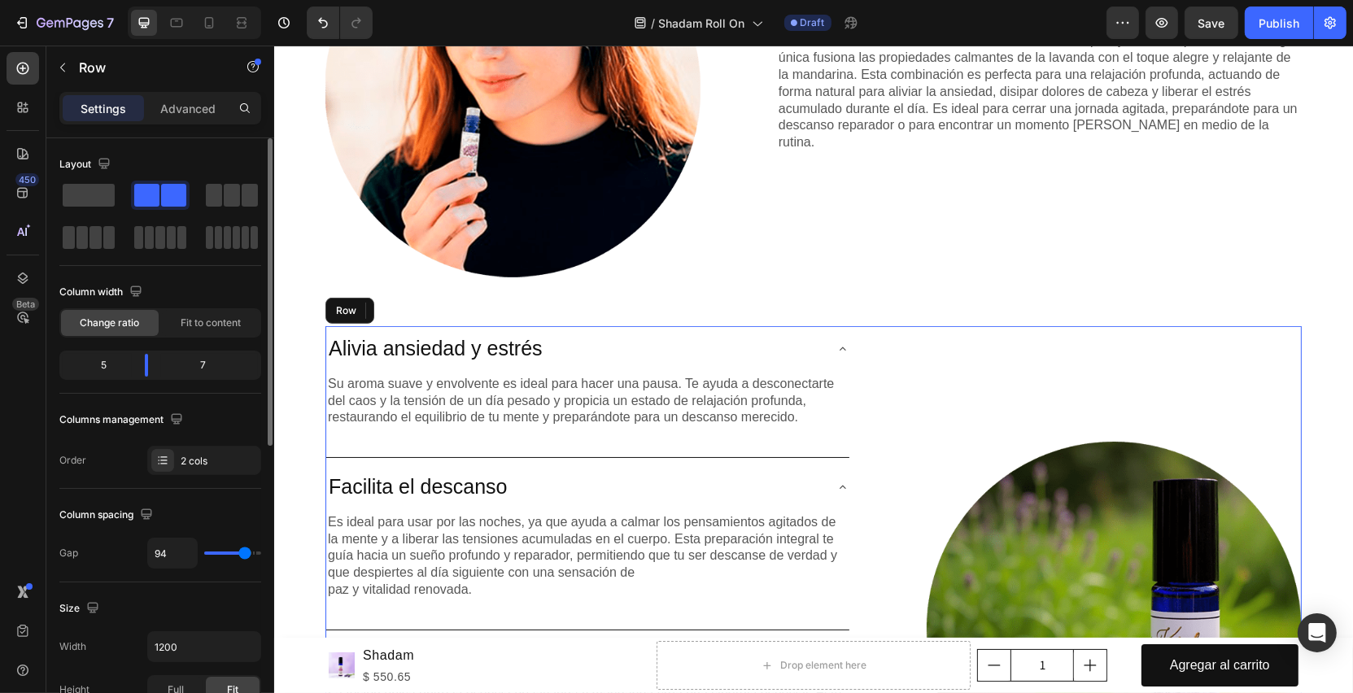
click at [849, 366] on div "Lorem ipsum dolor sit amet consectetur adipiscing Heading Alivia ansiedad y est…" at bounding box center [813, 641] width 976 height 631
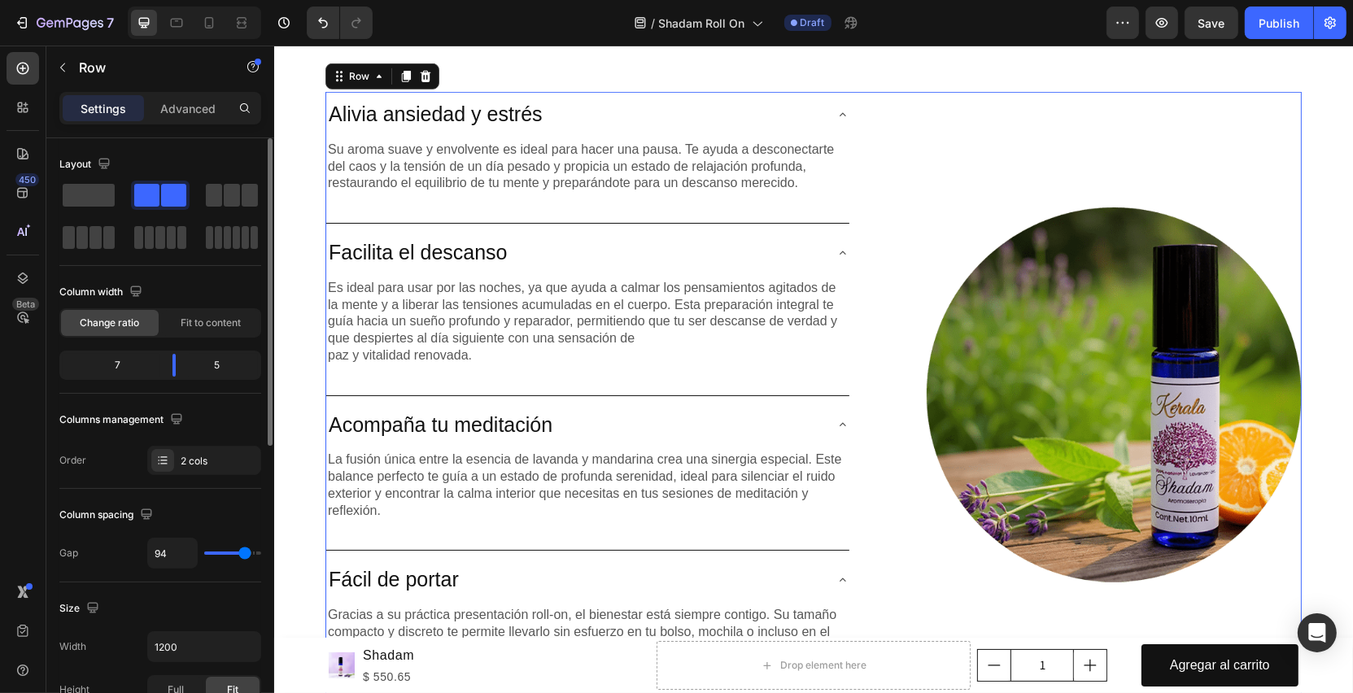
scroll to position [1133, 0]
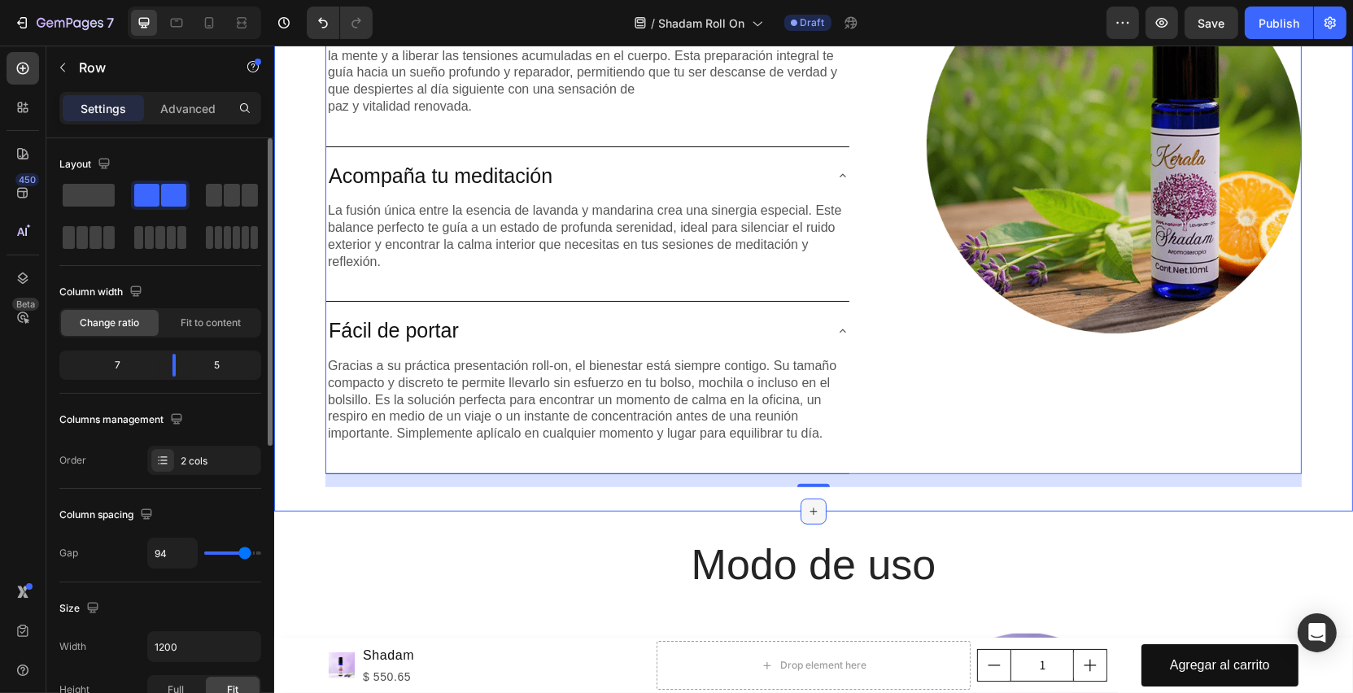
click at [810, 514] on div at bounding box center [813, 512] width 26 height 26
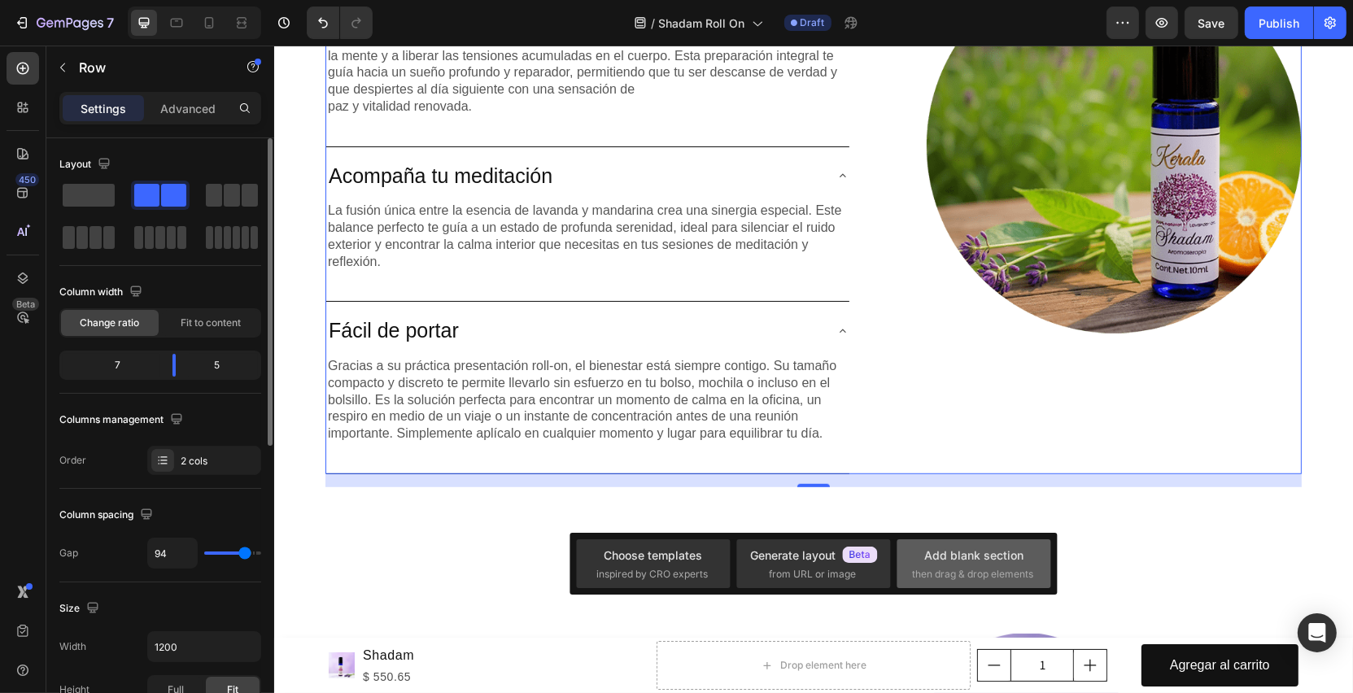
click at [943, 548] on div "Add blank section" at bounding box center [973, 555] width 99 height 17
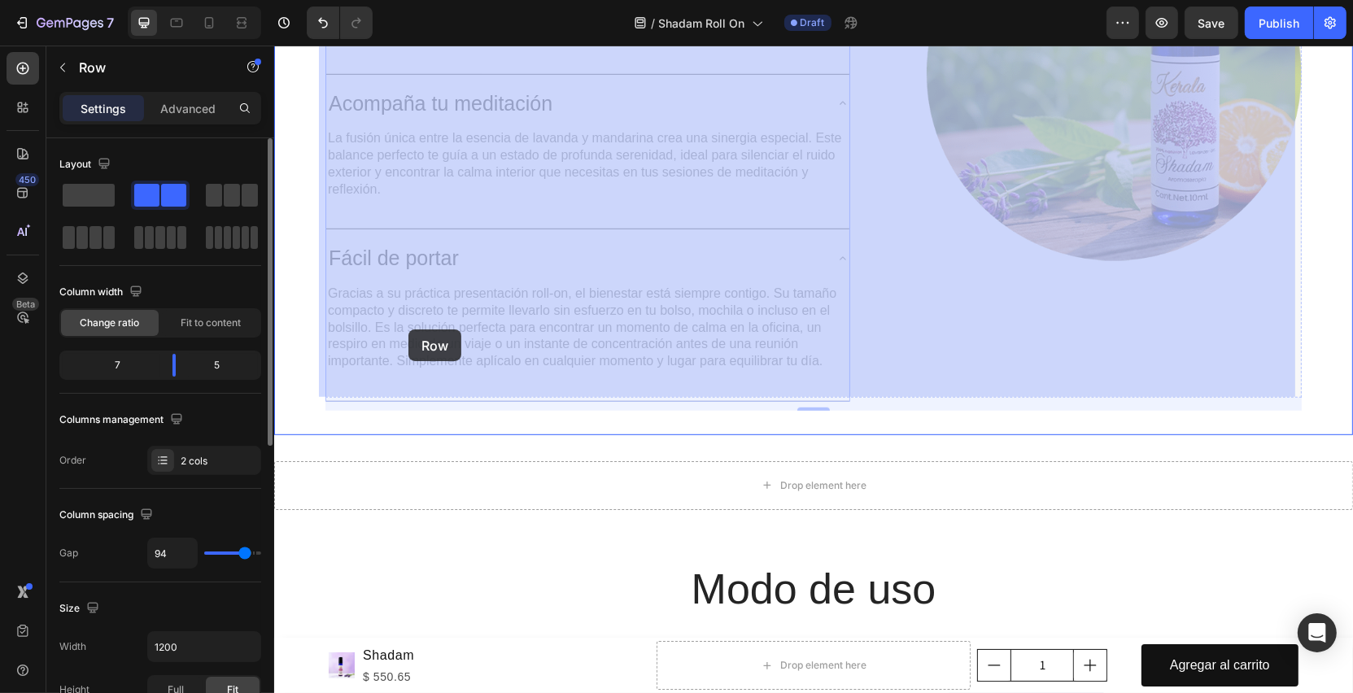
scroll to position [1213, 0]
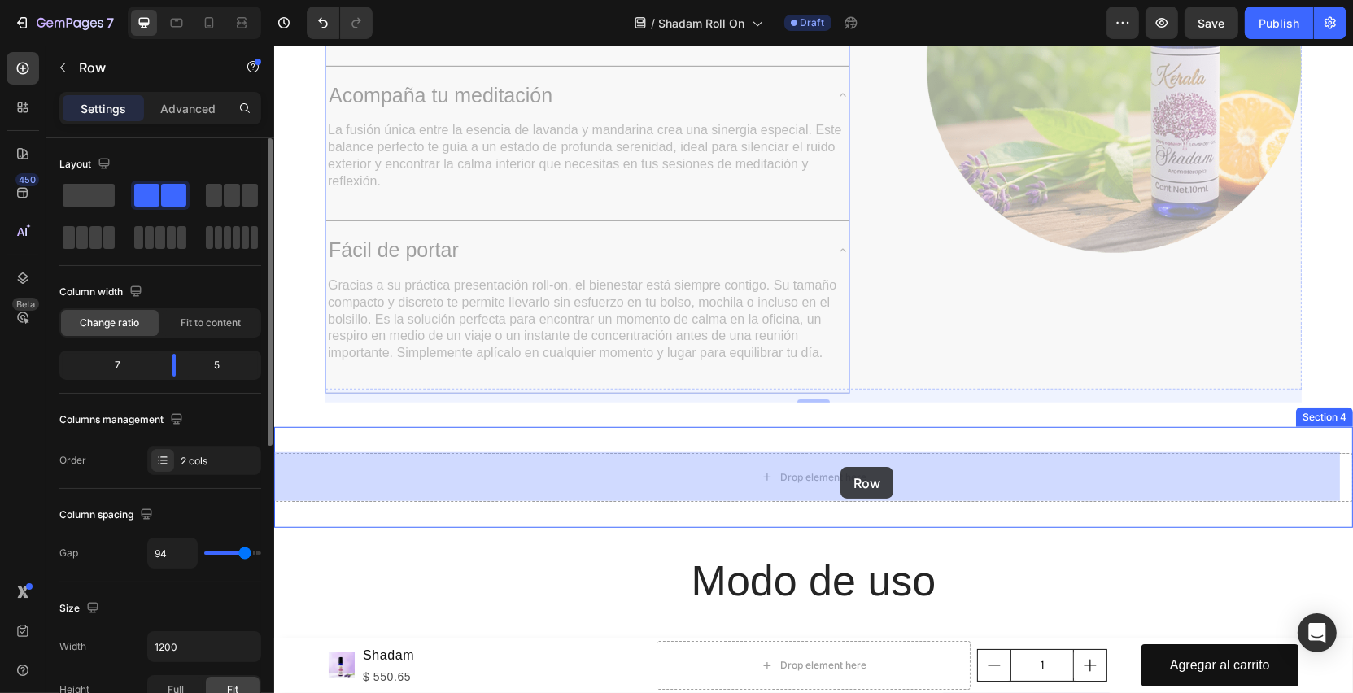
drag, startPoint x: 347, startPoint y: 124, endPoint x: 840, endPoint y: 467, distance: 600.4
click at [840, 467] on div "Header Product Images Shadam Product Title $ 550.65 Product Price Product Price…" at bounding box center [812, 237] width 1079 height 2811
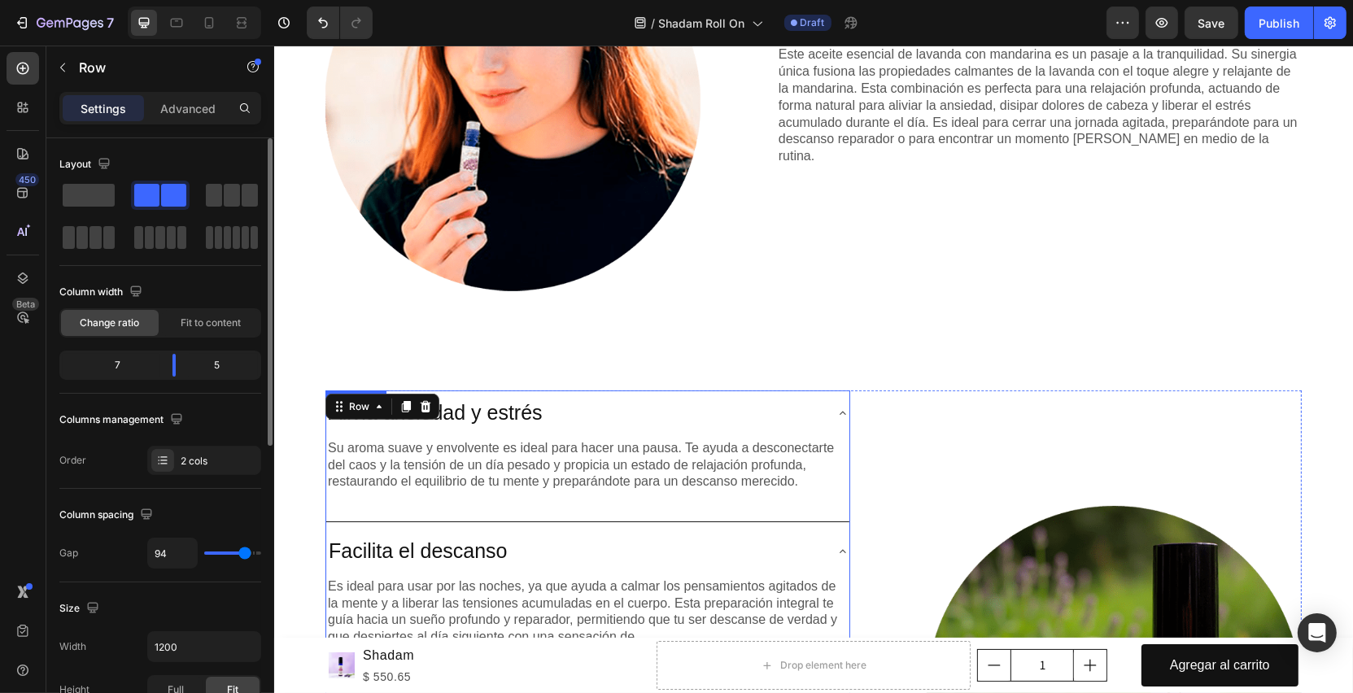
scroll to position [623, 0]
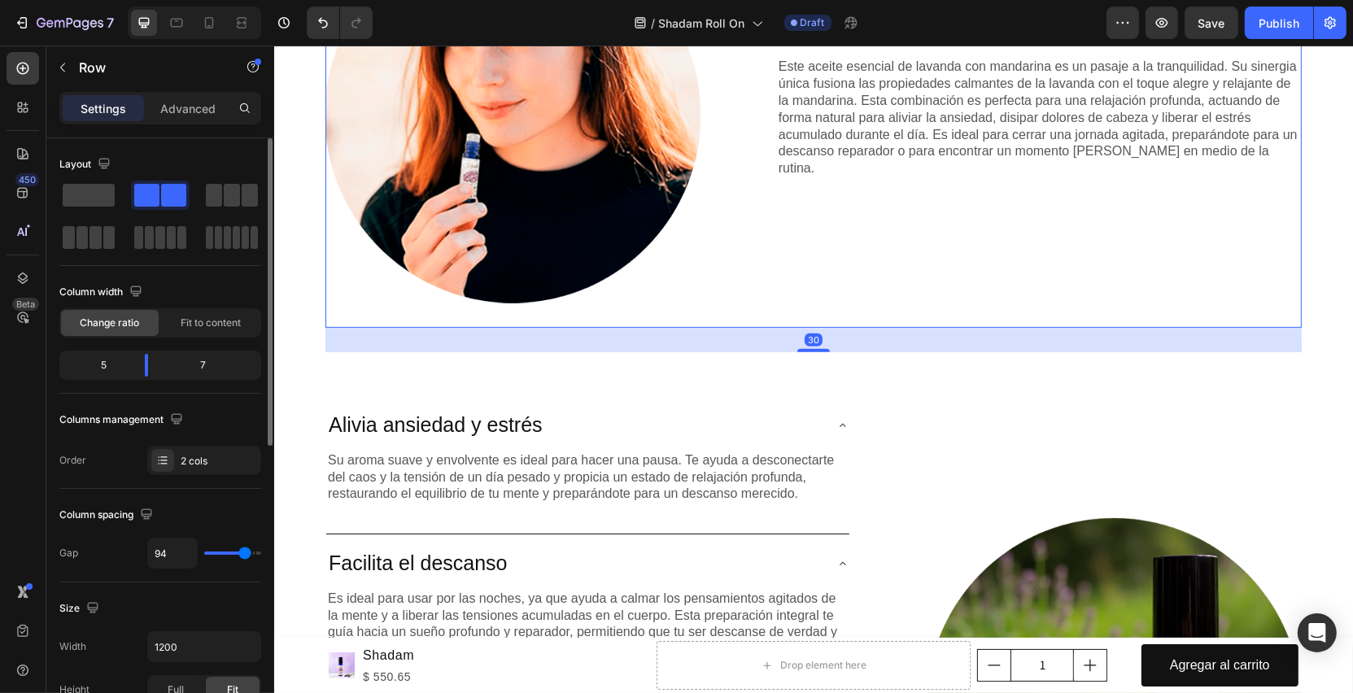
click at [930, 308] on div "Este aceite esencial de lavanda con mandarina es un pasaje a la tranquilidad. S…" at bounding box center [1038, 128] width 525 height 400
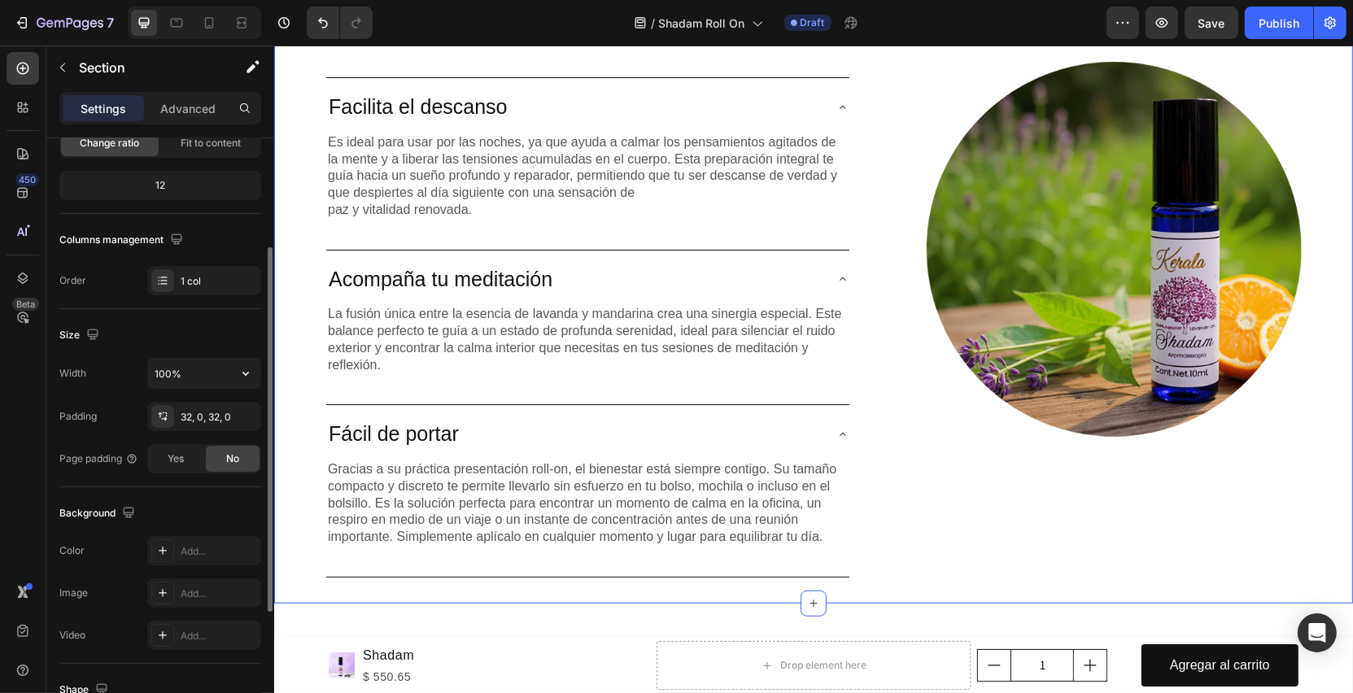
scroll to position [276, 0]
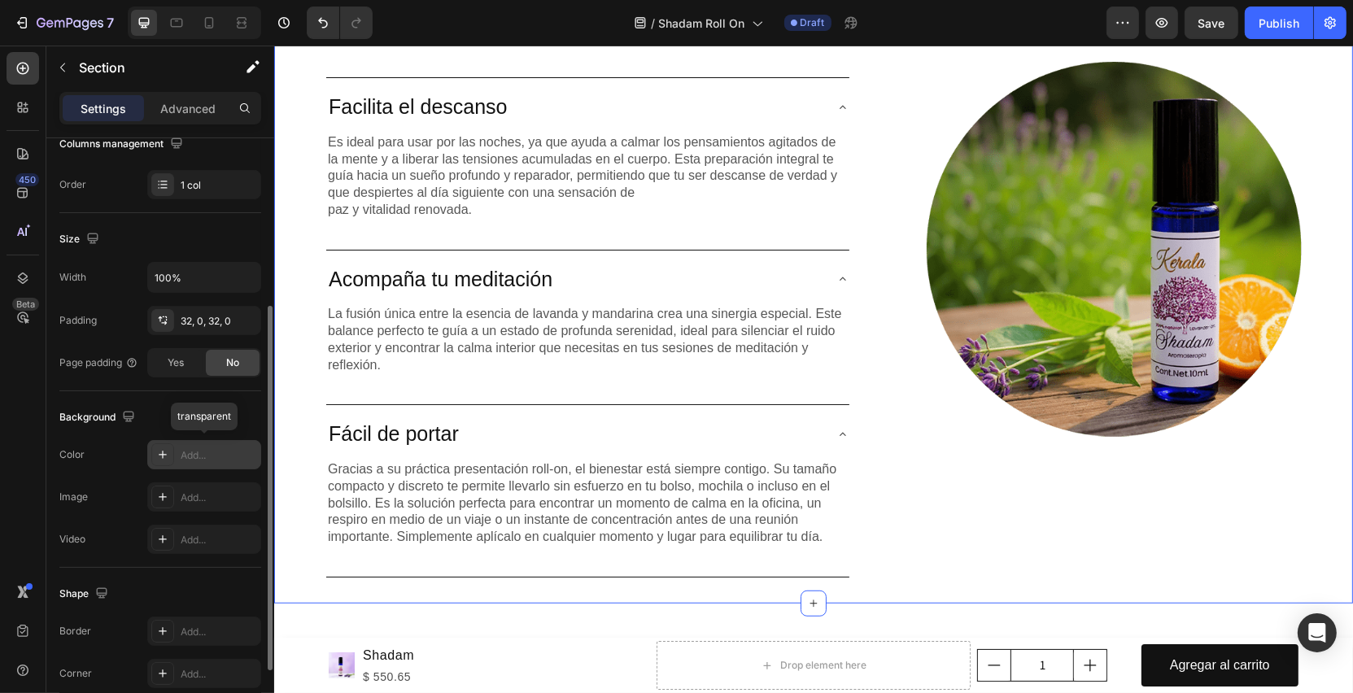
click at [183, 458] on div "Add..." at bounding box center [219, 455] width 76 height 15
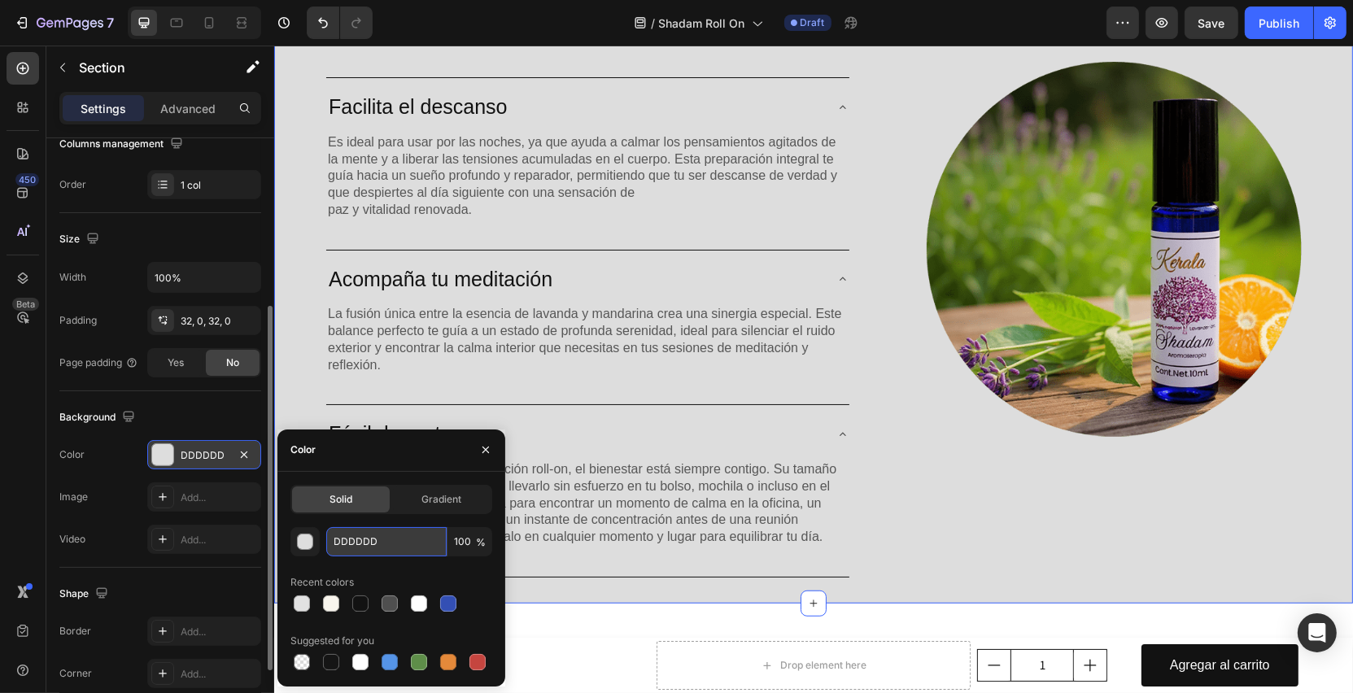
click at [375, 534] on input "DDDDDD" at bounding box center [386, 541] width 120 height 29
paste input "f8f5ed"
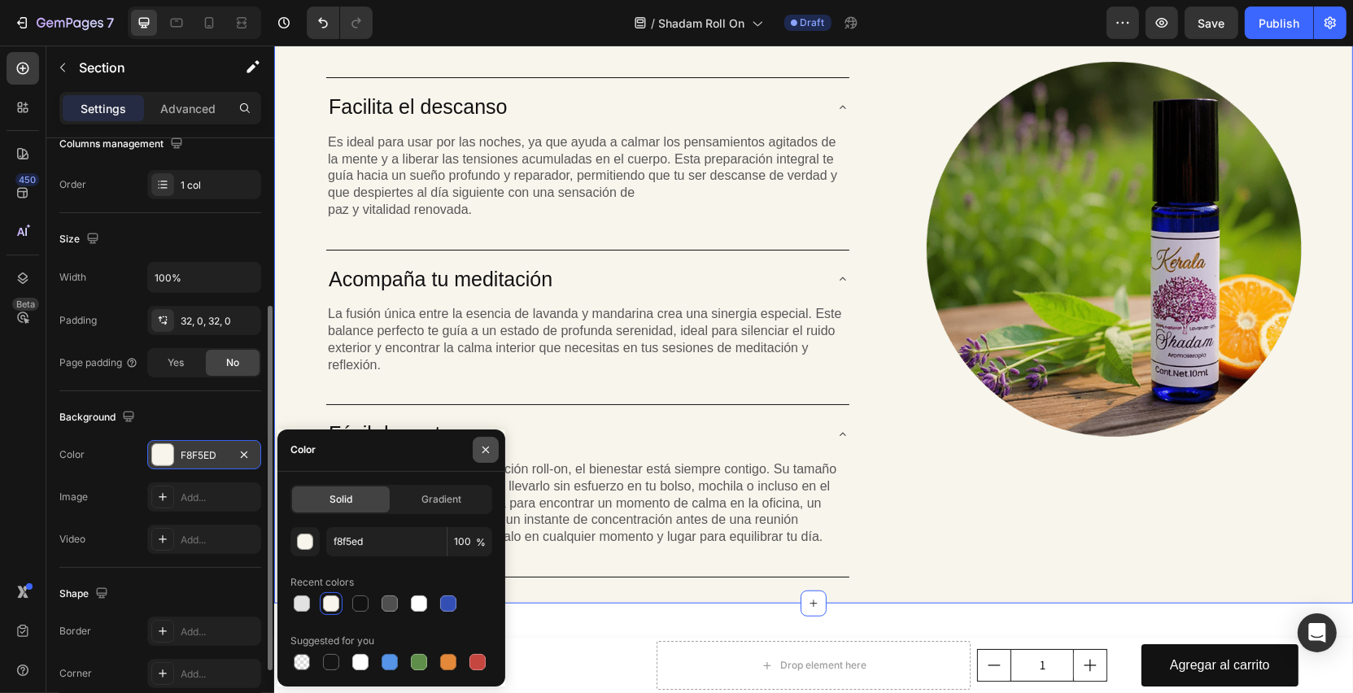
type input "F8F5ED"
drag, startPoint x: 483, startPoint y: 457, endPoint x: 273, endPoint y: 525, distance: 219.7
click at [483, 456] on icon "button" at bounding box center [485, 449] width 13 height 13
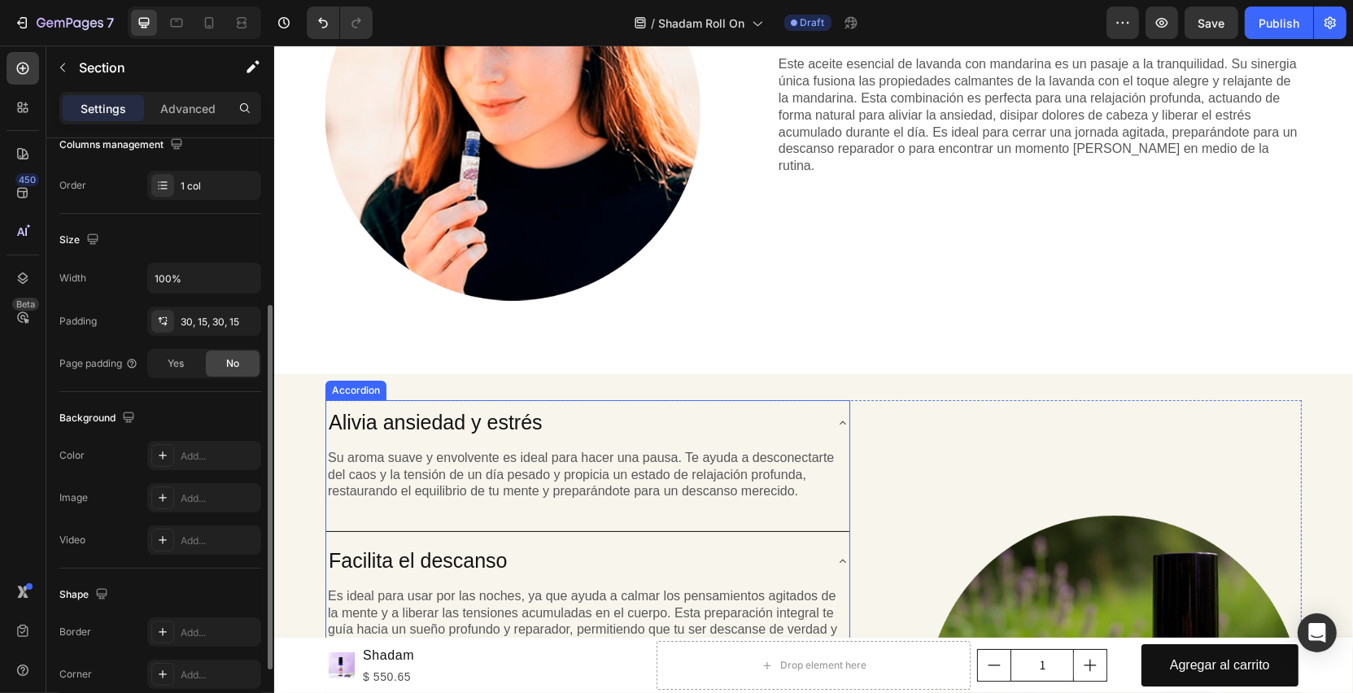
scroll to position [609, 0]
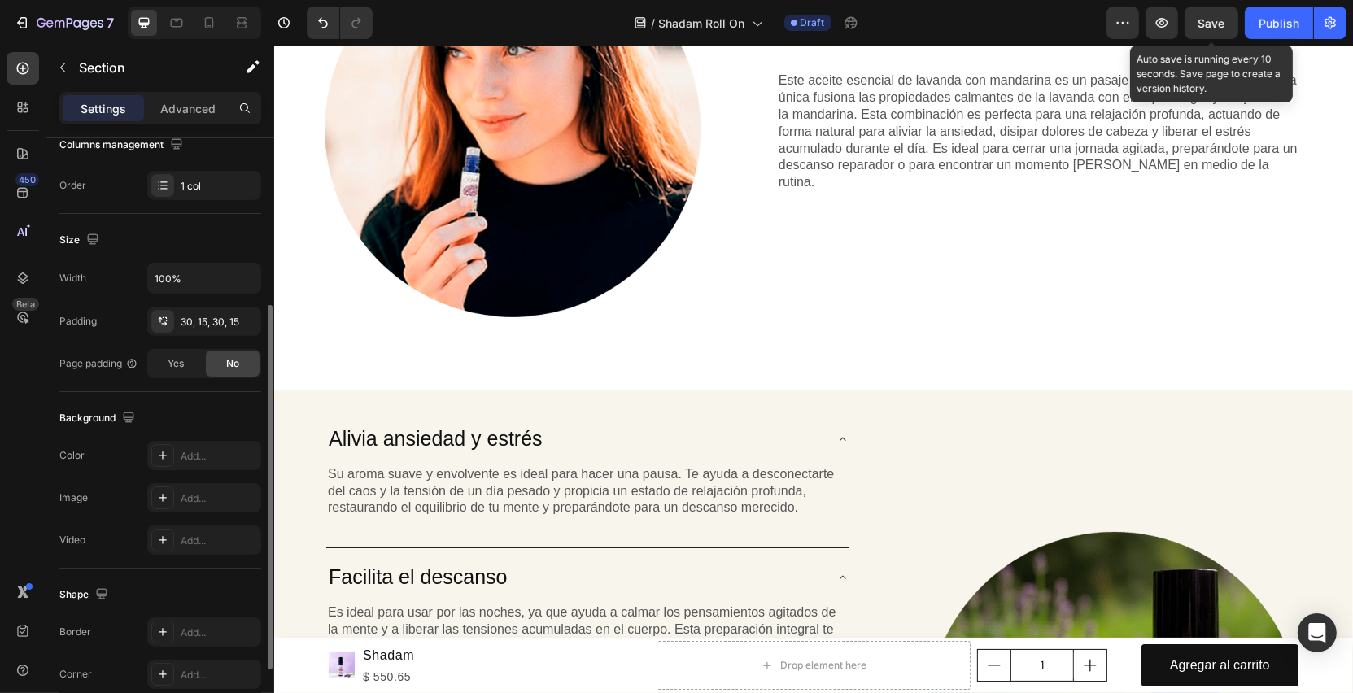
click at [1200, 26] on span "Save" at bounding box center [1212, 23] width 27 height 14
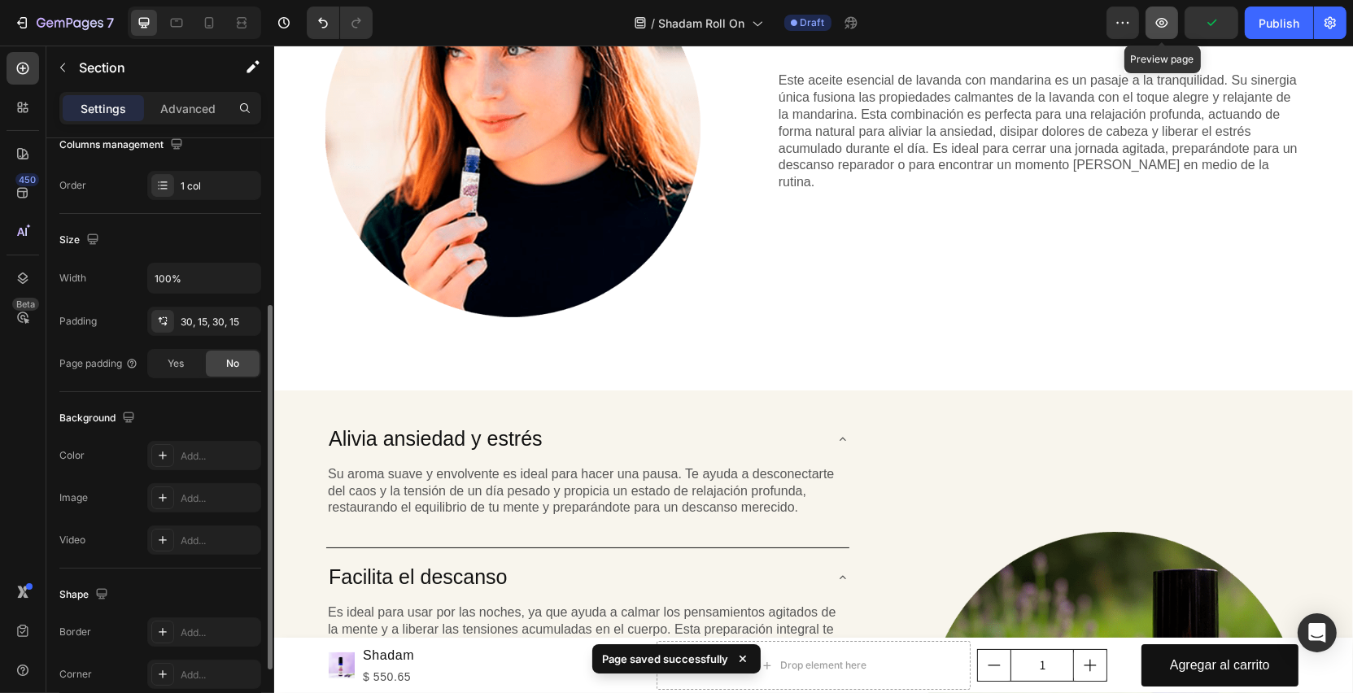
click at [1169, 31] on icon "button" at bounding box center [1162, 23] width 16 height 16
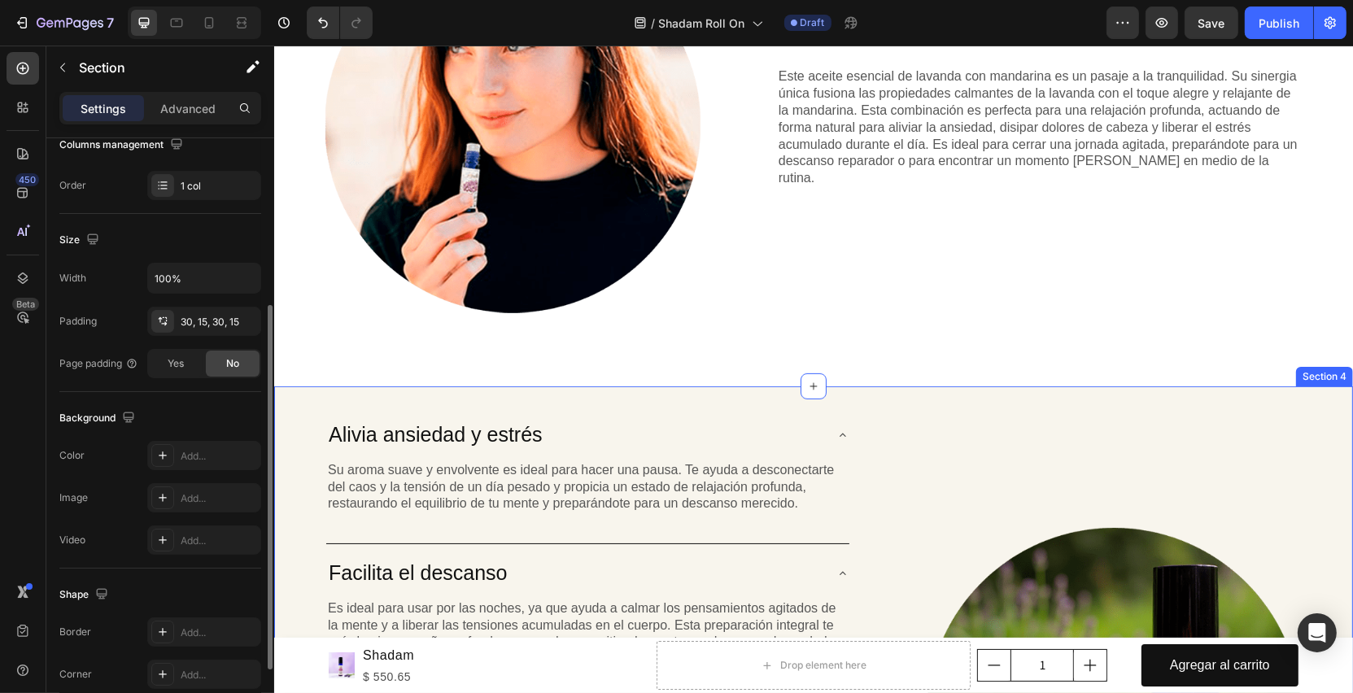
scroll to position [758, 0]
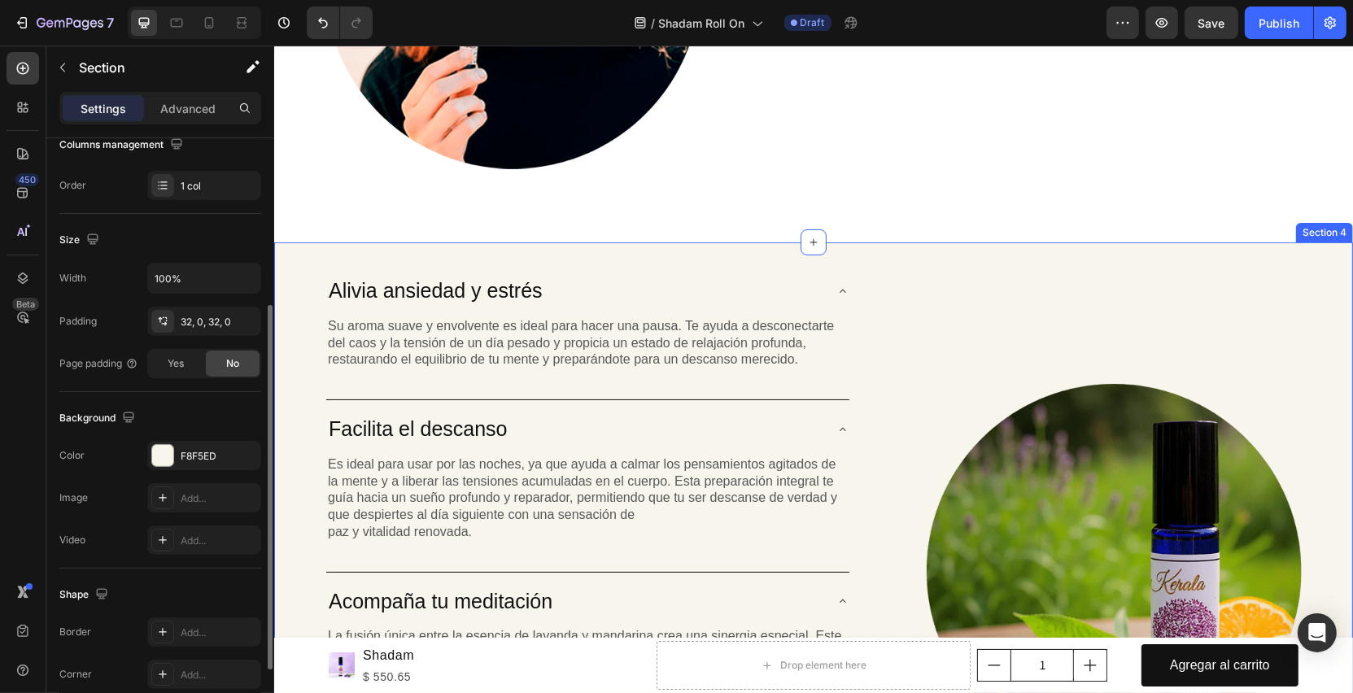
click at [969, 255] on div "Lorem ipsum dolor sit amet consectetur adipiscing Heading Alivia ansiedad y est…" at bounding box center [812, 583] width 1079 height 683
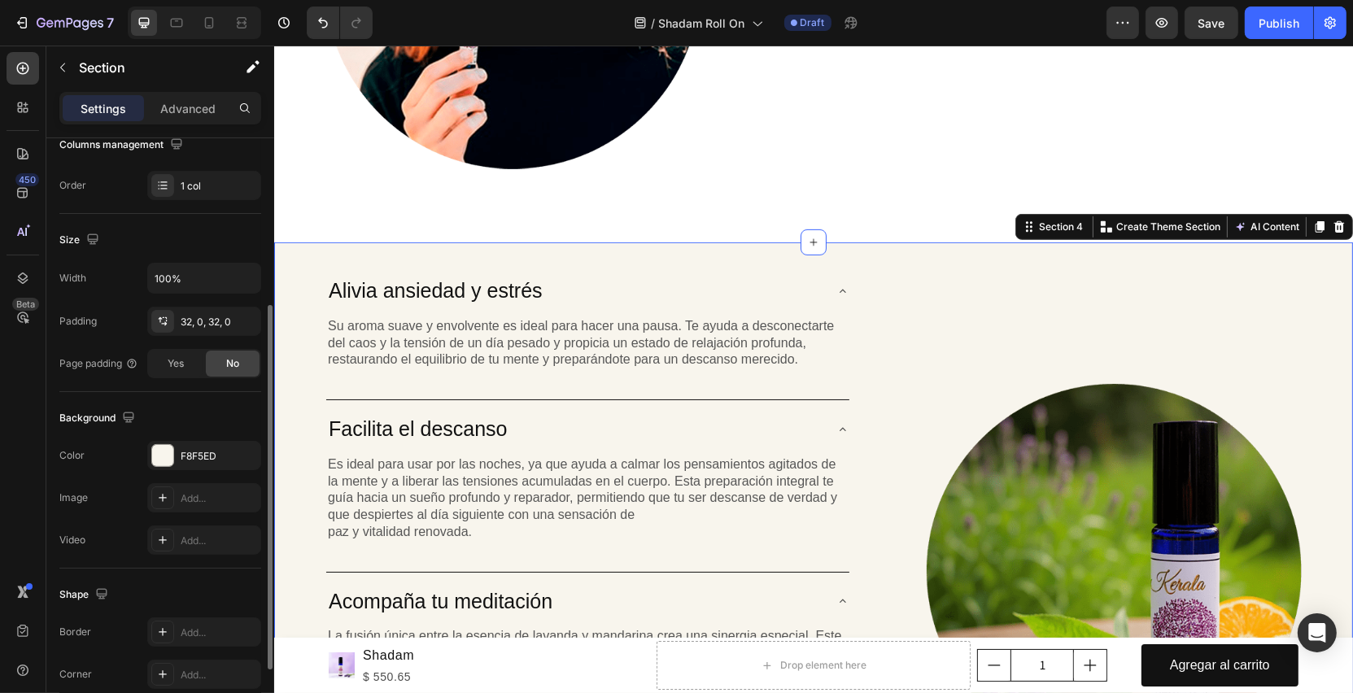
scroll to position [275, 0]
click at [186, 500] on div "Add..." at bounding box center [219, 498] width 76 height 15
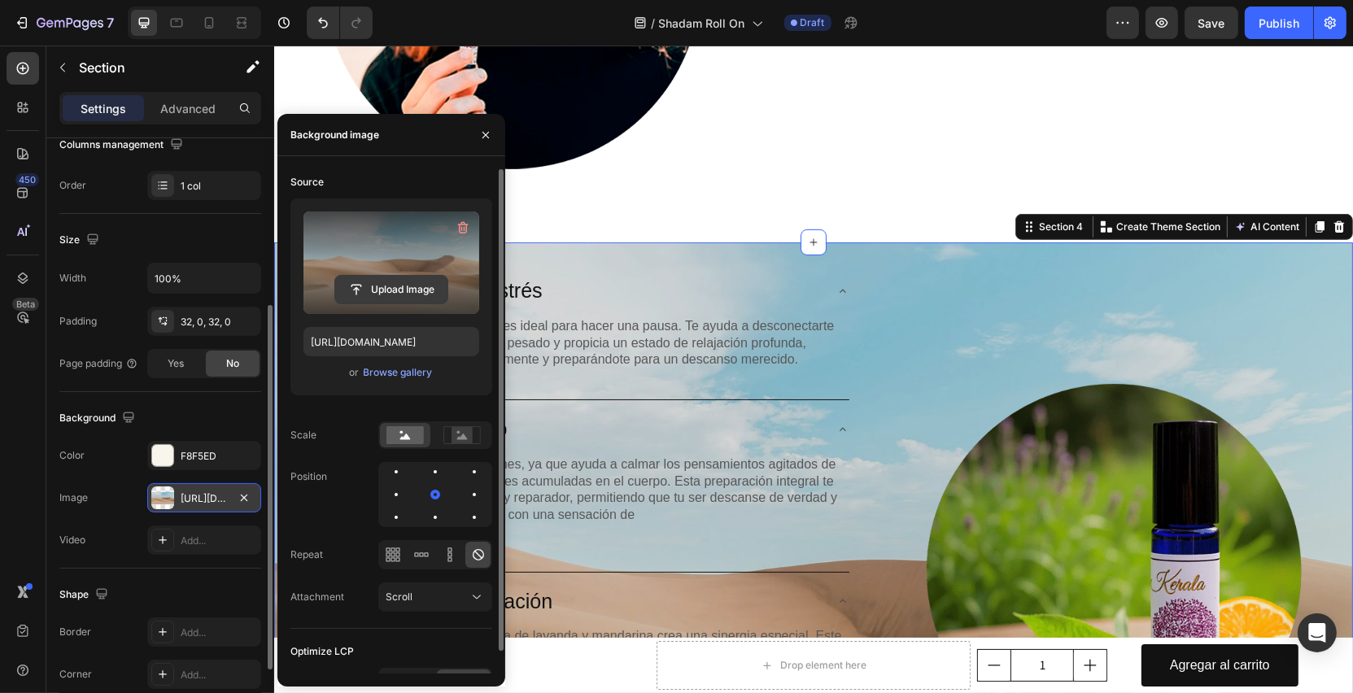
click at [409, 287] on input "file" at bounding box center [391, 290] width 112 height 28
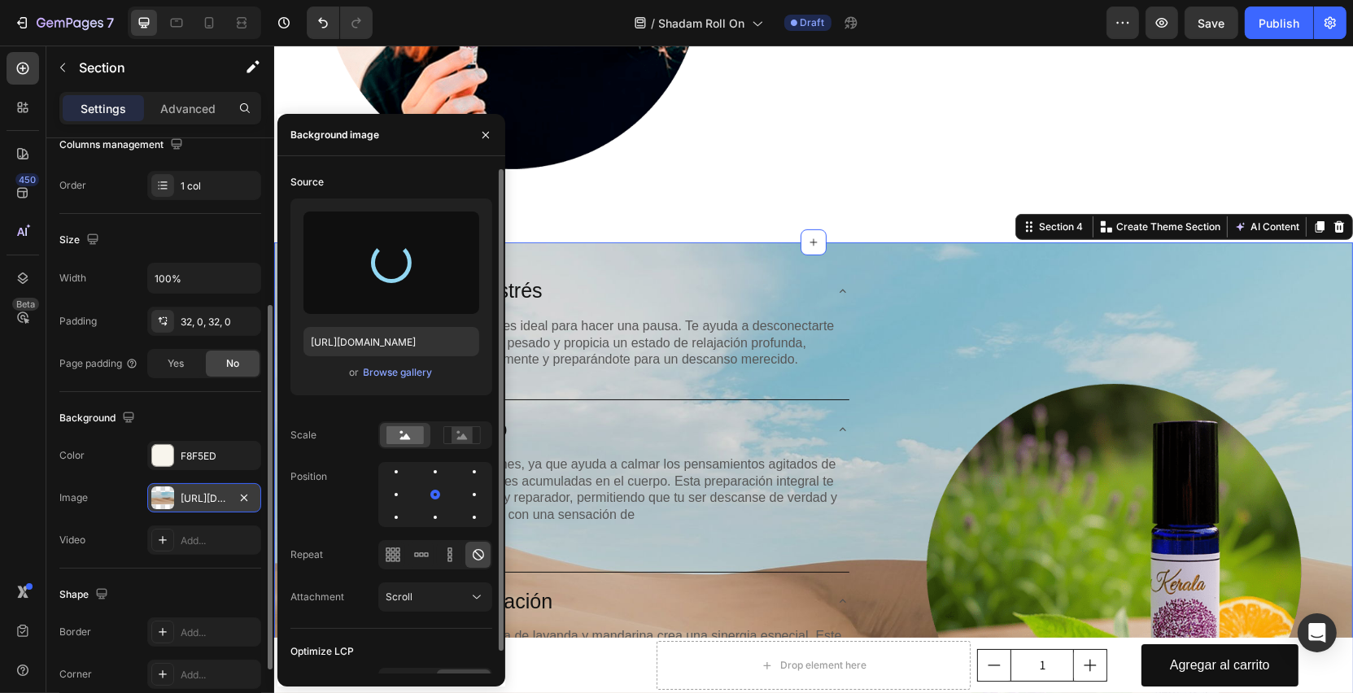
type input "[URL][DOMAIN_NAME]"
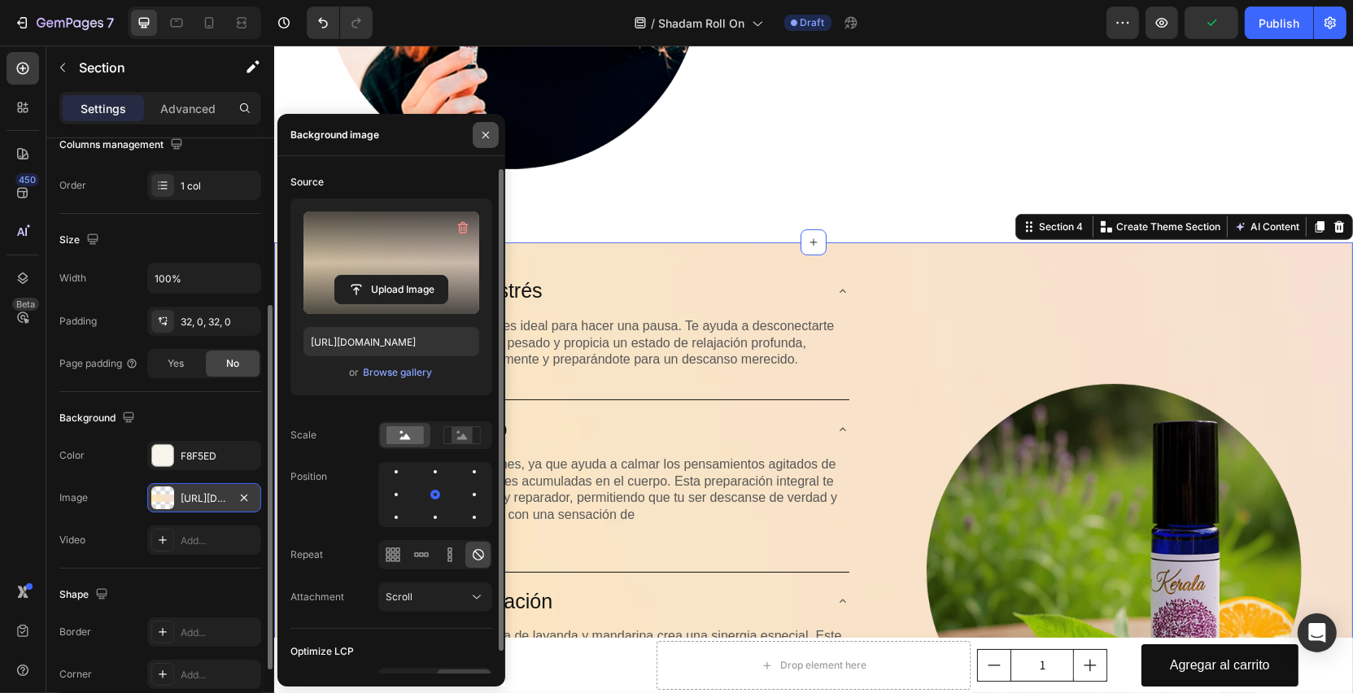
click at [484, 137] on icon "button" at bounding box center [486, 134] width 7 height 7
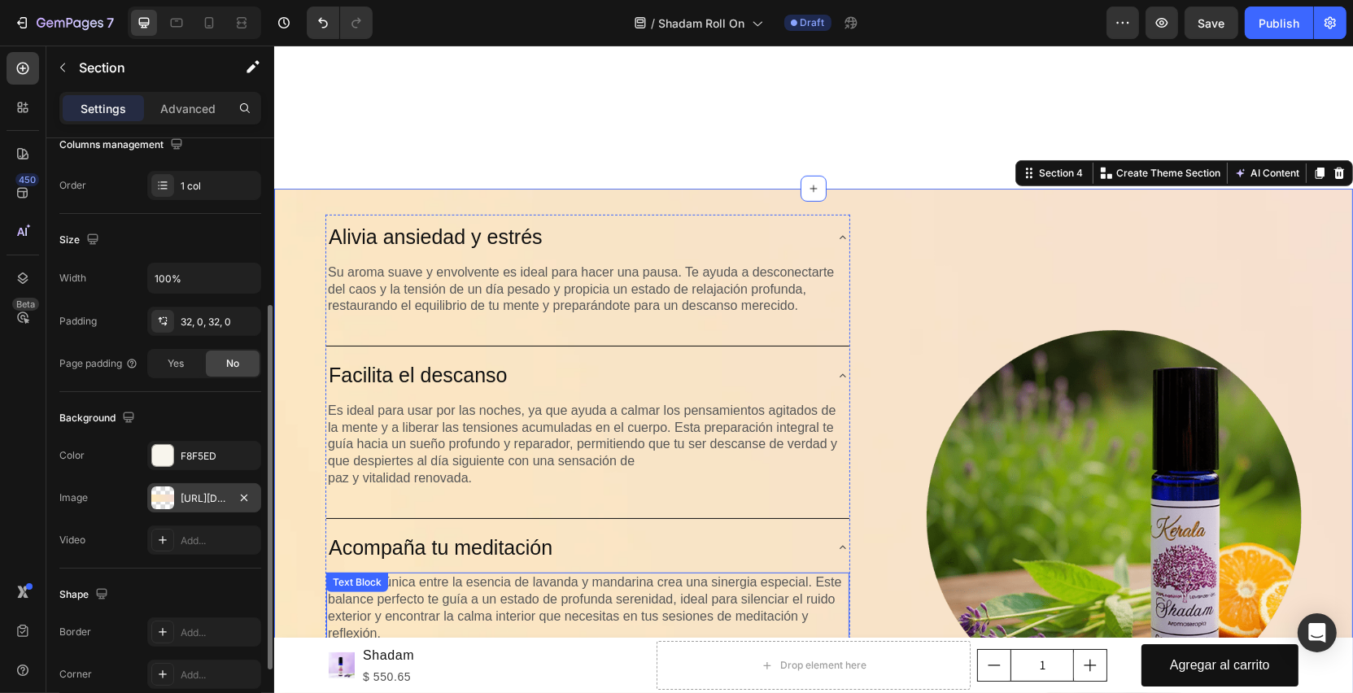
scroll to position [1093, 0]
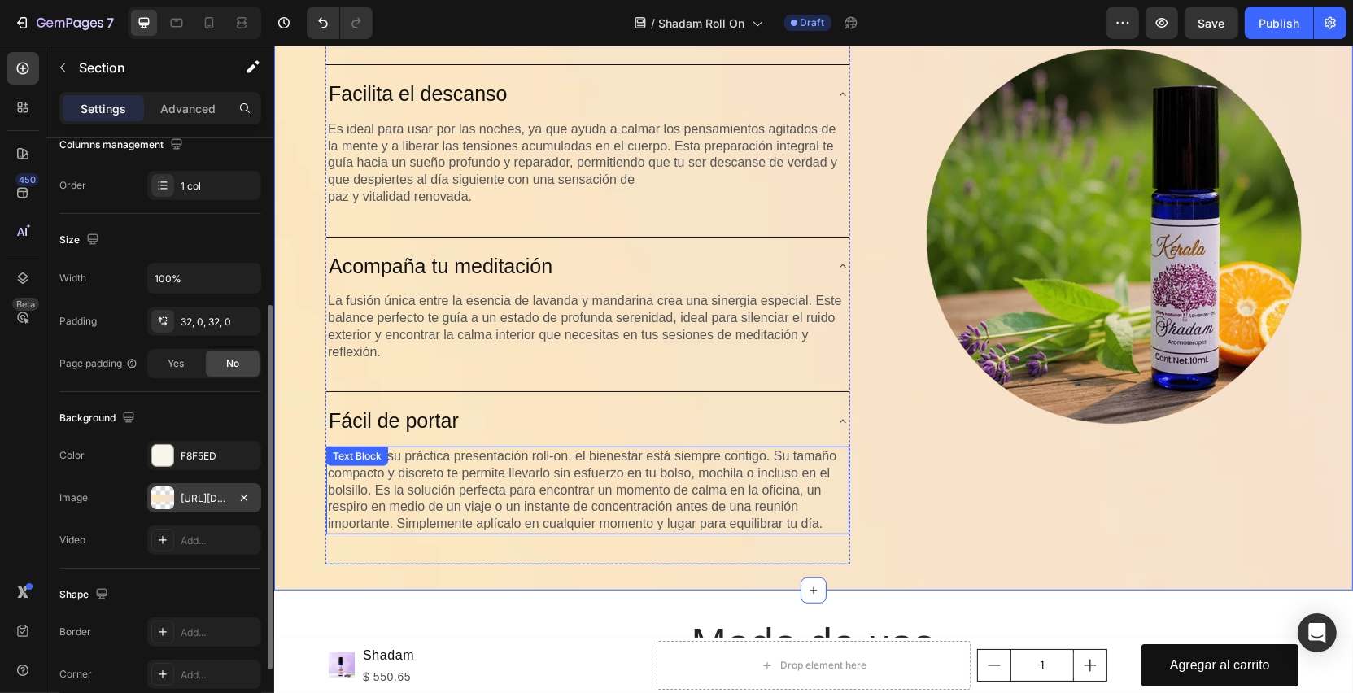
click at [561, 464] on p "Gracias a su práctica presentación roll-on, el bienestar está siempre contigo. …" at bounding box center [587, 490] width 520 height 85
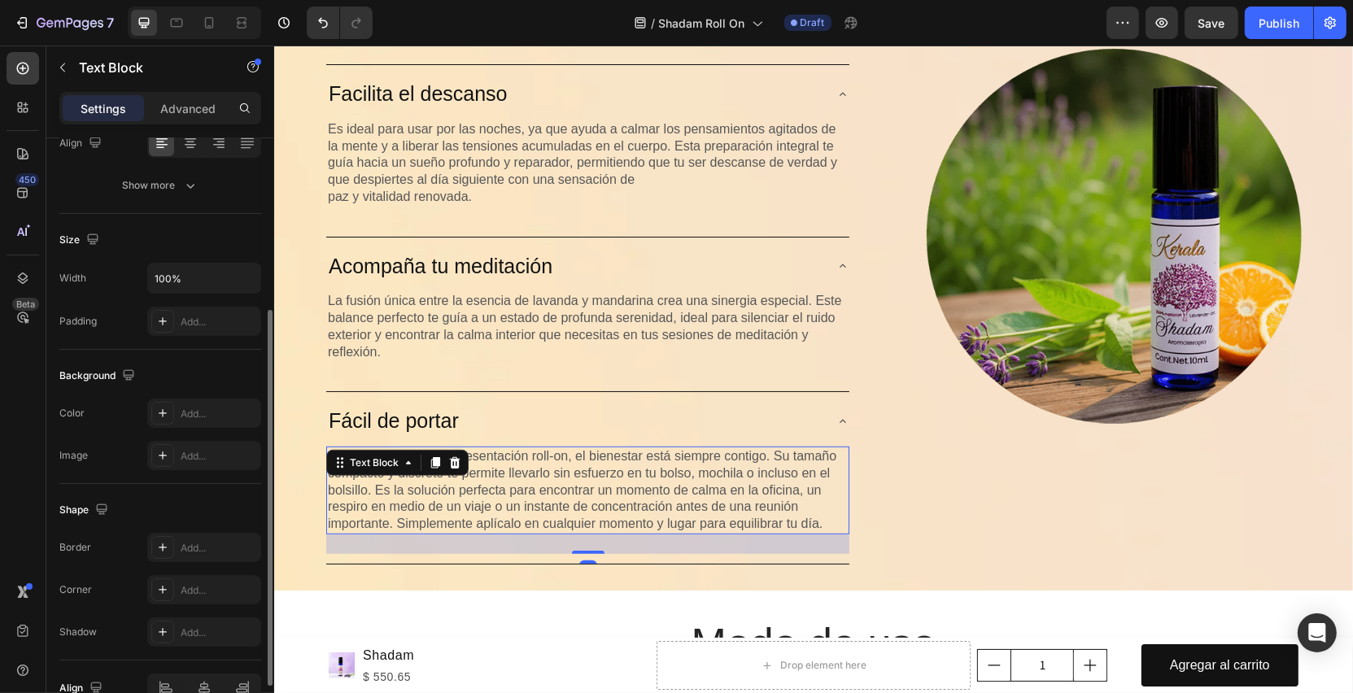
scroll to position [0, 0]
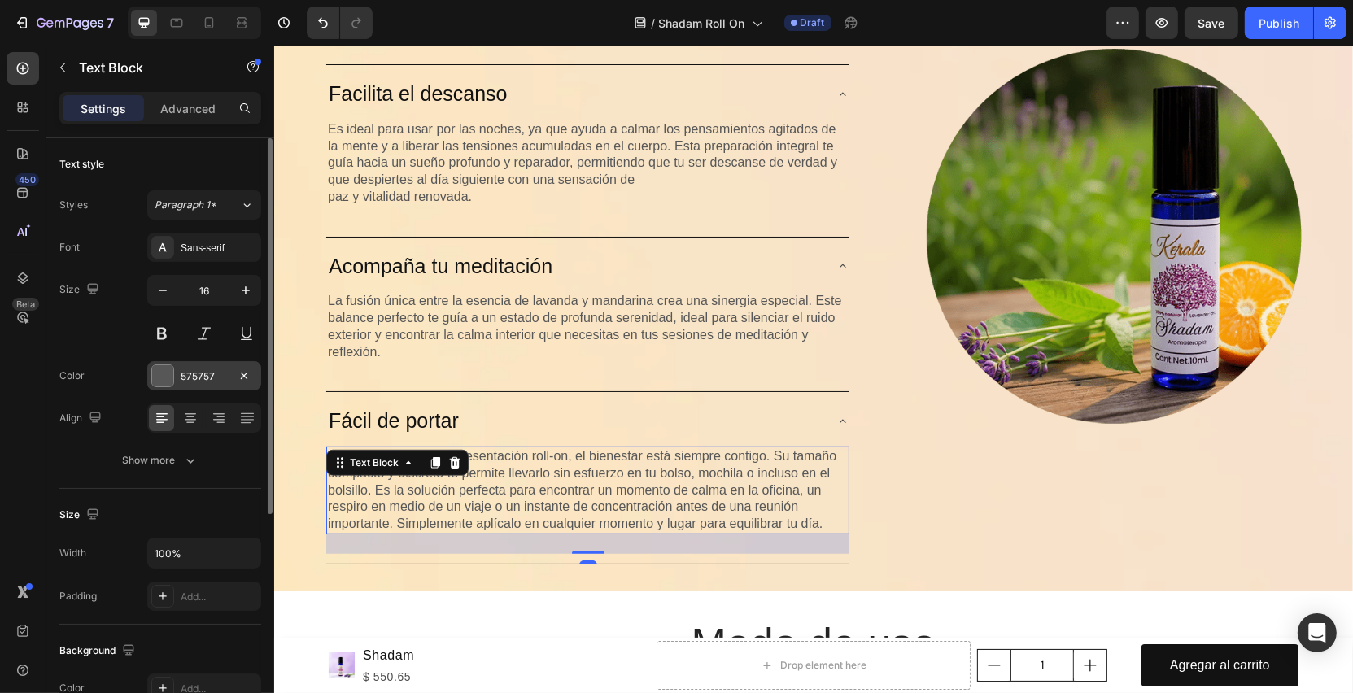
click at [166, 380] on div at bounding box center [162, 375] width 21 height 21
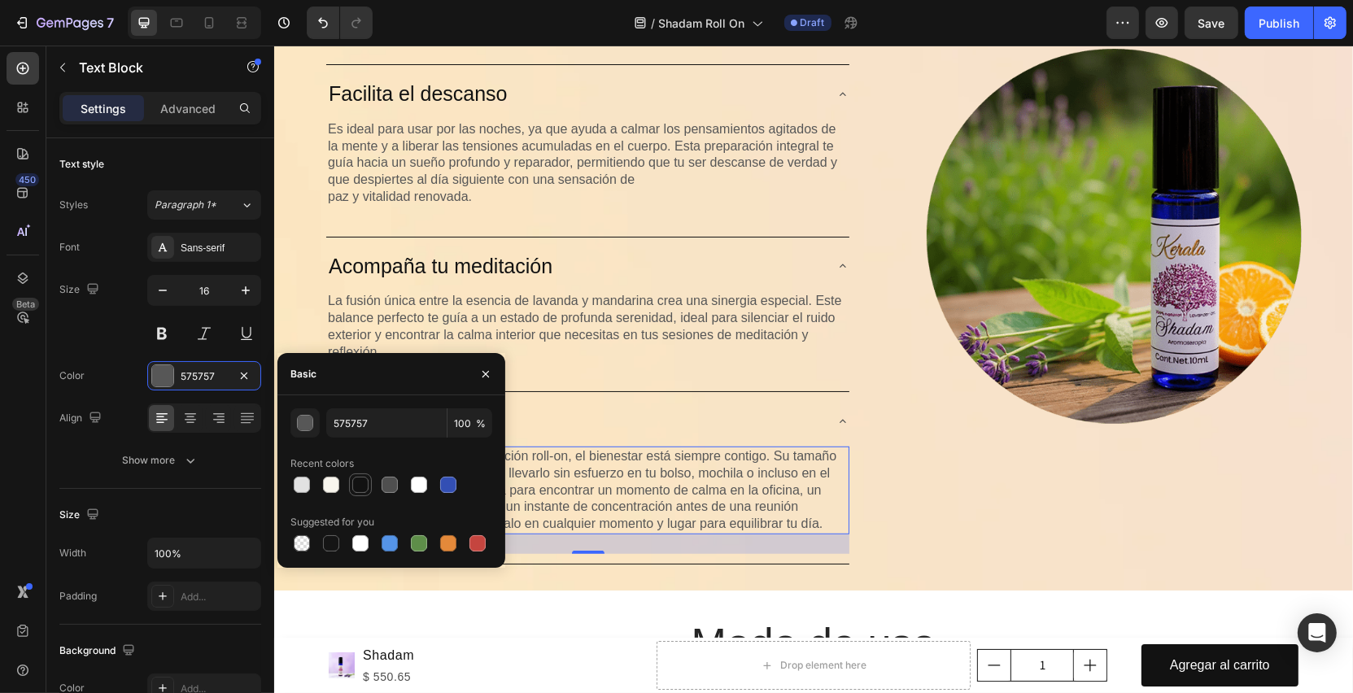
click at [365, 487] on div at bounding box center [360, 485] width 16 height 16
type input "121212"
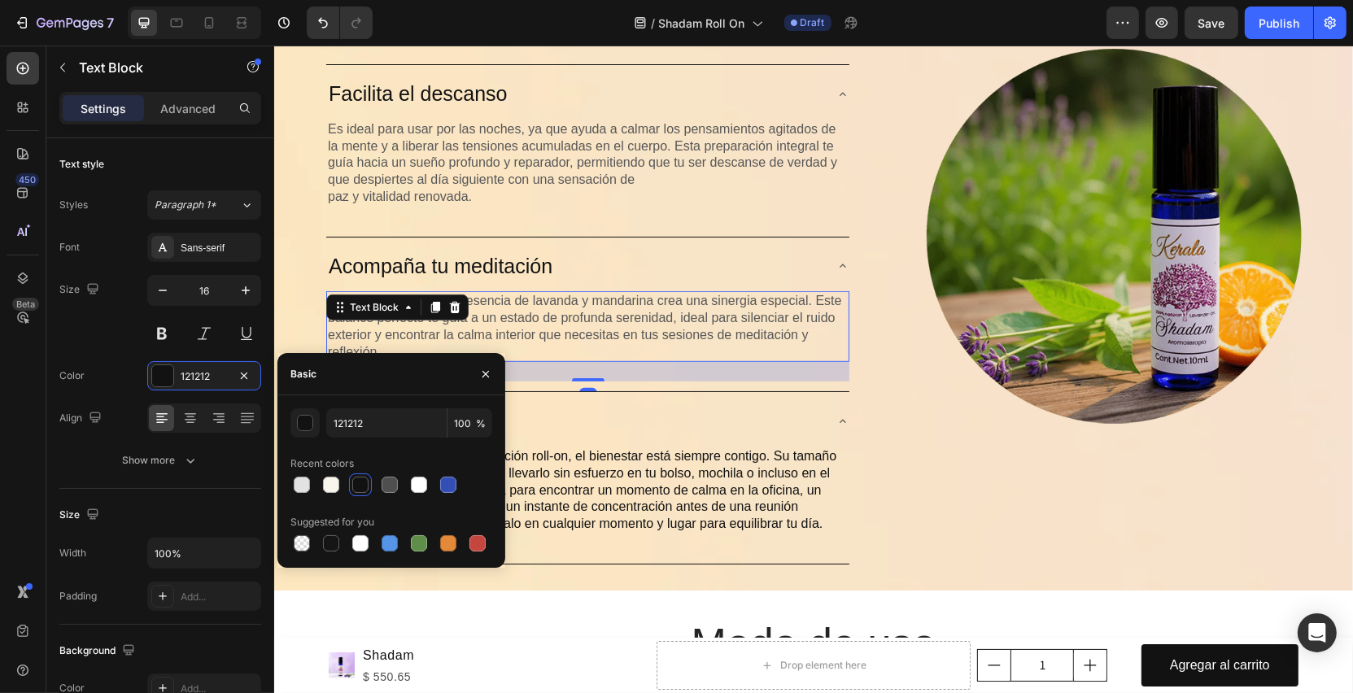
click at [523, 330] on p "La fusión única entre la esencia de lavanda y mandarina crea una sinergia espec…" at bounding box center [587, 327] width 520 height 68
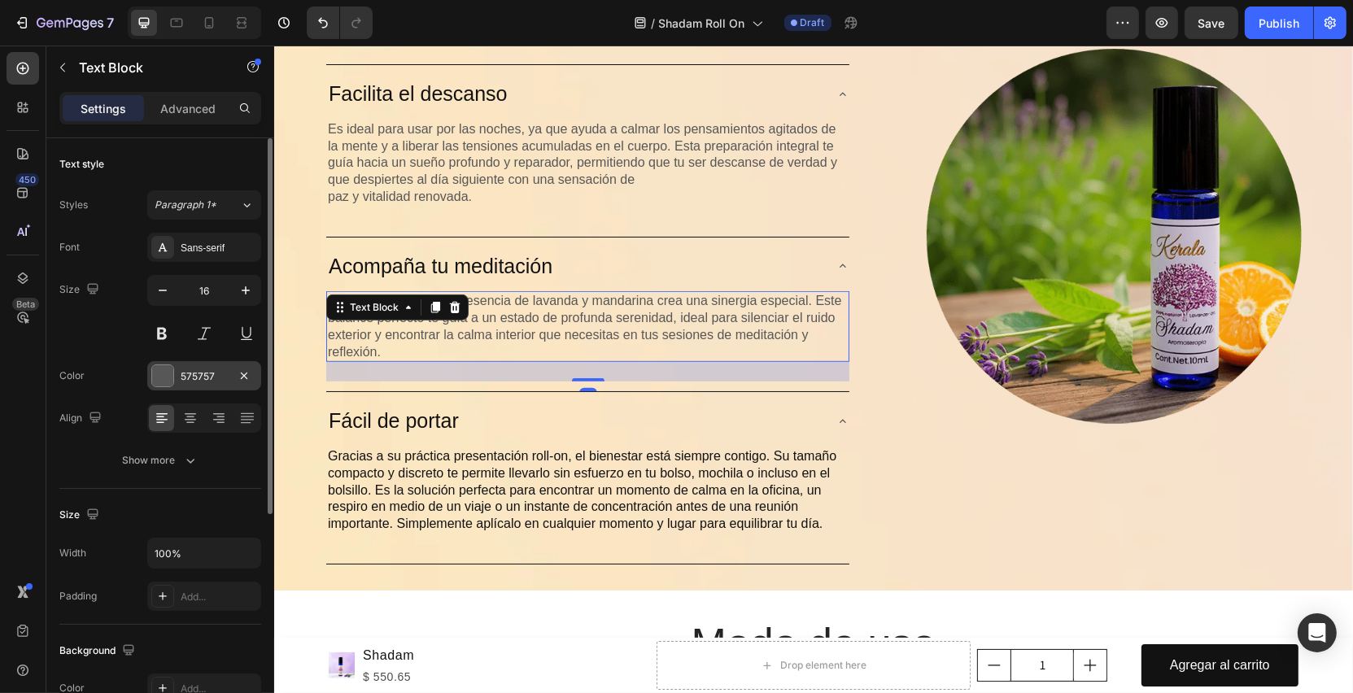
click at [160, 377] on div at bounding box center [162, 375] width 21 height 21
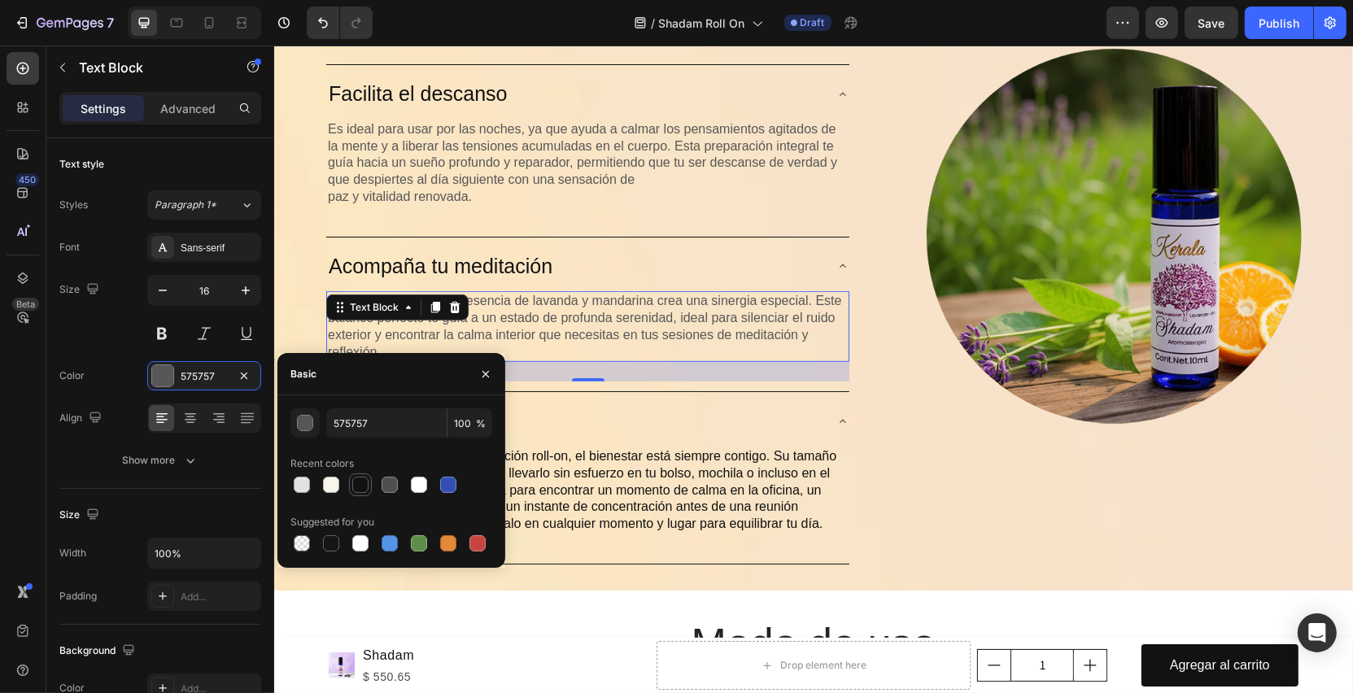
click at [358, 487] on div at bounding box center [360, 485] width 16 height 16
type input "121212"
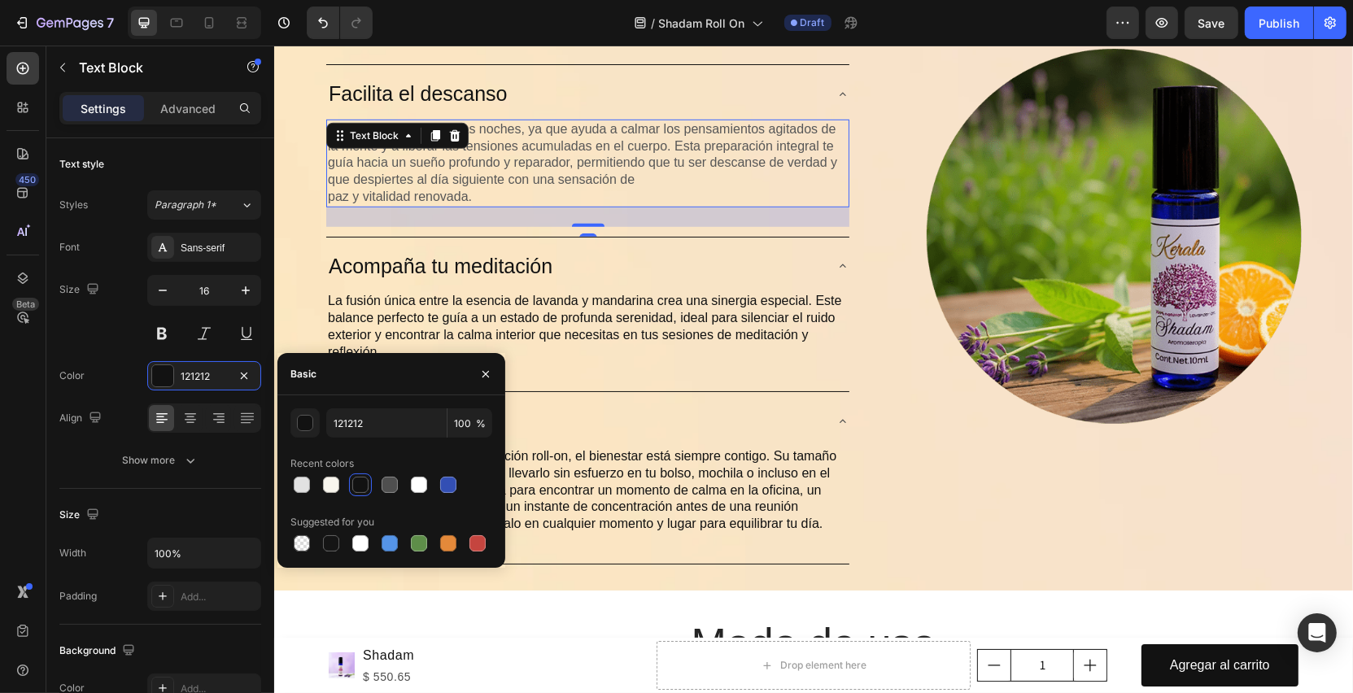
click at [576, 177] on p "Es ideal para usar por las noches, ya que ayuda a calmar los pensamientos agita…" at bounding box center [587, 163] width 520 height 85
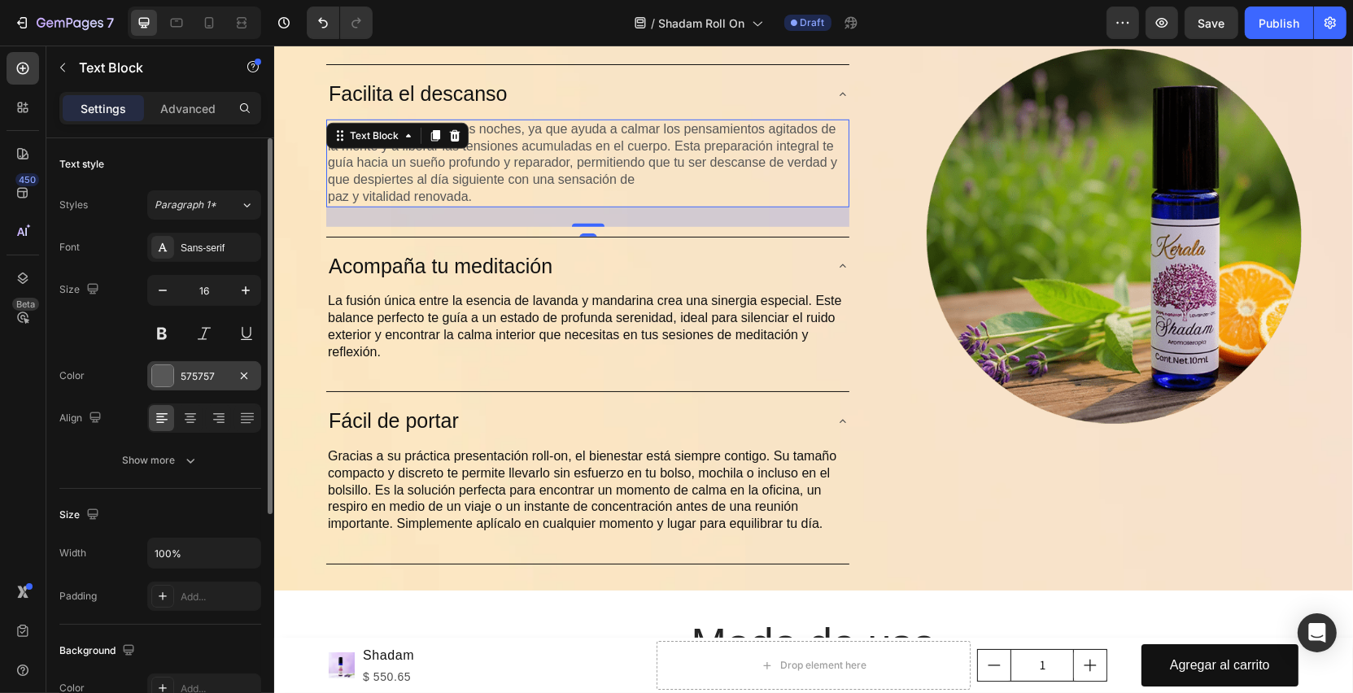
click at [168, 379] on div at bounding box center [162, 375] width 21 height 21
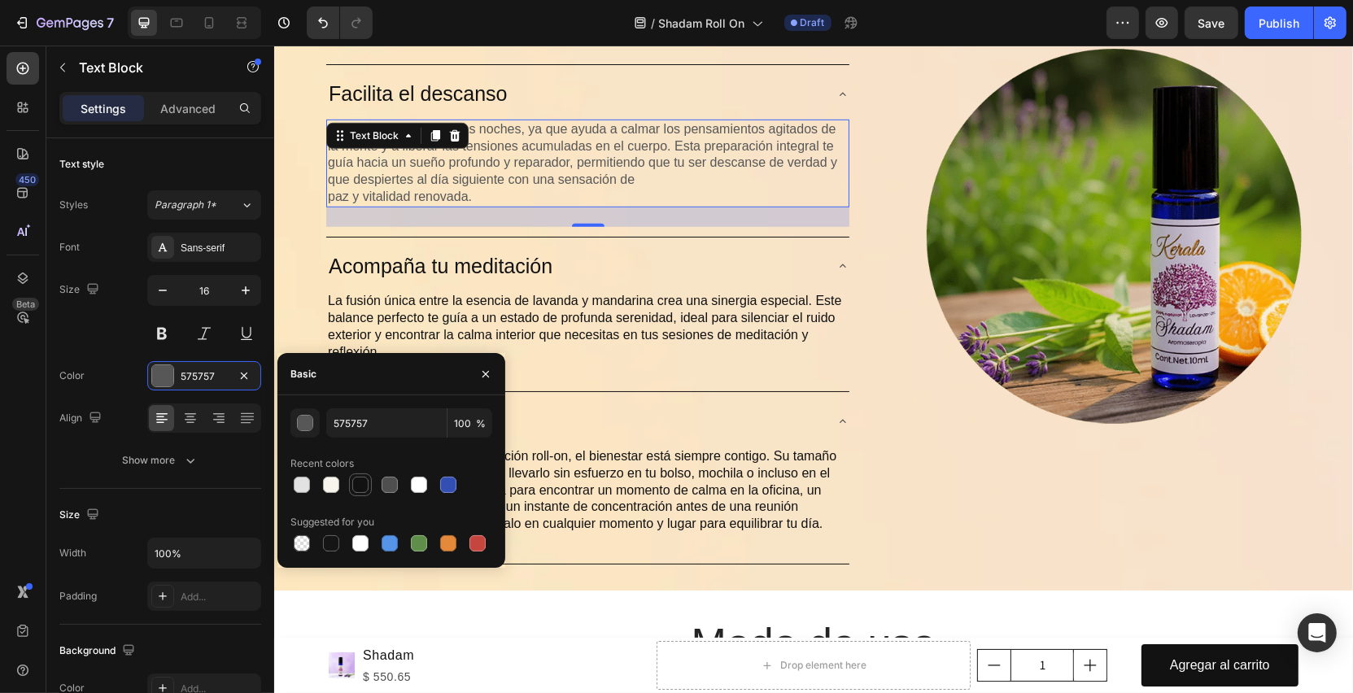
click at [365, 488] on div at bounding box center [360, 485] width 16 height 16
type input "121212"
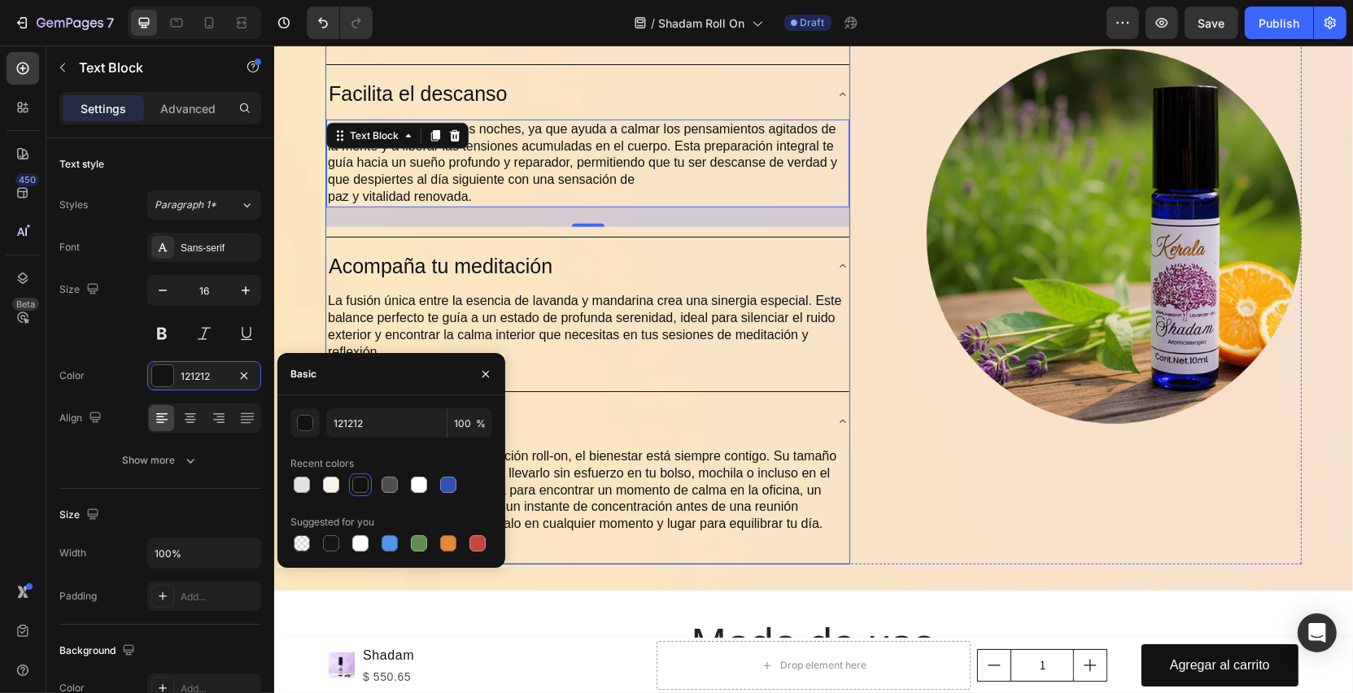
click at [697, 274] on div "Acompaña tu meditación" at bounding box center [573, 267] width 497 height 32
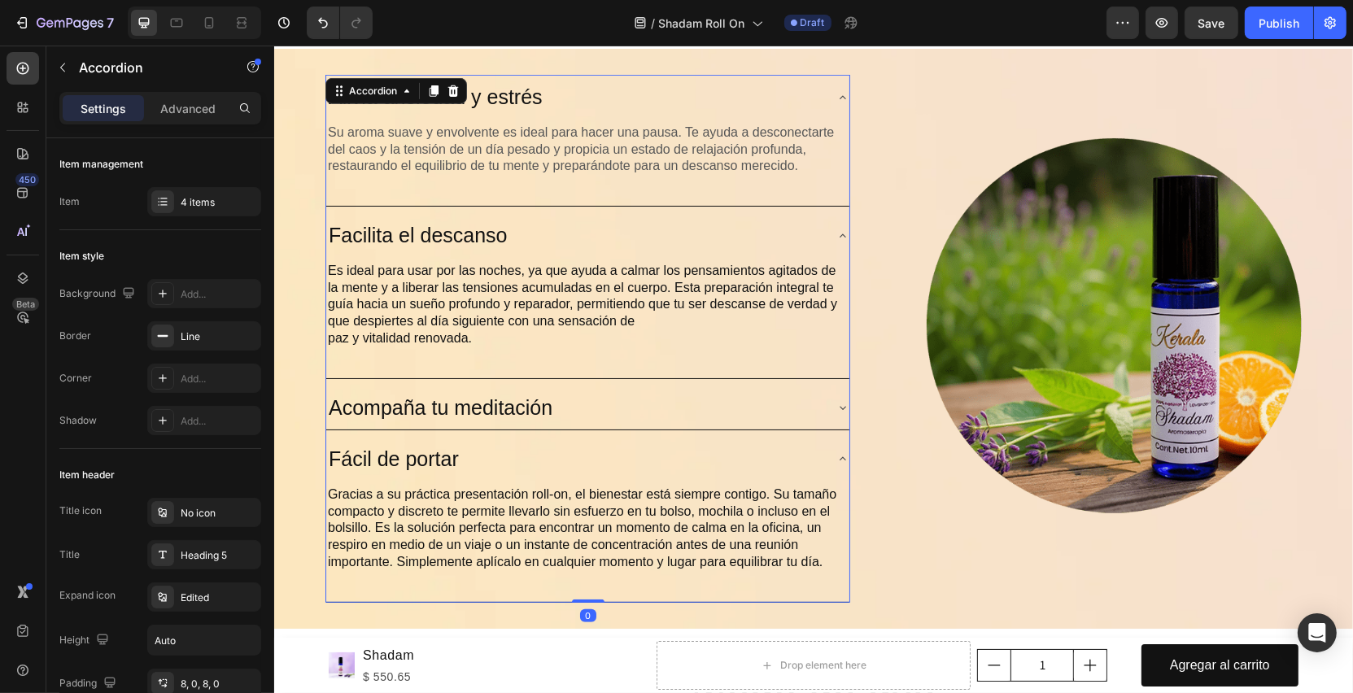
scroll to position [919, 0]
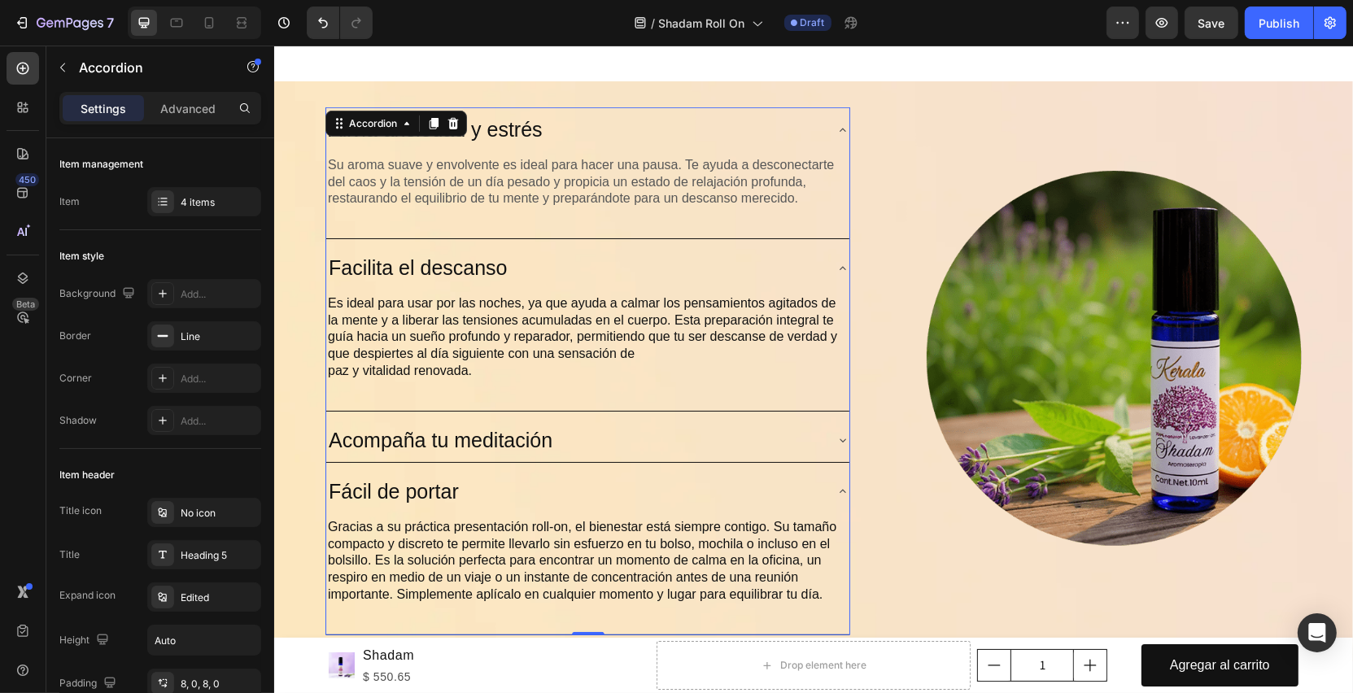
click at [615, 190] on p "Su aroma suave y envolvente es ideal para hacer una pausa. Te ayuda a desconect…" at bounding box center [587, 182] width 520 height 50
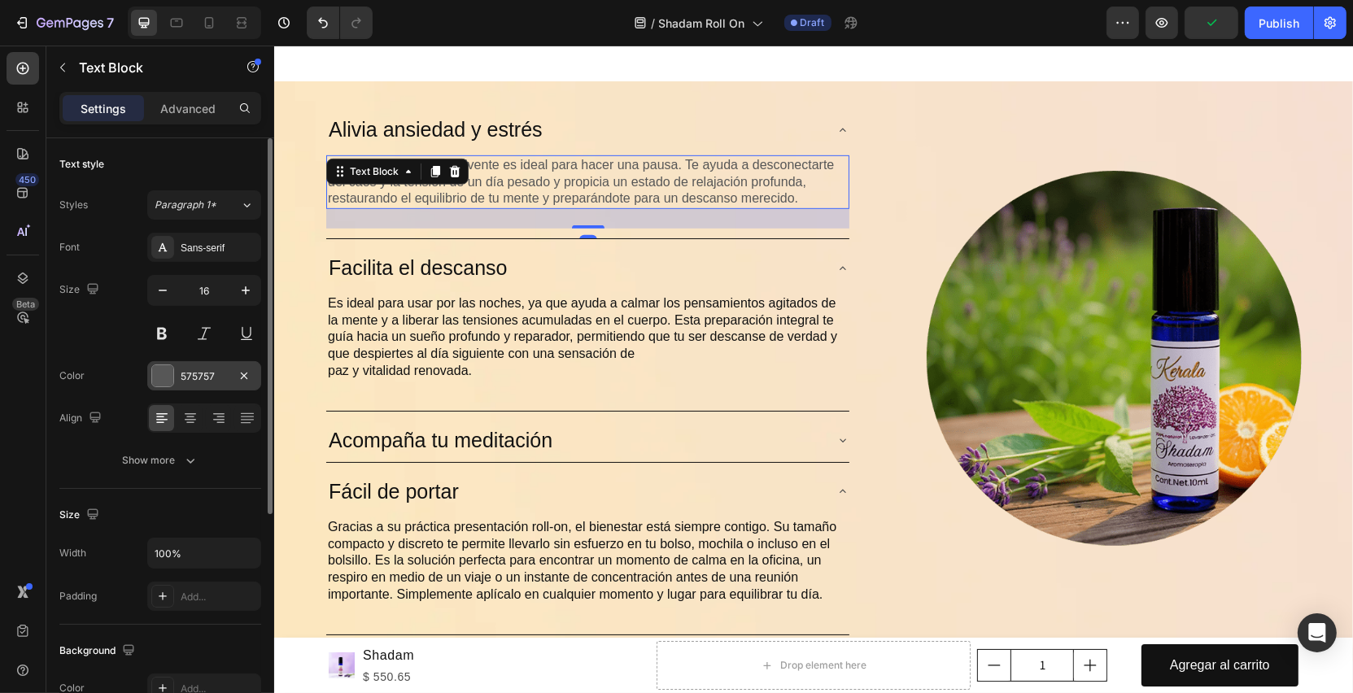
click at [159, 373] on div at bounding box center [162, 375] width 21 height 21
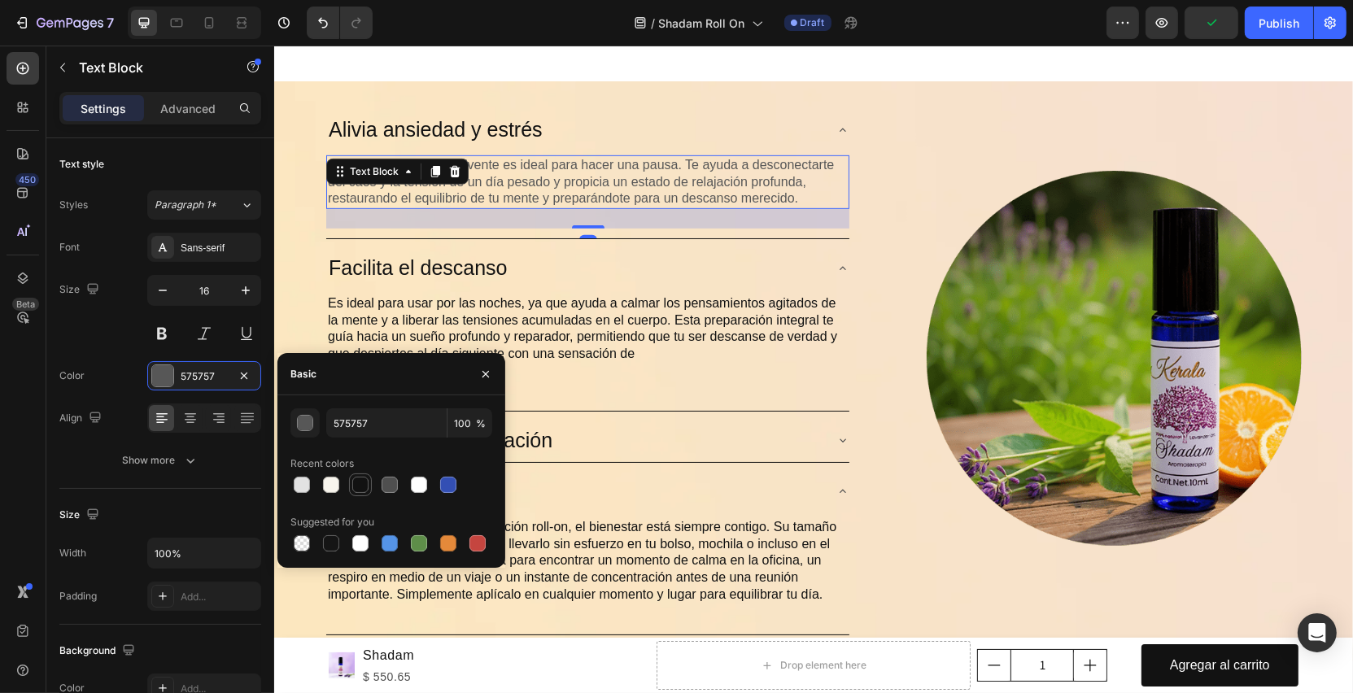
click at [364, 487] on div at bounding box center [360, 485] width 16 height 16
type input "121212"
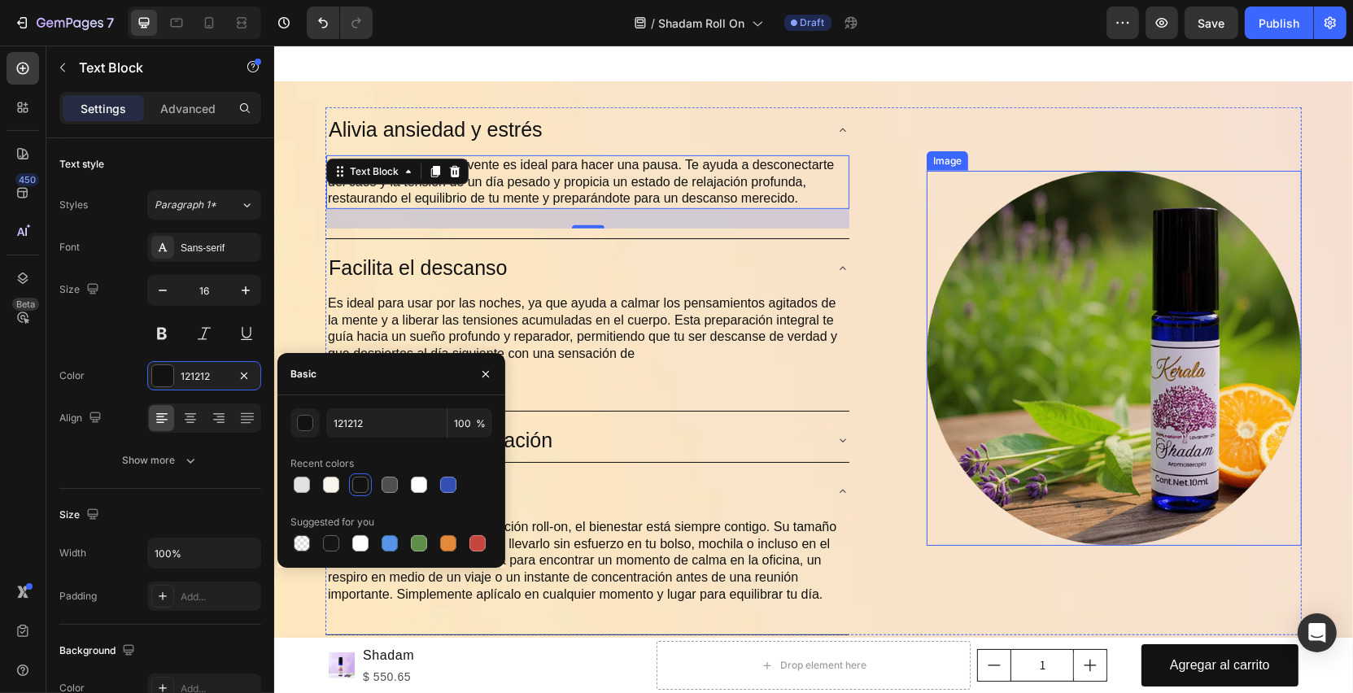
click at [919, 481] on div "Lorem ipsum dolor sit amet consectetur adipiscing Heading Alivia ansiedad y est…" at bounding box center [813, 370] width 976 height 527
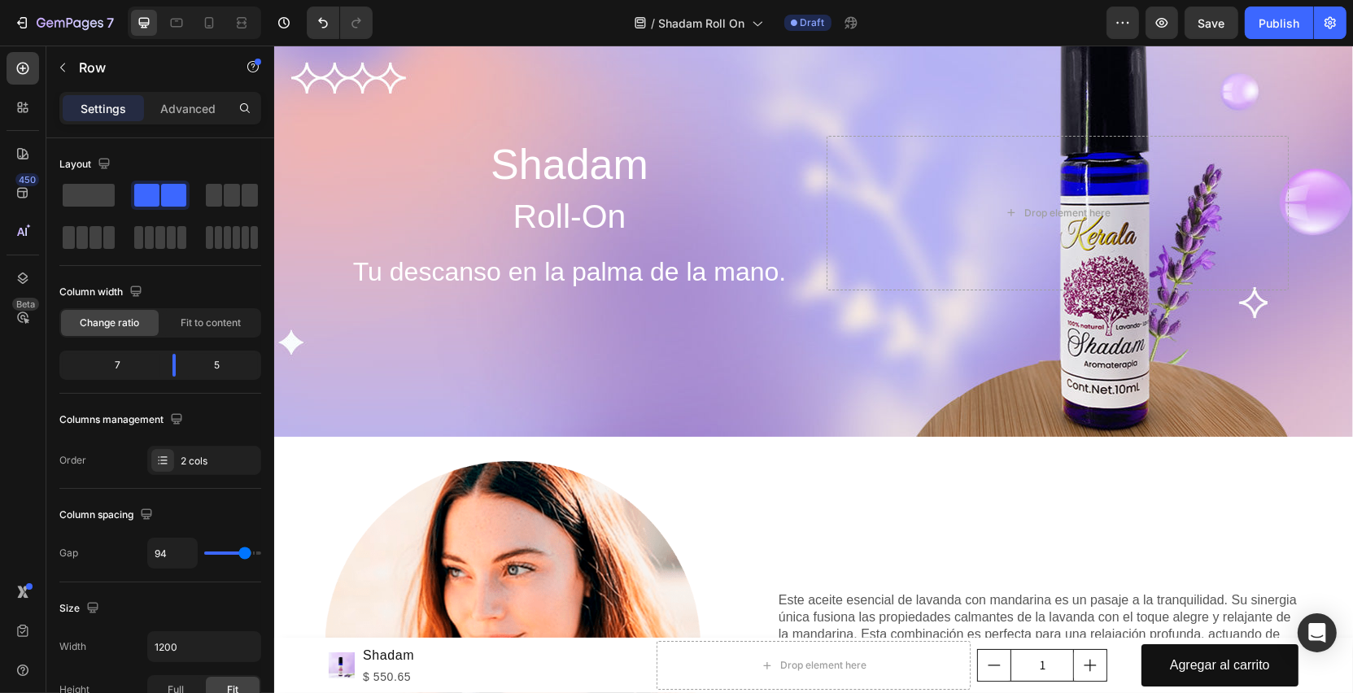
scroll to position [0, 0]
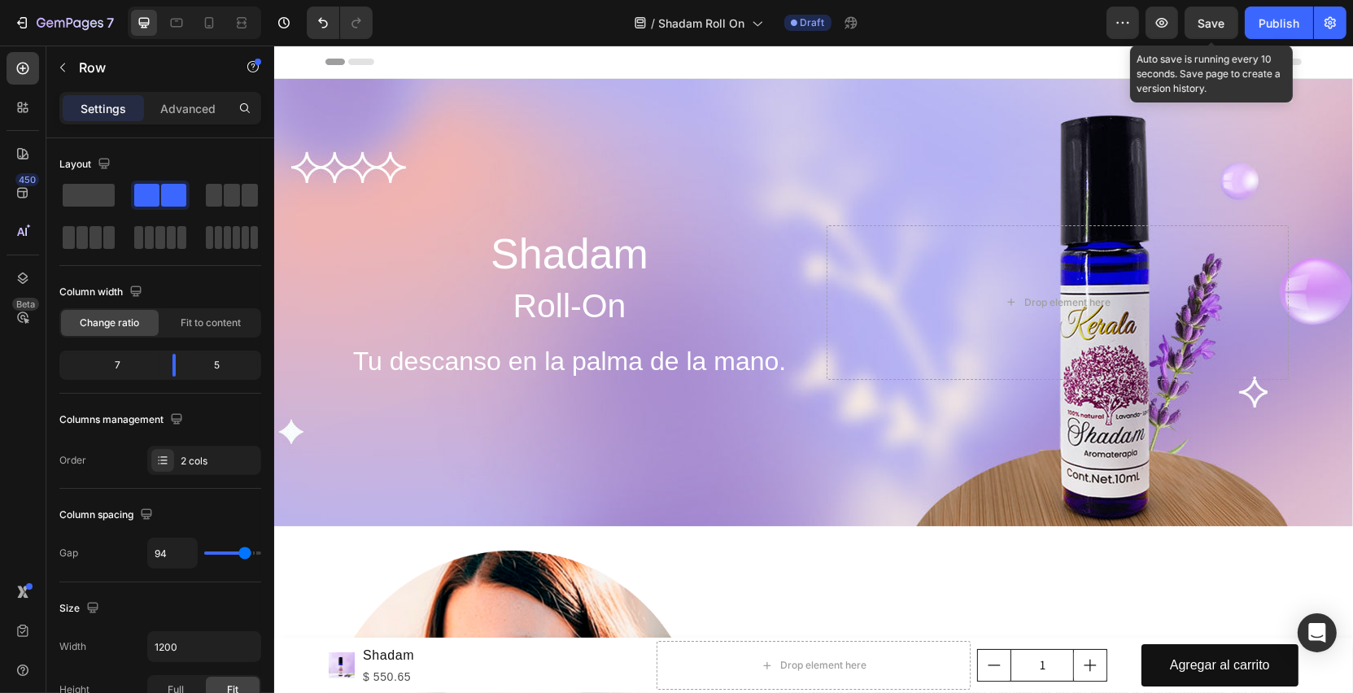
click at [1212, 24] on span "Save" at bounding box center [1212, 23] width 27 height 14
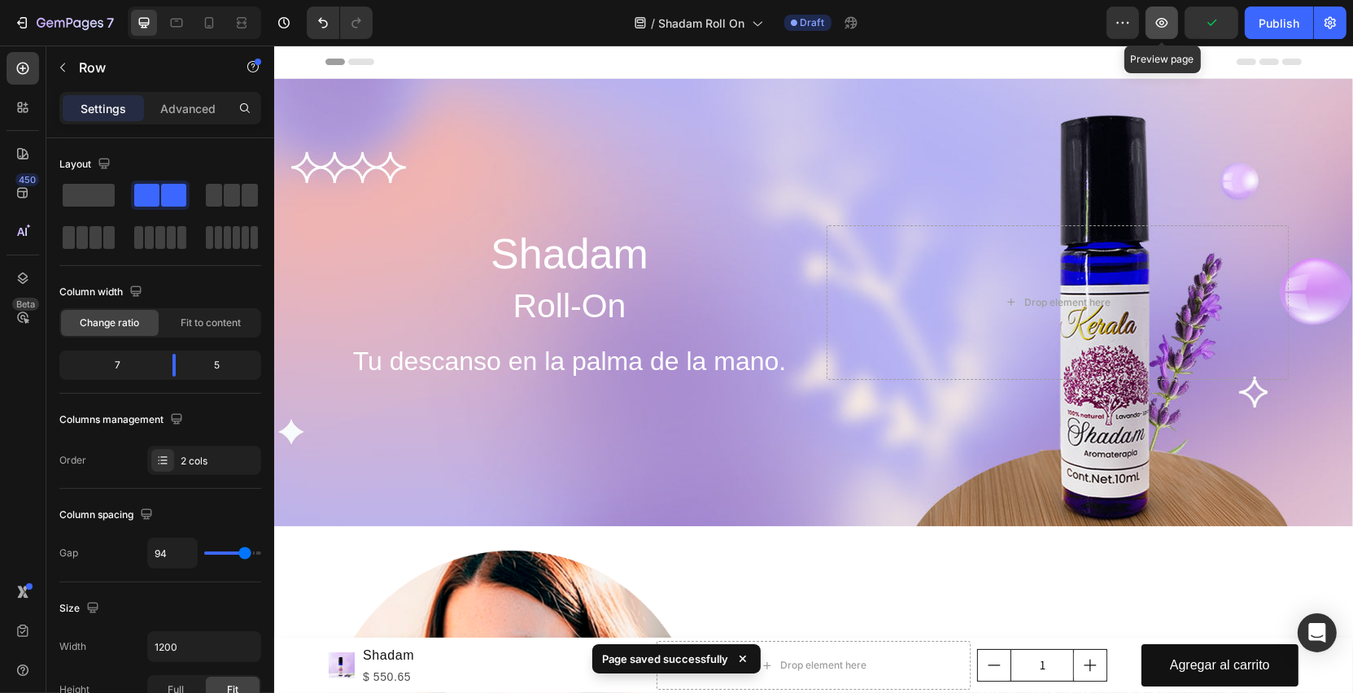
click at [1168, 29] on icon "button" at bounding box center [1162, 23] width 16 height 16
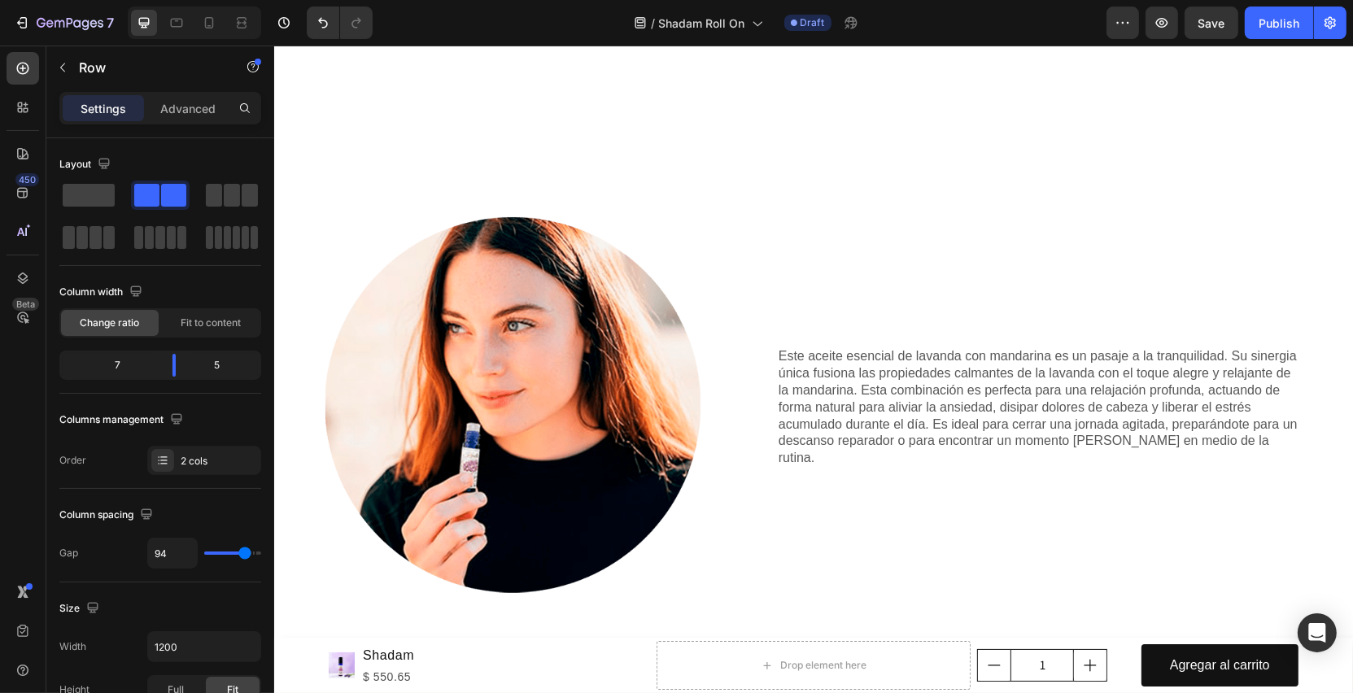
scroll to position [604, 0]
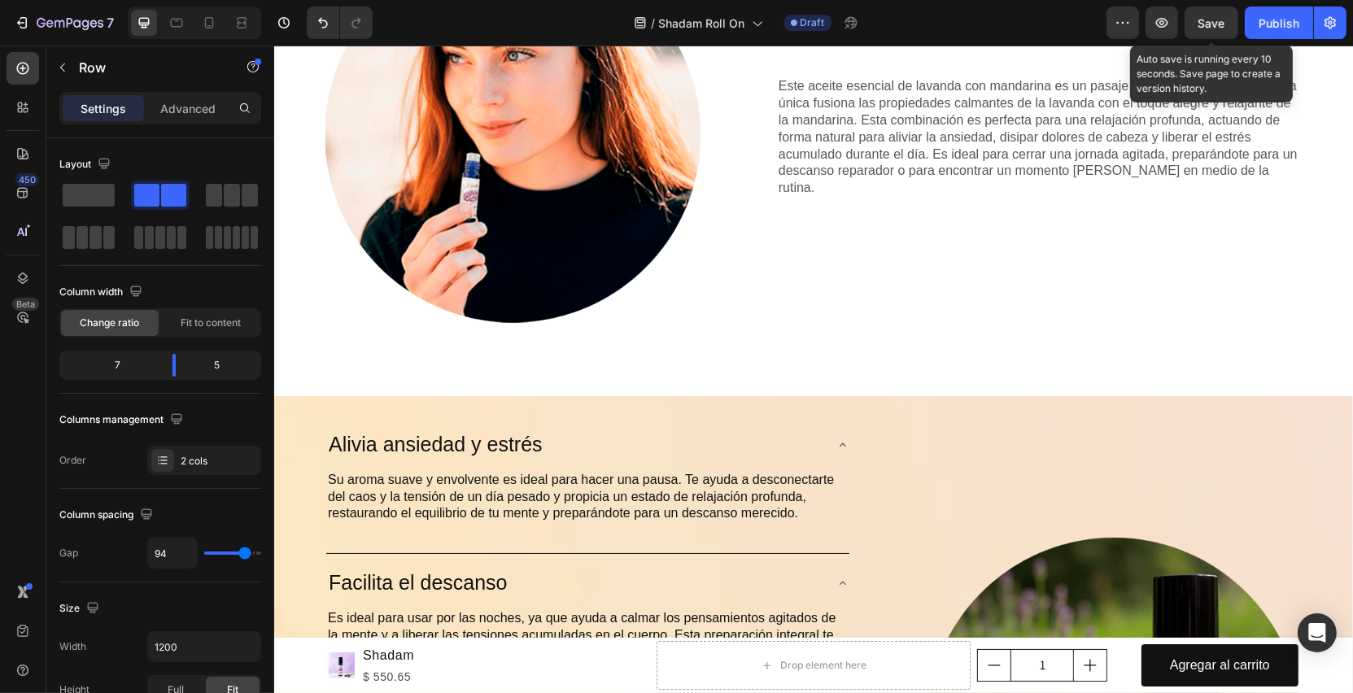
click at [1213, 29] on span "Save" at bounding box center [1212, 23] width 27 height 14
